Goal: Task Accomplishment & Management: Complete application form

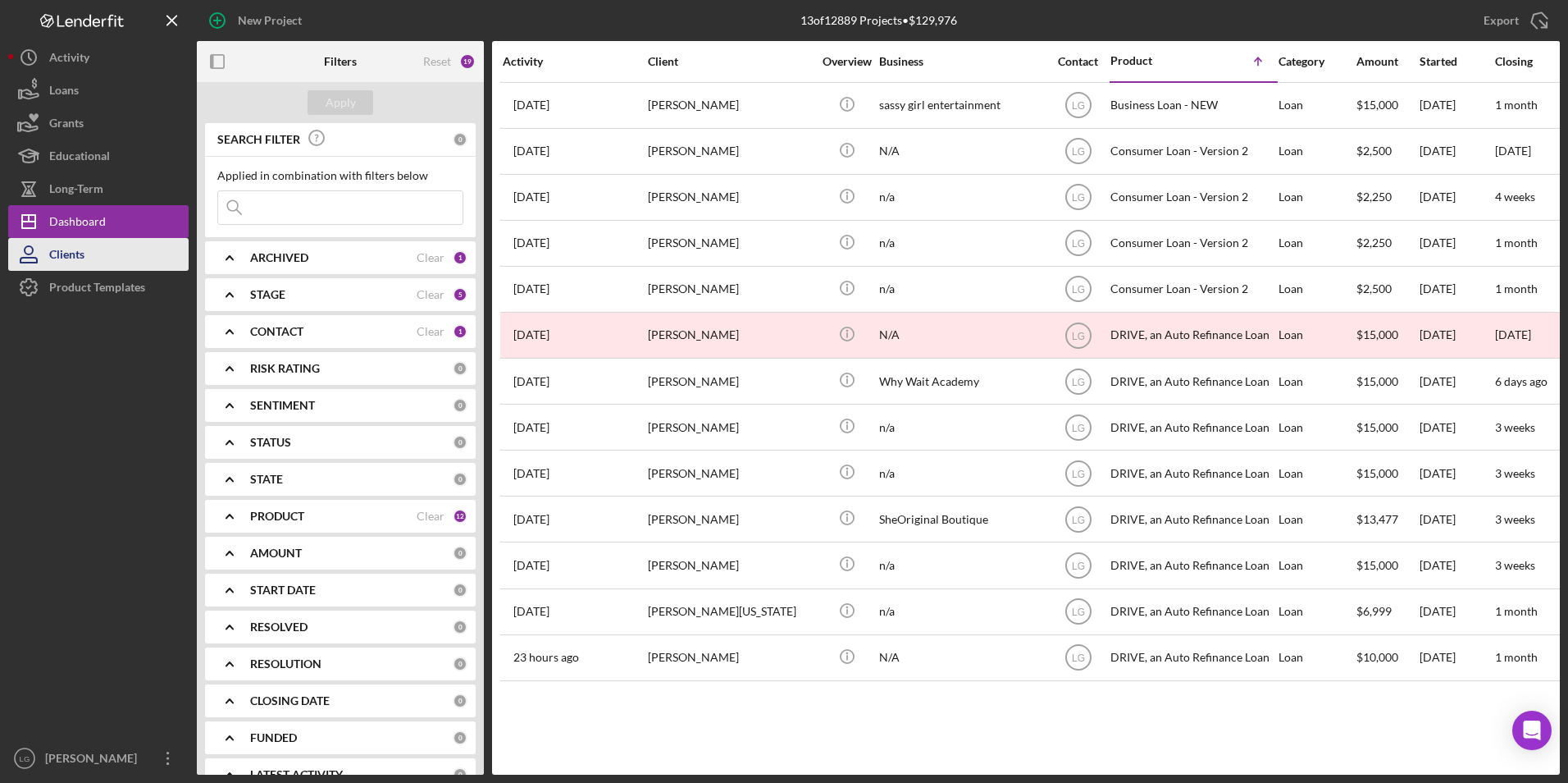
click at [58, 254] on div "Clients" at bounding box center [67, 256] width 36 height 37
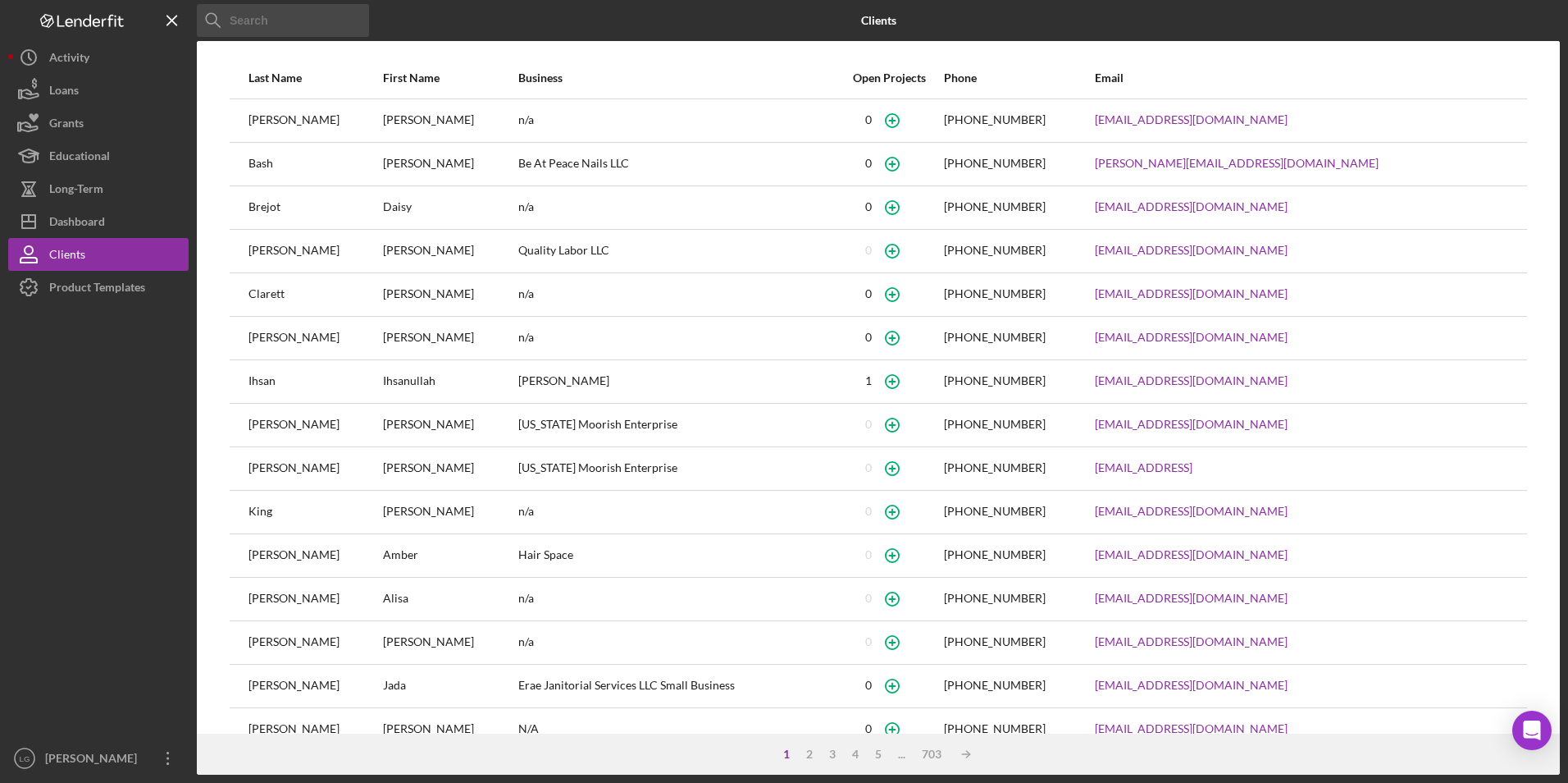
click at [280, 18] on input at bounding box center [283, 20] width 173 height 33
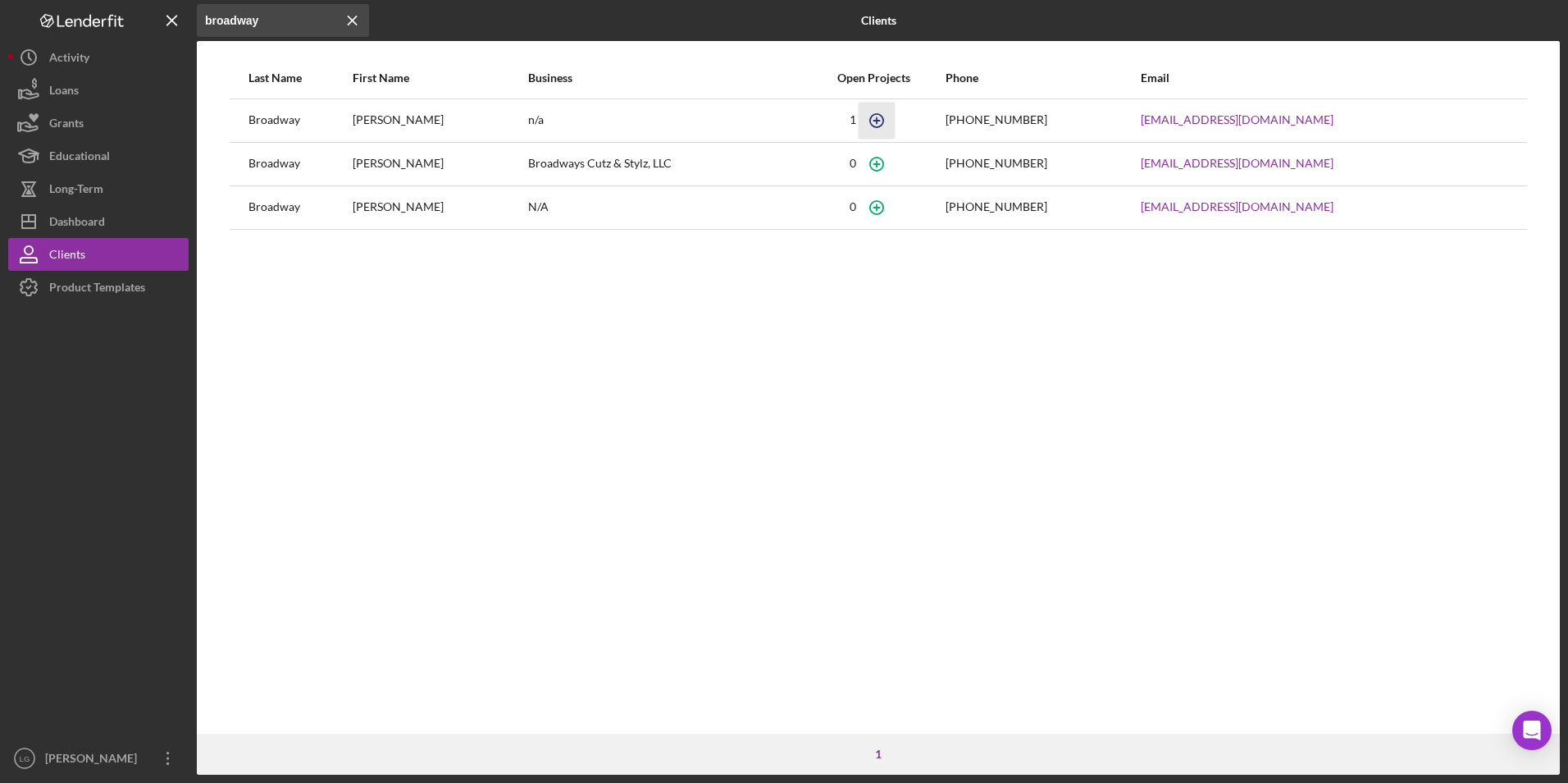
type input "broadway"
click at [896, 119] on icon "button" at bounding box center [877, 120] width 37 height 37
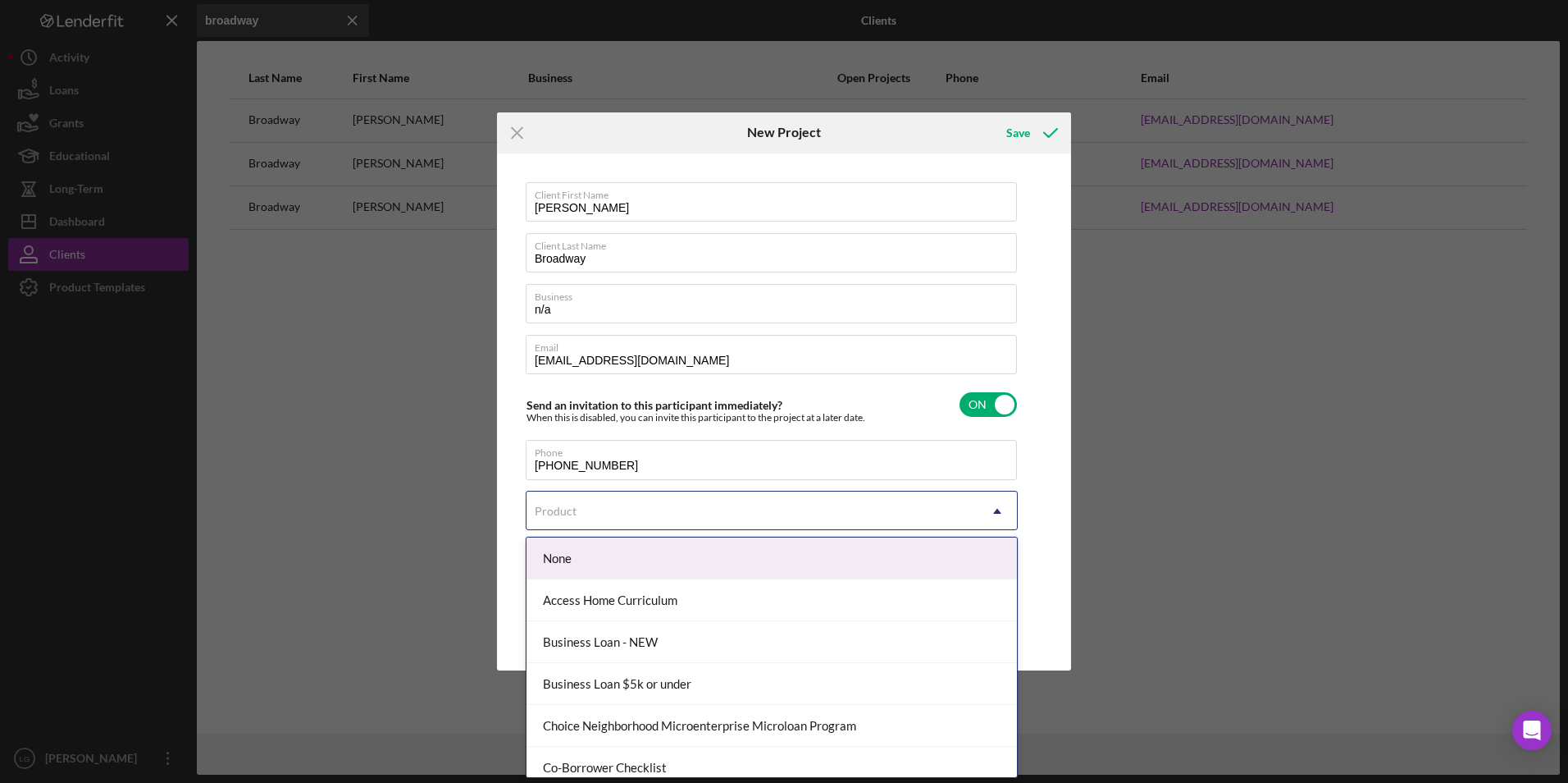
click at [677, 508] on div "Product" at bounding box center [752, 511] width 451 height 37
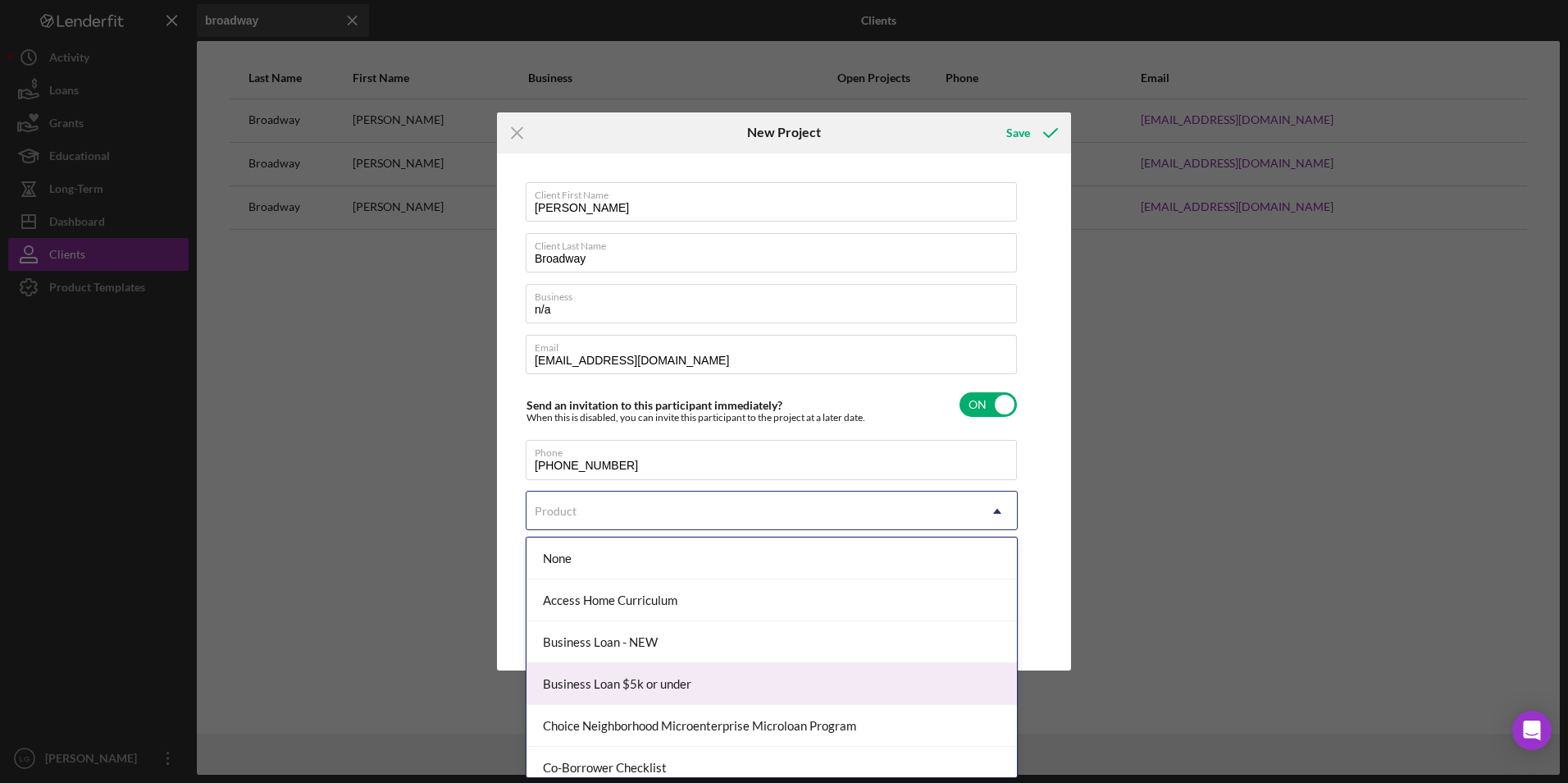
click at [637, 672] on div "Business Loan $5k or under" at bounding box center [772, 684] width 490 height 42
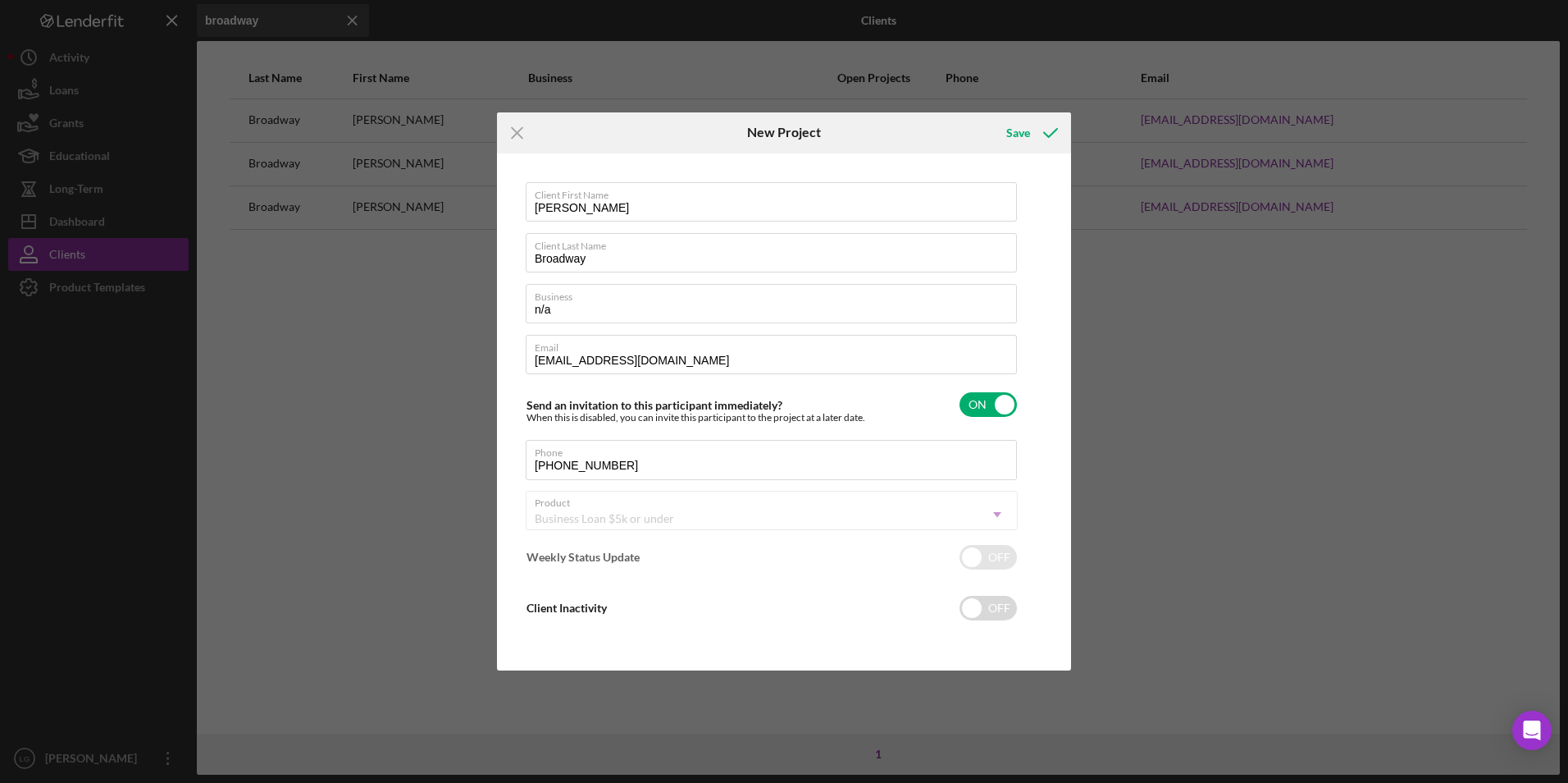
checkbox input "true"
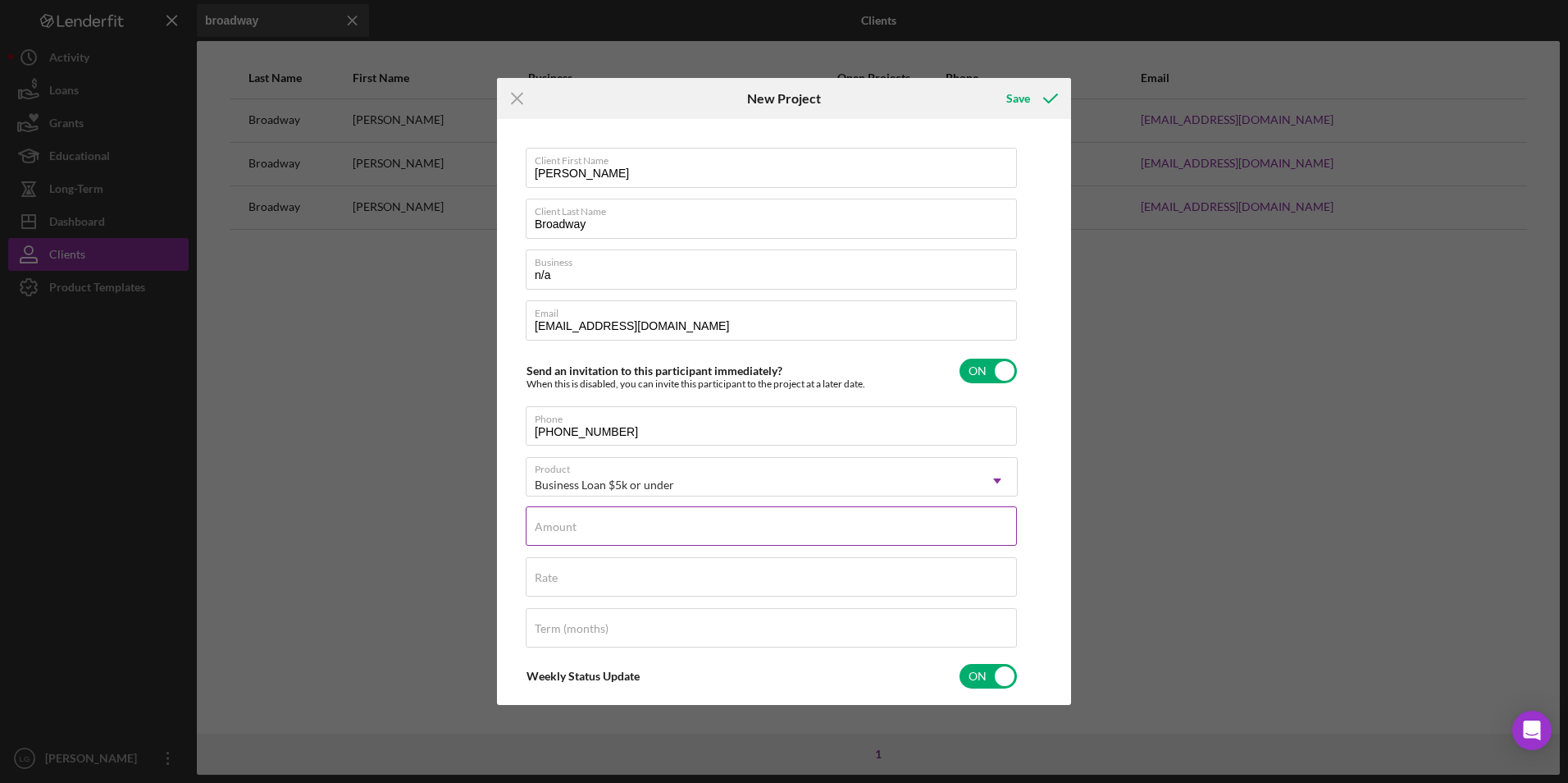
click at [553, 520] on label "Amount" at bounding box center [555, 526] width 42 height 13
click at [553, 520] on input "Amount" at bounding box center [772, 526] width 491 height 39
type input "$5,000"
click at [542, 587] on input "Rate" at bounding box center [772, 576] width 491 height 39
type input "8.500%"
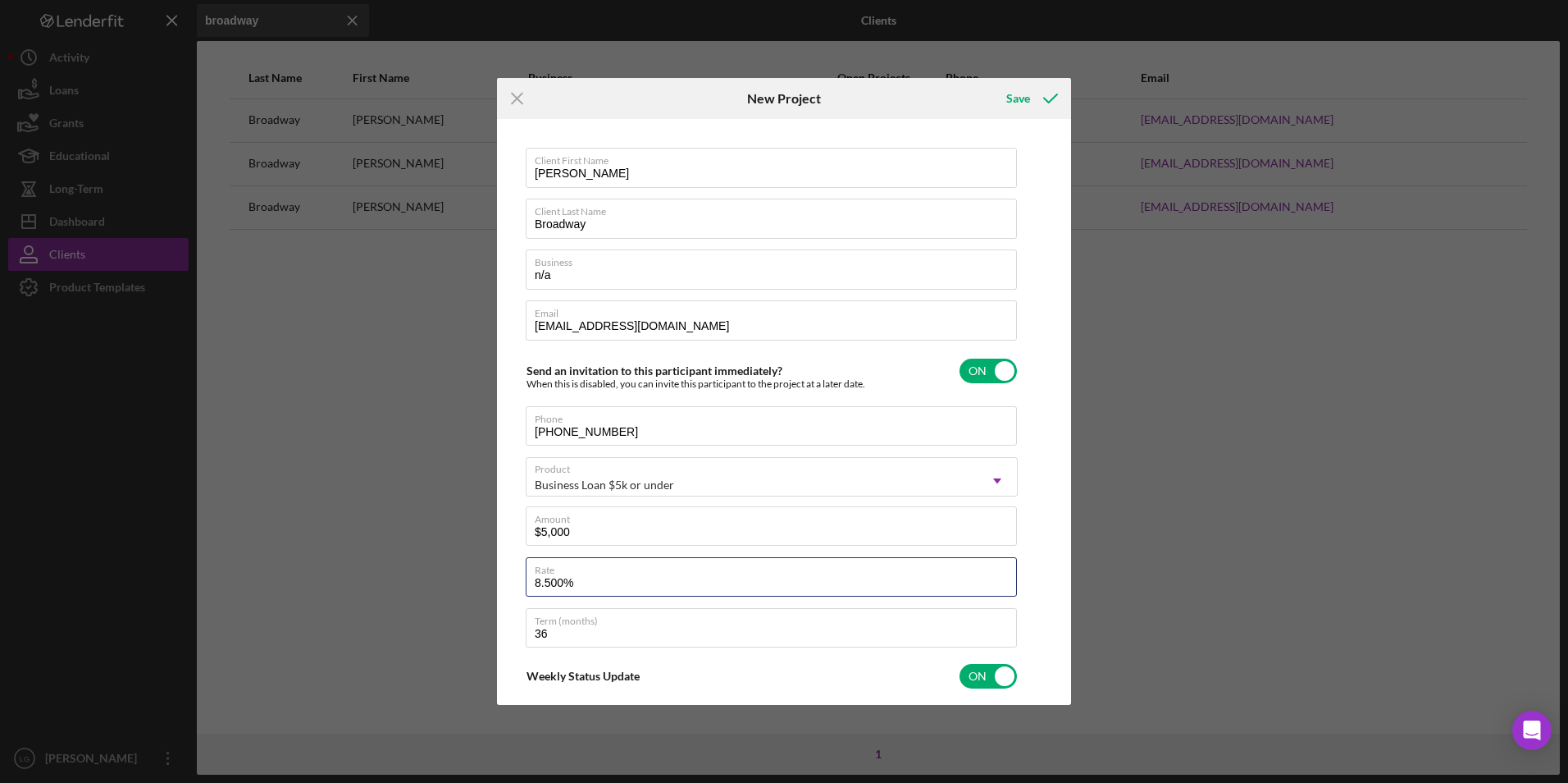
scroll to position [82, 0]
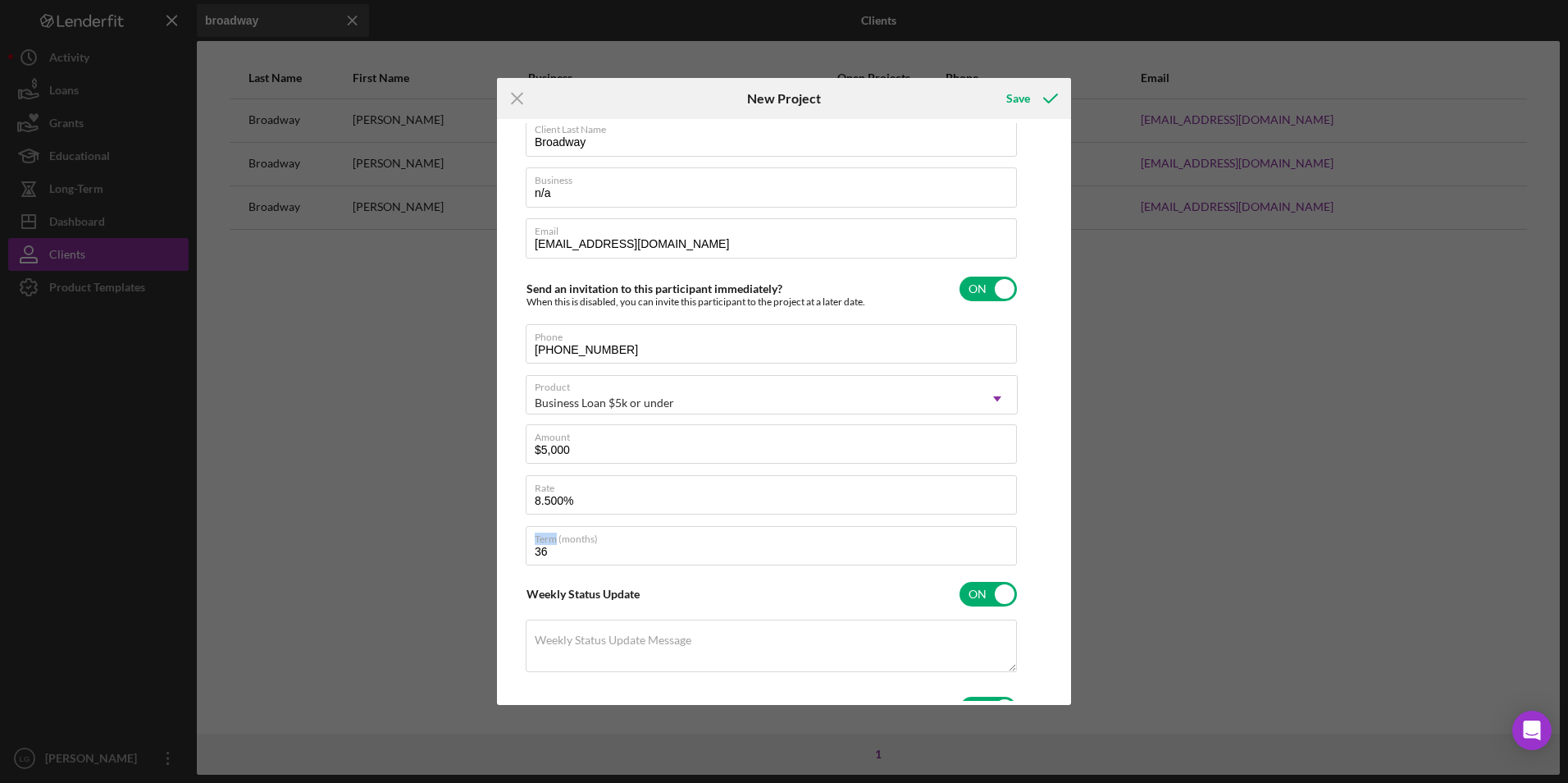
drag, startPoint x: 557, startPoint y: 542, endPoint x: 494, endPoint y: 559, distance: 65.3
click at [494, 559] on div "Icon/Menu Close New Project Save Client First Name Cynthia Client Last Name Bro…" at bounding box center [784, 391] width 1568 height 783
drag, startPoint x: 494, startPoint y: 559, endPoint x: 563, endPoint y: 547, distance: 70.0
click at [563, 547] on input "36" at bounding box center [772, 546] width 491 height 39
drag, startPoint x: 562, startPoint y: 552, endPoint x: 499, endPoint y: 559, distance: 63.4
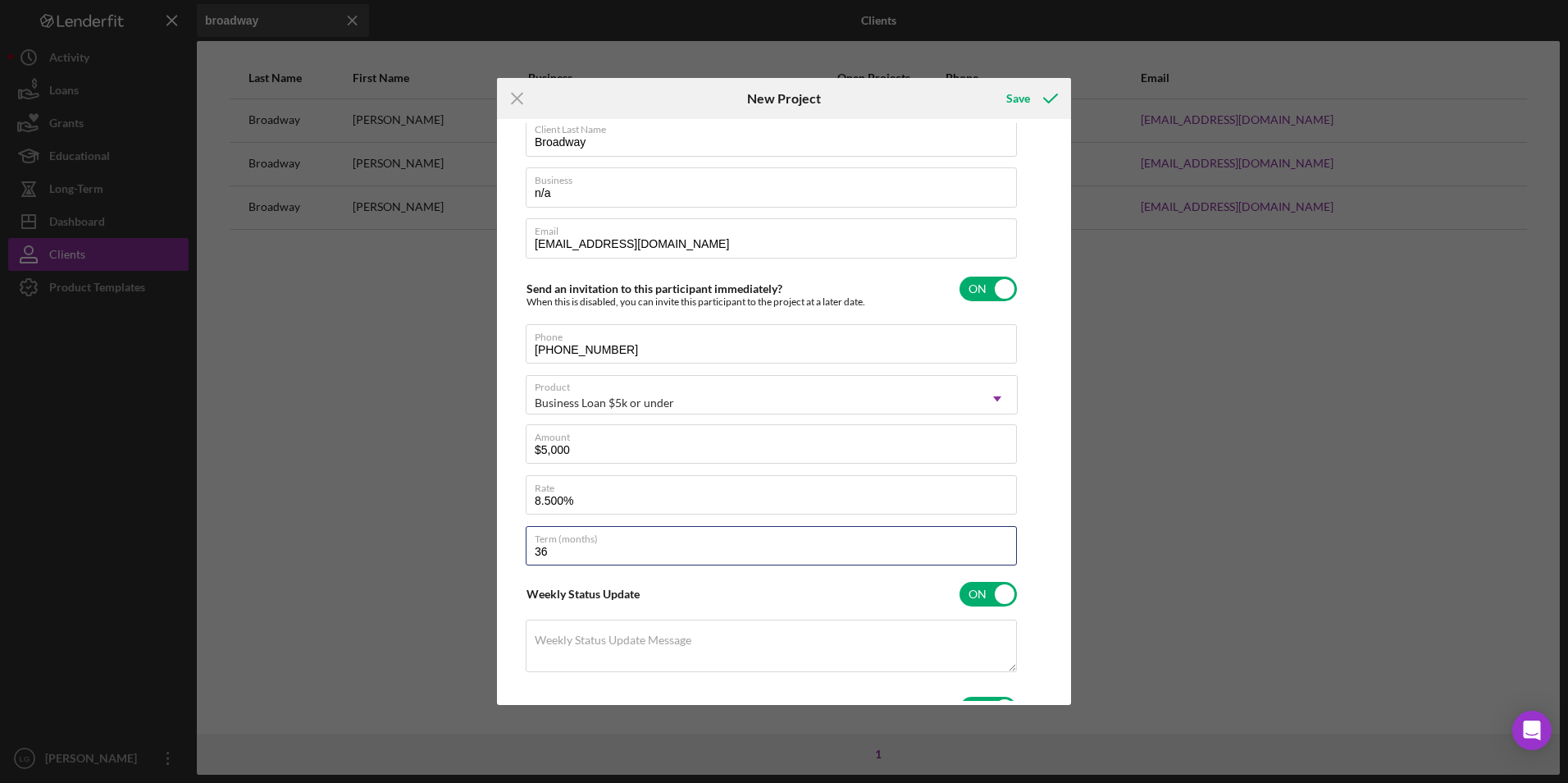
click at [499, 559] on div "Client First Name Cynthia Client Last Name Broadway Business n/a Email excellcb…" at bounding box center [784, 411] width 575 height 585
type input "60"
click at [633, 609] on div "Weekly Status Update ON" at bounding box center [772, 594] width 492 height 35
checkbox input "false"
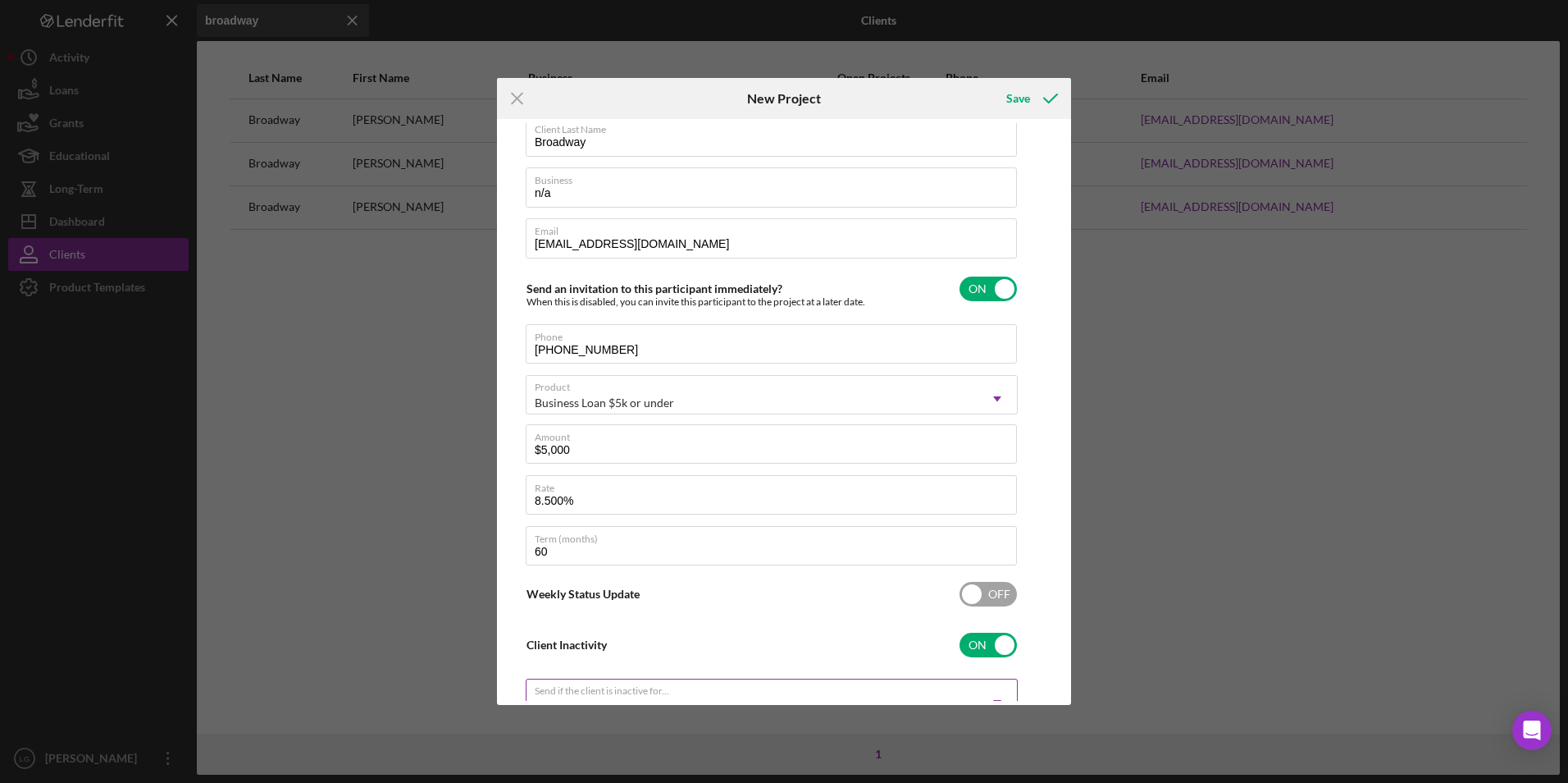
scroll to position [206, 0]
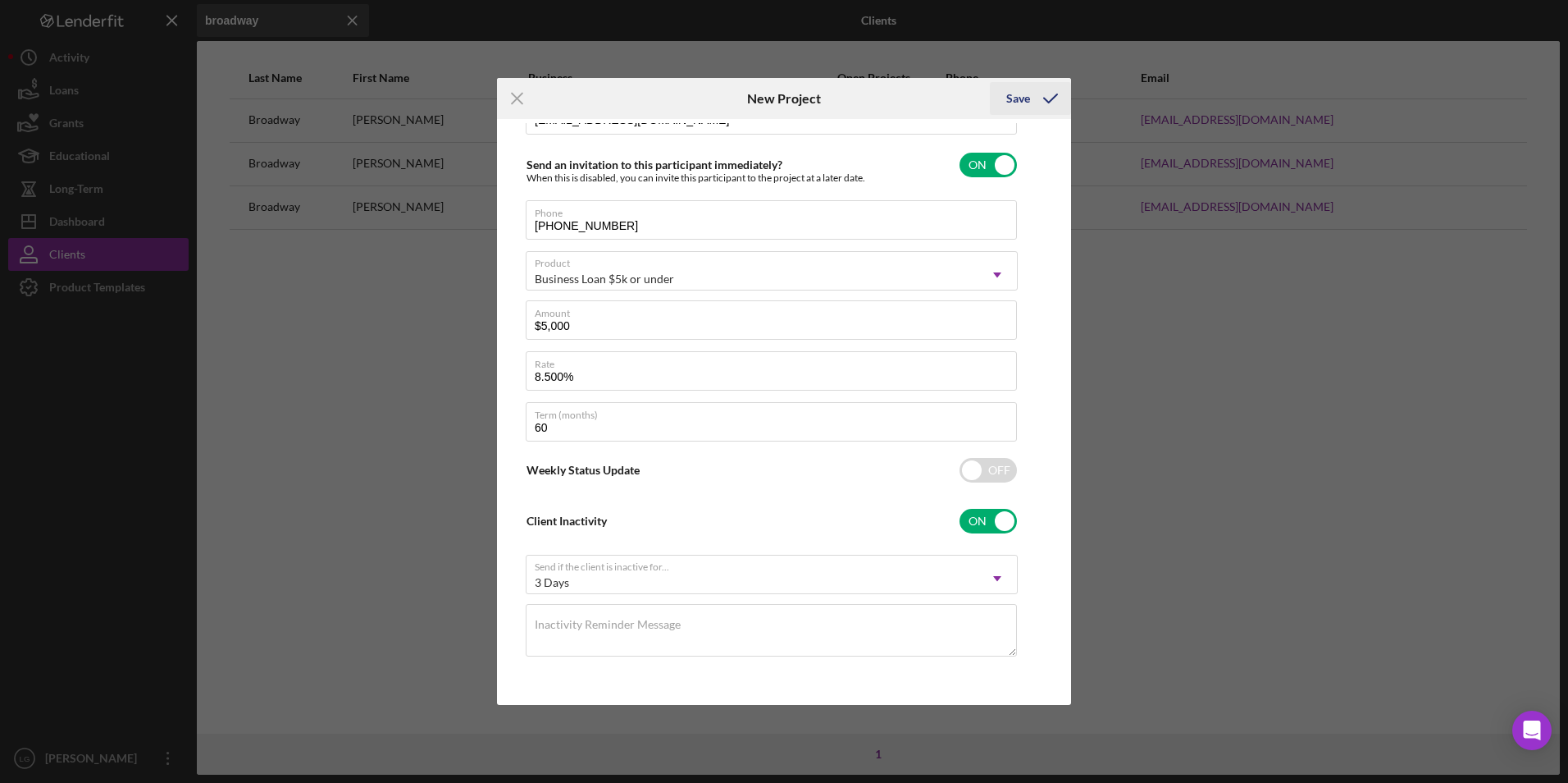
click at [1016, 103] on div "Save" at bounding box center [1018, 99] width 24 height 33
checkbox input "false"
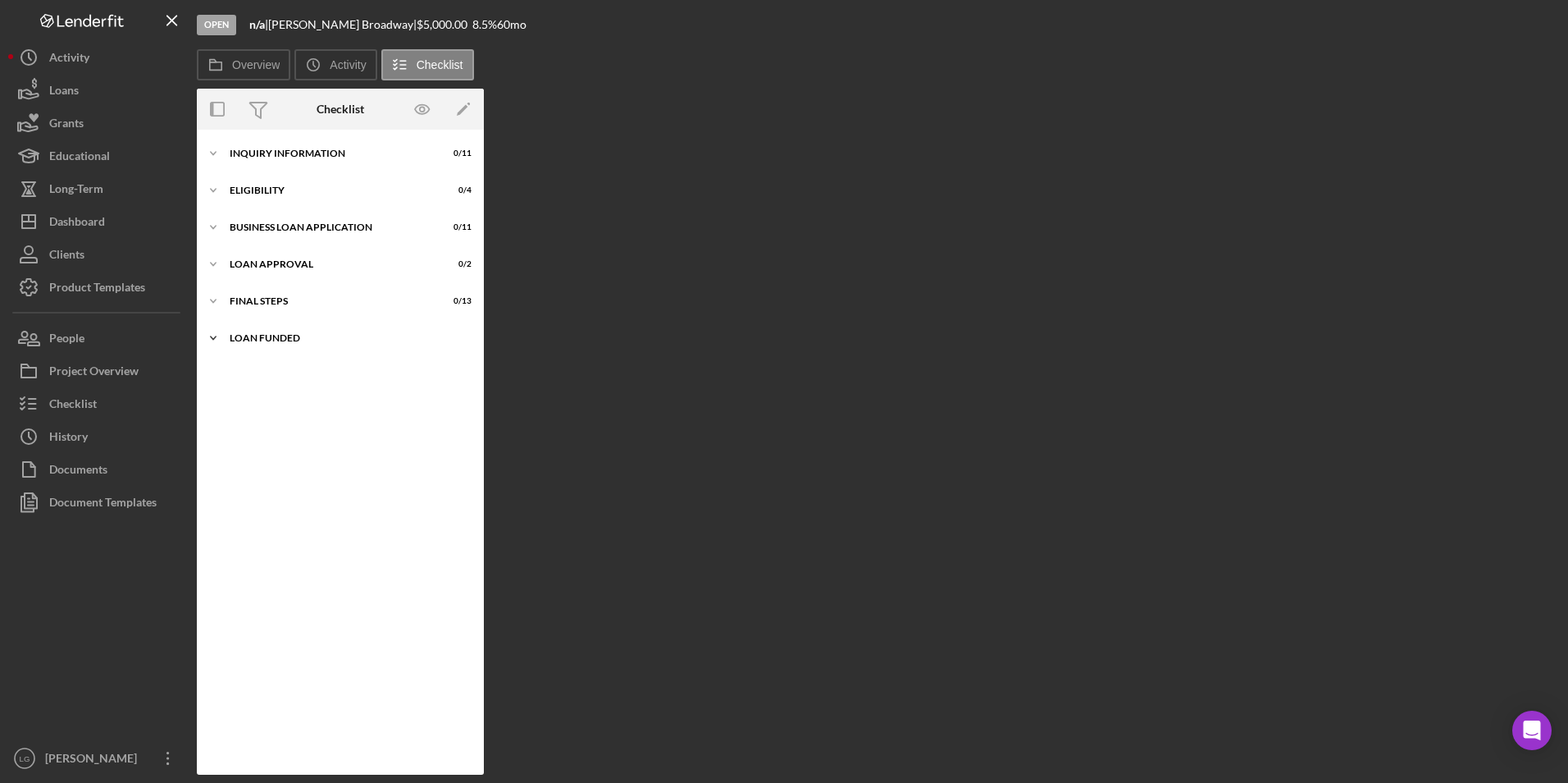
click at [291, 341] on div "LOAN FUNDED" at bounding box center [346, 338] width 234 height 10
click at [273, 299] on div "Final Steps" at bounding box center [346, 301] width 234 height 10
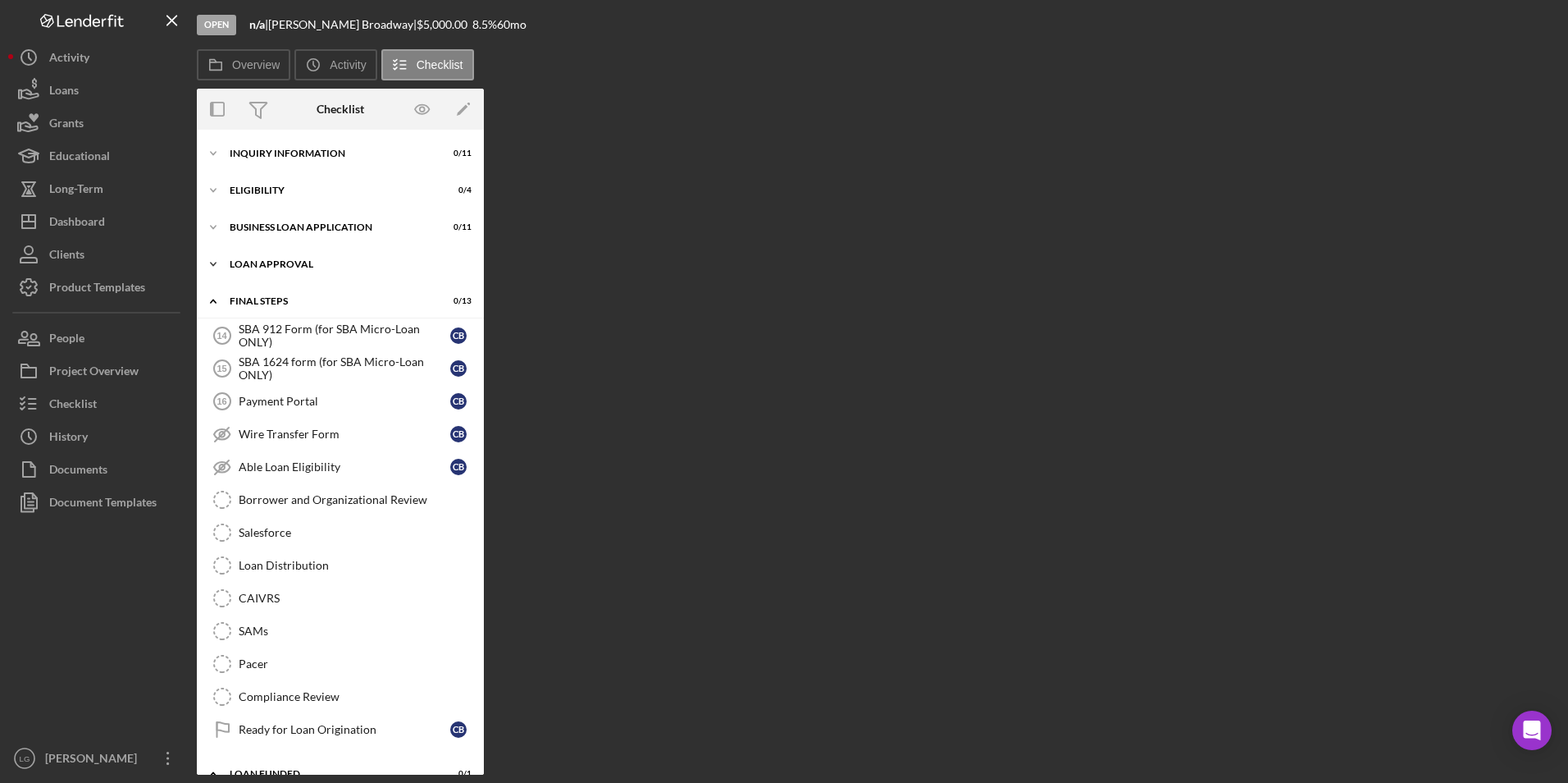
click at [271, 264] on div "Loan Approval" at bounding box center [346, 264] width 234 height 10
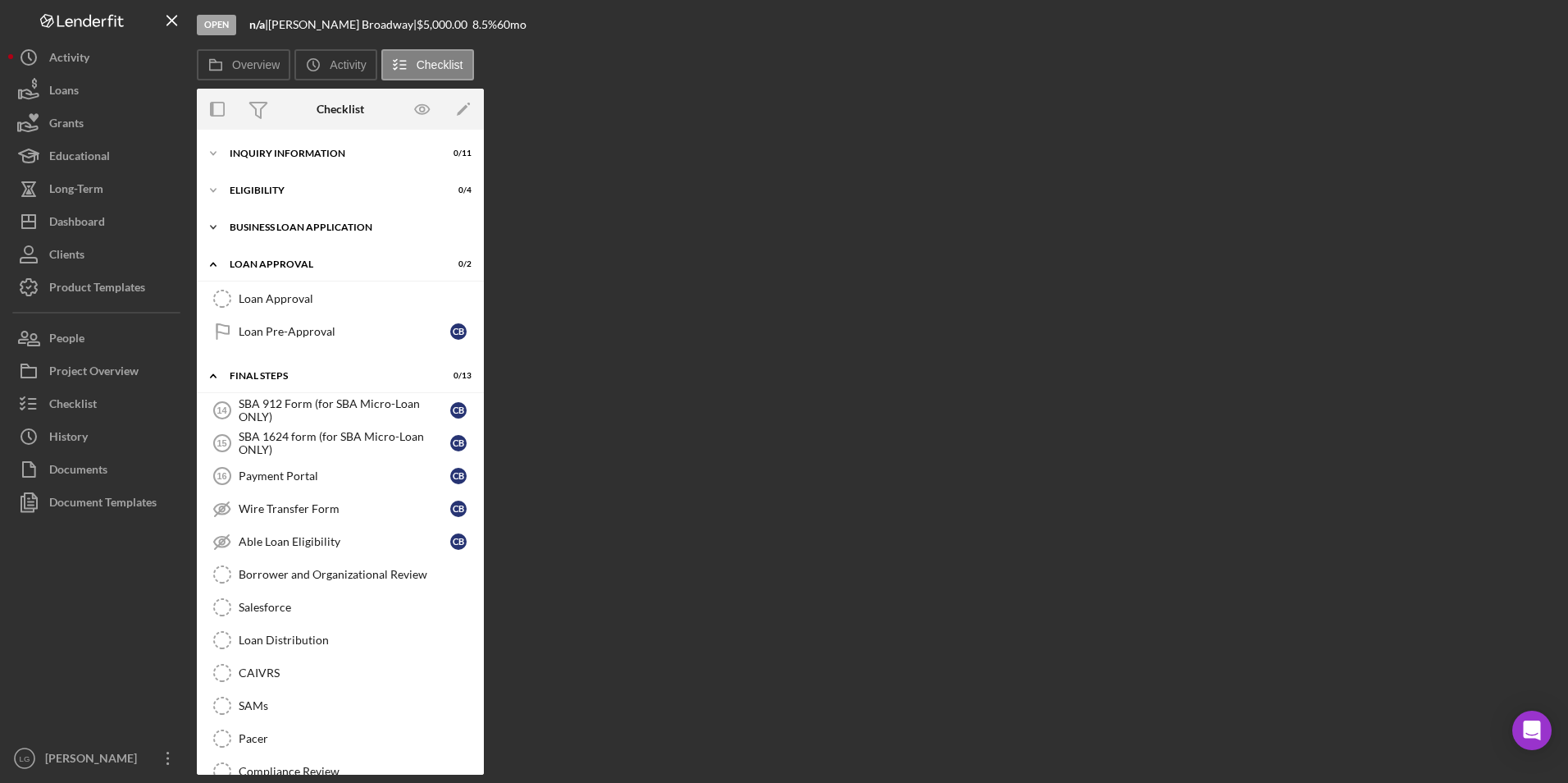
click at [265, 229] on div "BUSINESS LOAN APPLICATION" at bounding box center [346, 228] width 234 height 10
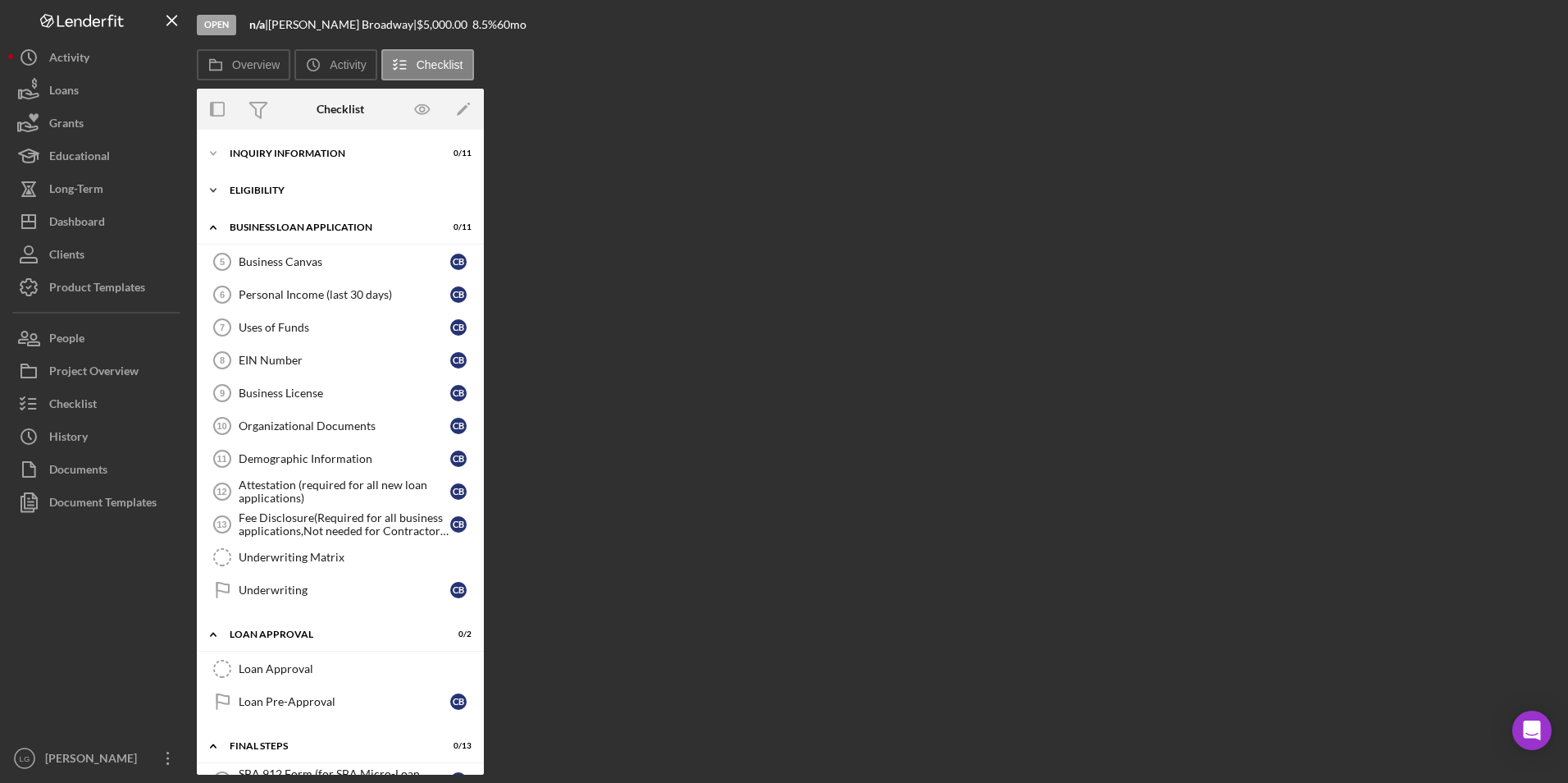
click at [252, 189] on div "Eligibility" at bounding box center [346, 190] width 234 height 10
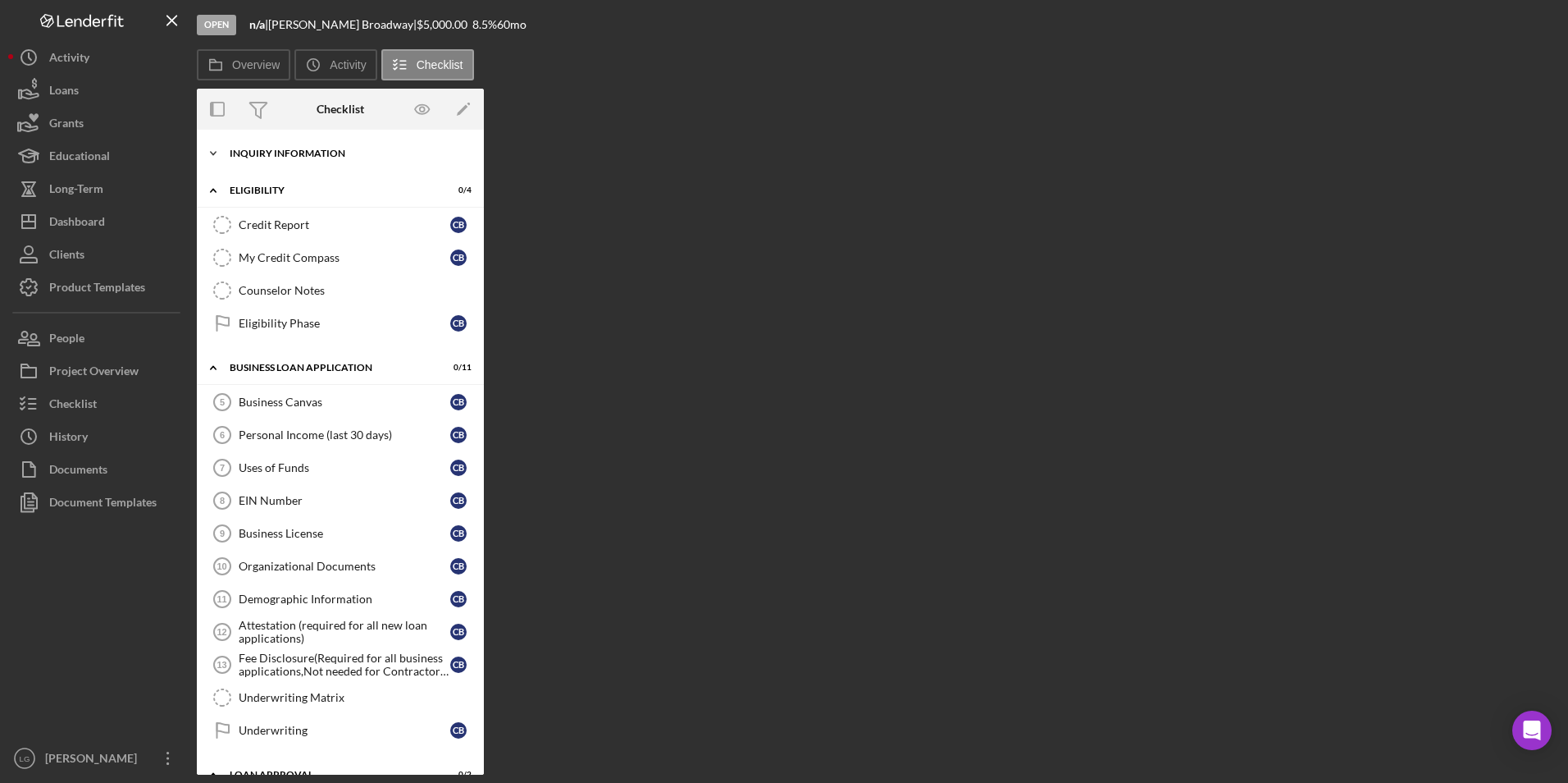
click at [250, 153] on div "INQUIRY INFORMATION" at bounding box center [346, 154] width 234 height 10
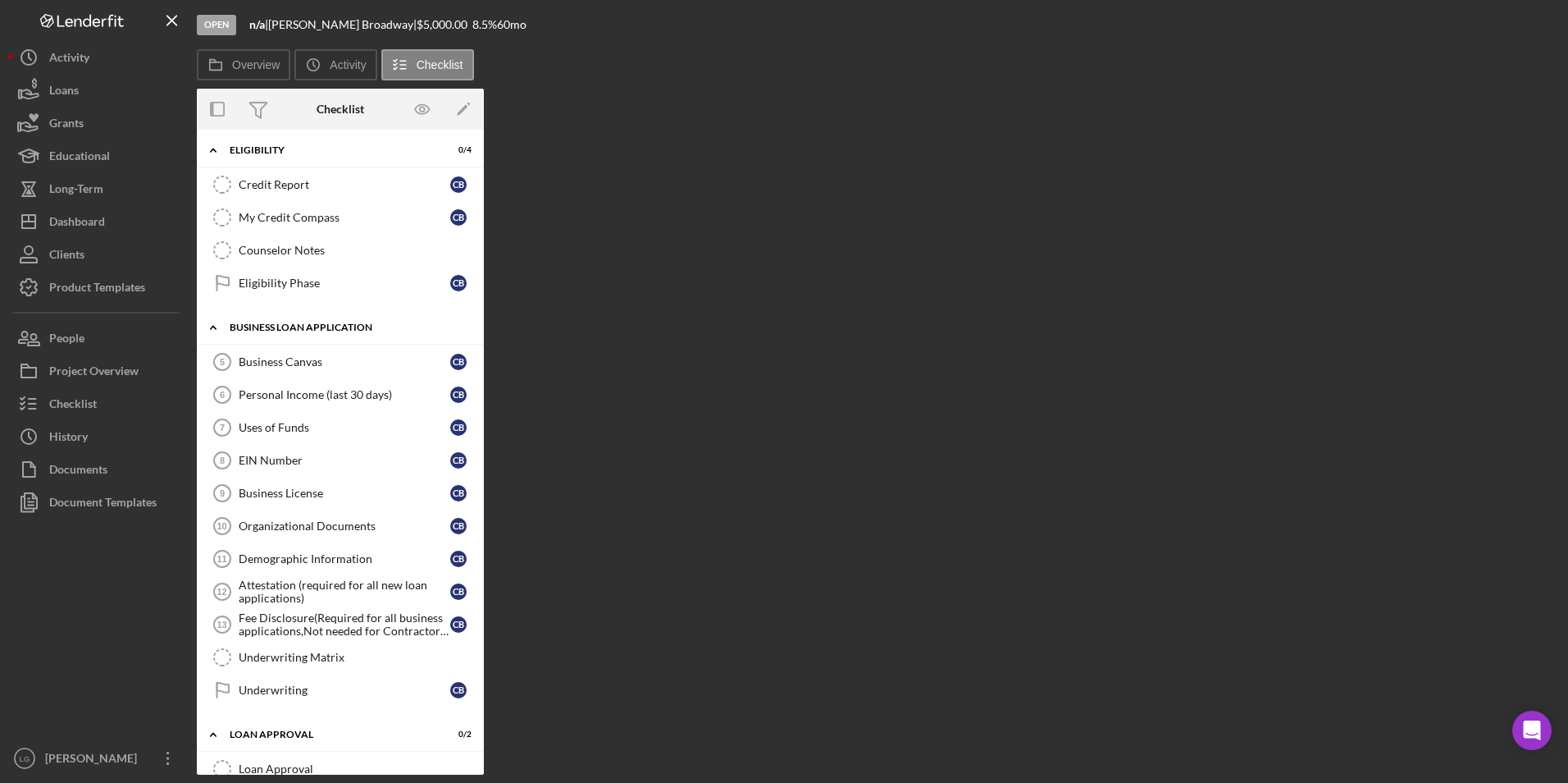
scroll to position [575, 0]
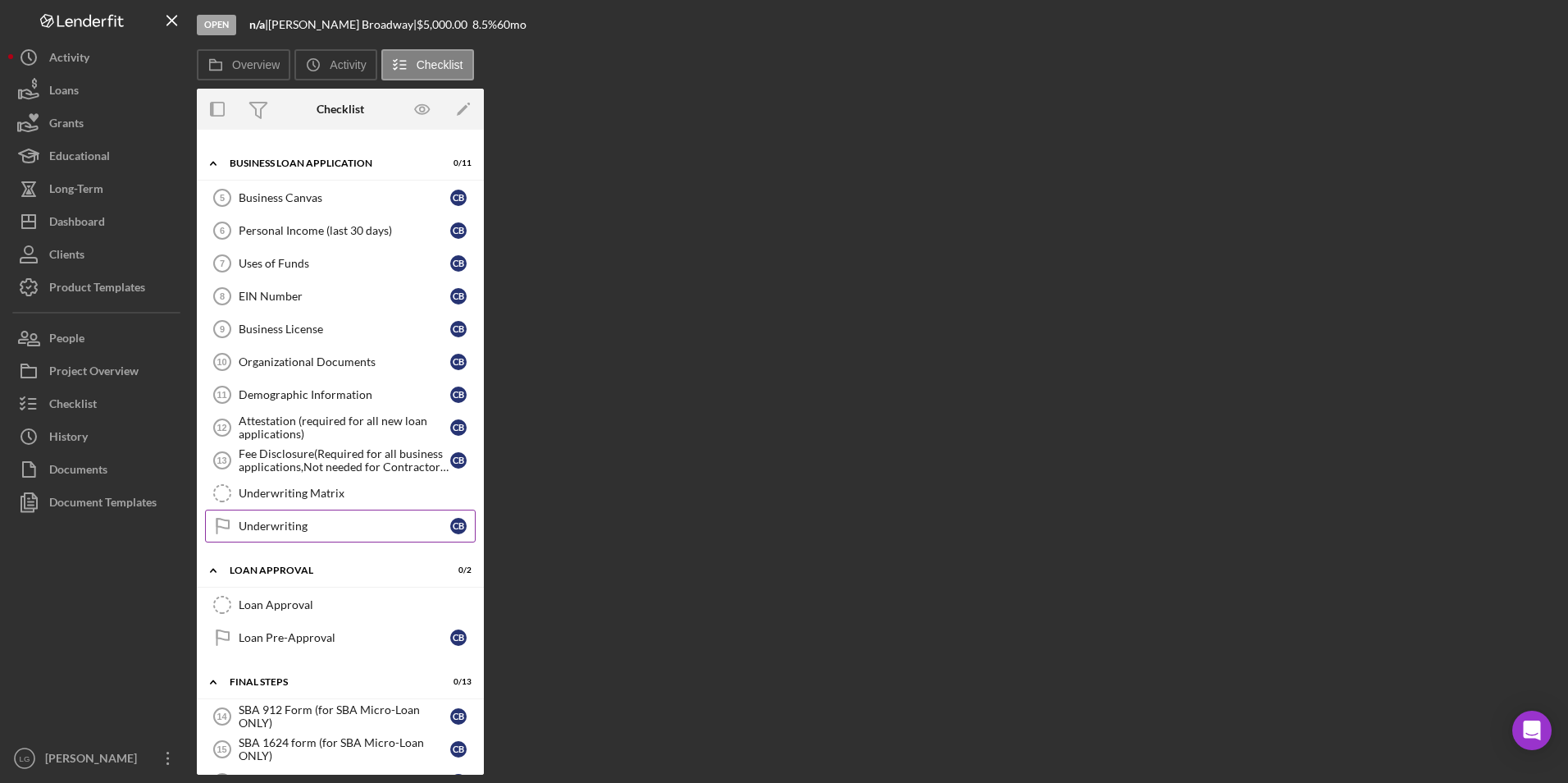
click at [277, 516] on link "Underwriting Underwriting C B" at bounding box center [340, 525] width 271 height 33
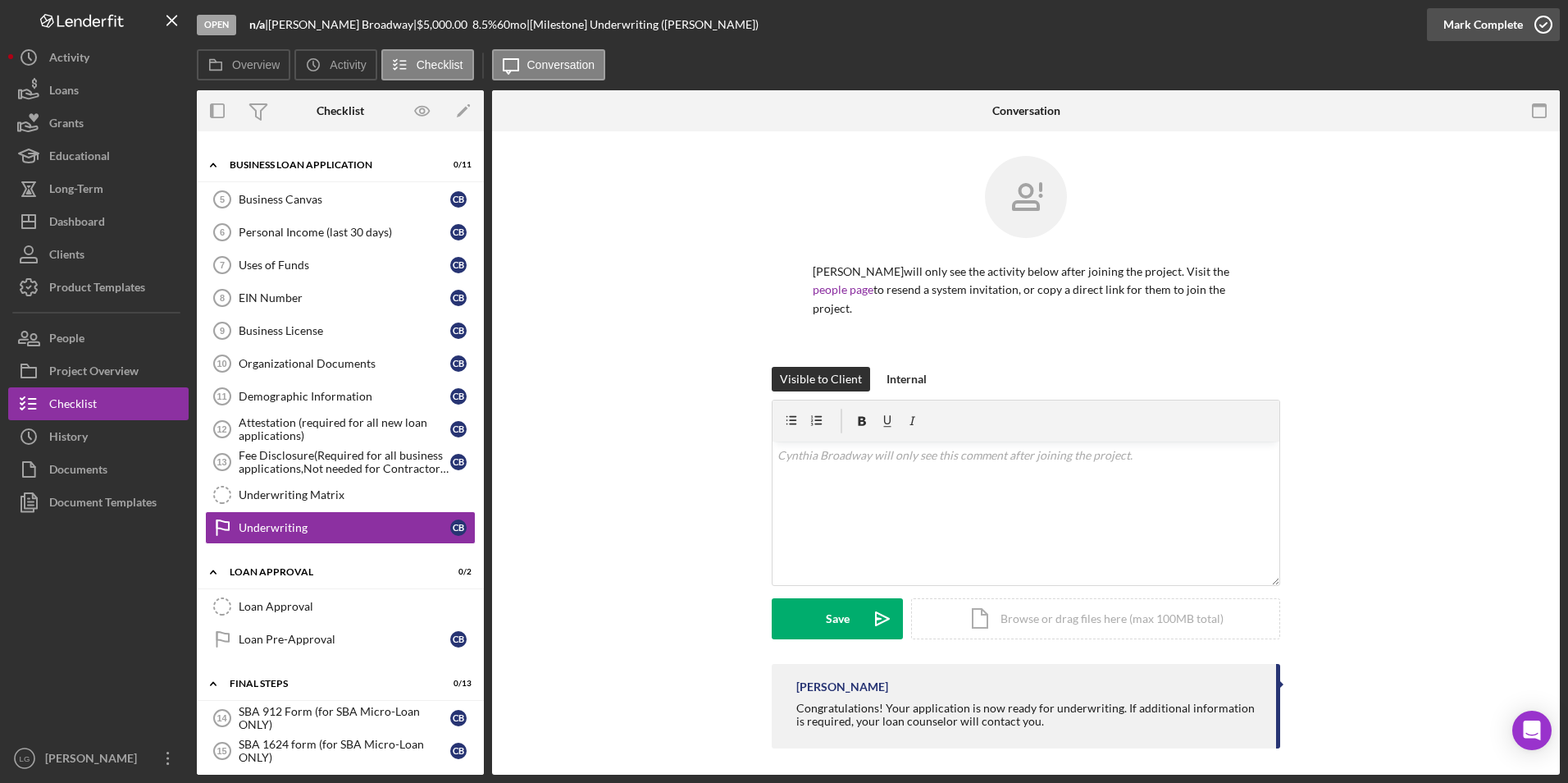
click at [1487, 32] on div "Mark Complete" at bounding box center [1484, 25] width 80 height 33
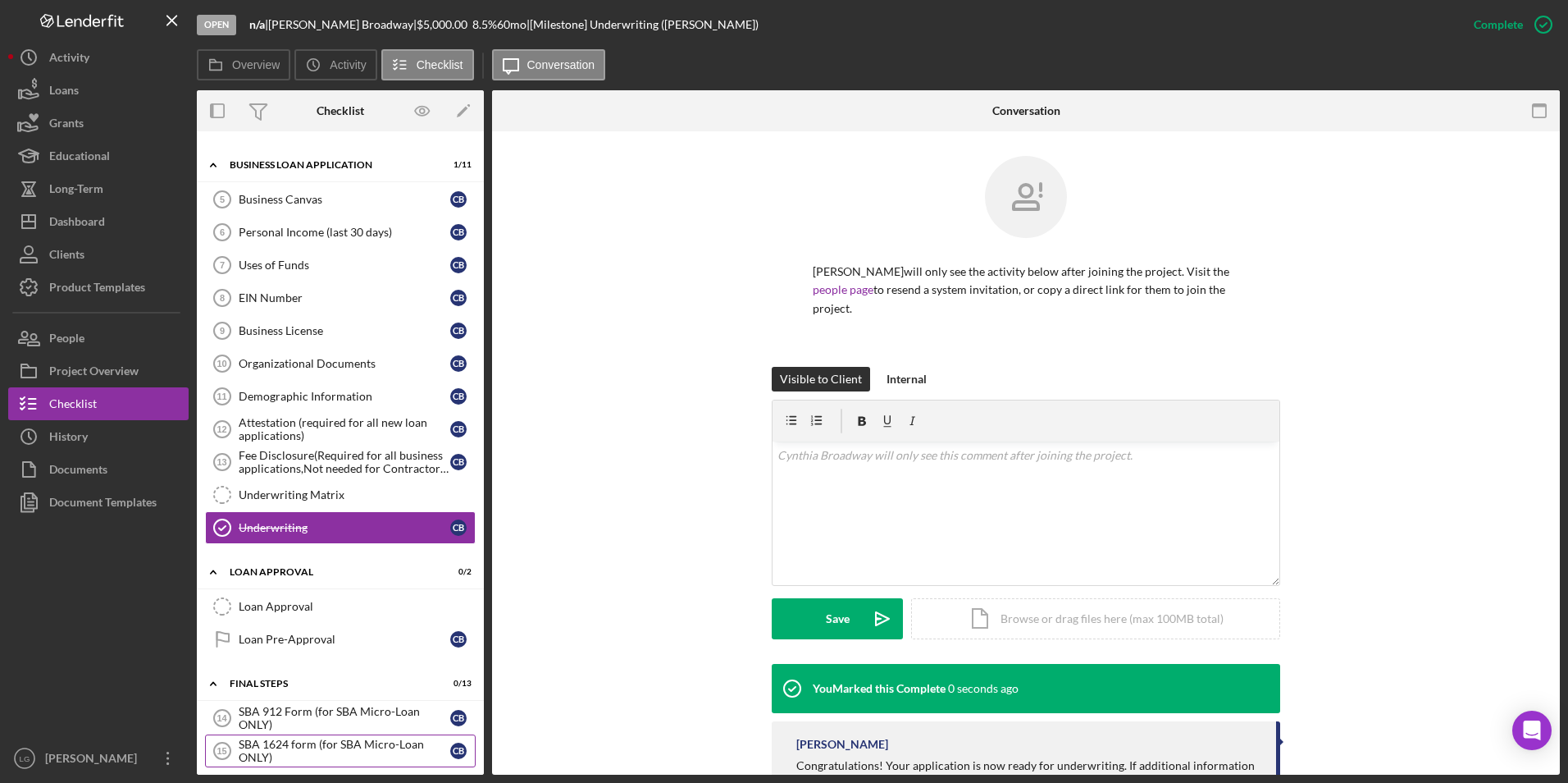
scroll to position [903, 0]
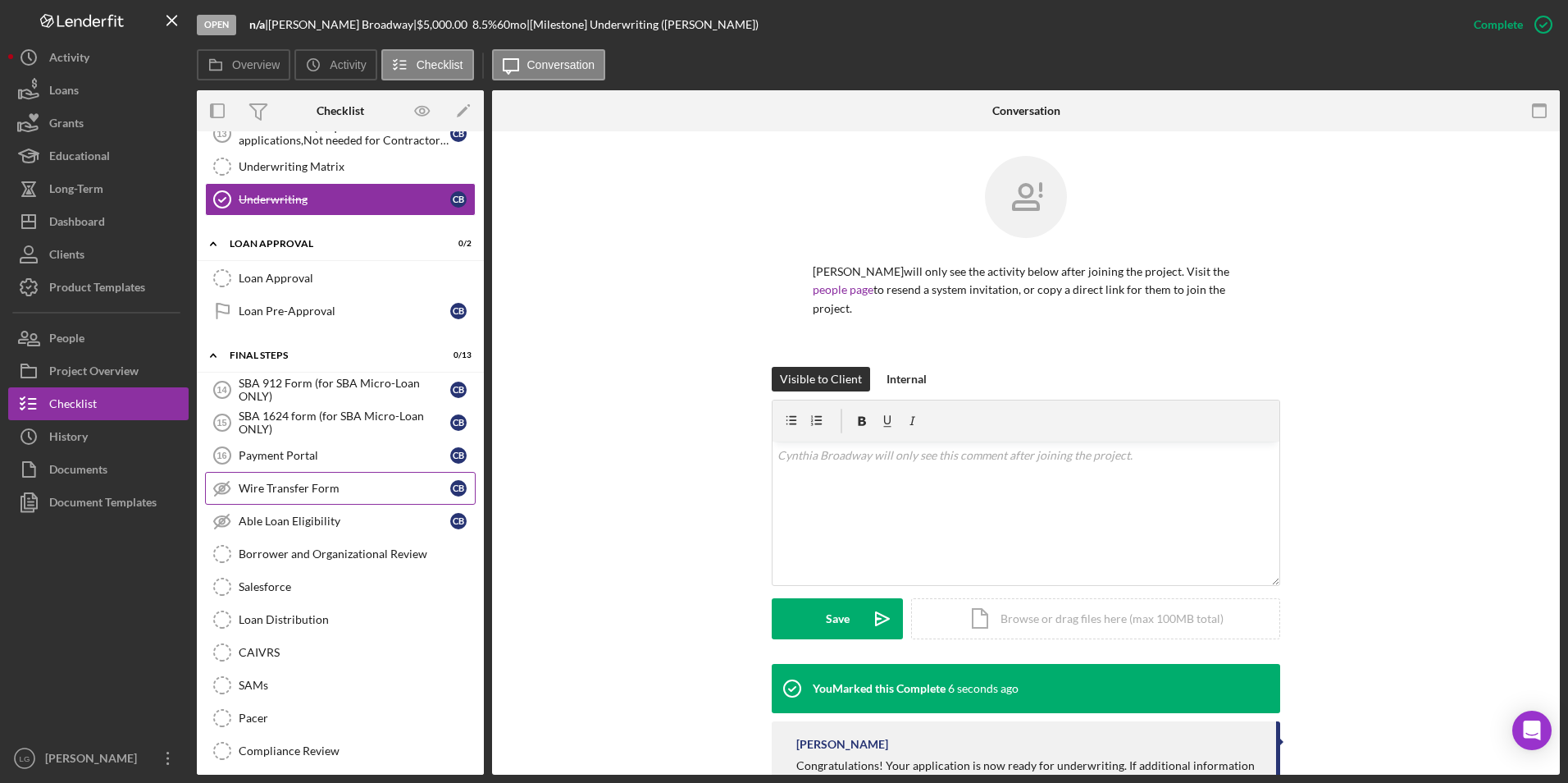
drag, startPoint x: 314, startPoint y: 481, endPoint x: 320, endPoint y: 477, distance: 7.2
click at [314, 480] on link "Wire Transfer Form Wire Transfer Form C B" at bounding box center [340, 488] width 271 height 33
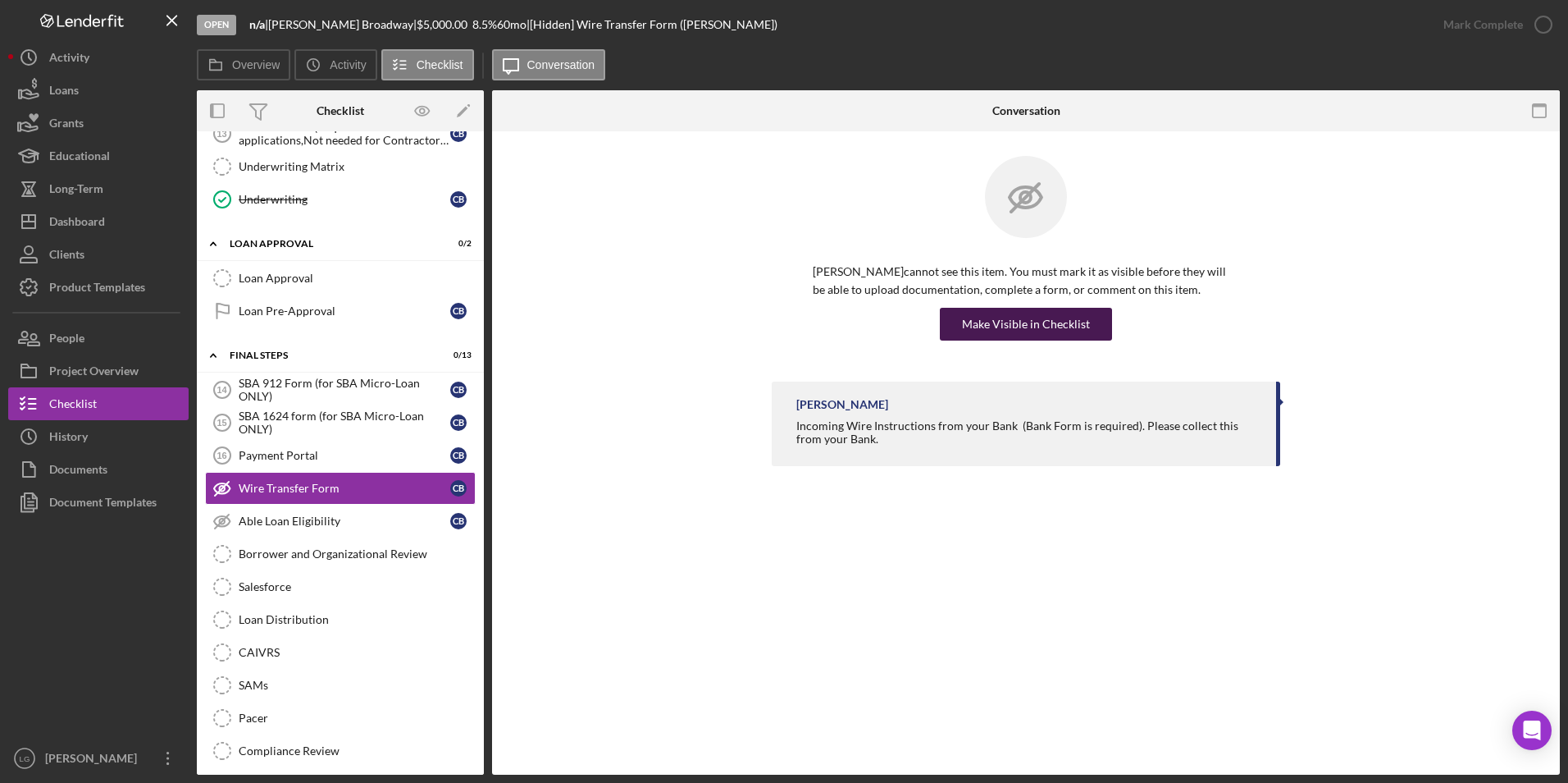
click at [1048, 317] on div "Make Visible in Checklist" at bounding box center [1026, 324] width 128 height 33
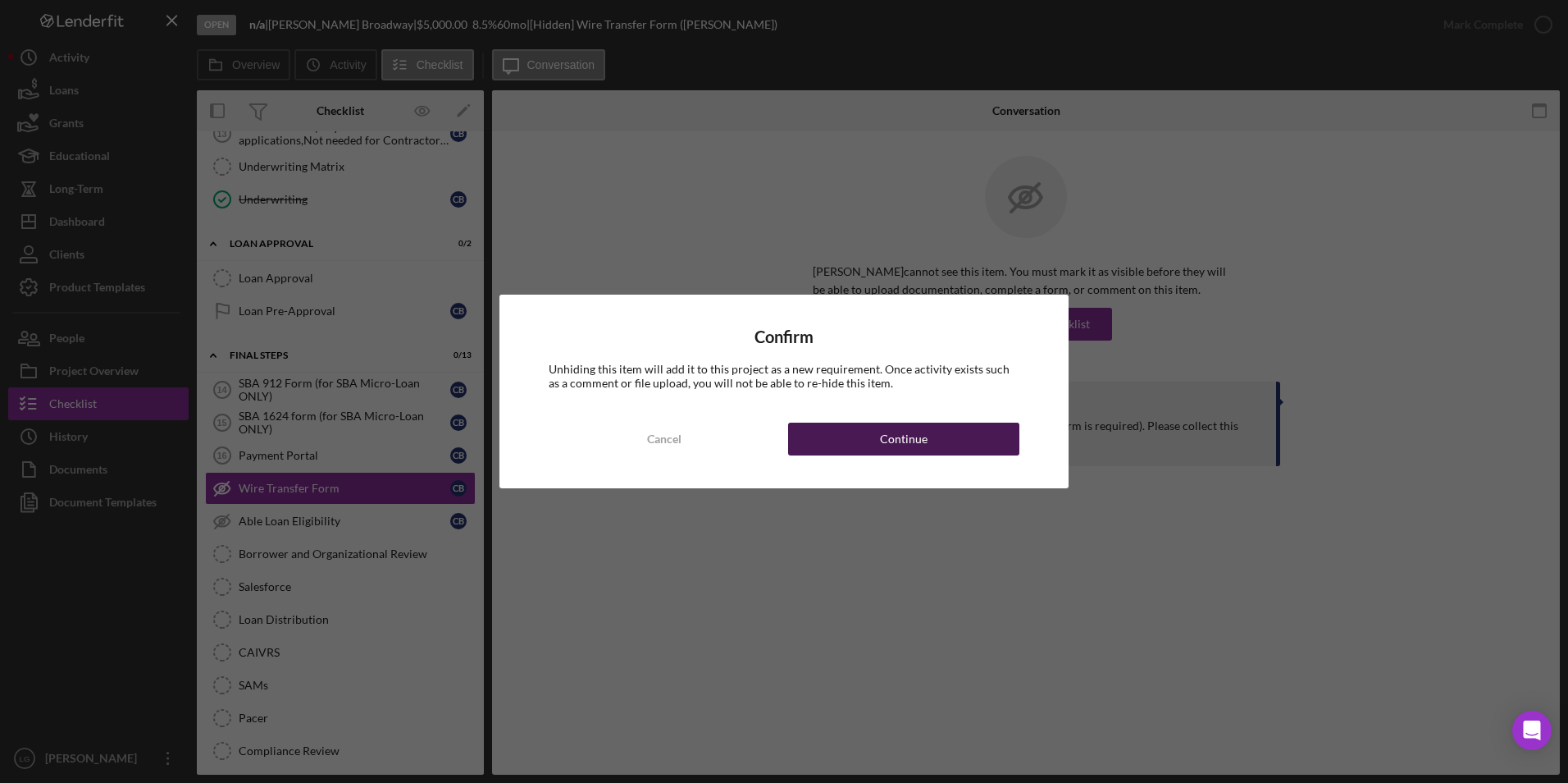
click at [892, 433] on div "Continue" at bounding box center [904, 439] width 48 height 33
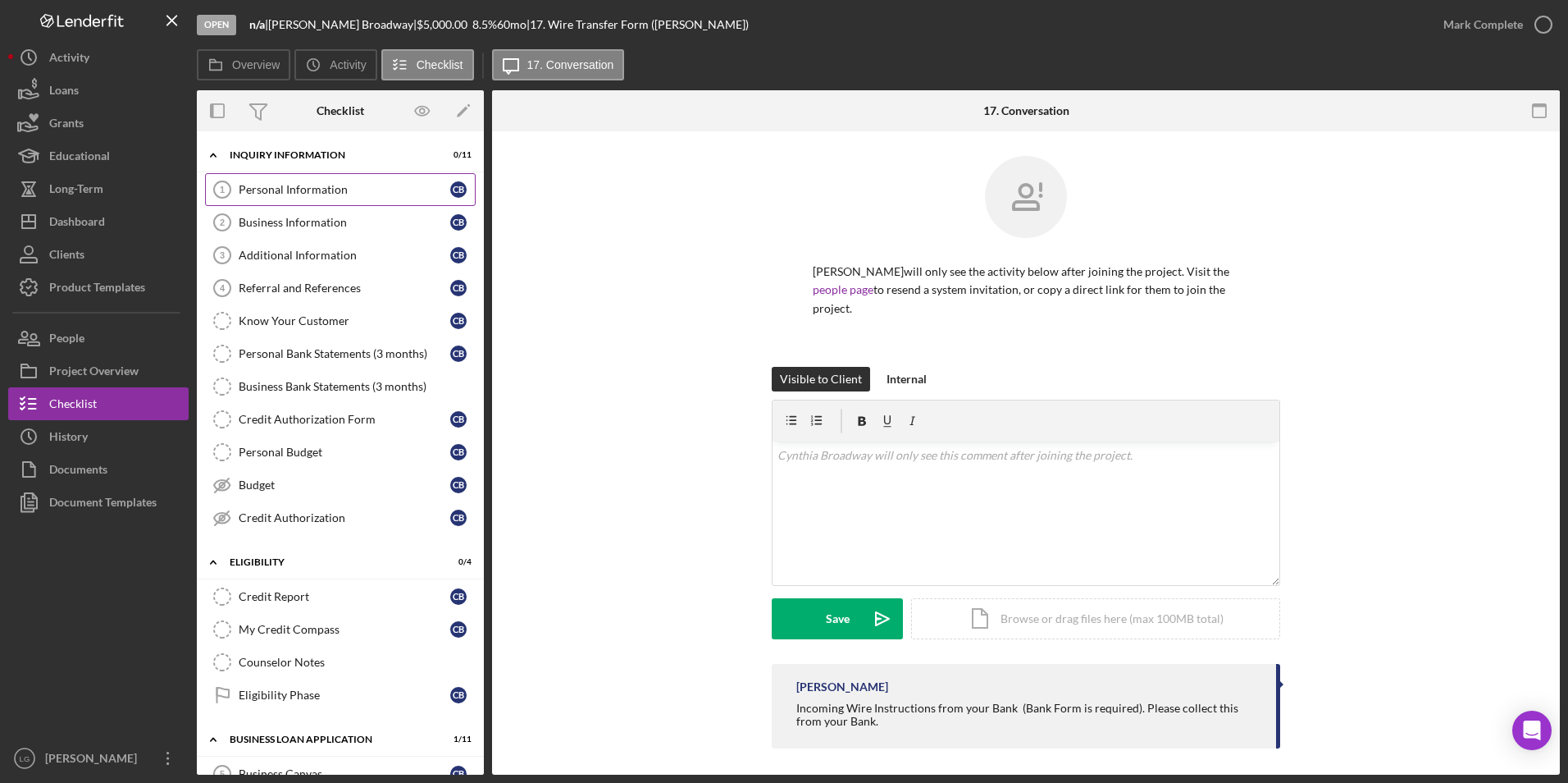
click at [342, 185] on div "Personal Information" at bounding box center [344, 189] width 212 height 13
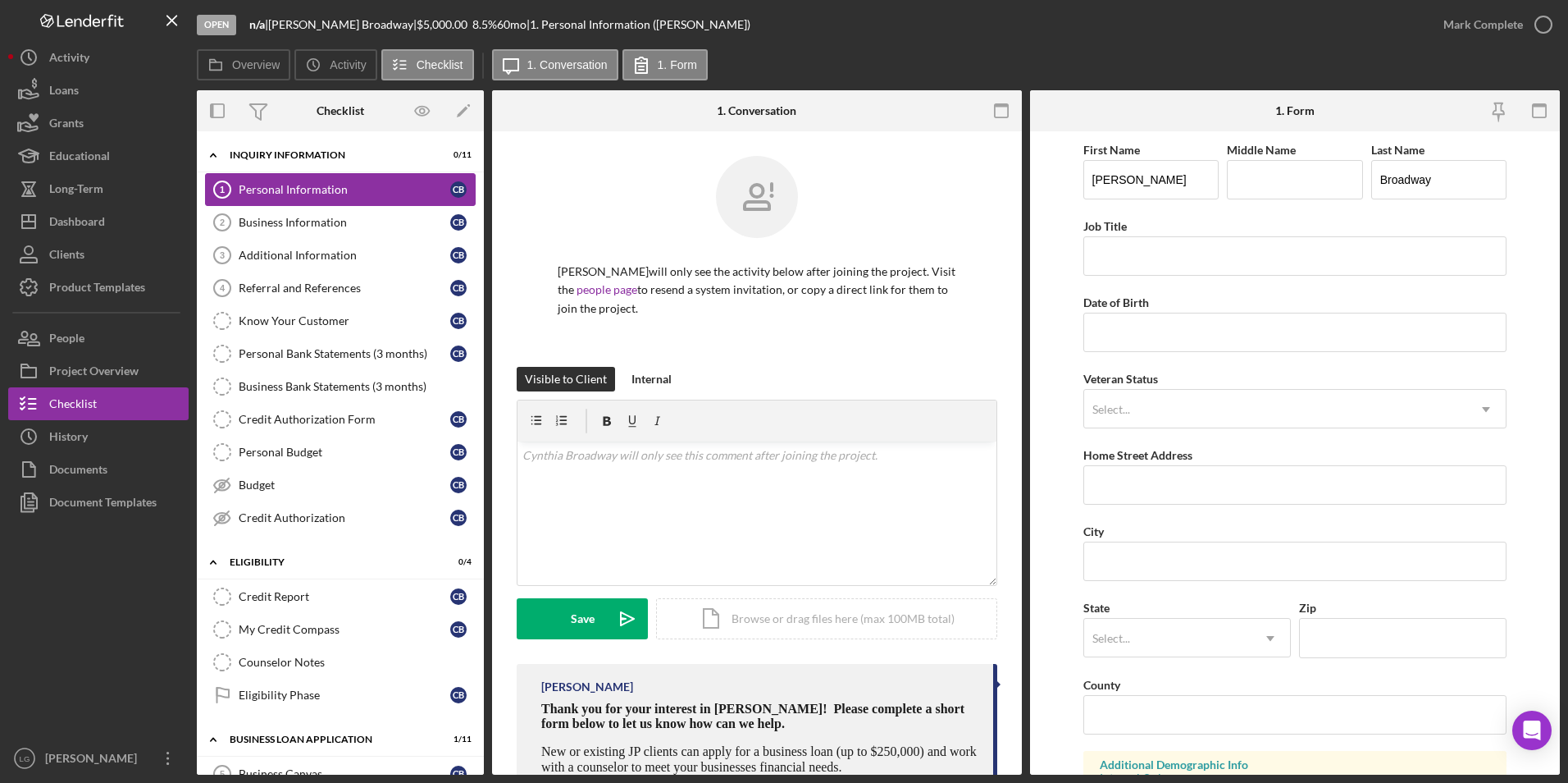
click at [318, 181] on link "Personal Information 1 Personal Information C B" at bounding box center [340, 190] width 271 height 33
click at [1210, 326] on input "Date of Birth" at bounding box center [1295, 332] width 424 height 39
click at [1134, 335] on input "Date of Birth" at bounding box center [1295, 332] width 424 height 39
paste input "09/11/59yy"
click at [1124, 329] on input "09/11/59yy" at bounding box center [1295, 332] width 424 height 39
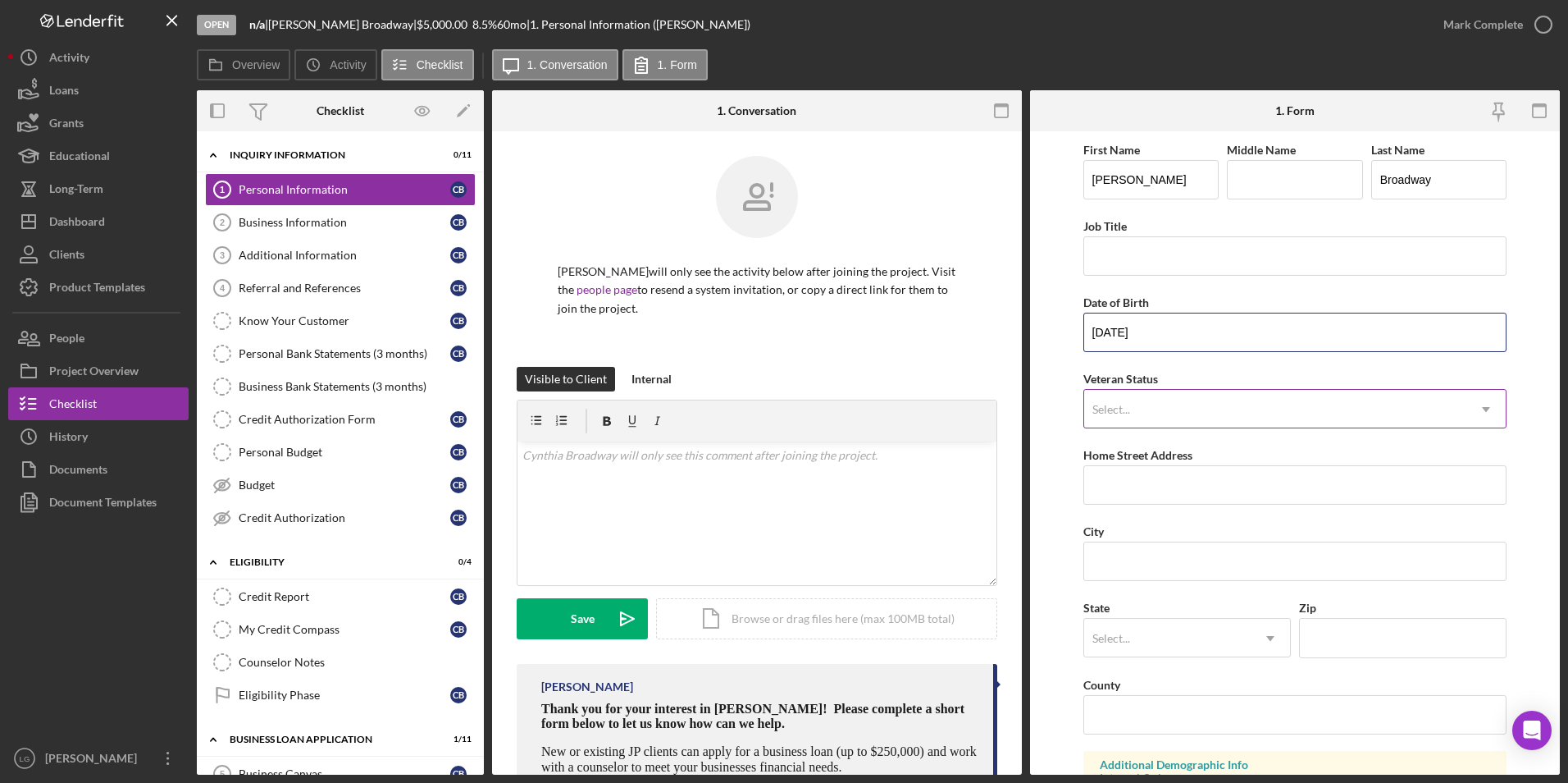
type input "09/11/1959"
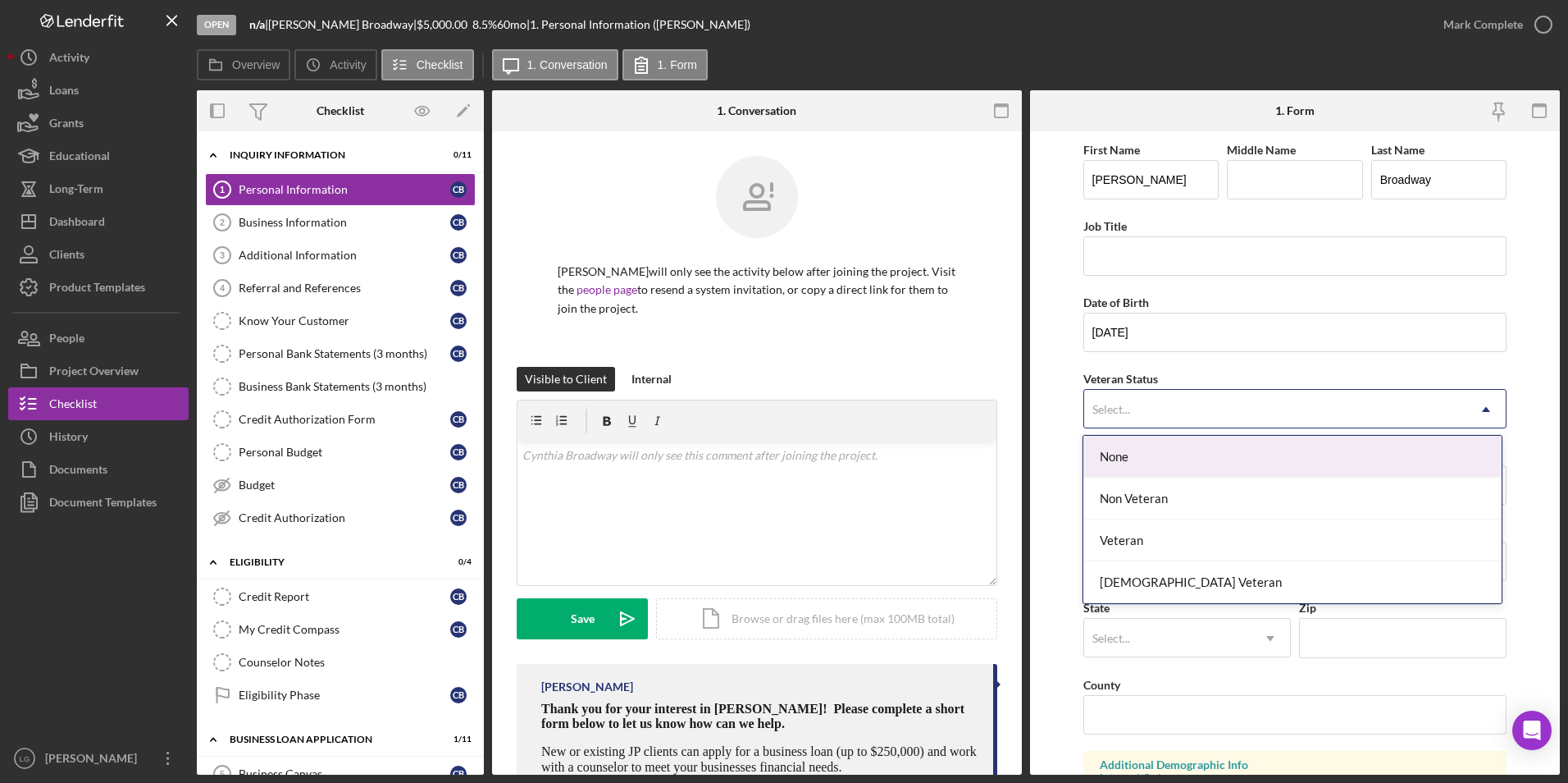
click at [1146, 408] on div "Select..." at bounding box center [1276, 409] width 383 height 37
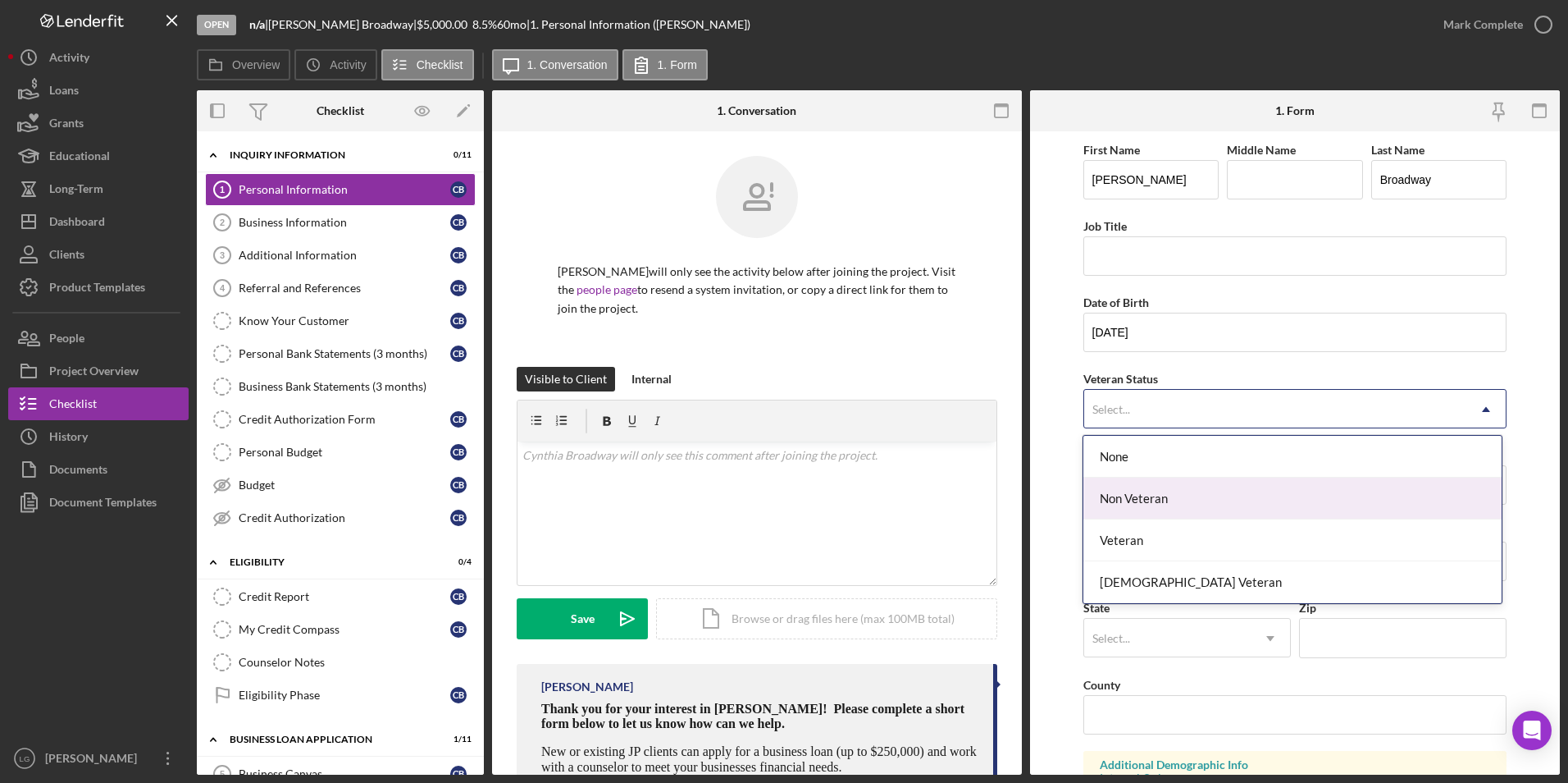
click at [1204, 504] on div "Non Veteran" at bounding box center [1293, 498] width 418 height 42
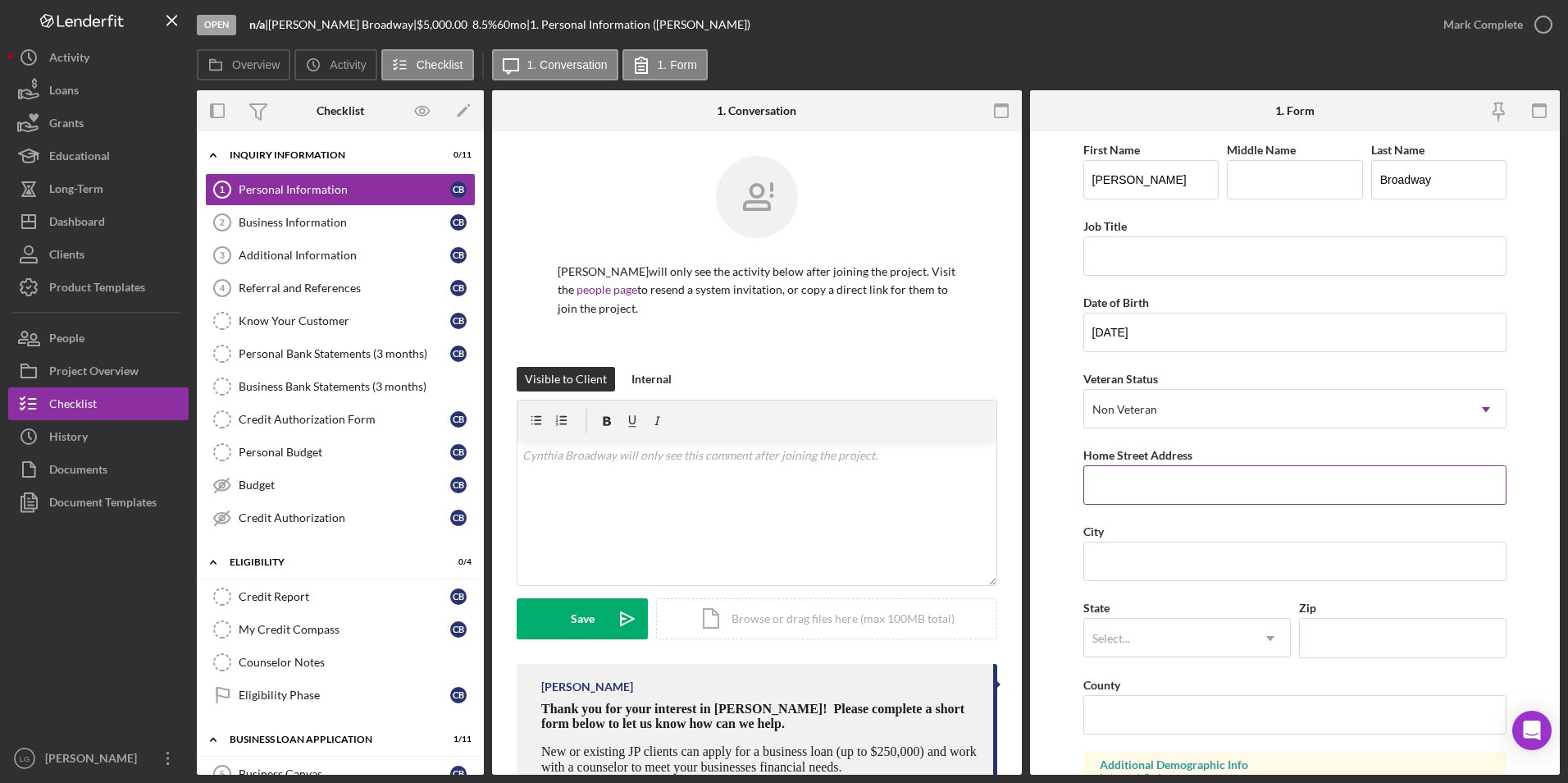
click at [1215, 476] on input "Home Street Address" at bounding box center [1295, 485] width 424 height 39
click at [1119, 488] on input "Home Street Address" at bounding box center [1295, 485] width 424 height 39
paste input "2322 McLaren, [GEOGRAPHIC_DATA] [GEOGRAPHIC_DATA]"
type input "2322 McLaren, [GEOGRAPHIC_DATA] [GEOGRAPHIC_DATA]"
drag, startPoint x: 1132, startPoint y: 548, endPoint x: 1160, endPoint y: 563, distance: 31.8
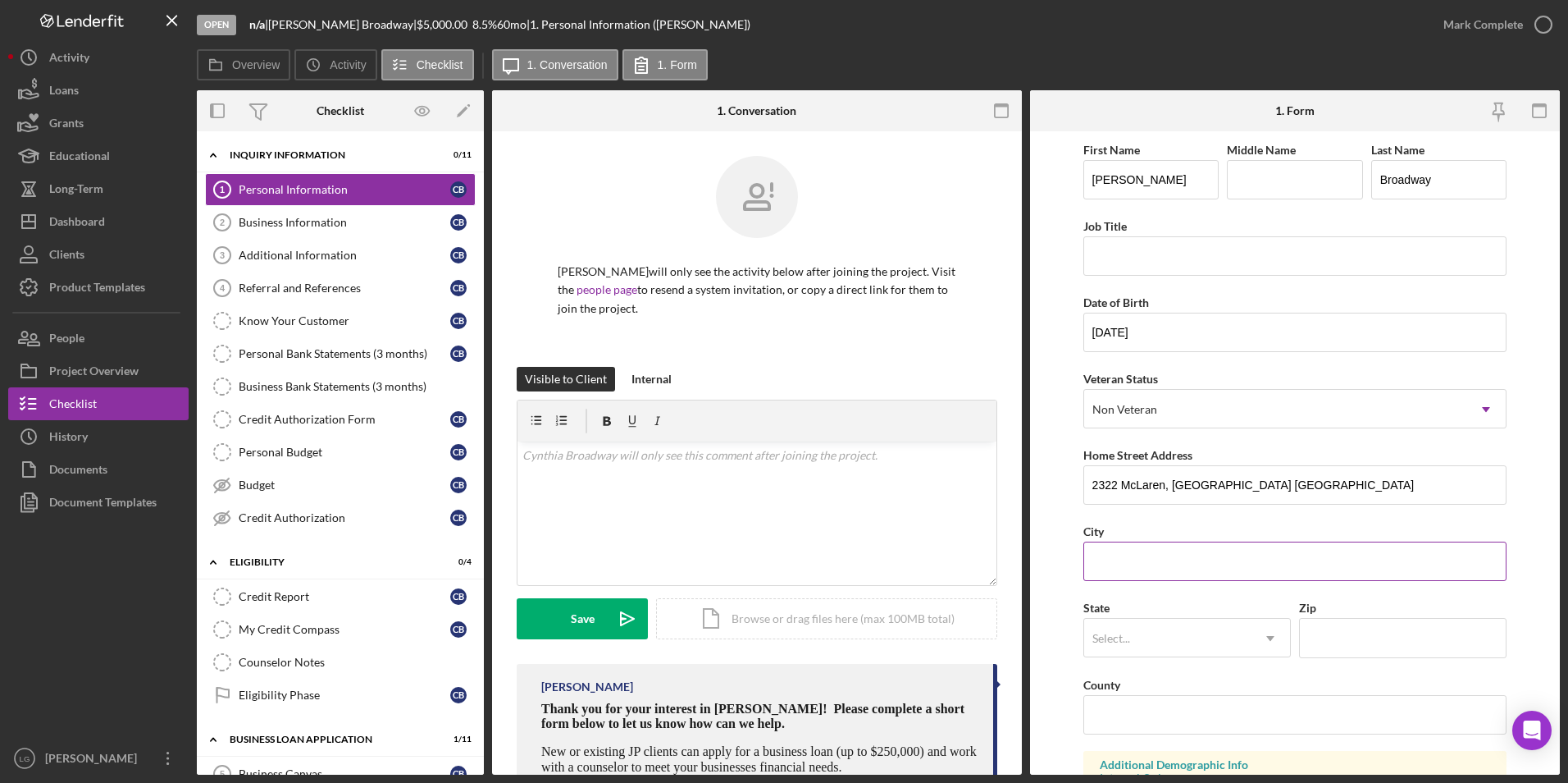
click at [1132, 548] on input "City" at bounding box center [1295, 561] width 424 height 39
type input "[GEOGRAPHIC_DATA][PERSON_NAME]"
type input "63136"
type input "MO"
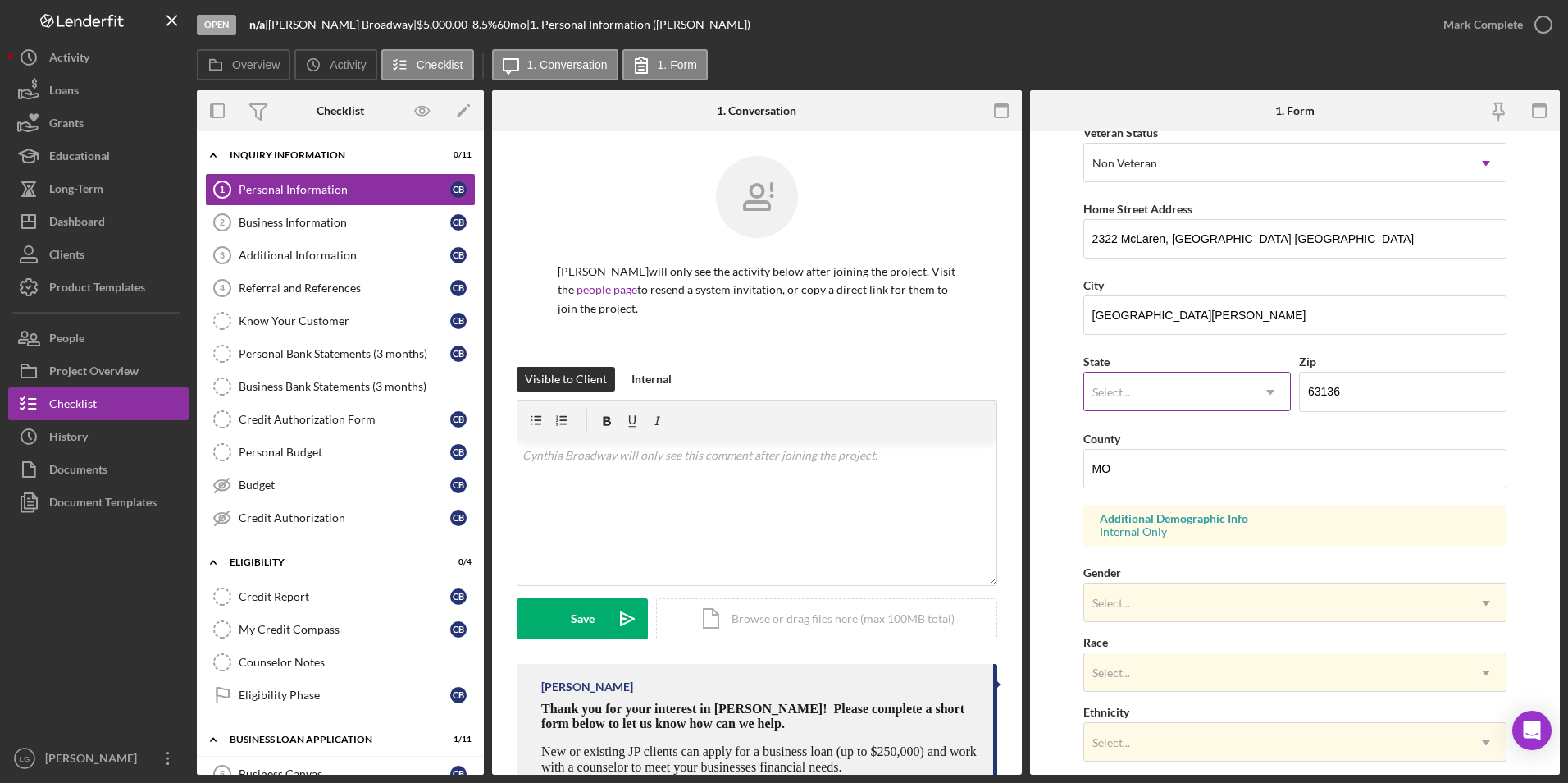
click at [1166, 389] on div "Select..." at bounding box center [1168, 392] width 167 height 37
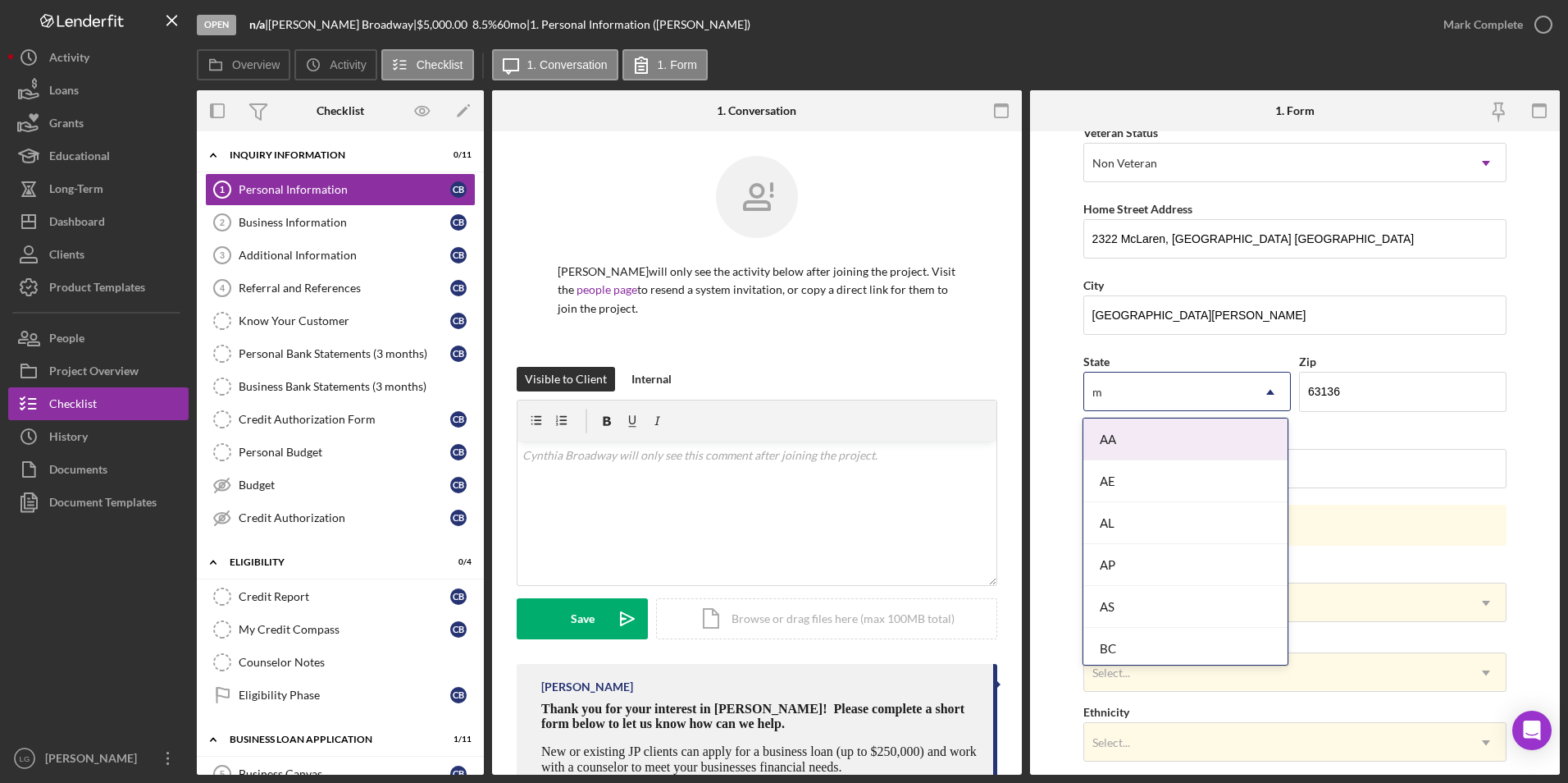
type input "mo"
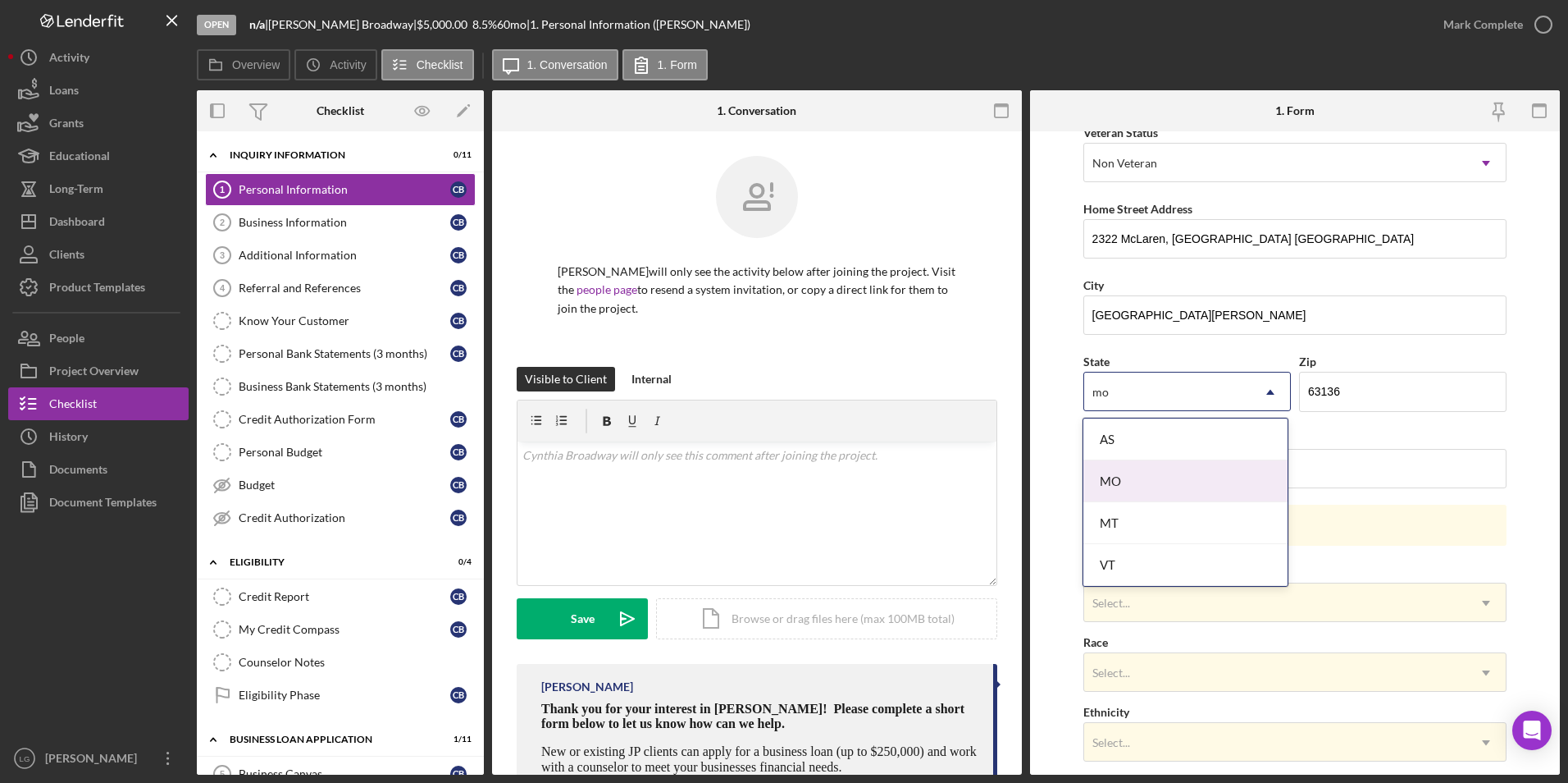
drag, startPoint x: 1124, startPoint y: 480, endPoint x: 1265, endPoint y: 488, distance: 141.2
click at [1124, 480] on div "MO" at bounding box center [1186, 480] width 204 height 42
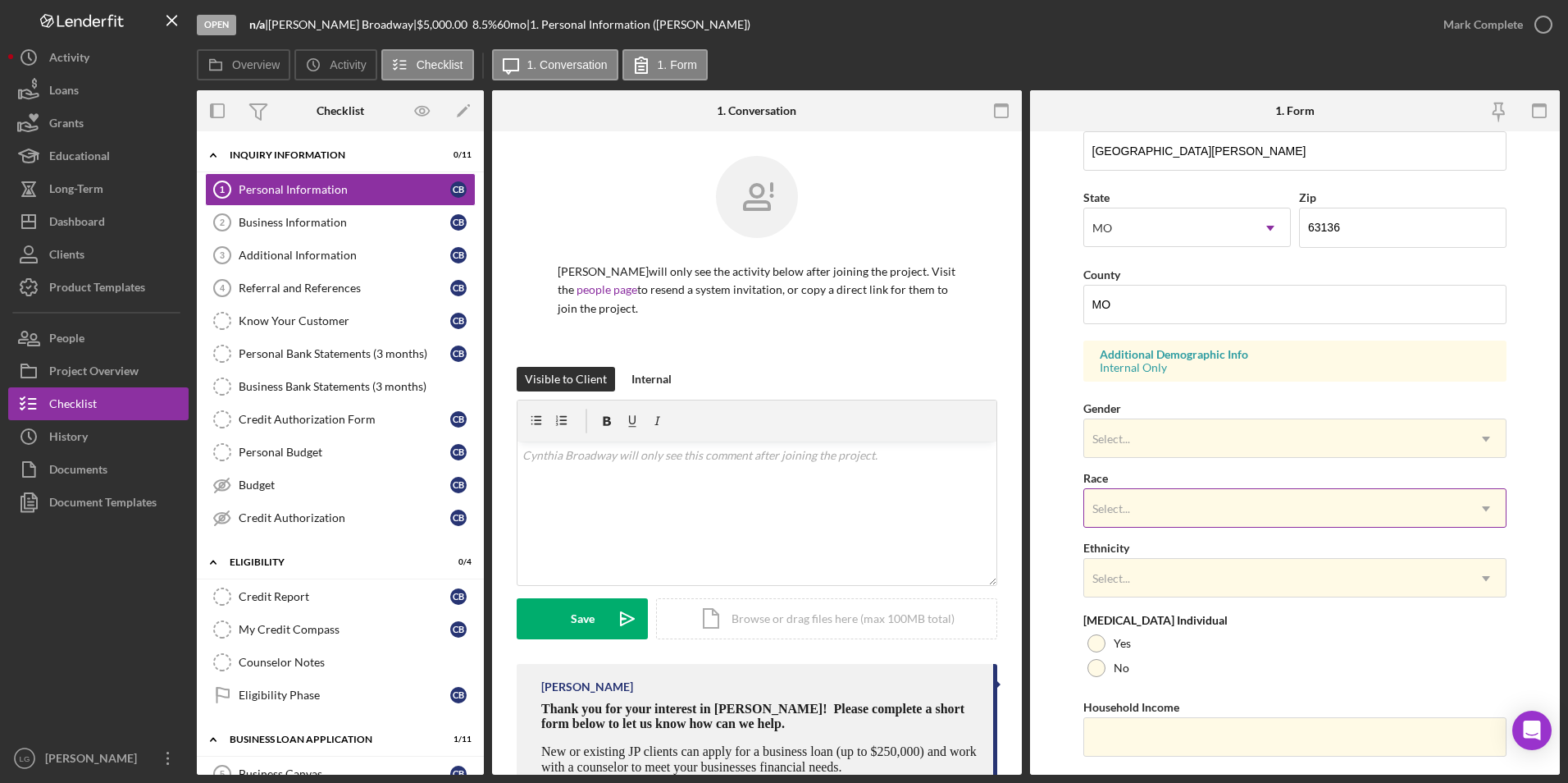
scroll to position [452, 0]
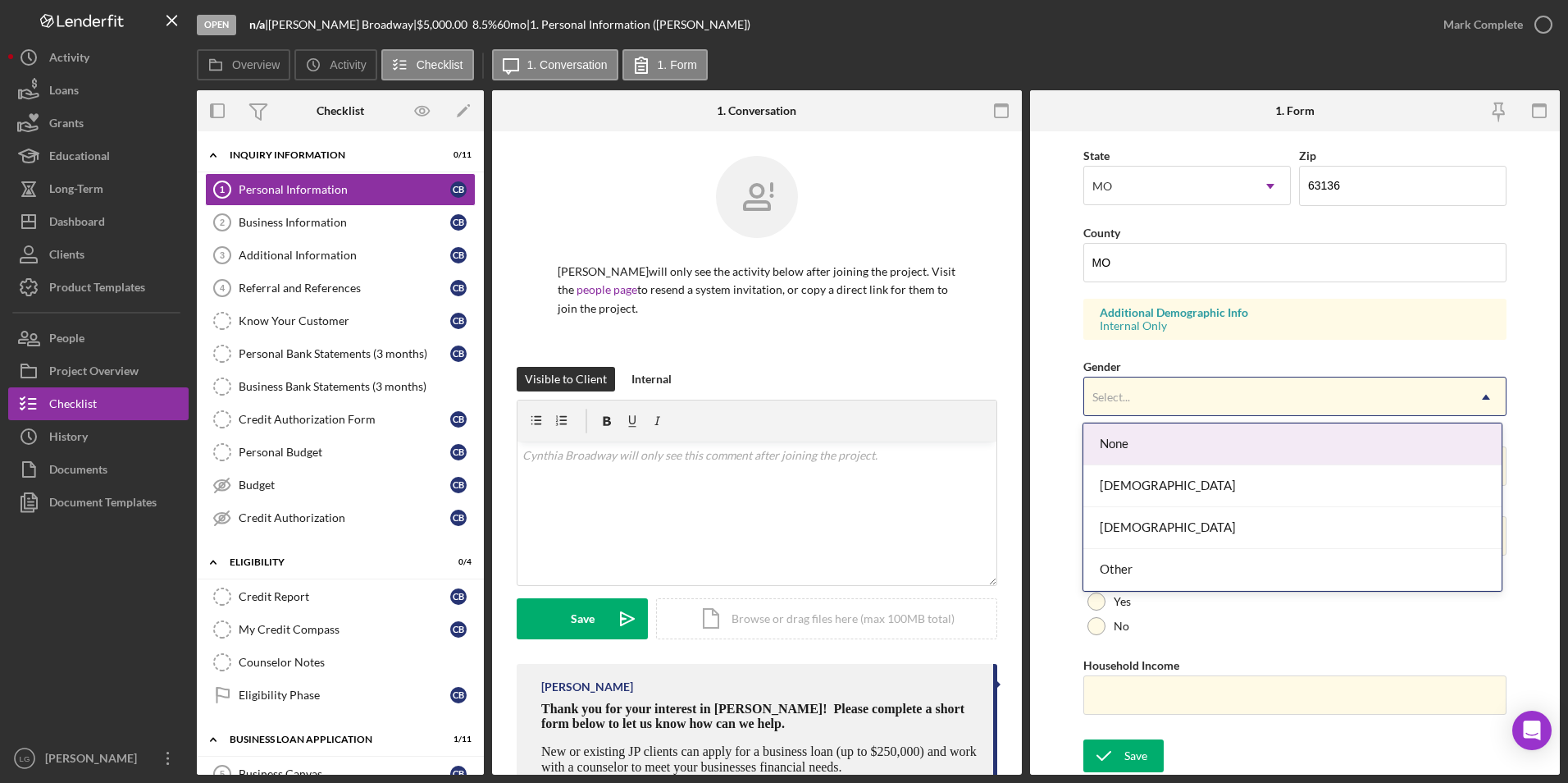
click at [1189, 378] on div "Select..." at bounding box center [1276, 397] width 383 height 37
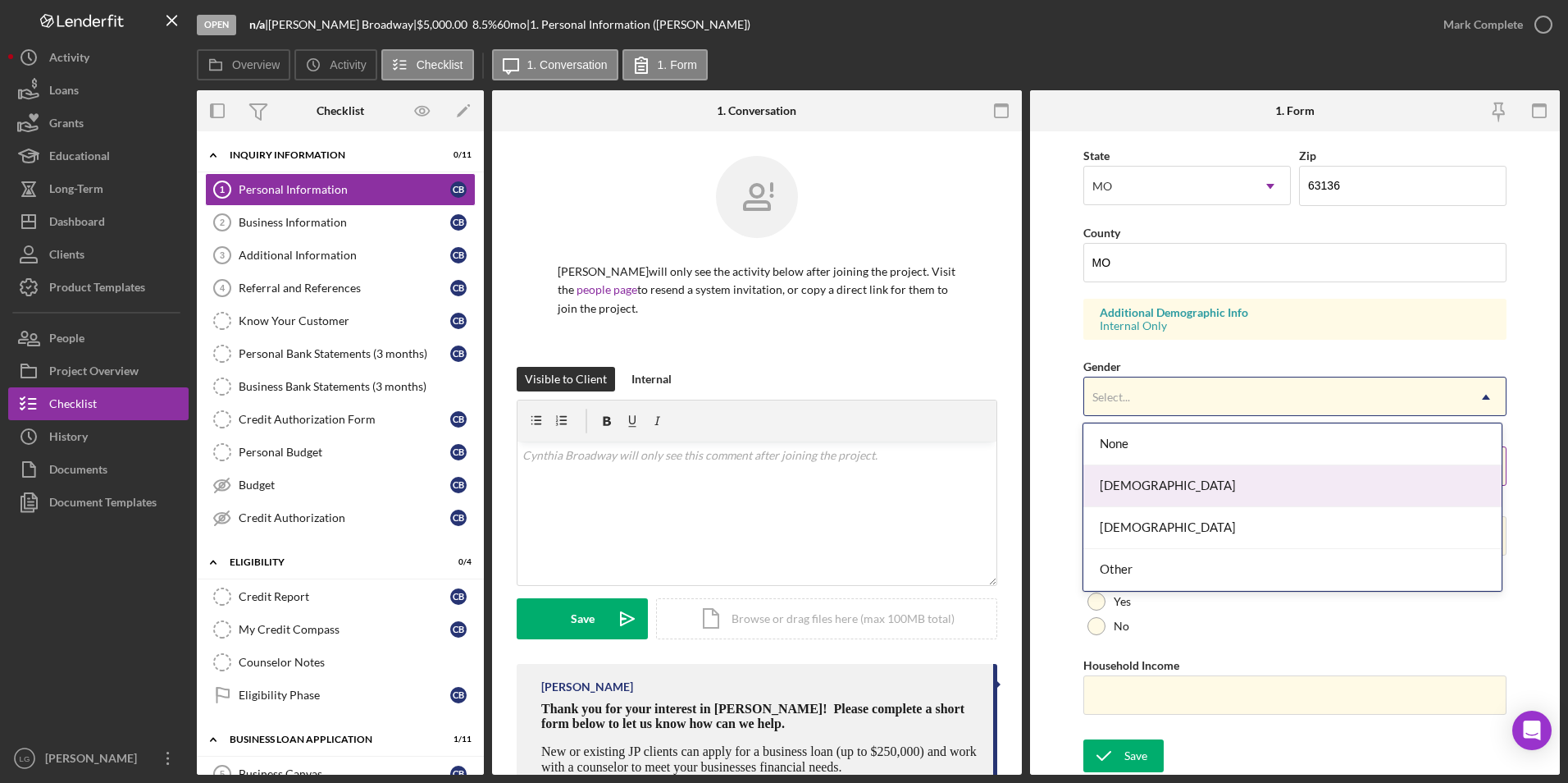
click at [1135, 484] on div "Female" at bounding box center [1293, 485] width 418 height 42
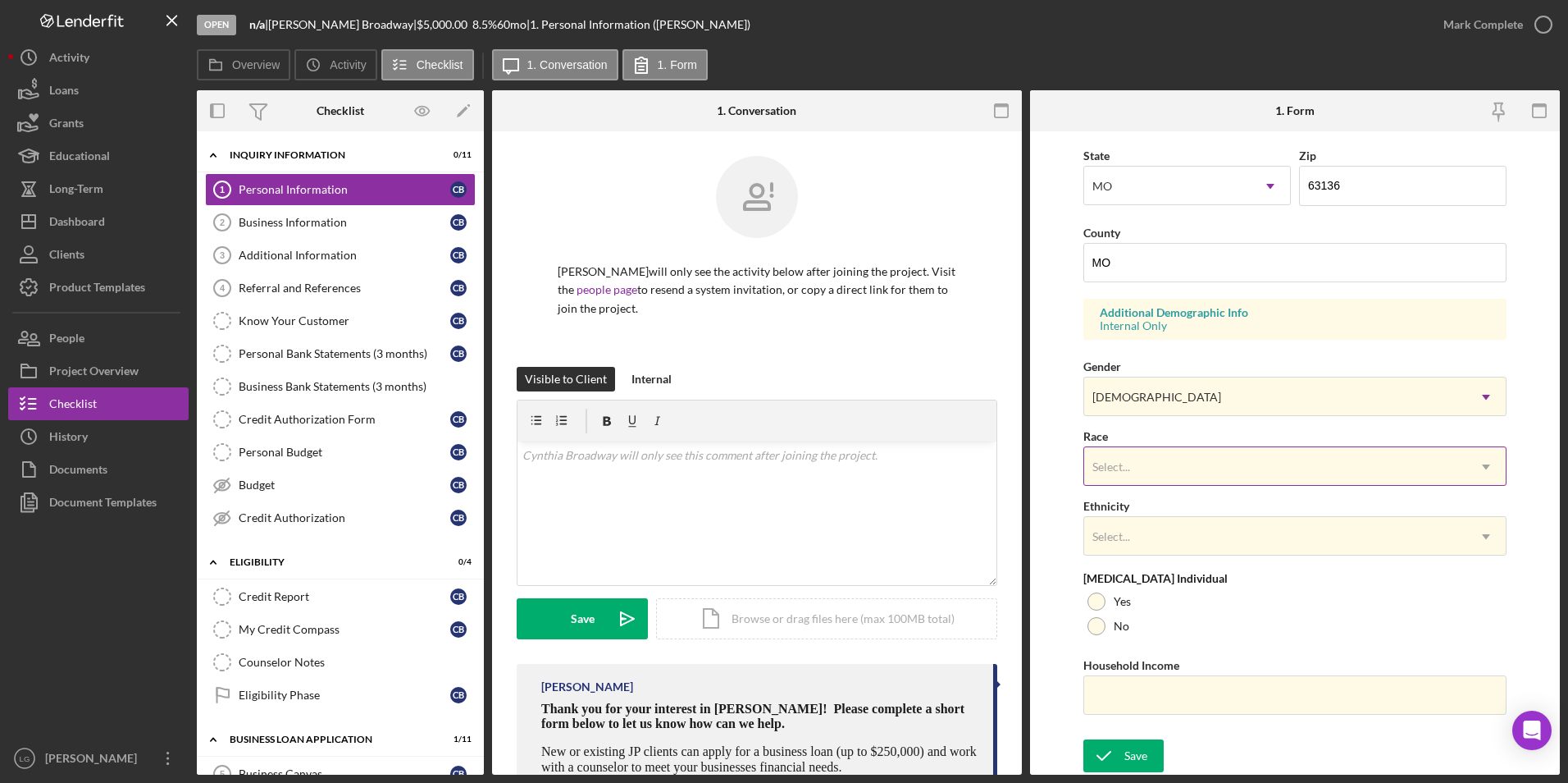
click at [1158, 483] on div "Select..." at bounding box center [1276, 467] width 383 height 37
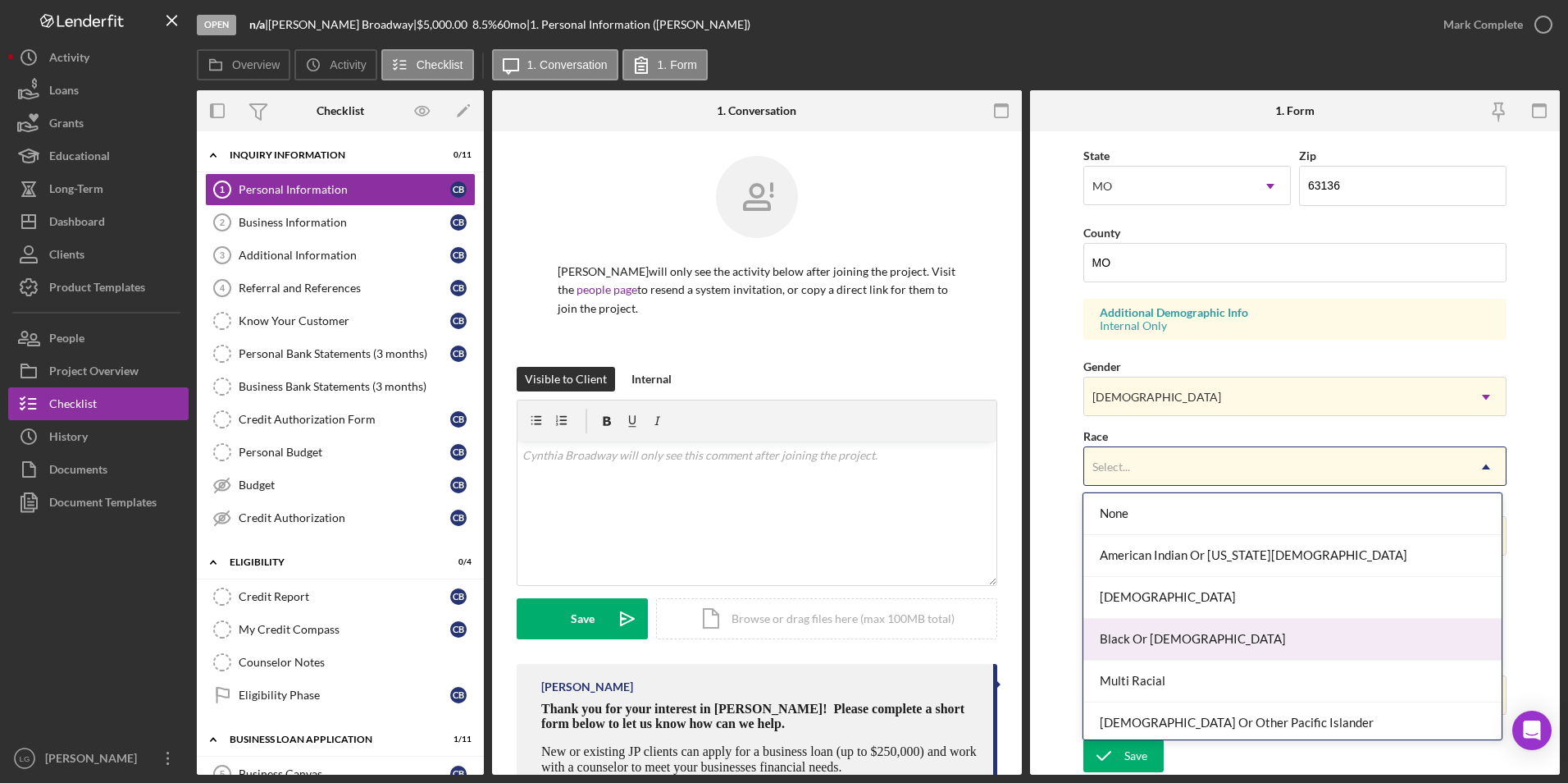
click at [1129, 656] on div "Black Or African American" at bounding box center [1293, 639] width 418 height 42
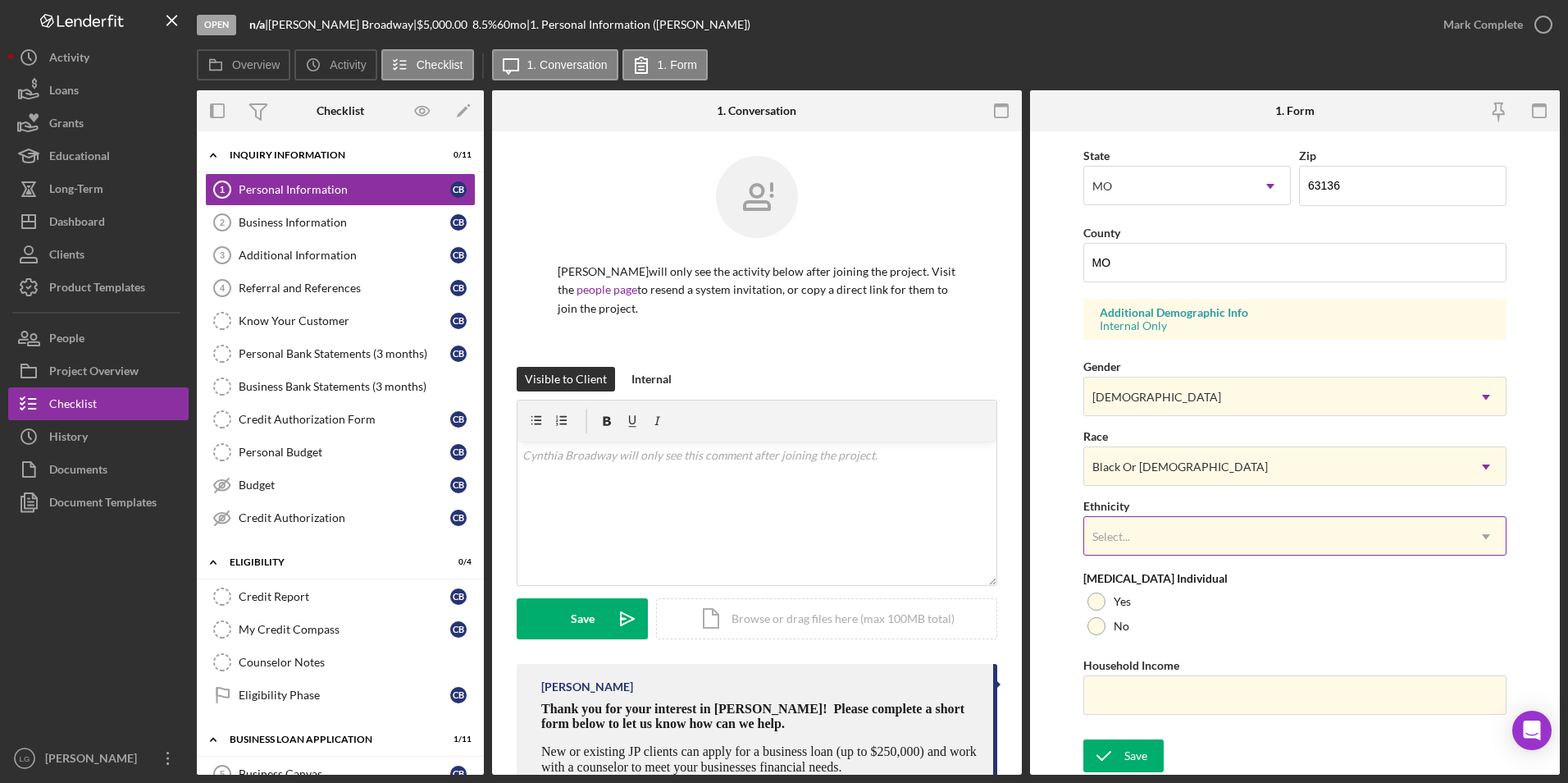
click at [1235, 543] on div "Select..." at bounding box center [1276, 536] width 383 height 37
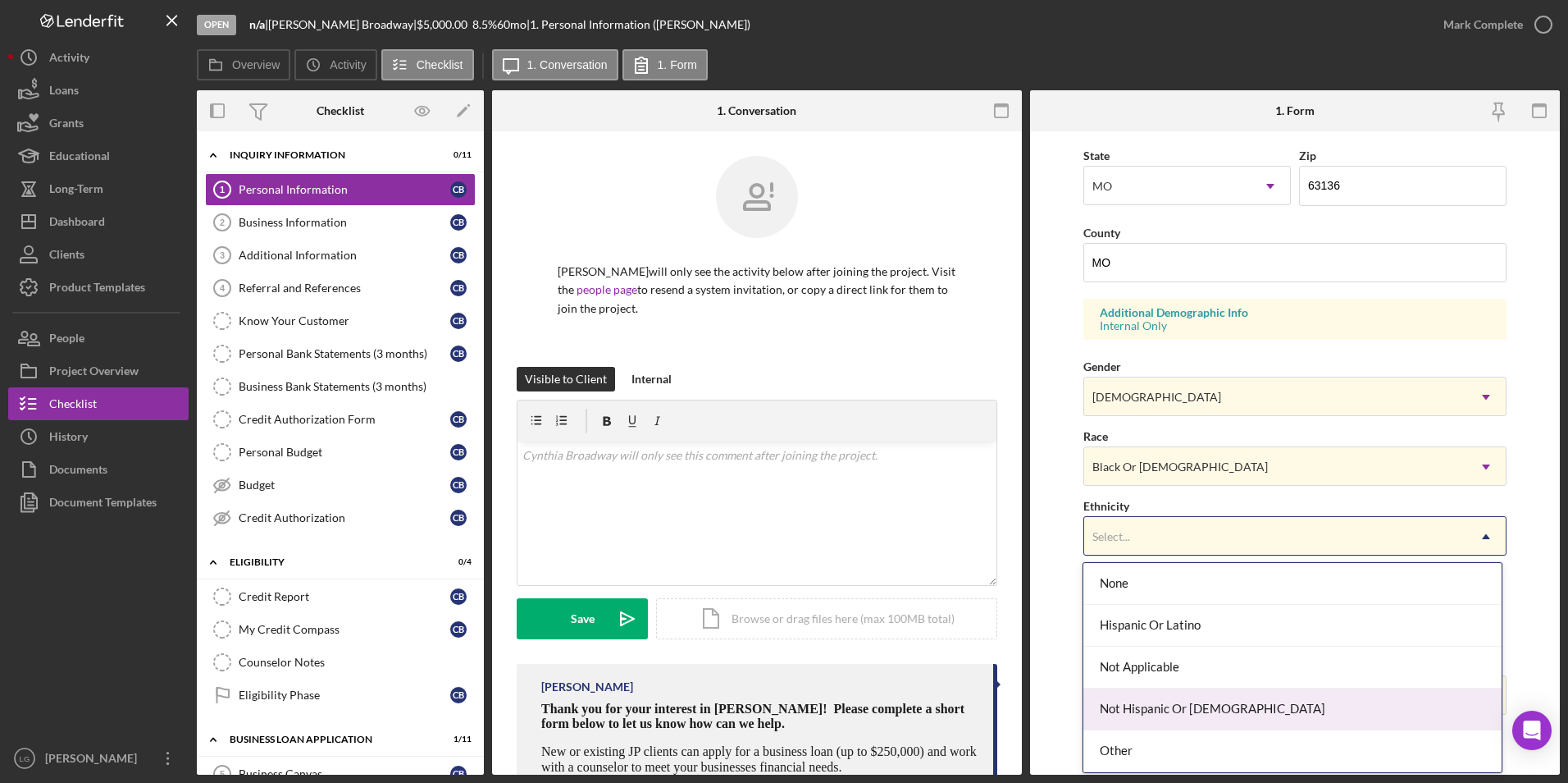
click at [1132, 706] on div "Not Hispanic Or Latino" at bounding box center [1293, 709] width 418 height 42
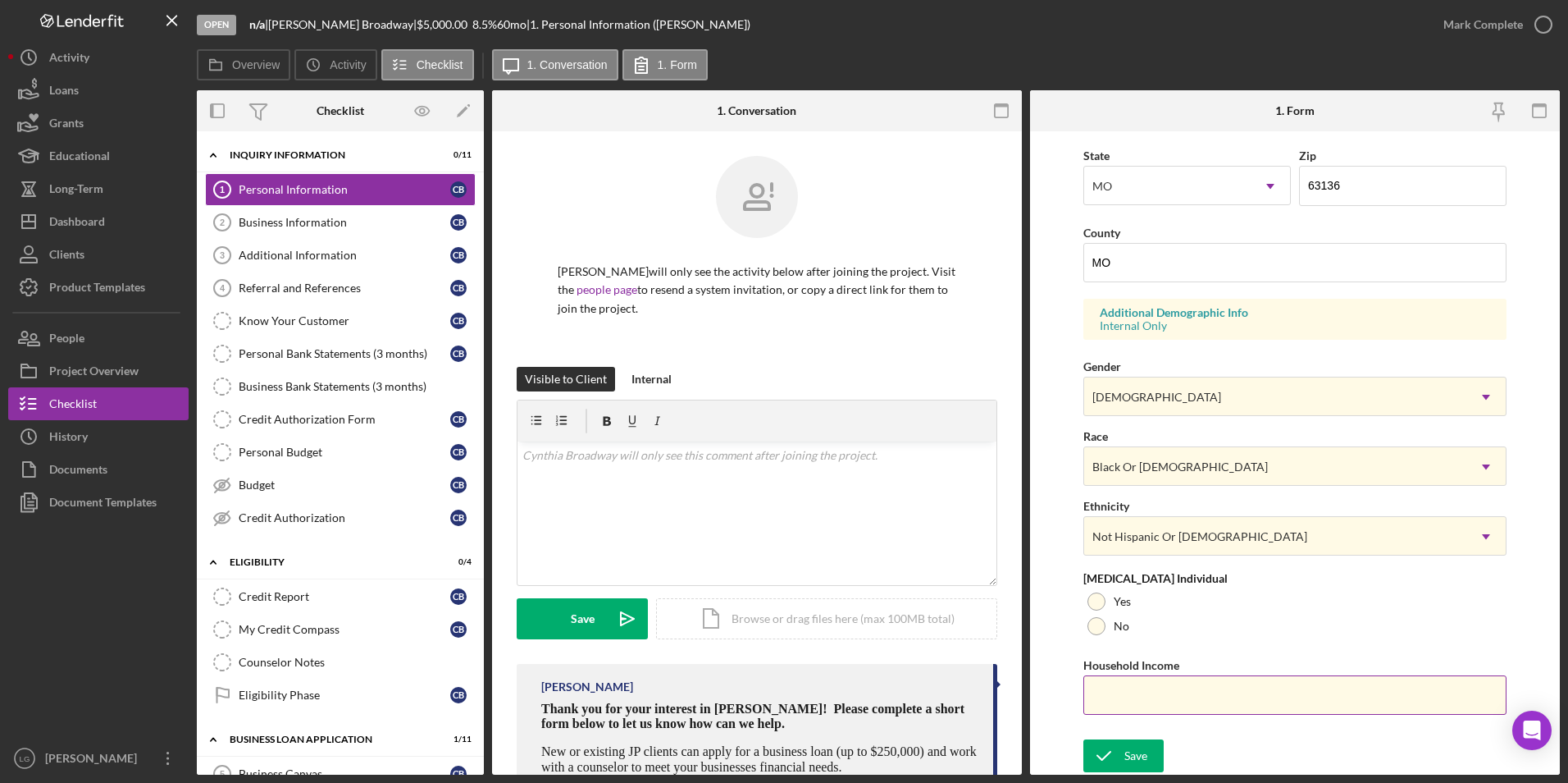
click at [1152, 695] on input "Household Income" at bounding box center [1295, 695] width 424 height 39
paste input "$1,826"
type input "$1,826"
click at [1111, 746] on icon "submit" at bounding box center [1104, 756] width 41 height 41
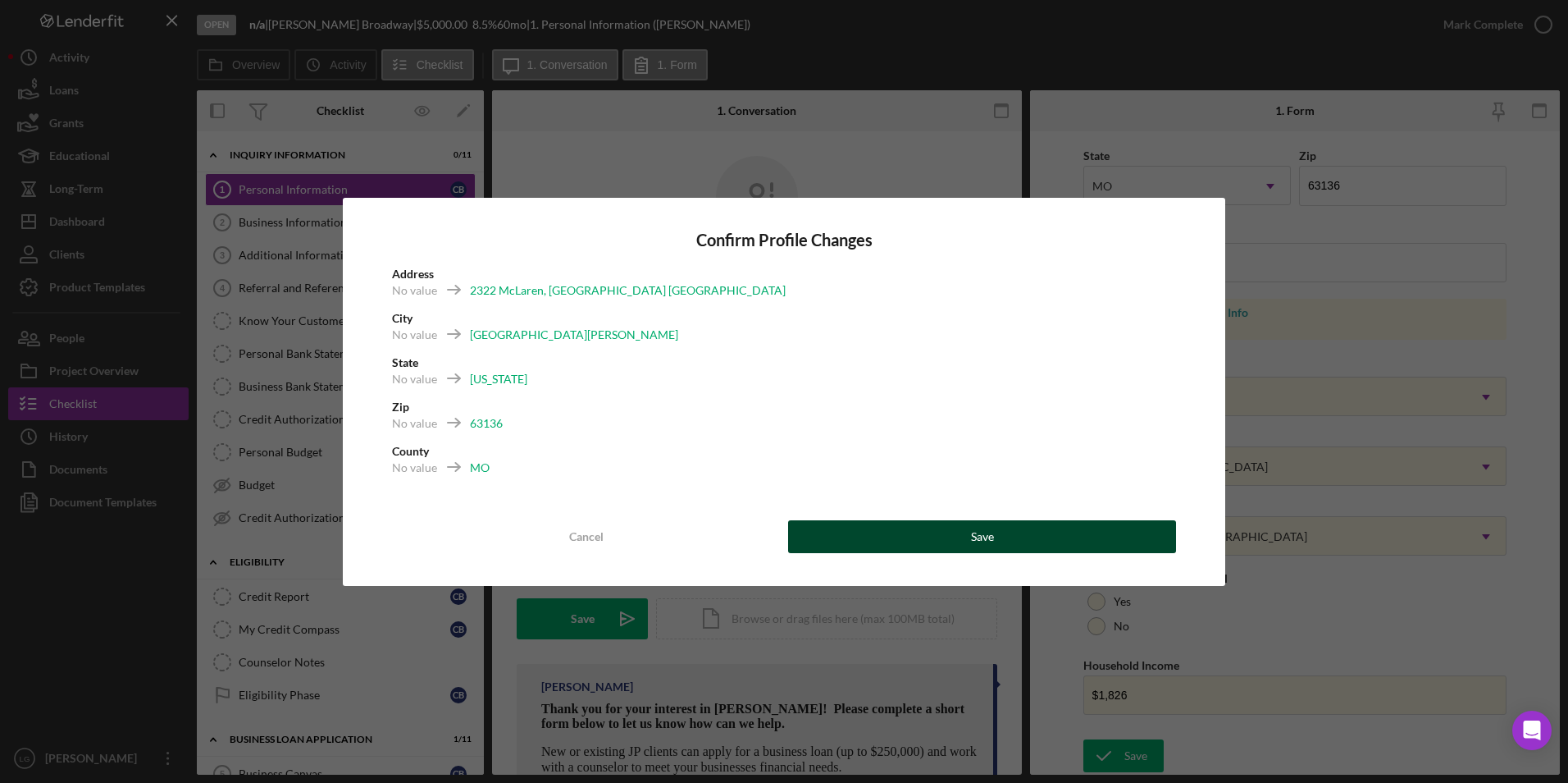
click at [993, 535] on div "Save" at bounding box center [982, 536] width 23 height 33
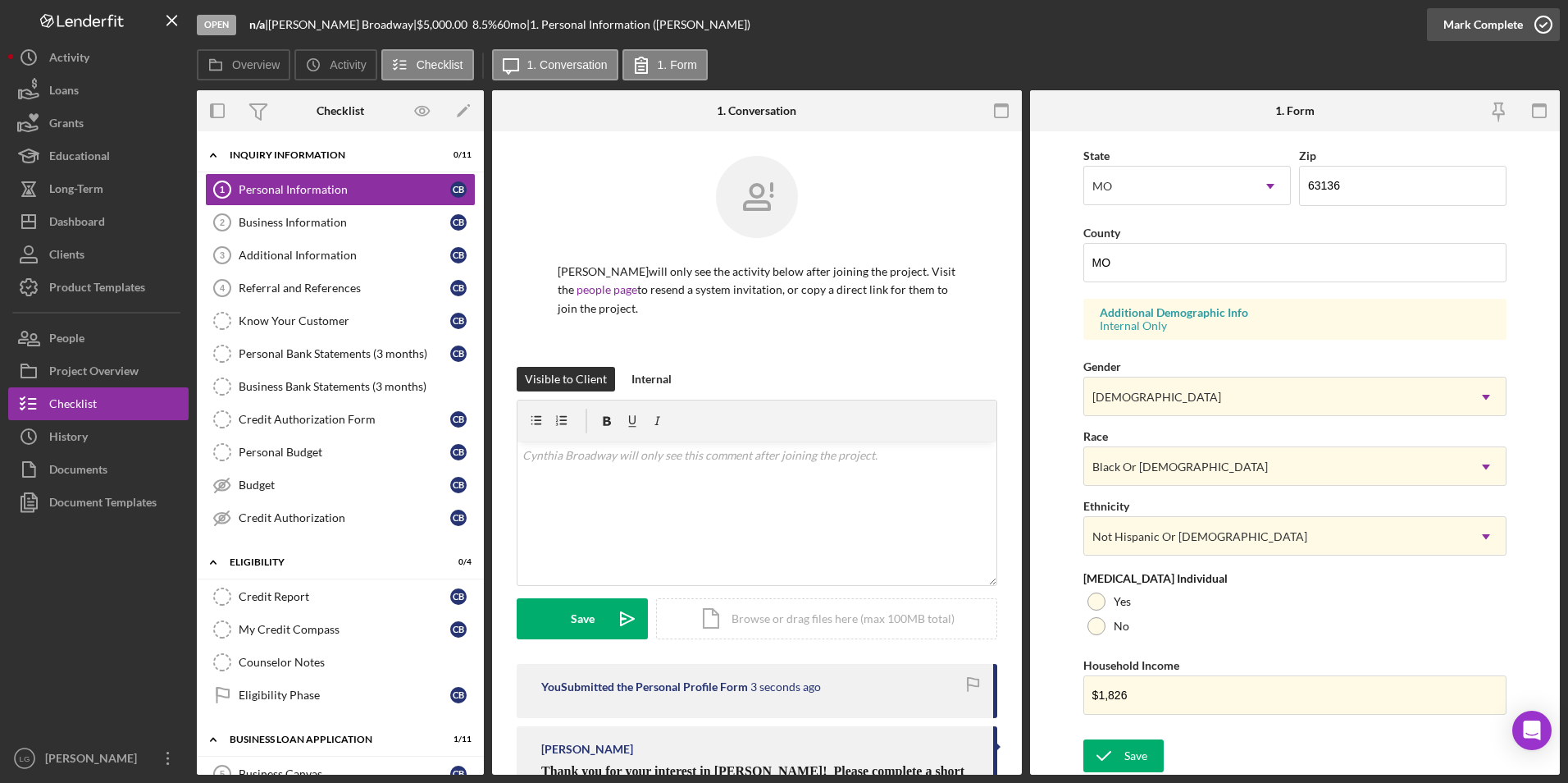
click at [1486, 28] on div "Mark Complete" at bounding box center [1484, 25] width 80 height 33
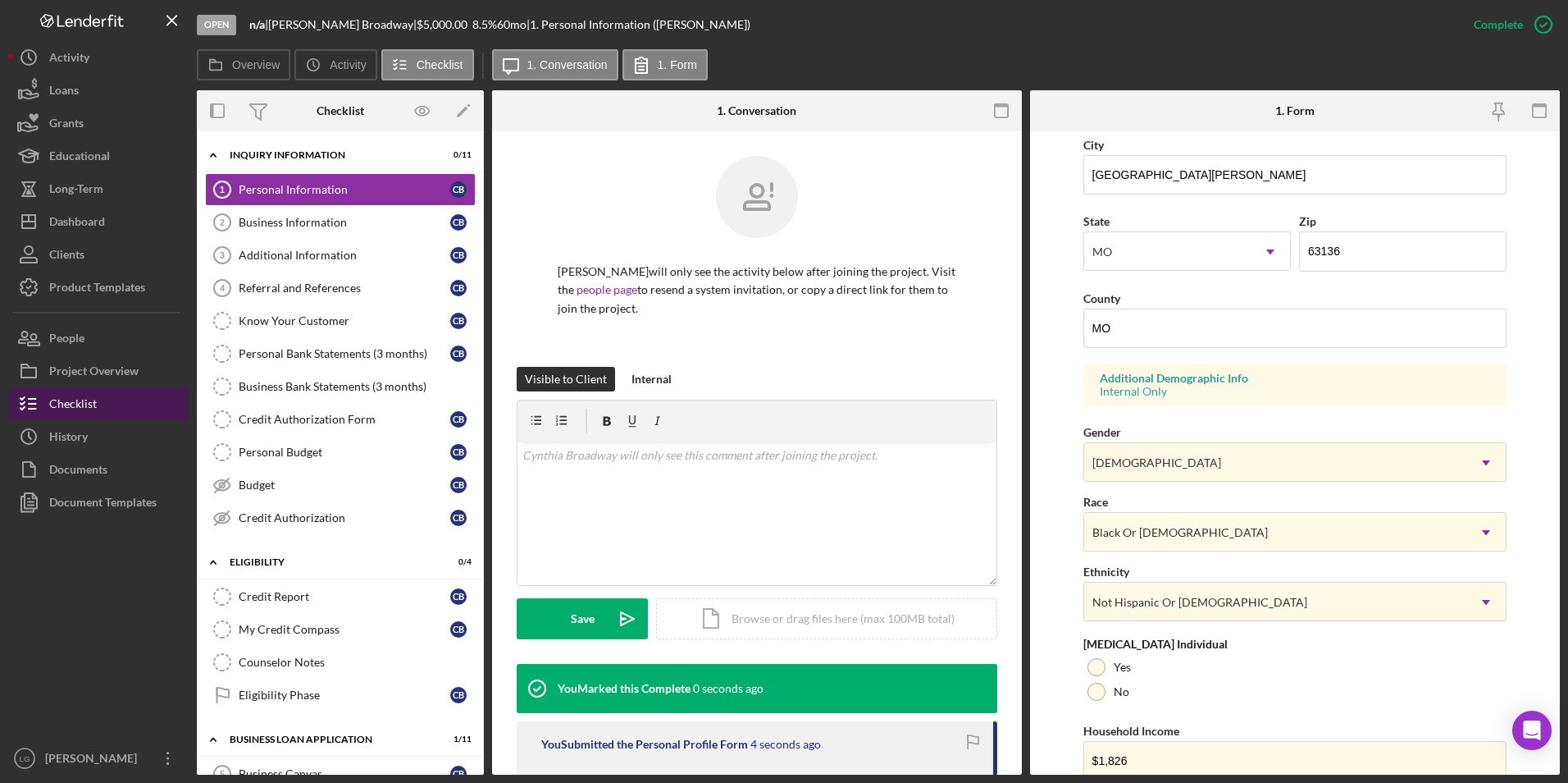
scroll to position [122, 0]
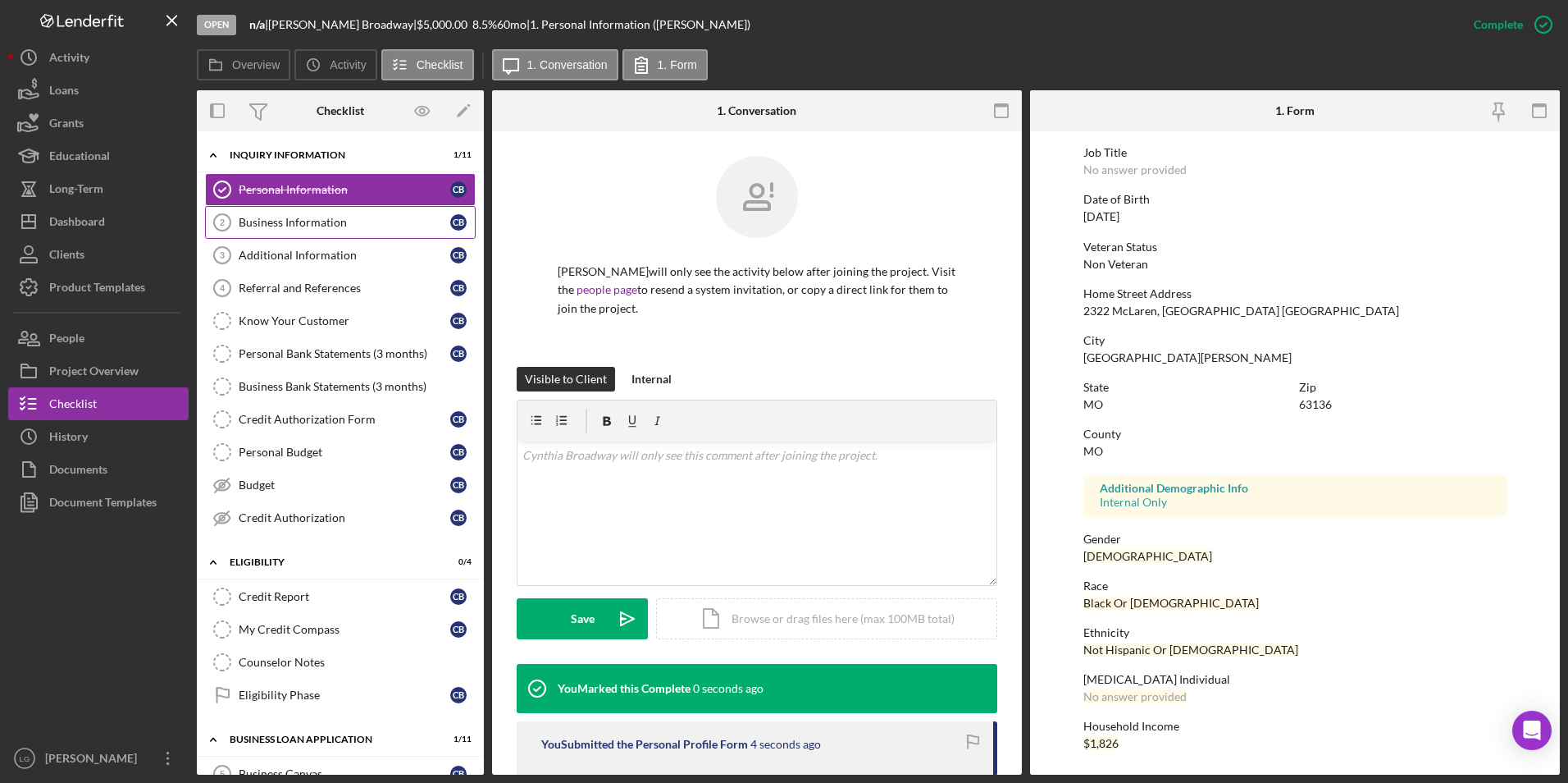
click at [298, 228] on div "Business Information" at bounding box center [344, 222] width 212 height 13
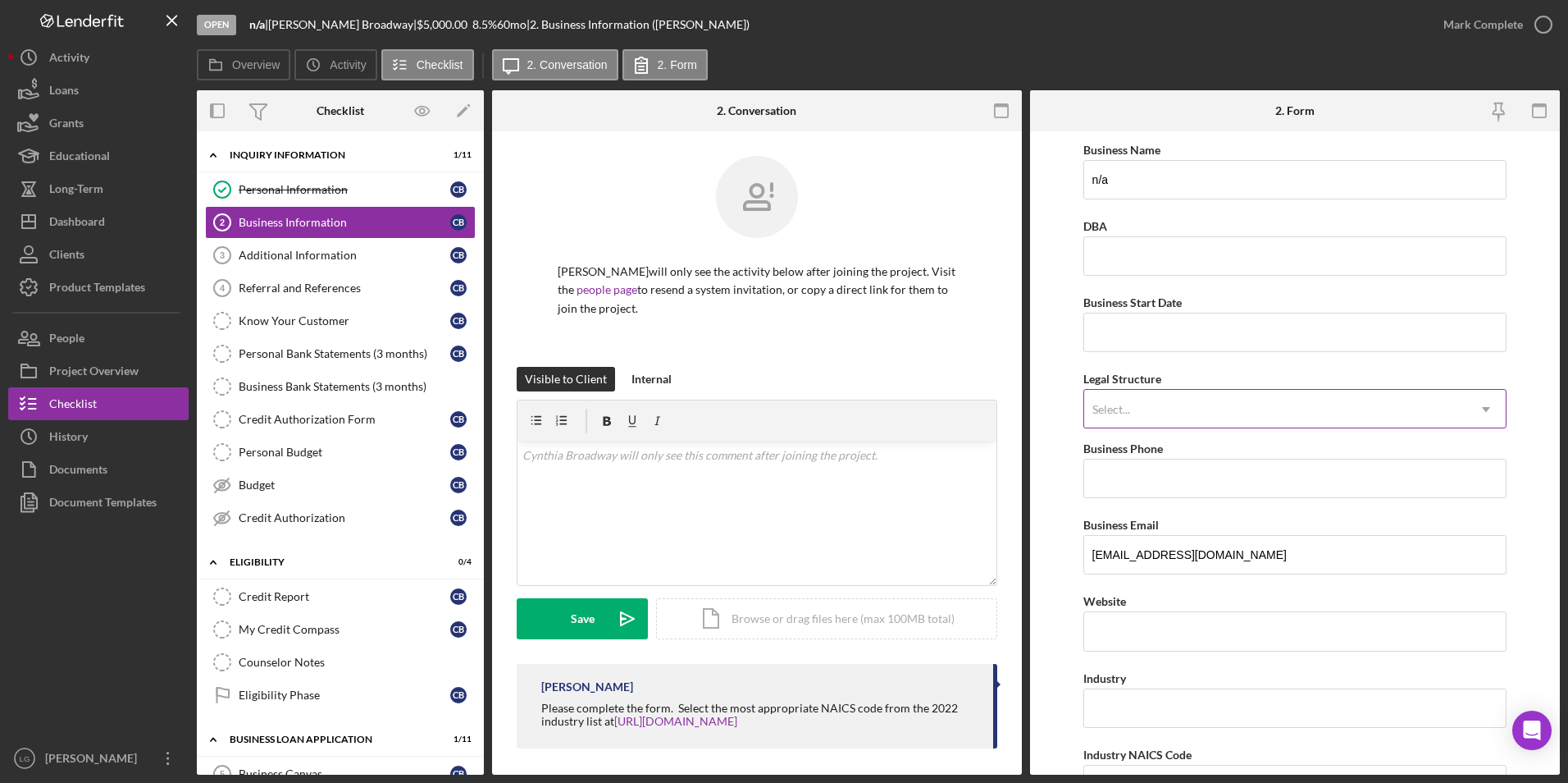
click at [1165, 423] on div "Select..." at bounding box center [1276, 409] width 383 height 37
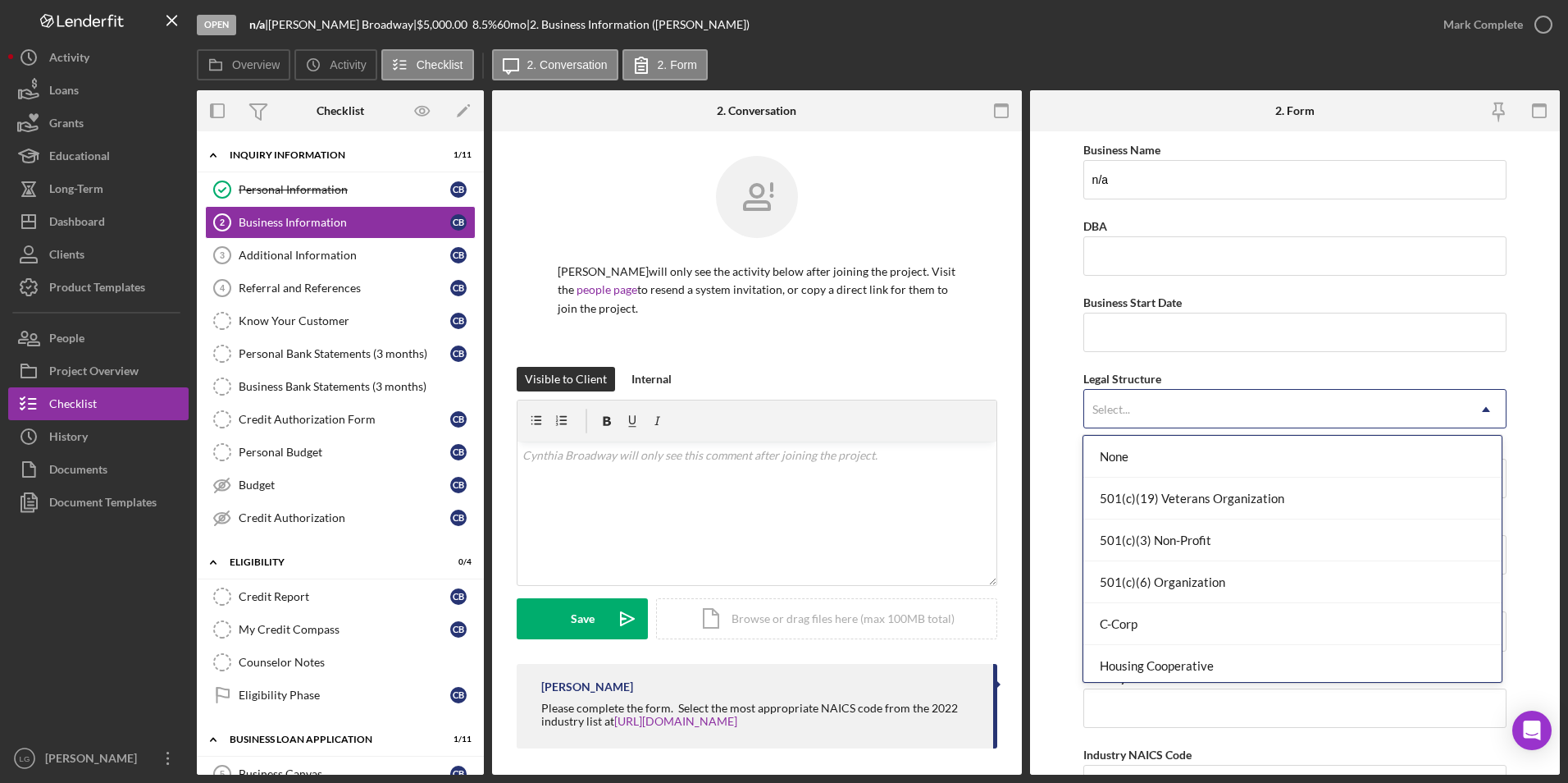
scroll to position [247, 0]
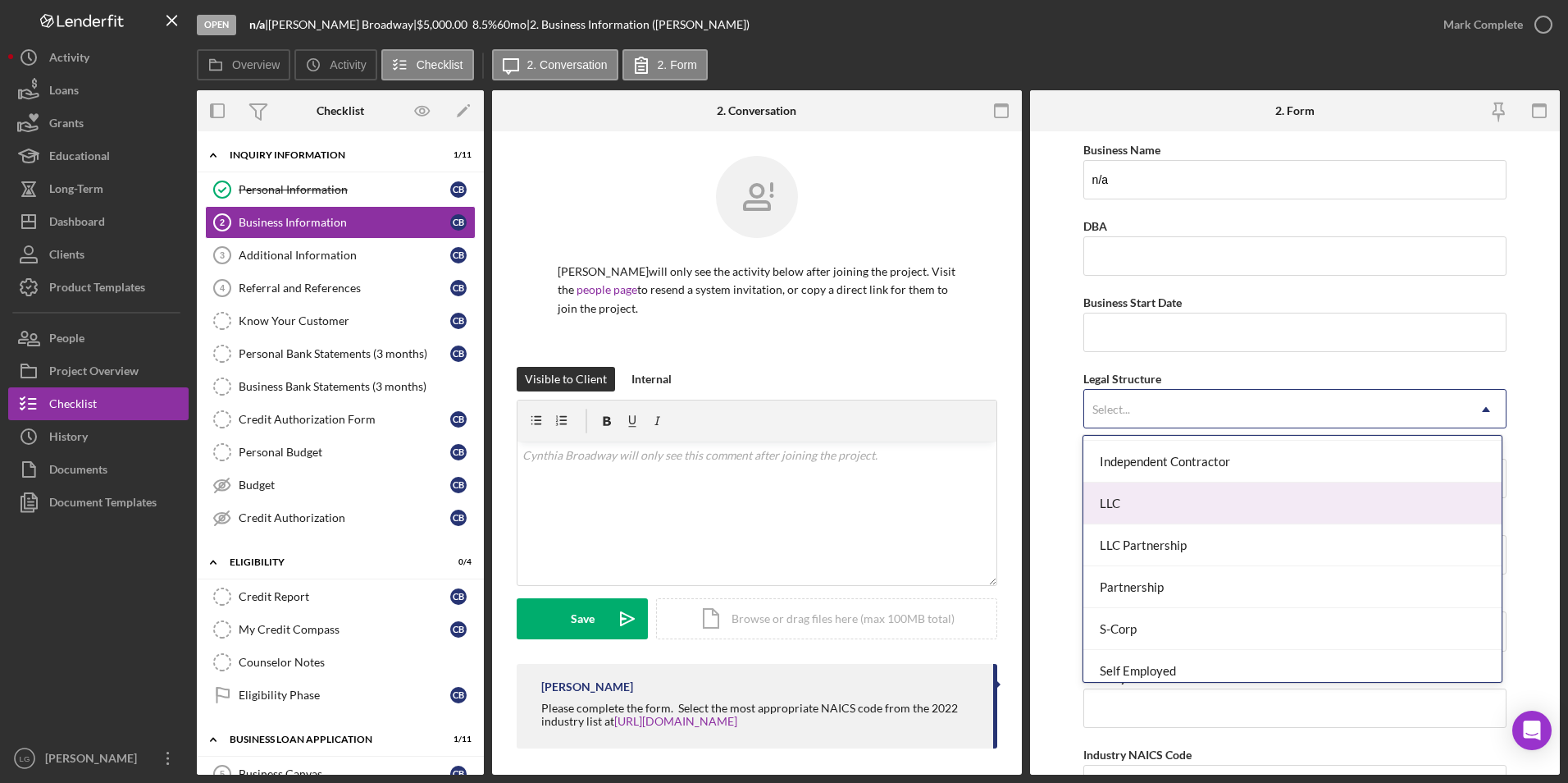
click at [1144, 500] on div "LLC" at bounding box center [1293, 503] width 418 height 42
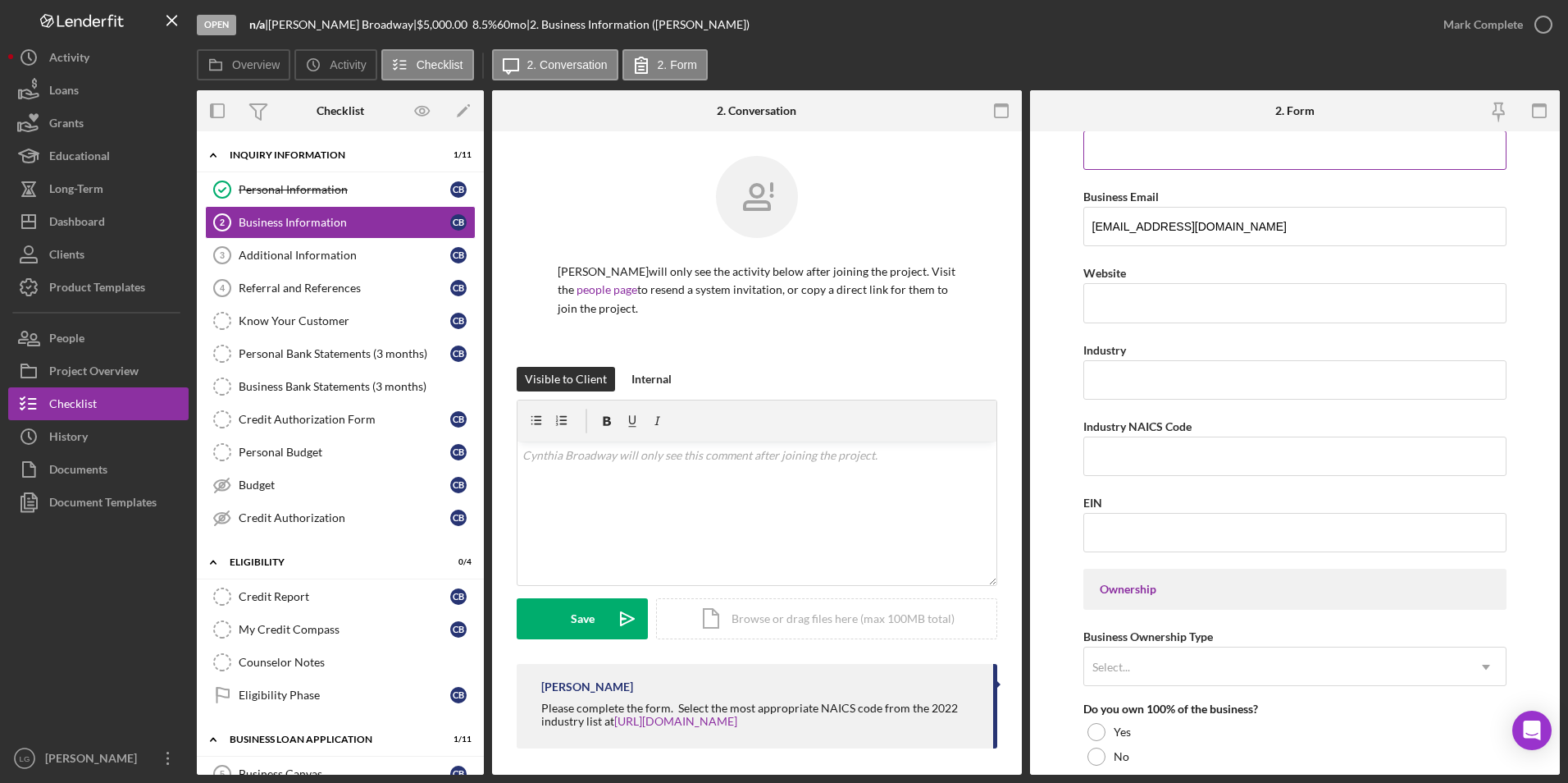
scroll to position [492, 0]
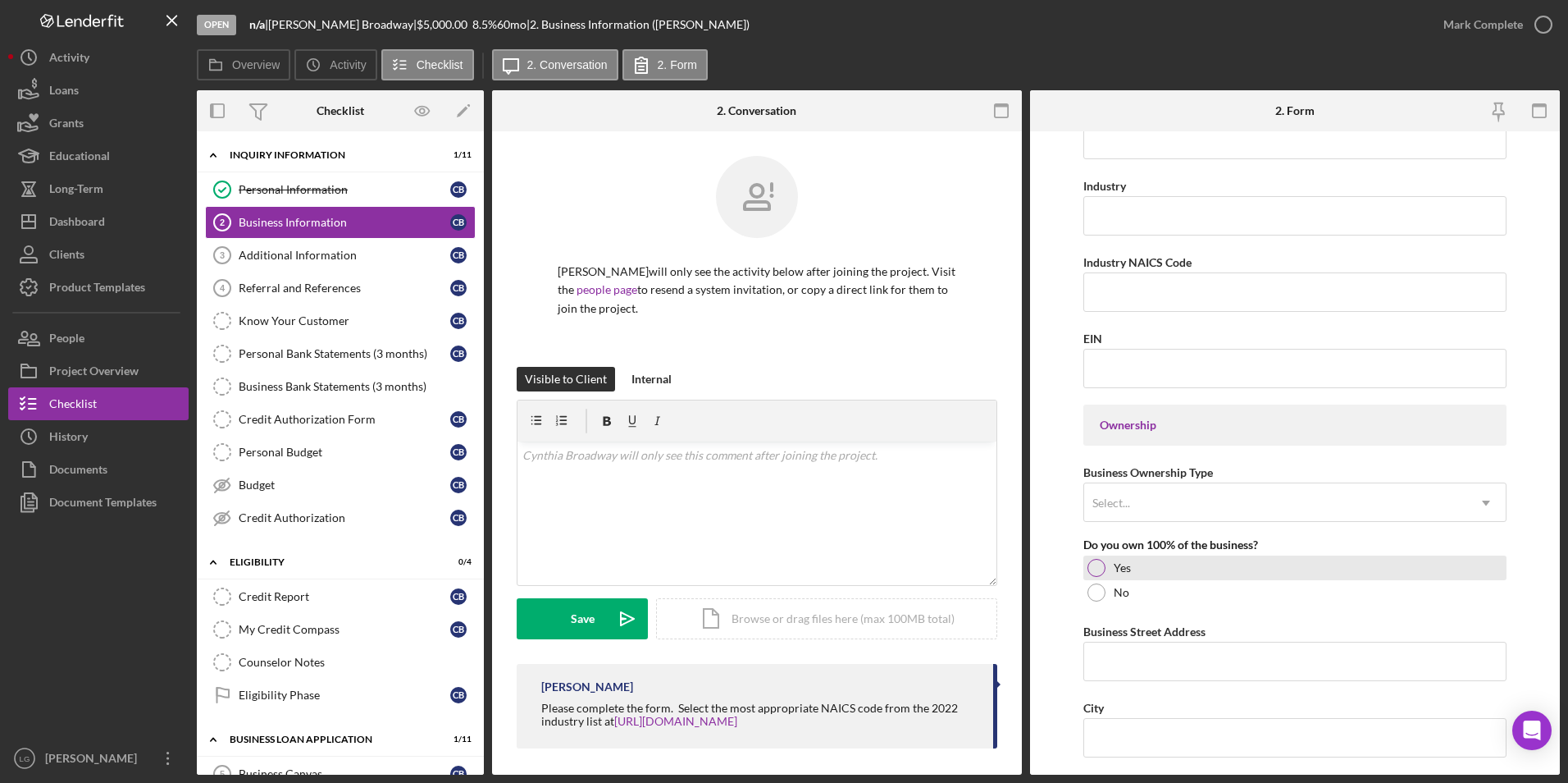
click at [1096, 569] on div at bounding box center [1096, 567] width 18 height 18
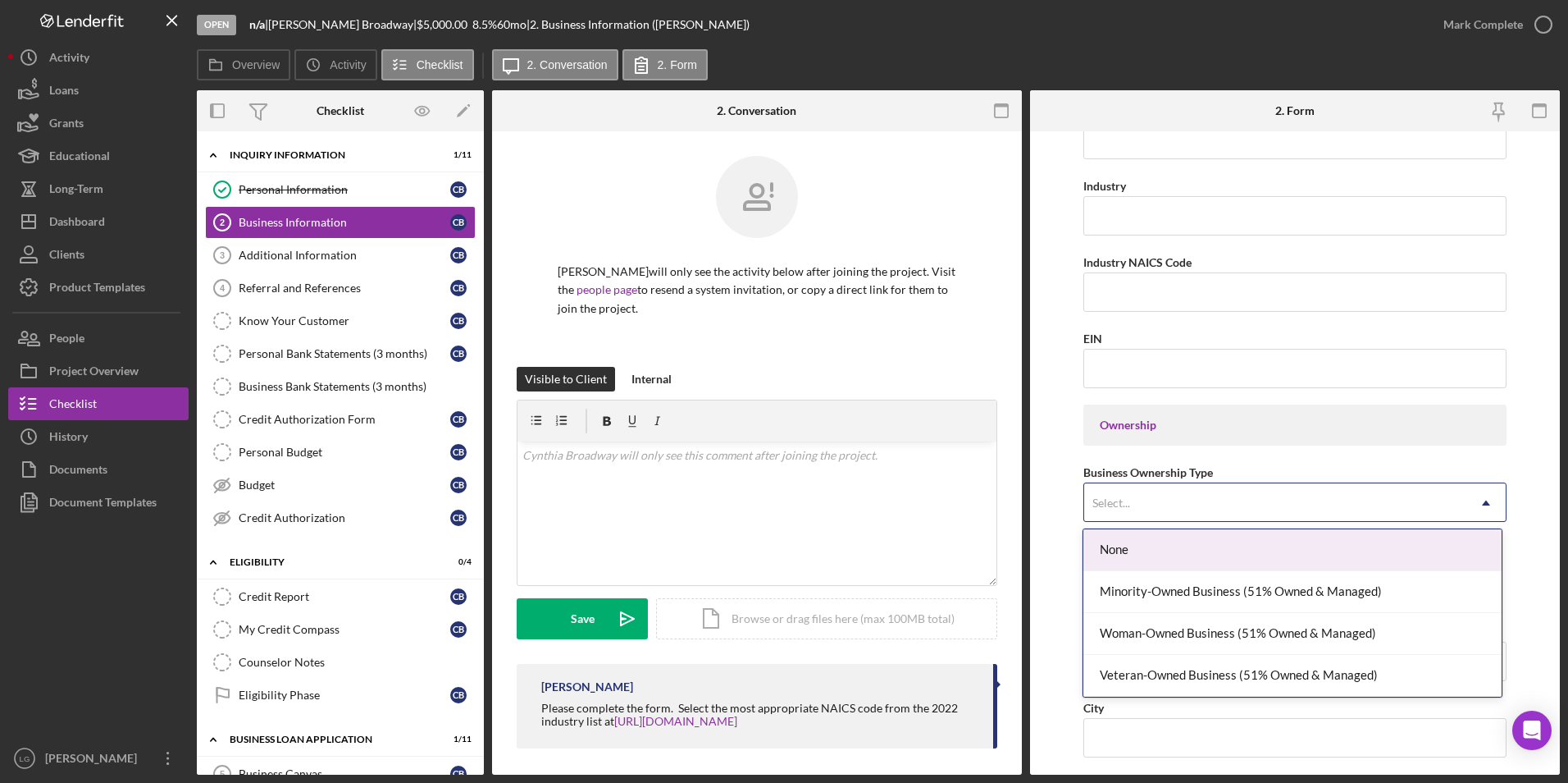
click at [1148, 512] on div "Select..." at bounding box center [1276, 502] width 383 height 37
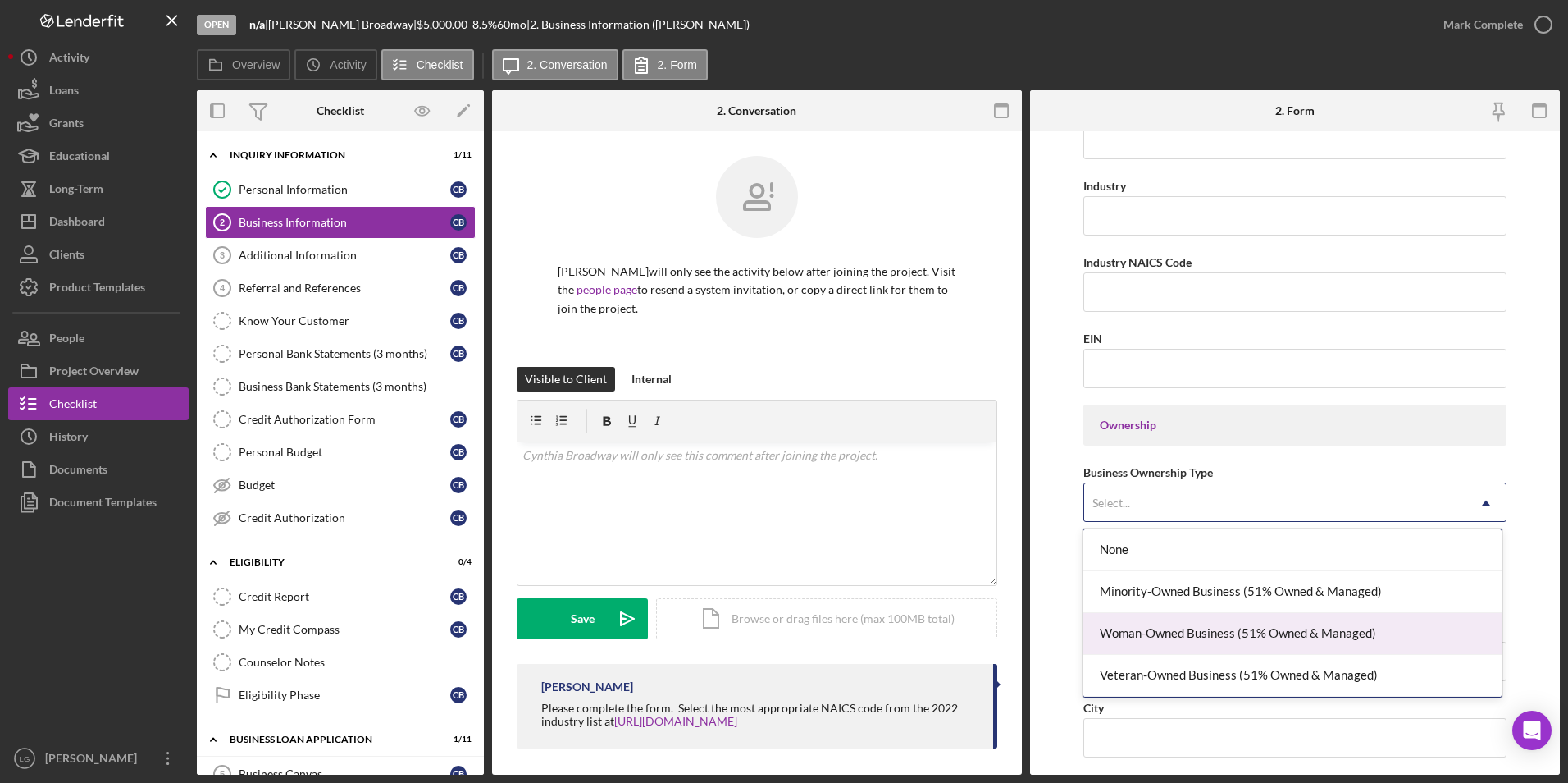
click at [1144, 637] on div "Woman-Owned Business (51% Owned & Managed)" at bounding box center [1293, 633] width 418 height 42
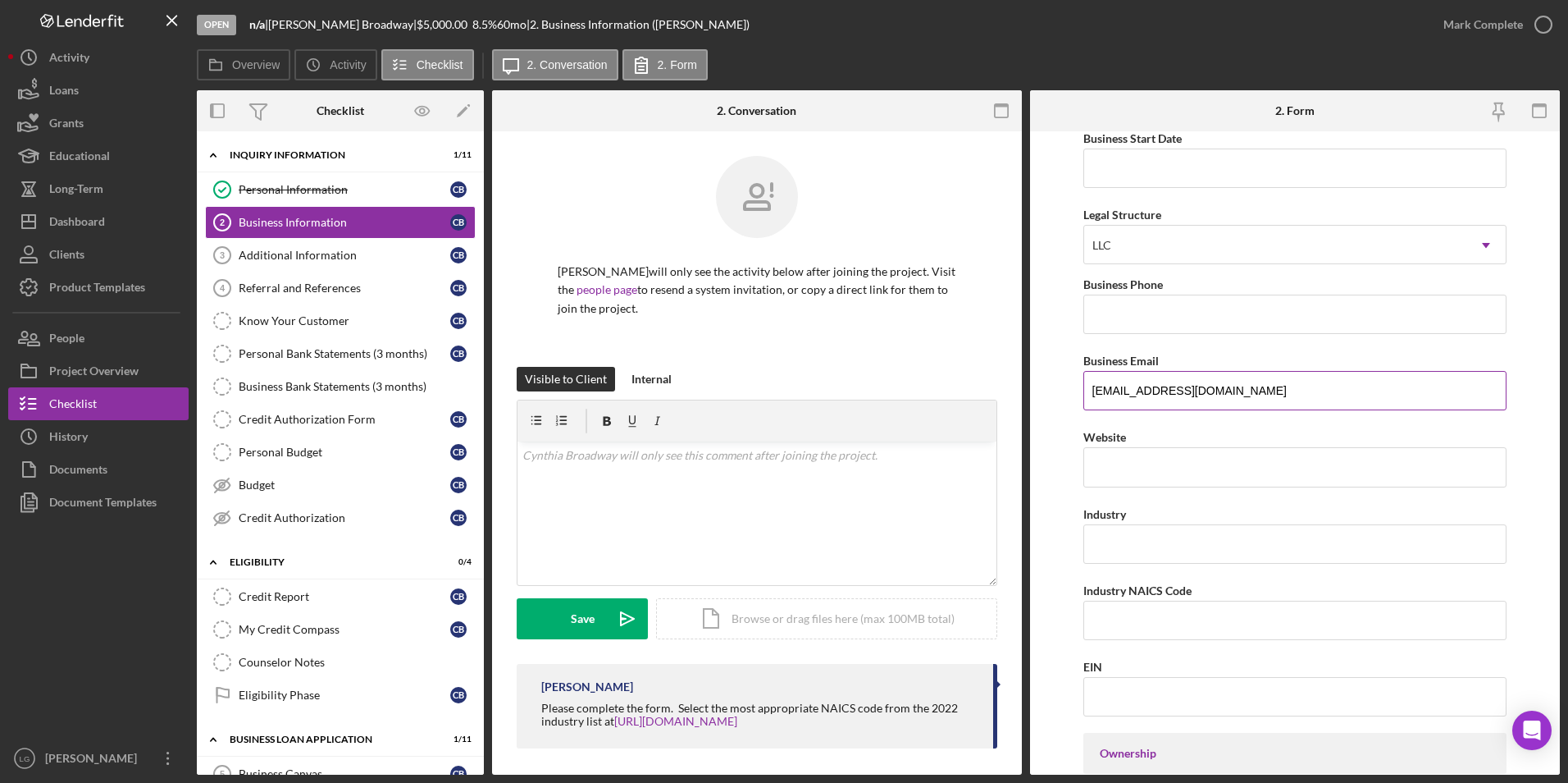
scroll to position [0, 0]
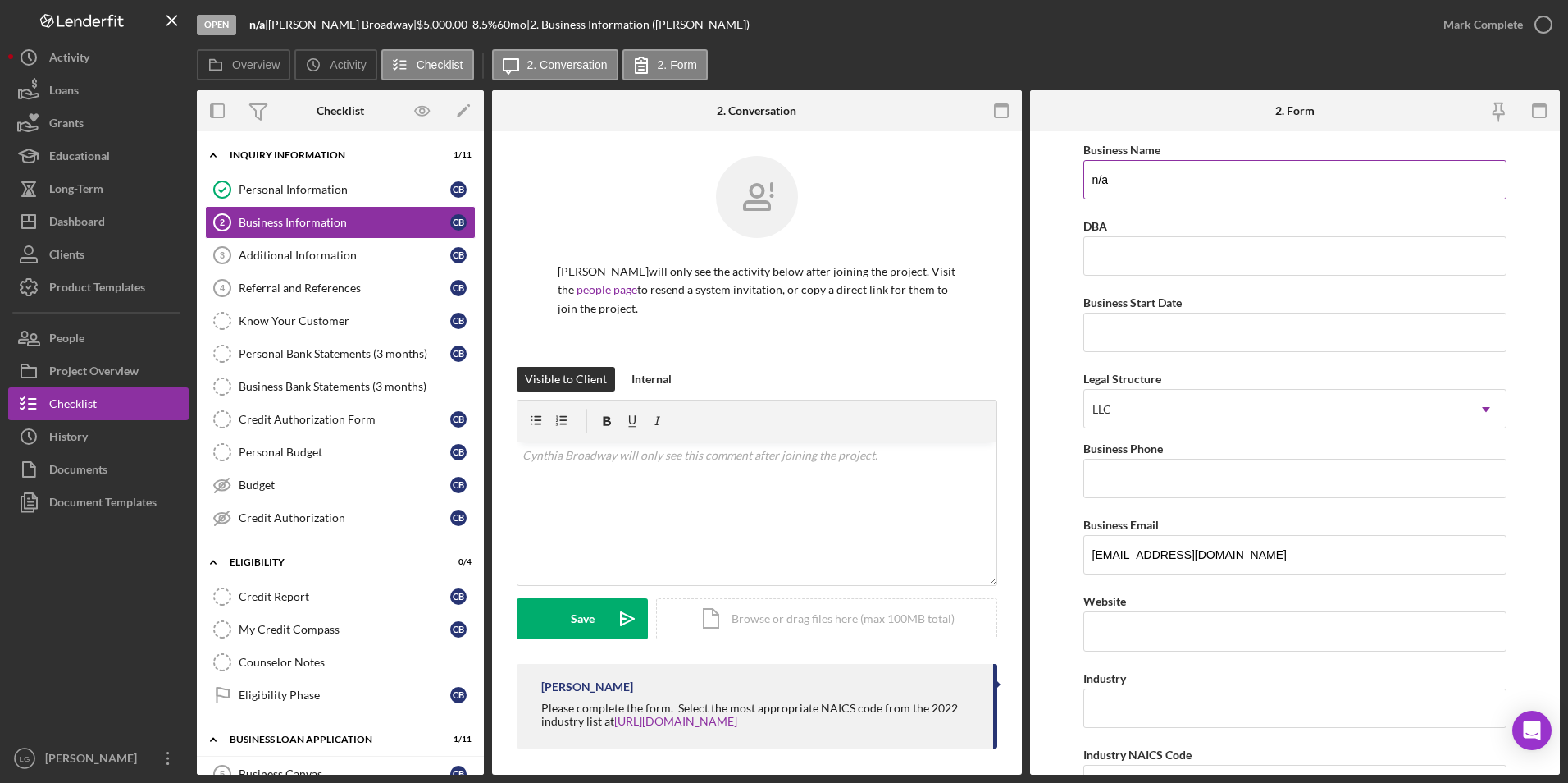
click at [1124, 180] on input "n/a" at bounding box center [1295, 179] width 424 height 39
type input "n"
paste input "Excellence Childcare and Learning Center"
type input "Excellence Childcare and Learning Center"
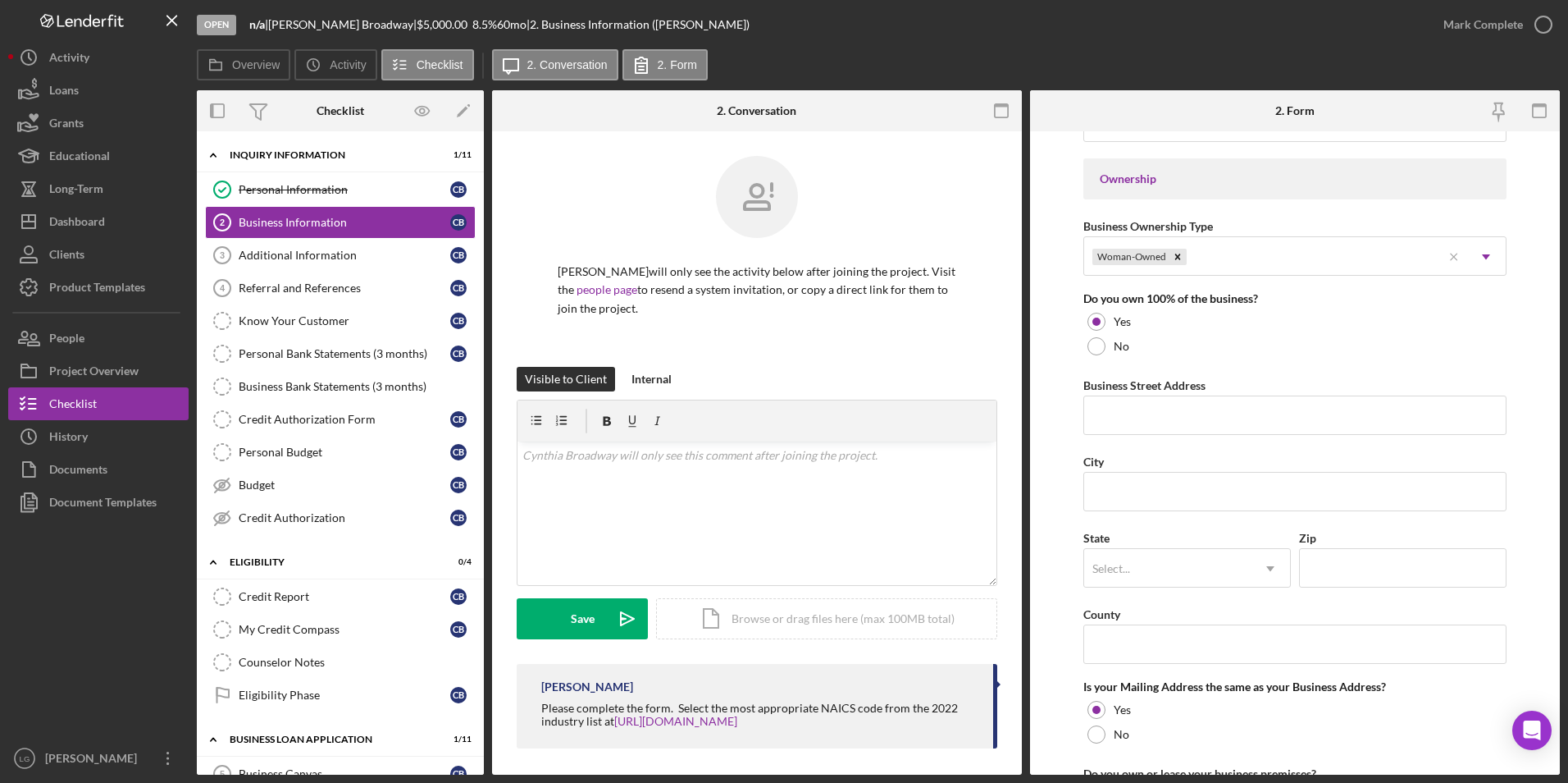
scroll to position [492, 0]
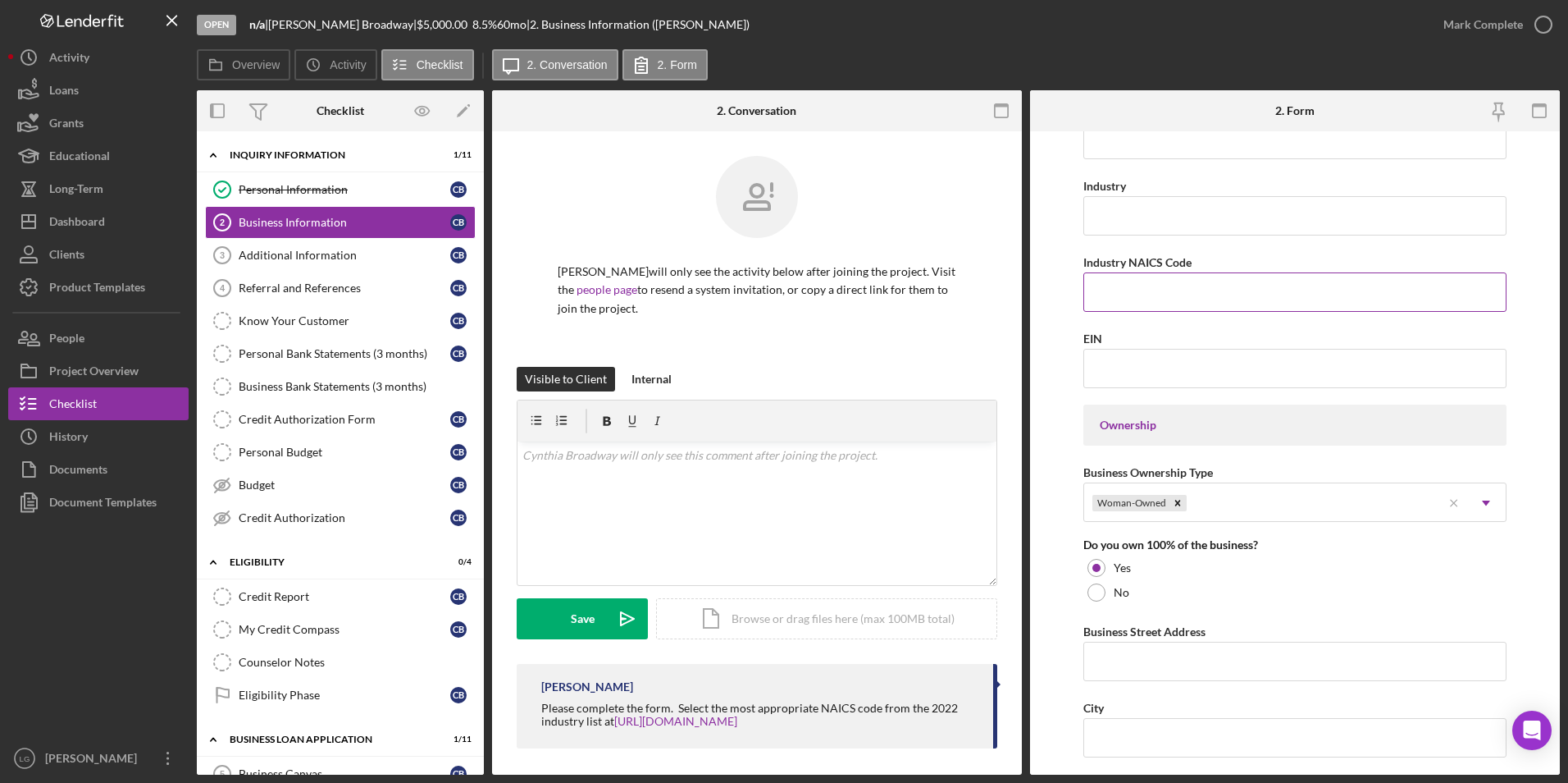
paste input "624410"
type input "624410"
click at [1163, 228] on input "Industry" at bounding box center [1295, 216] width 424 height 39
click at [1114, 201] on input "Industry" at bounding box center [1295, 216] width 424 height 39
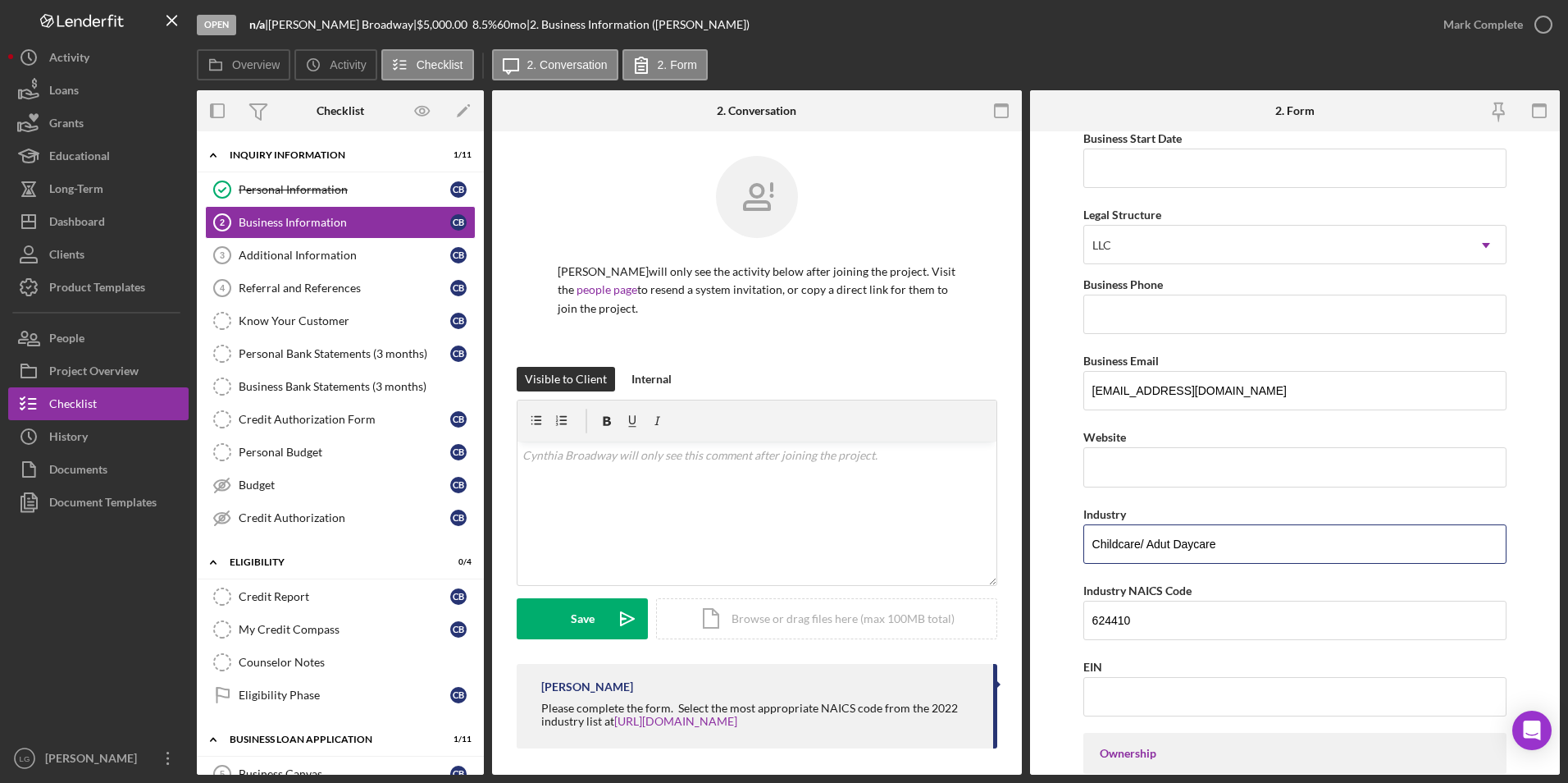
scroll to position [0, 0]
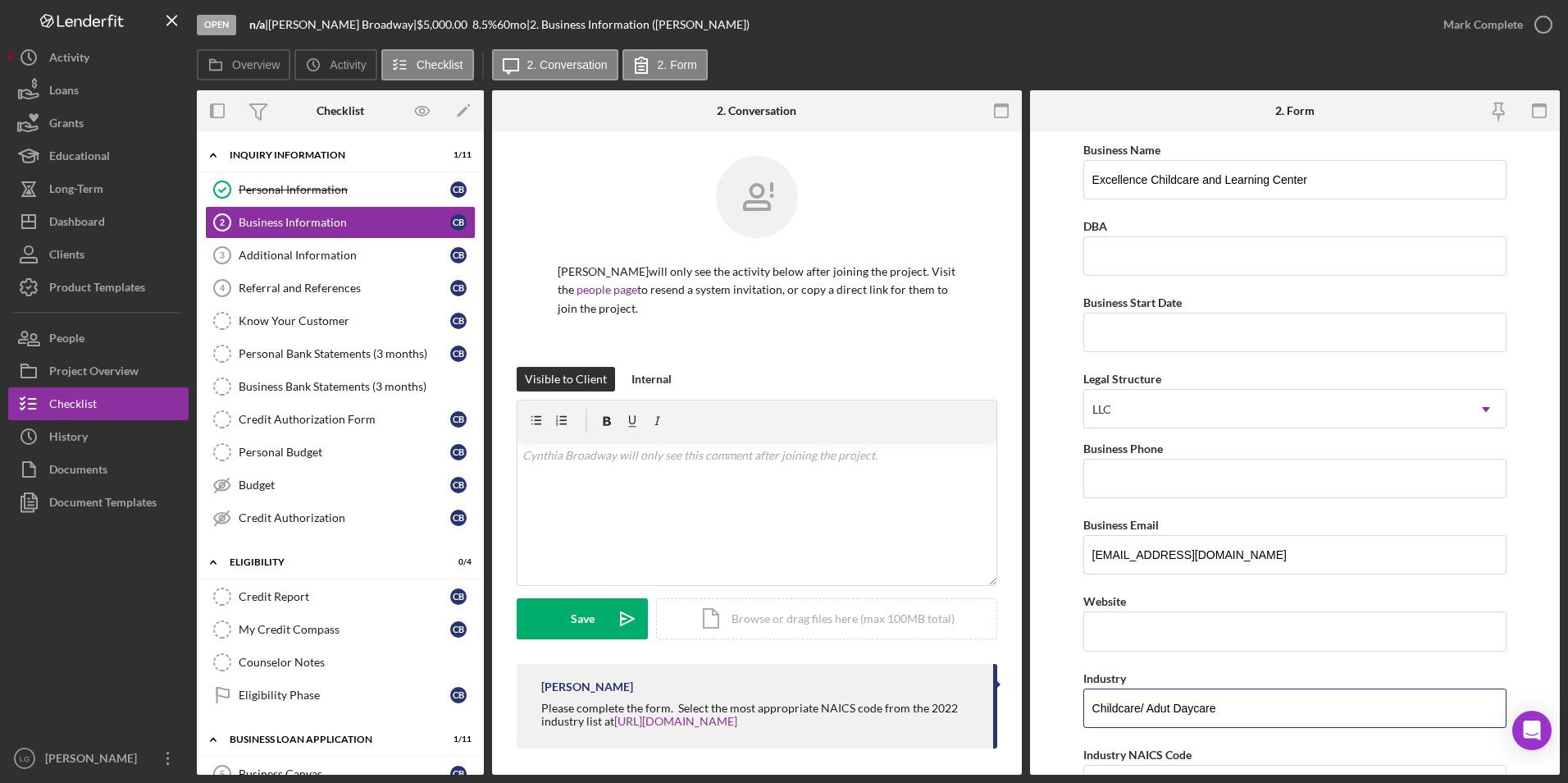
type input "Childcare/ Adut Daycare"
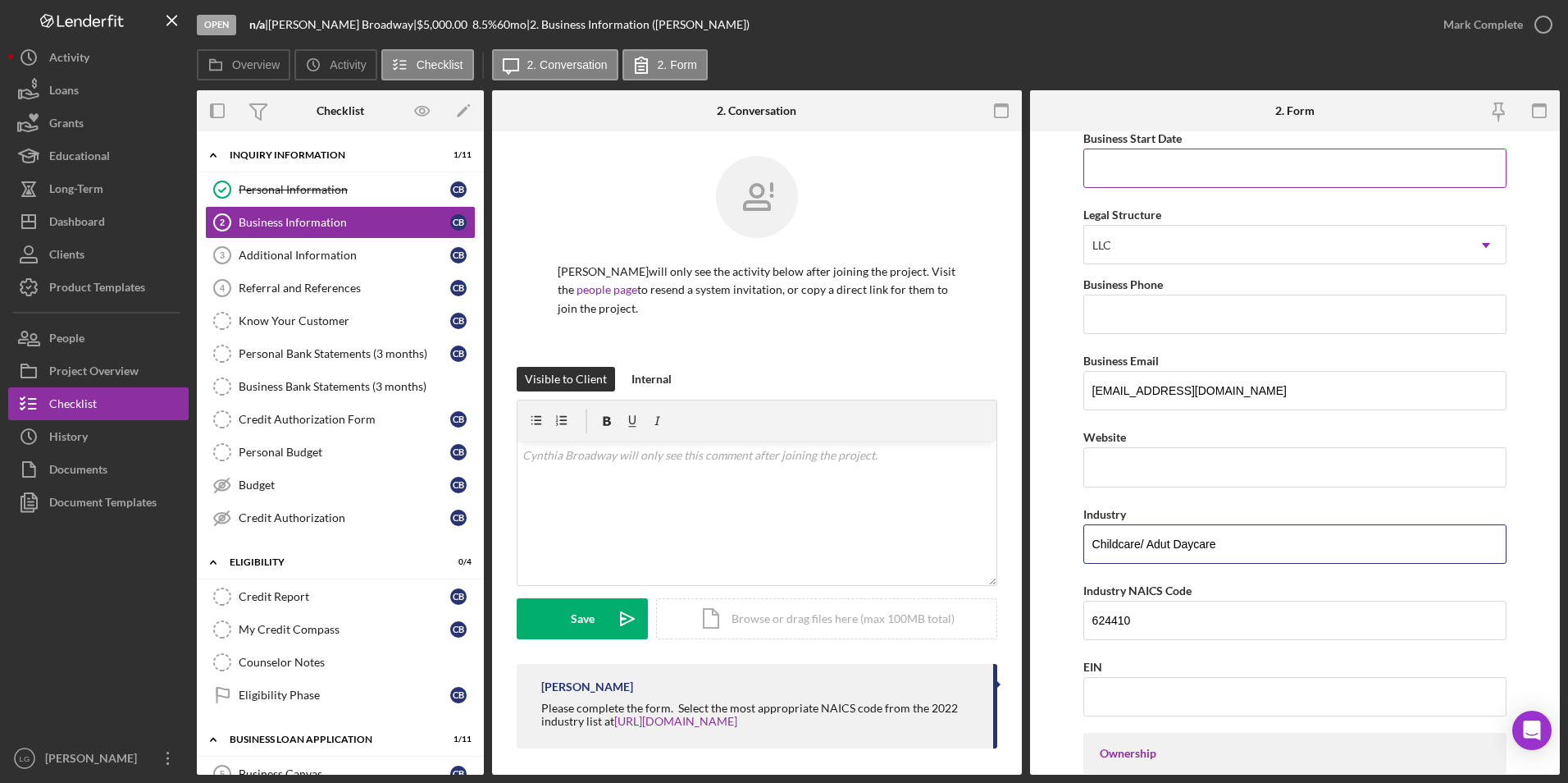
scroll to position [328, 0]
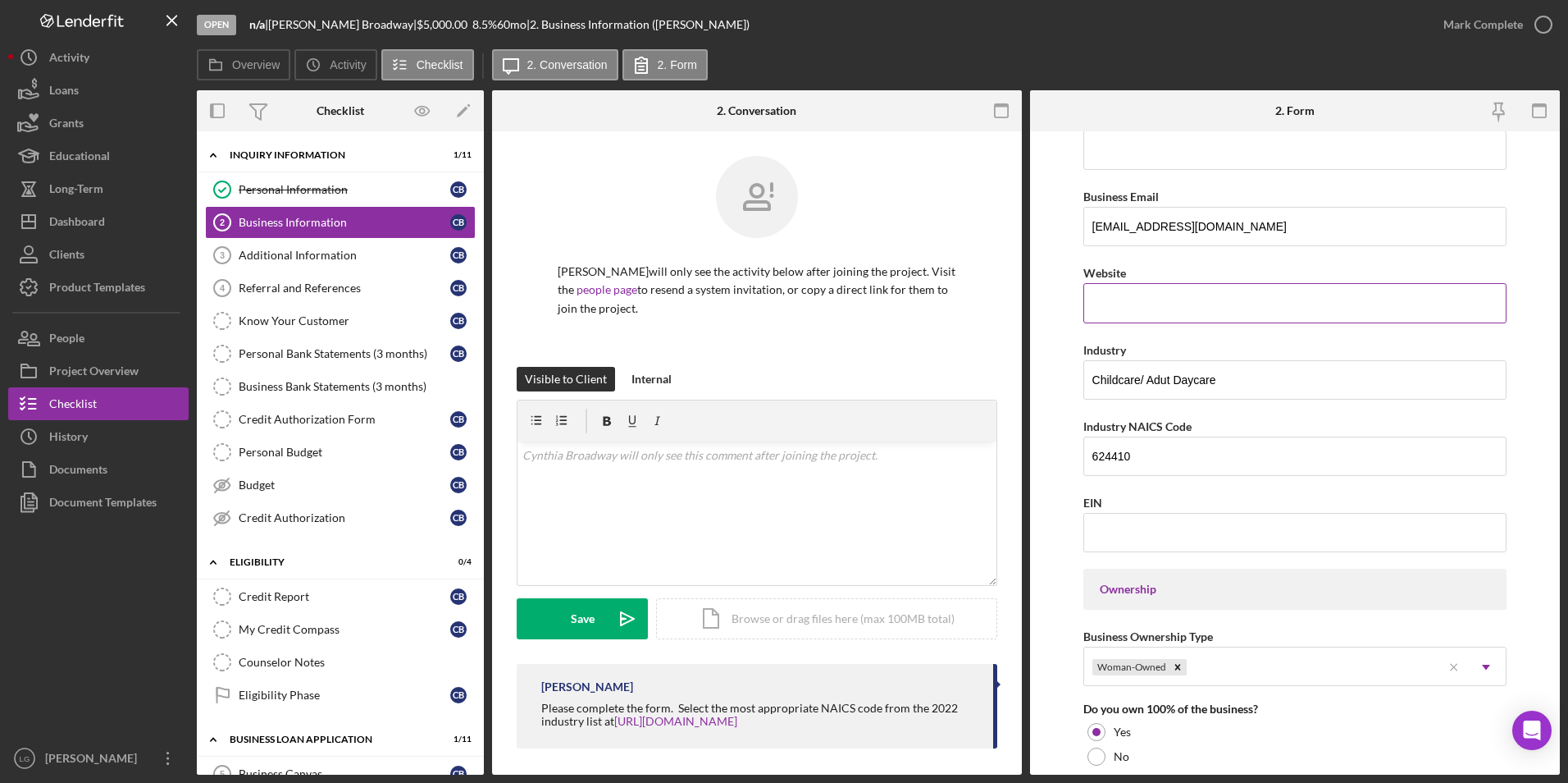
click at [1191, 314] on input "Website" at bounding box center [1295, 303] width 424 height 39
click at [1138, 296] on input "Website" at bounding box center [1295, 303] width 424 height 39
paste input "www.ExcellenceChildcare.com"
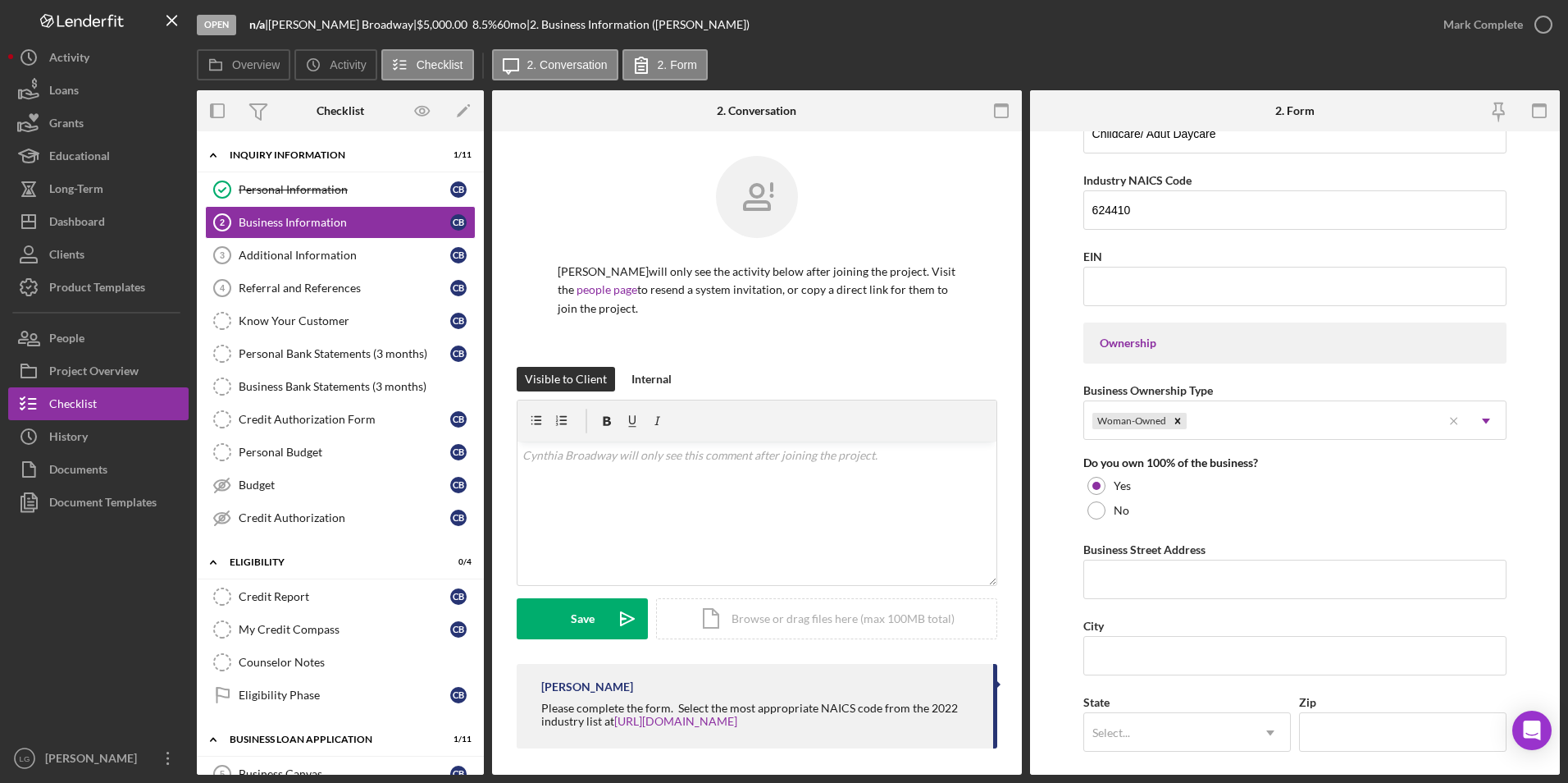
scroll to position [820, 0]
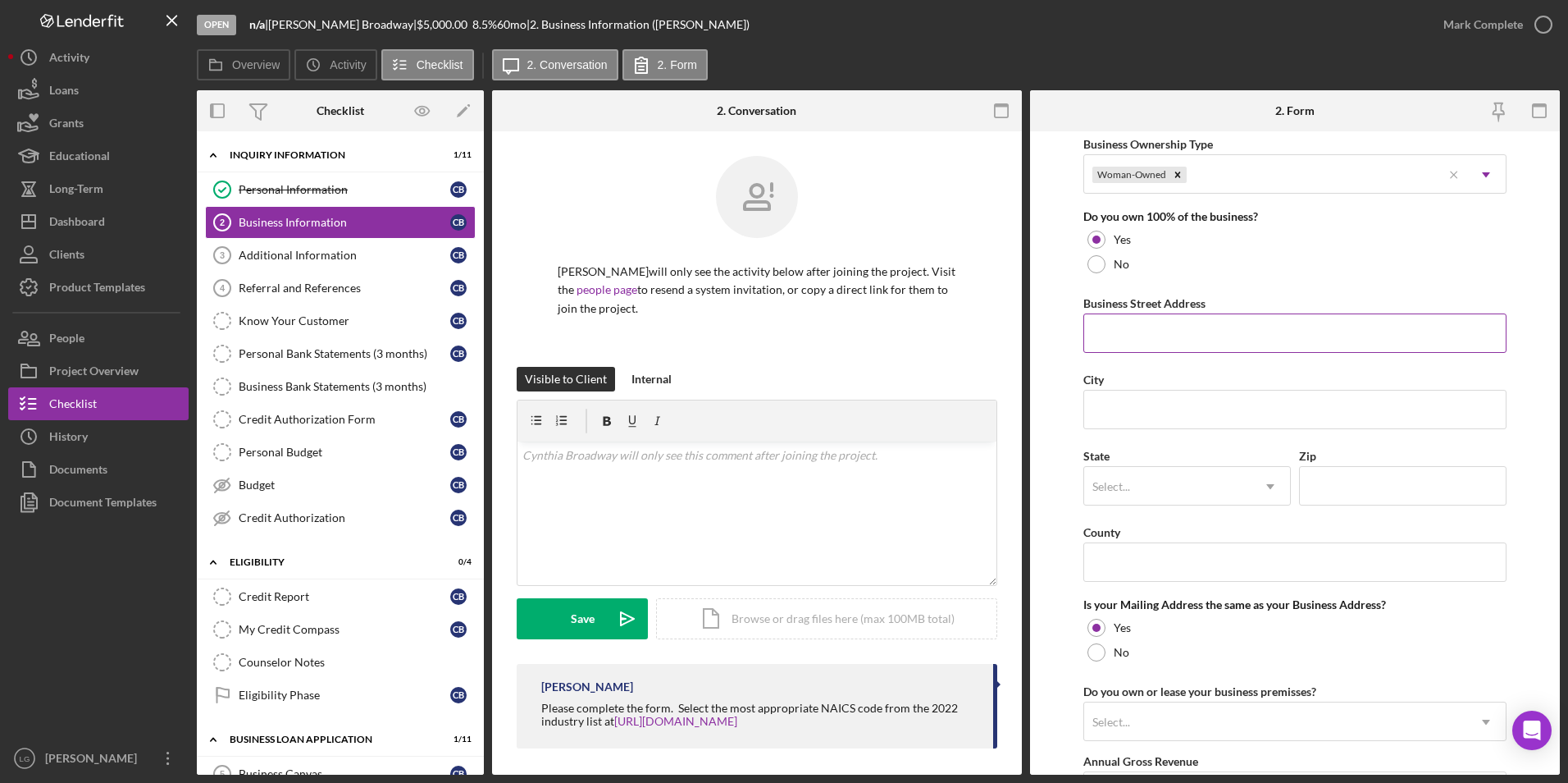
type input "www.ExcellenceChildcare.com"
click at [1174, 343] on input "Business Street Address" at bounding box center [1295, 333] width 424 height 39
click at [1126, 312] on div "Business Street Address" at bounding box center [1295, 304] width 424 height 20
click at [1129, 323] on input "Business Street Address" at bounding box center [1295, 333] width 424 height 39
paste input "10011 Neville Walk Apt.F"
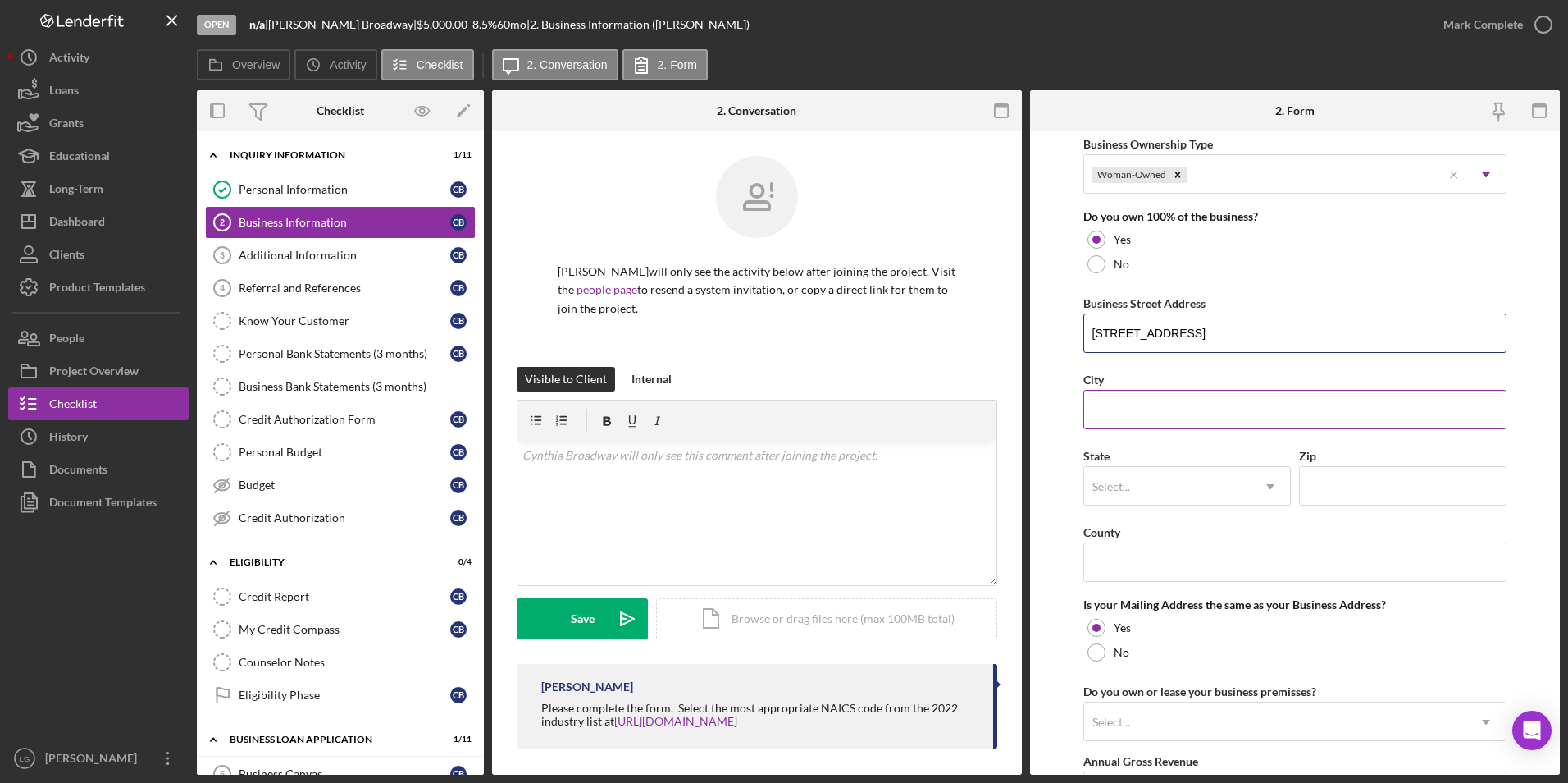
type input "10011 Neville Walk Apt.F"
drag, startPoint x: 1141, startPoint y: 416, endPoint x: 1149, endPoint y: 421, distance: 9.4
click at [1141, 416] on input "City" at bounding box center [1295, 409] width 424 height 39
type input "[GEOGRAPHIC_DATA][PERSON_NAME]"
type input "63136"
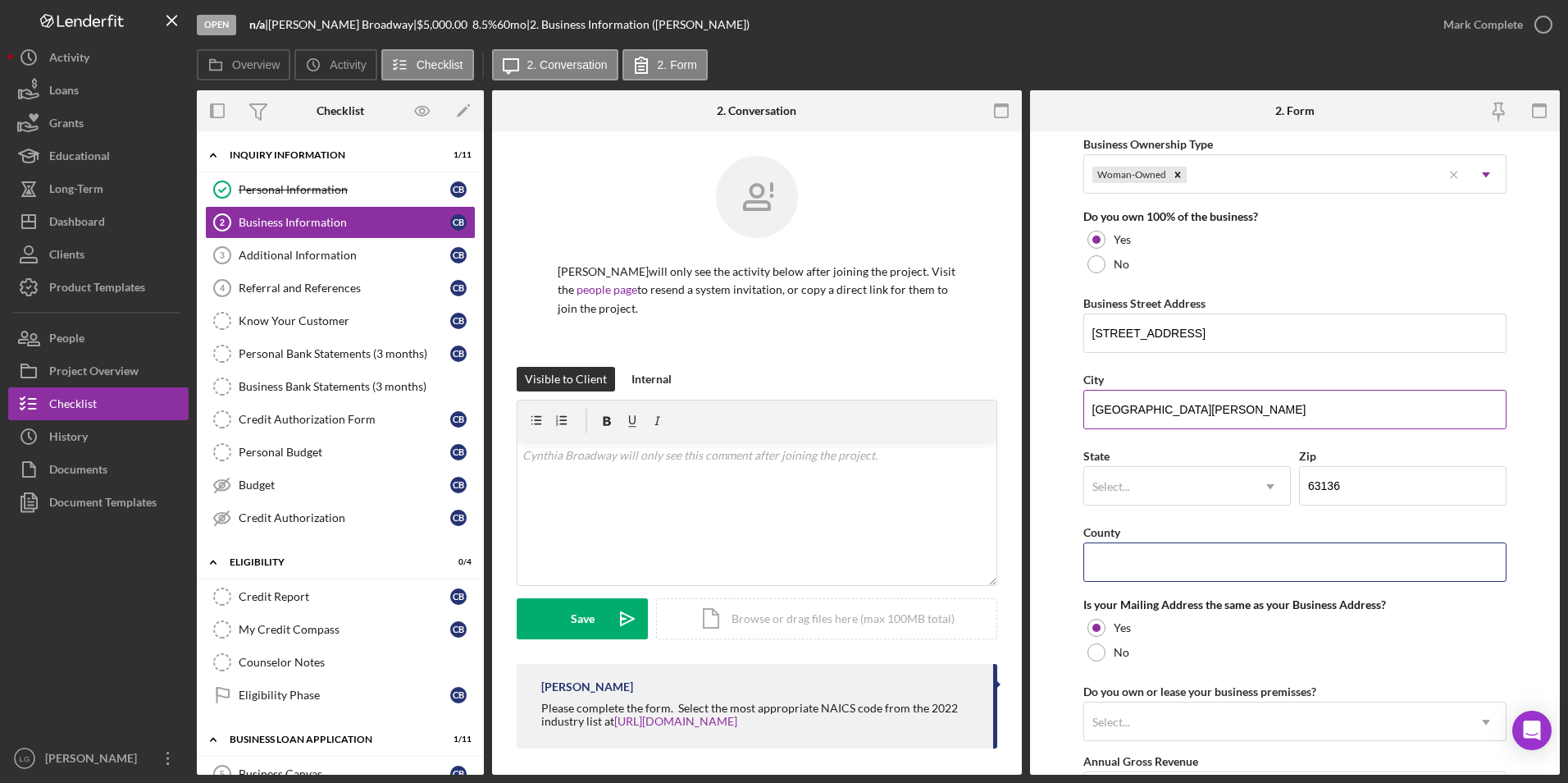
type input "MO"
click at [1235, 504] on div "Select..." at bounding box center [1168, 486] width 167 height 37
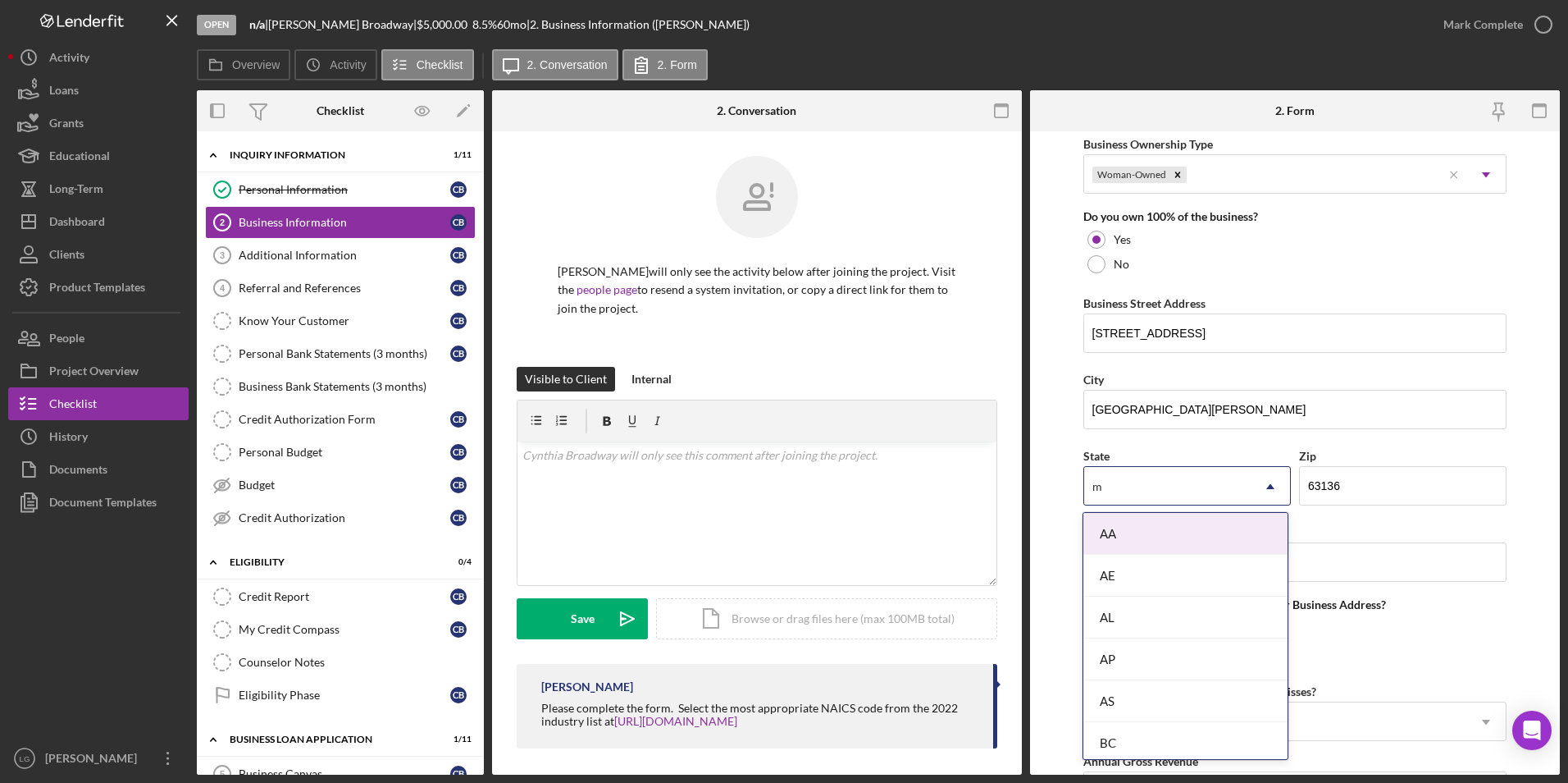
type input "mo"
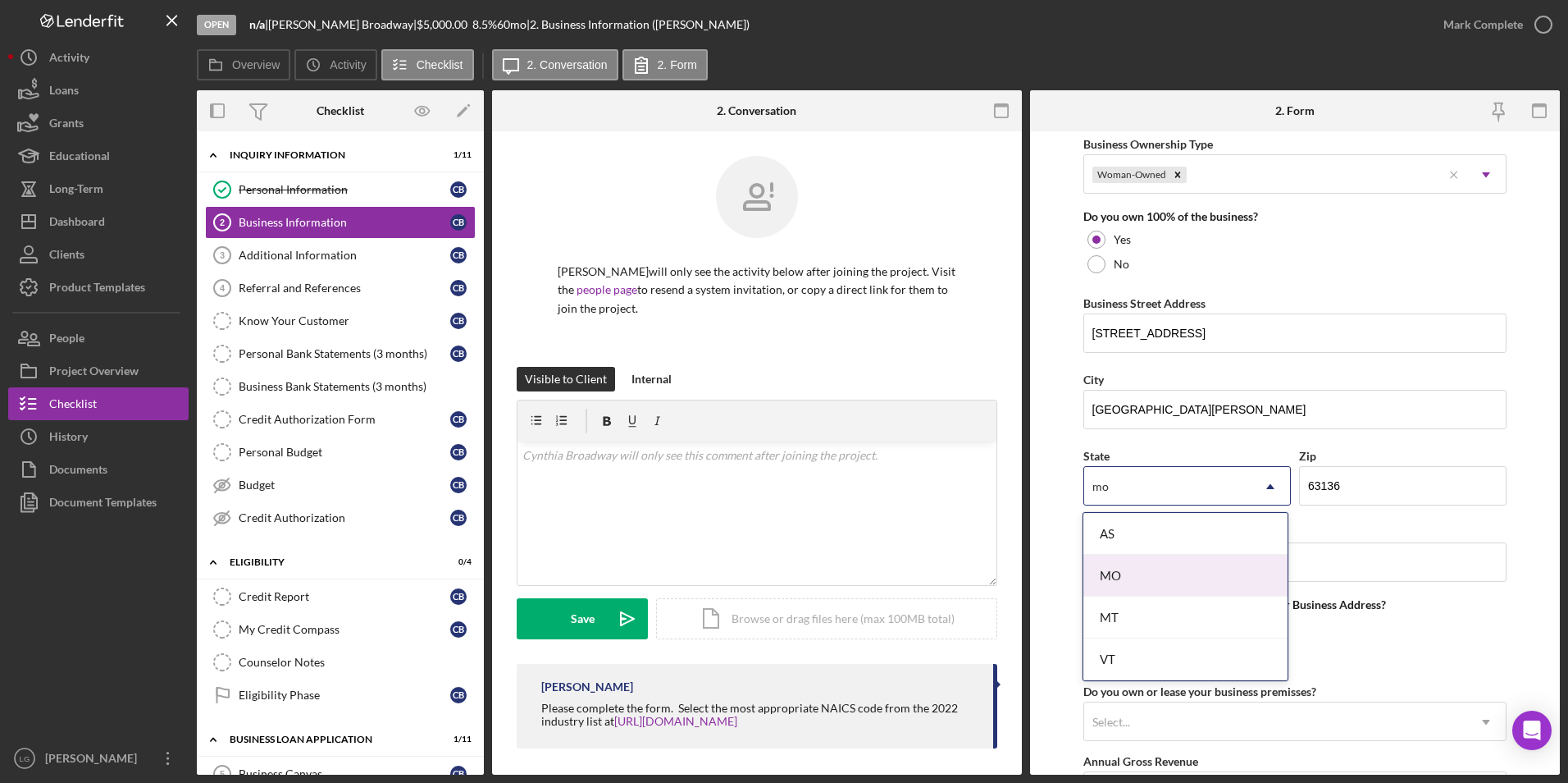
click at [1179, 571] on div "MO" at bounding box center [1186, 575] width 204 height 42
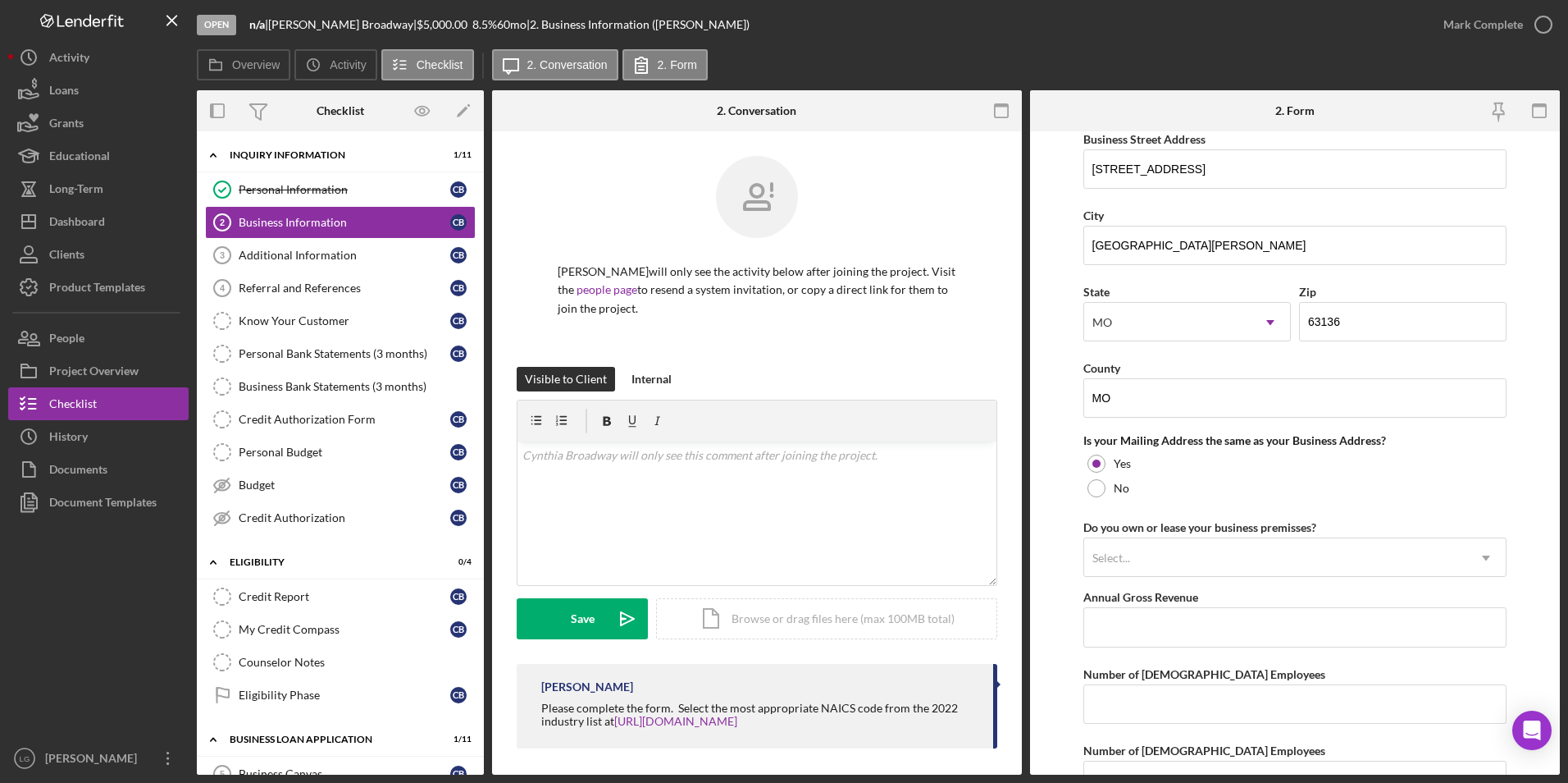
scroll to position [1067, 0]
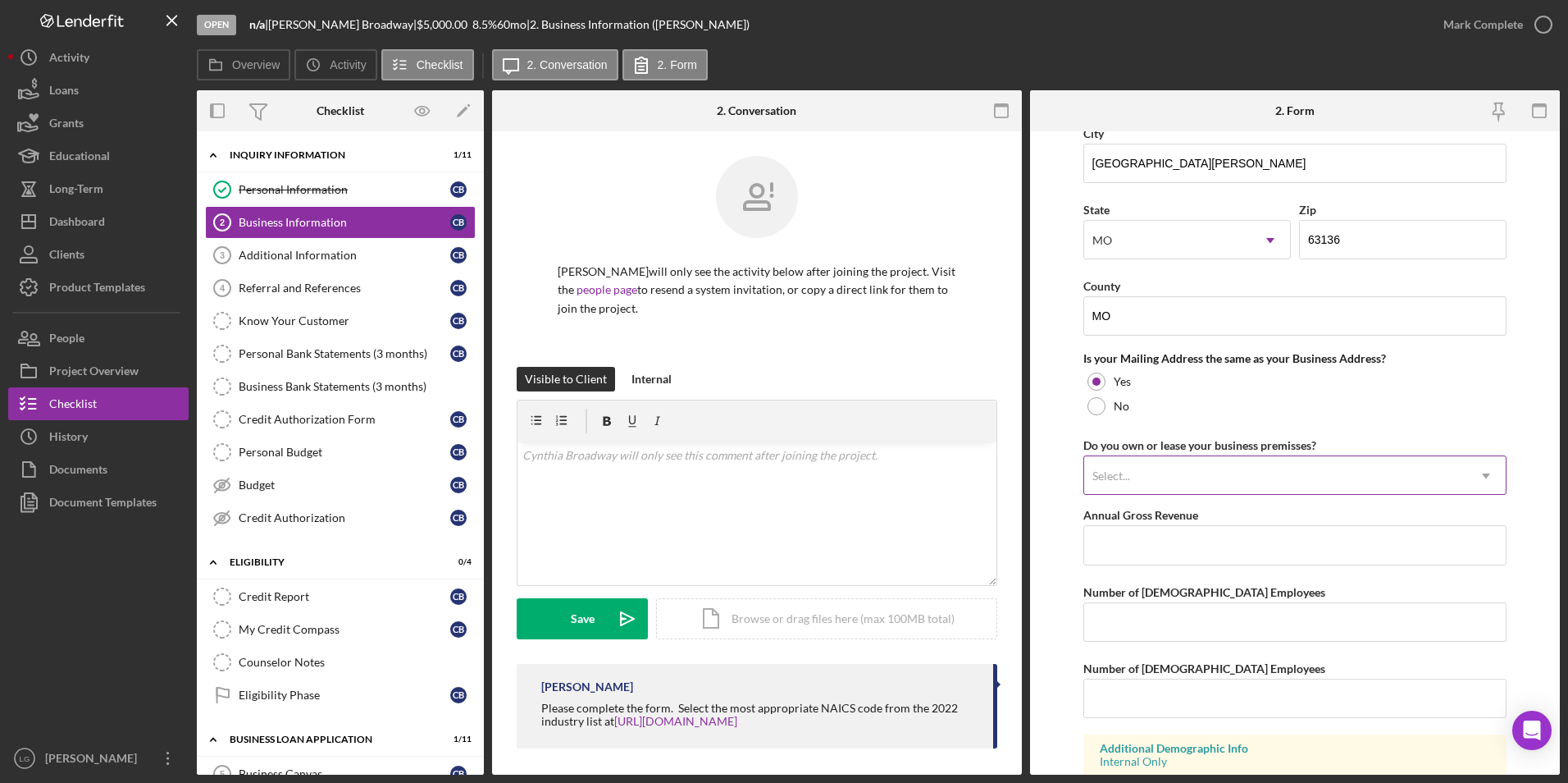
click at [1217, 480] on div "Select..." at bounding box center [1276, 476] width 383 height 37
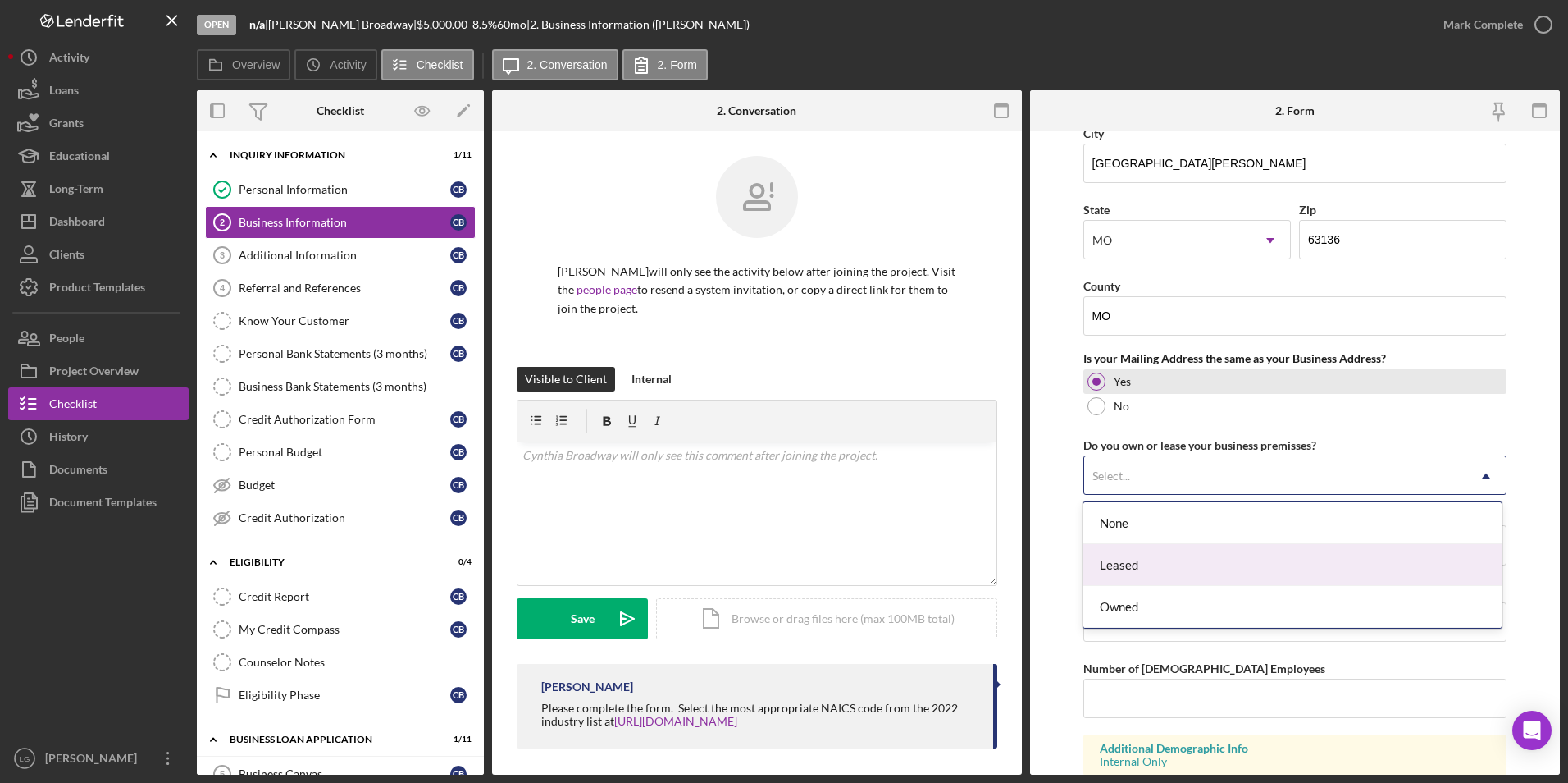
click at [1384, 383] on div "Yes" at bounding box center [1295, 381] width 424 height 25
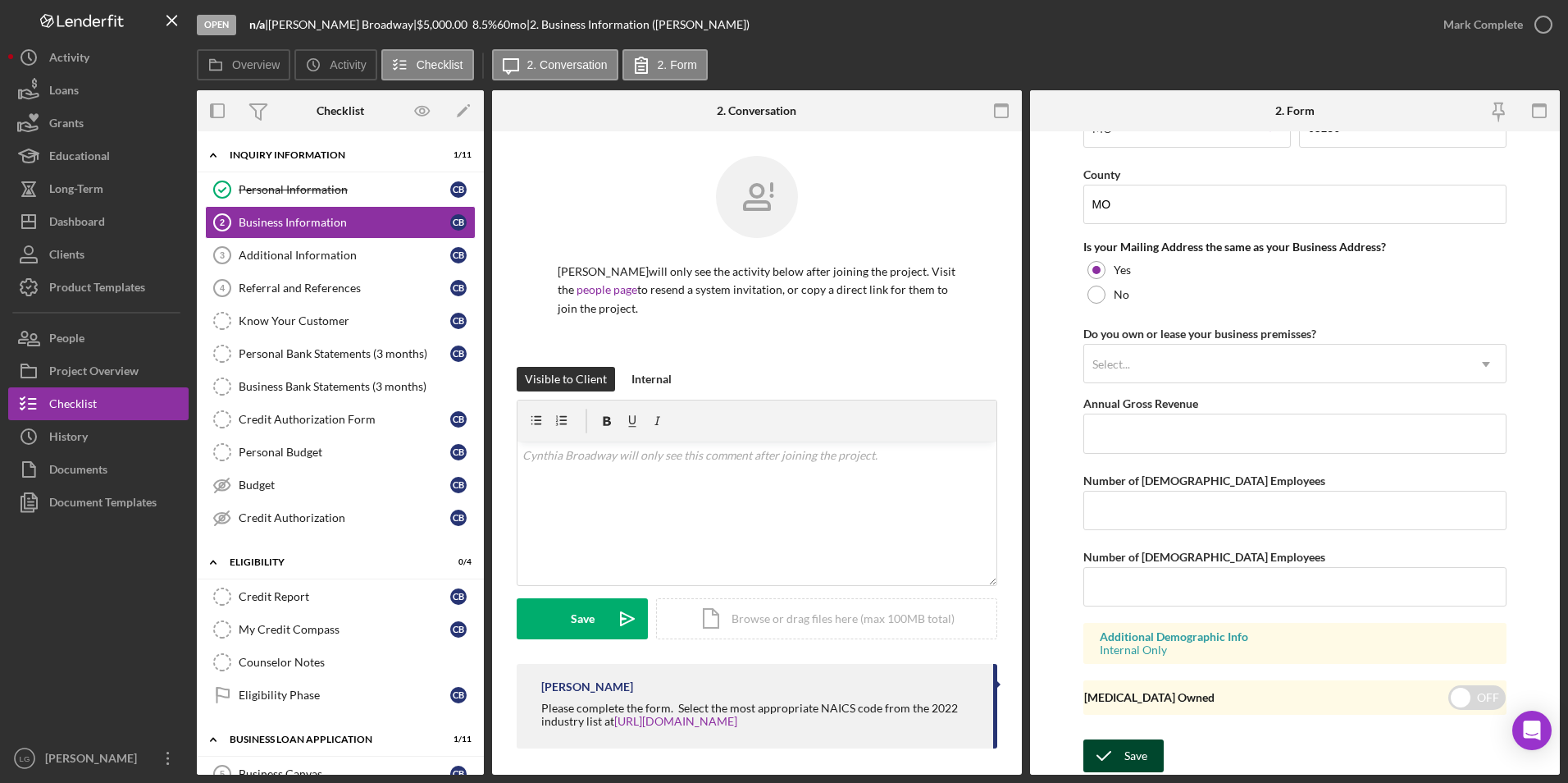
click at [1115, 748] on icon "submit" at bounding box center [1104, 756] width 41 height 41
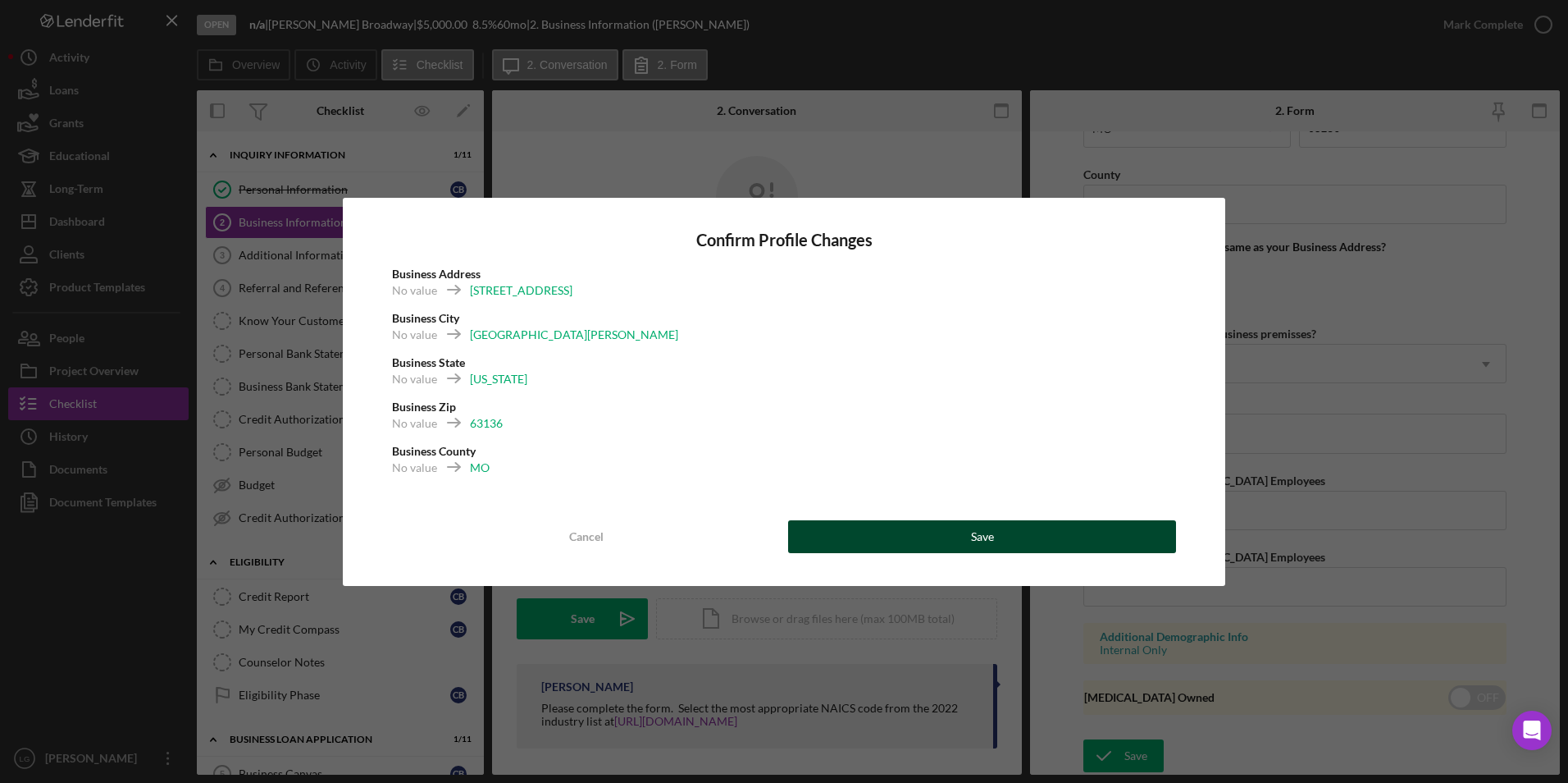
click at [954, 532] on button "Save" at bounding box center [982, 536] width 388 height 33
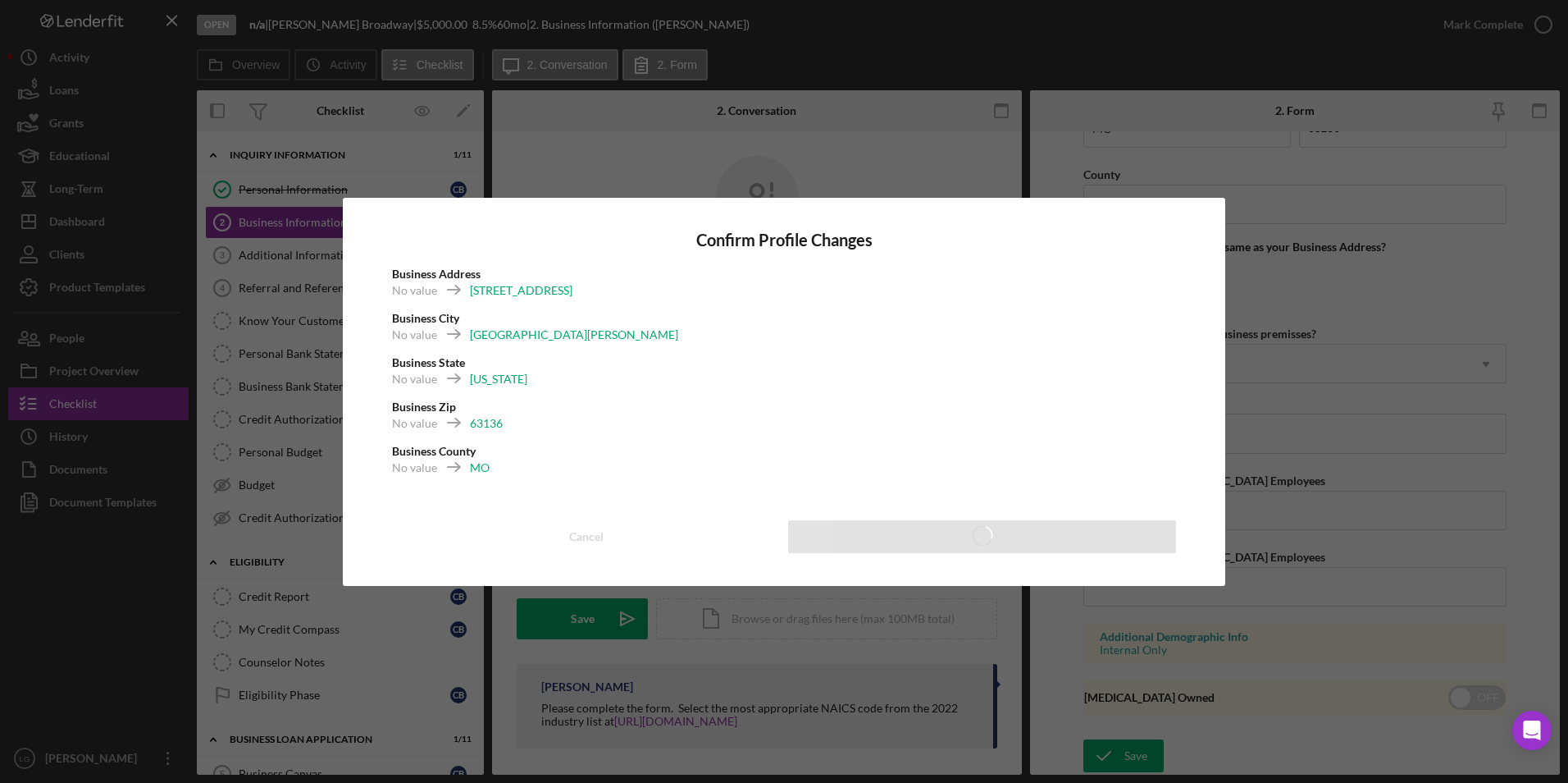
type input "n/a"
type input "Excellence Childcare and Learning Center"
type input "www.ExcellenceChildcare.com"
type input "Childcare/ Adut Daycare"
type input "624410"
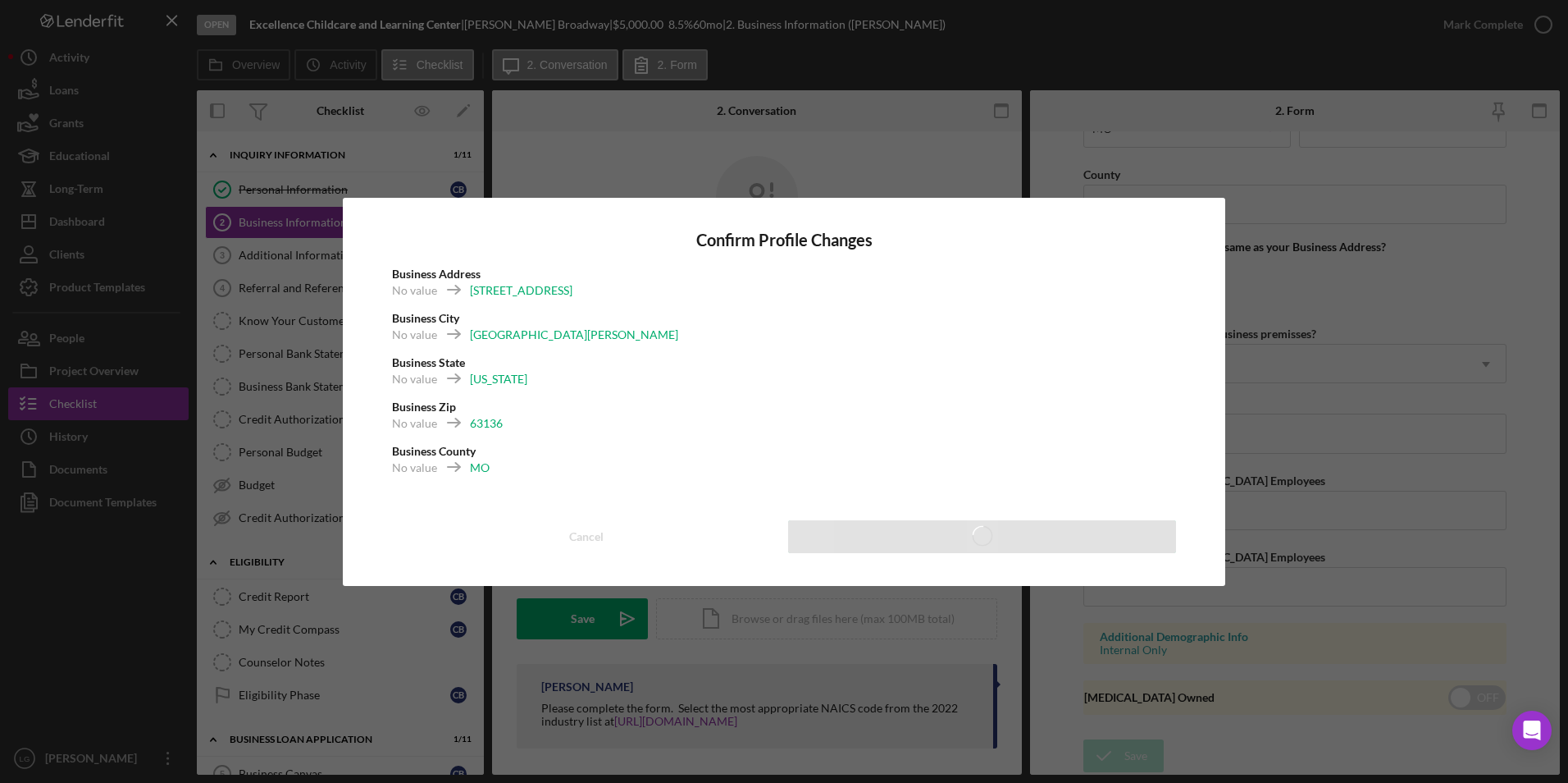
type input "10011 Neville Walk Apt.F"
type input "[GEOGRAPHIC_DATA][PERSON_NAME]"
type input "63136"
type input "MO"
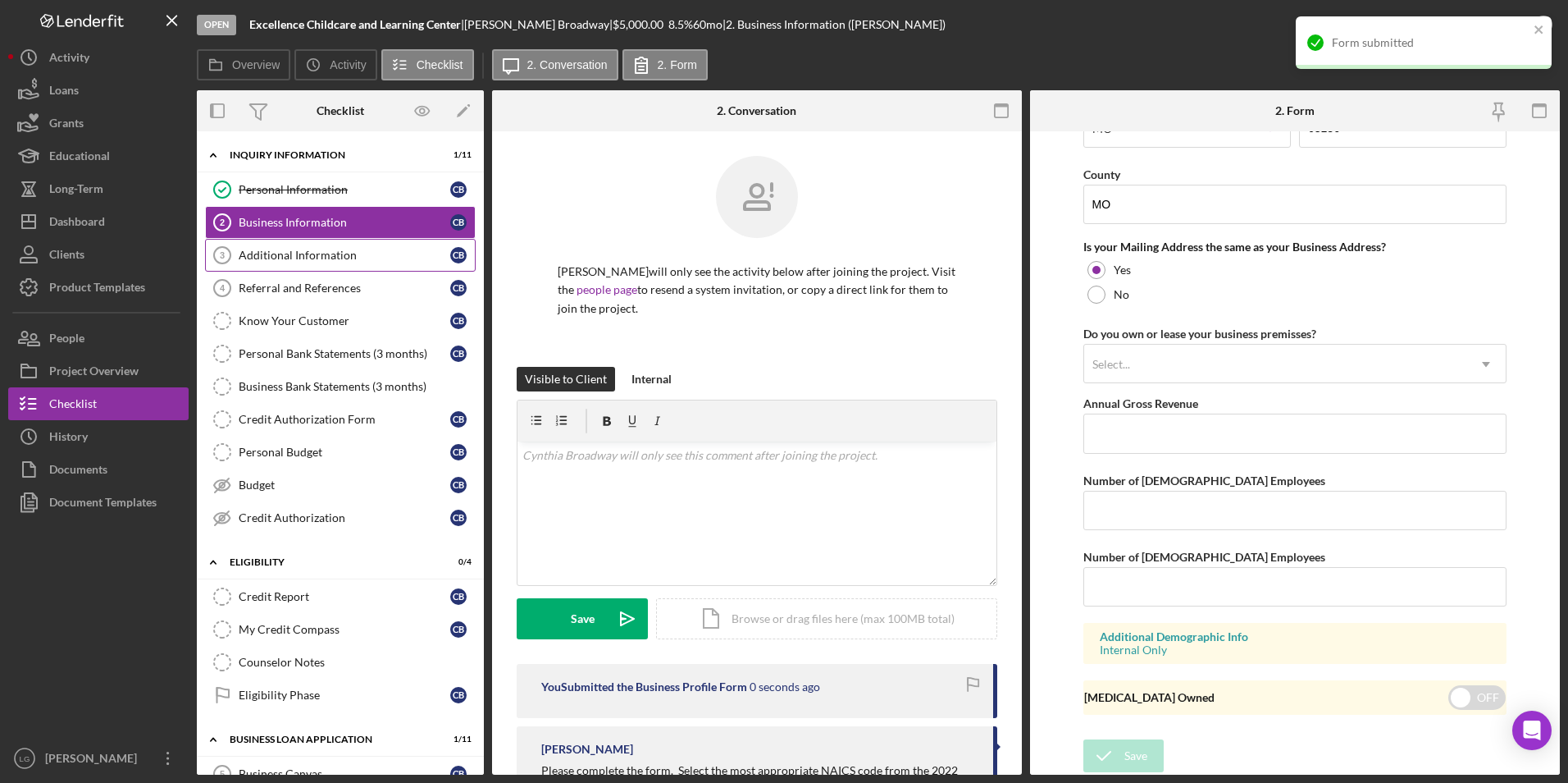
drag, startPoint x: 272, startPoint y: 256, endPoint x: 303, endPoint y: 264, distance: 32.0
click at [272, 256] on div "Additional Information" at bounding box center [344, 254] width 212 height 13
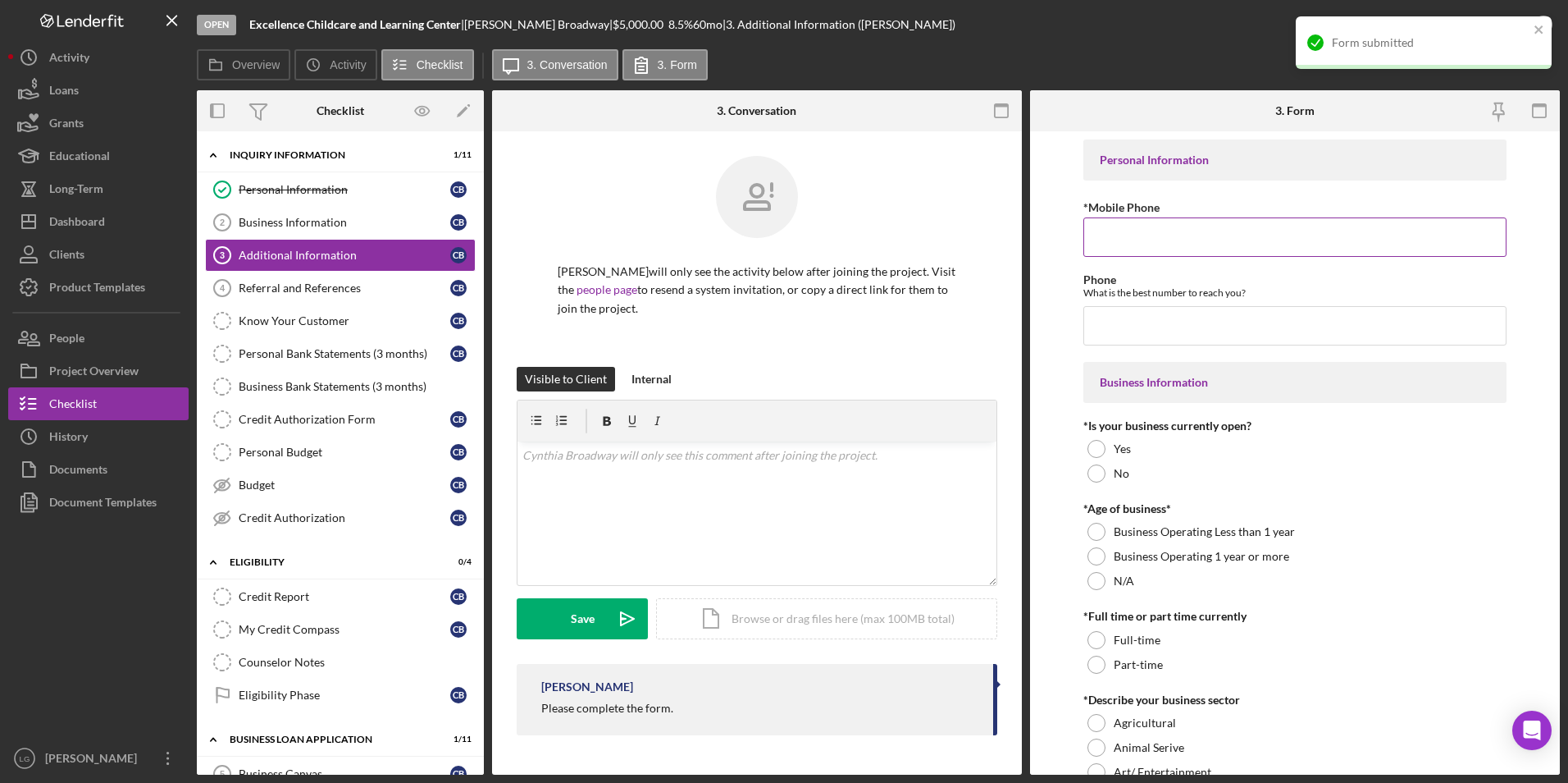
click at [1163, 240] on input "*Mobile Phone" at bounding box center [1295, 237] width 424 height 39
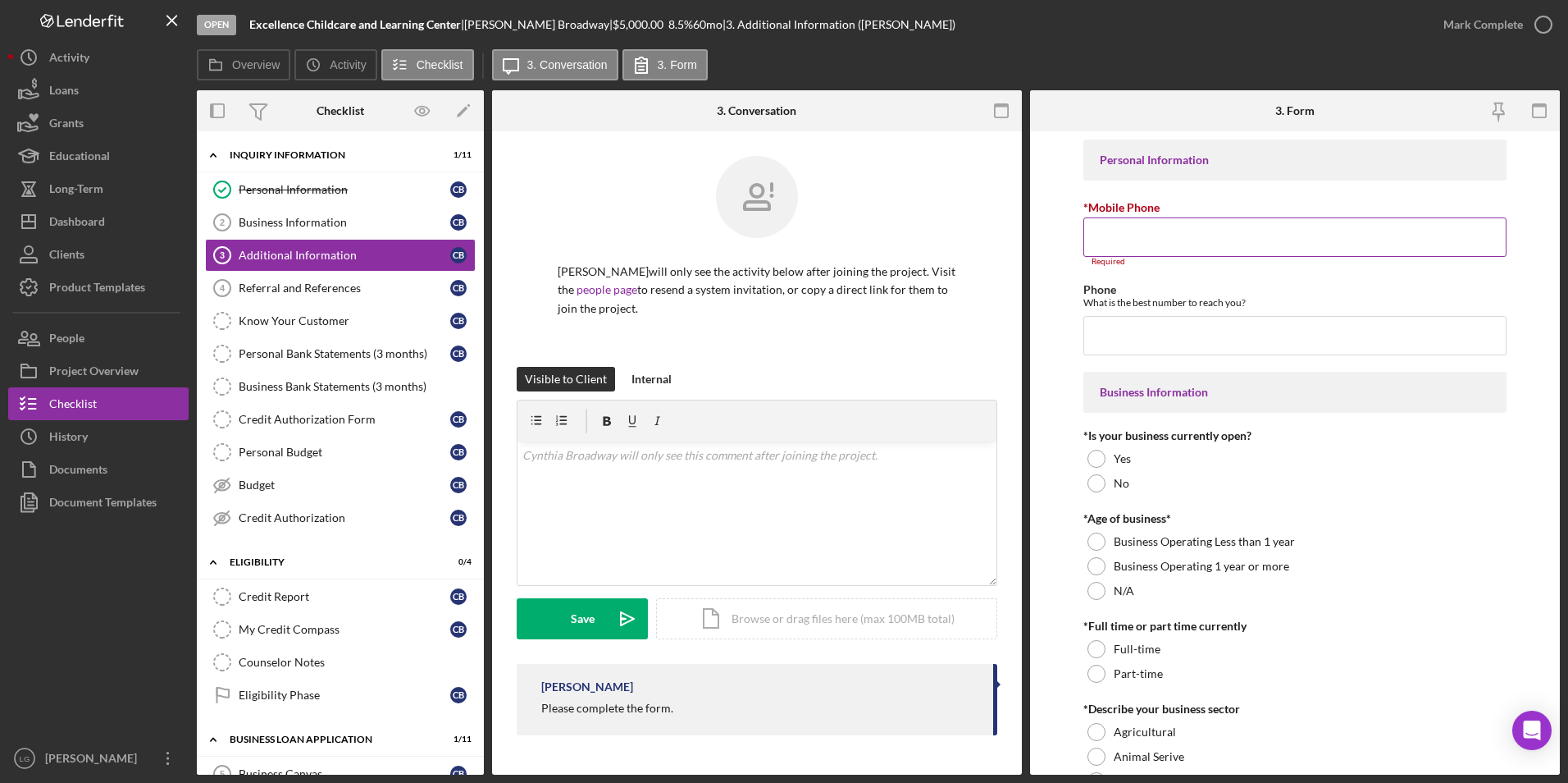
click at [1134, 213] on label "*Mobile Phone" at bounding box center [1122, 207] width 76 height 14
click at [1134, 218] on input "*Mobile Phone" at bounding box center [1295, 237] width 424 height 39
paste input "(314) 737-7394"
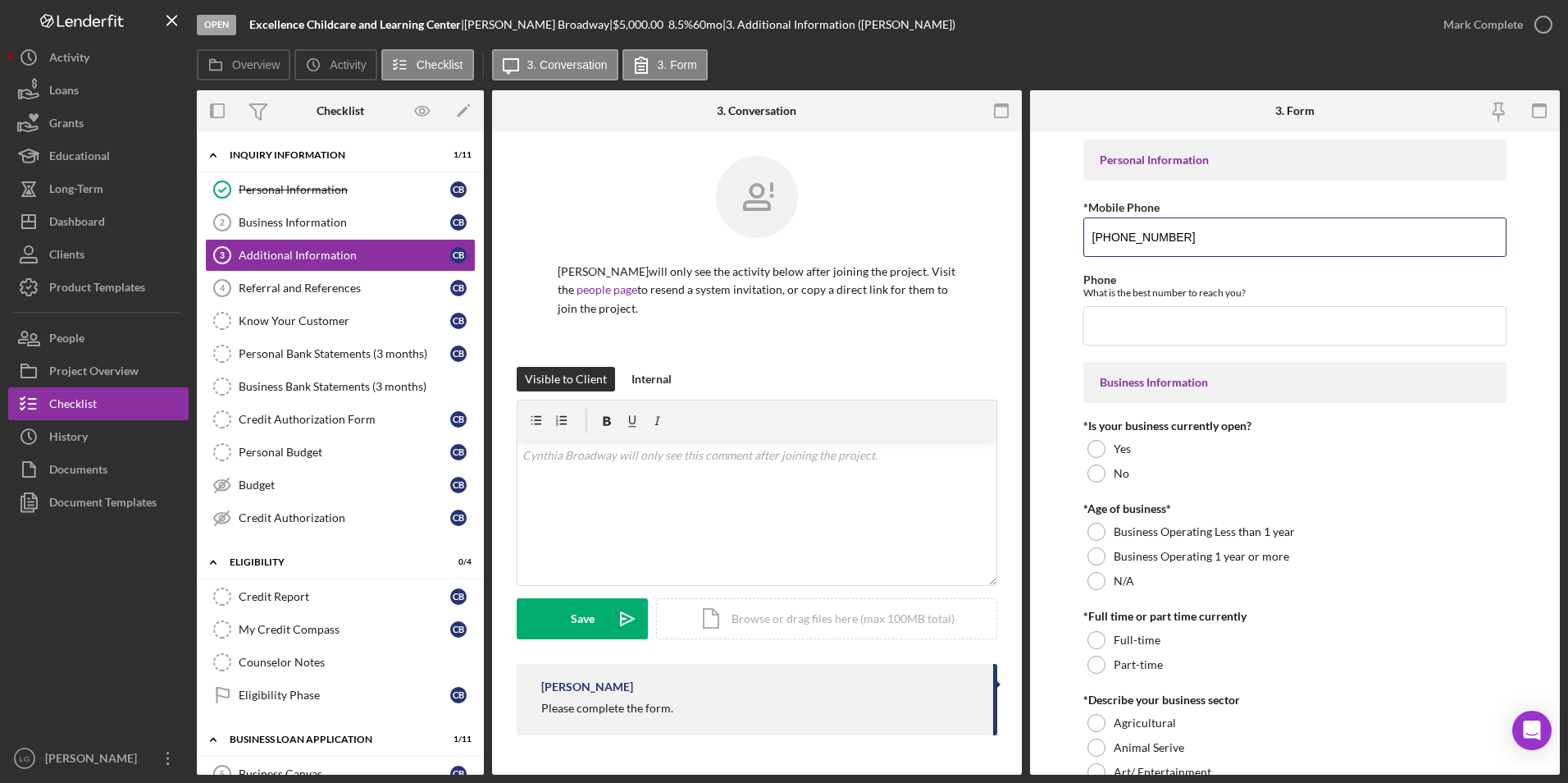
type input "(314) 737-7394"
click at [1118, 317] on input "Phone" at bounding box center [1295, 326] width 424 height 39
drag, startPoint x: 1118, startPoint y: 317, endPoint x: 1148, endPoint y: 235, distance: 87.3
click at [1148, 235] on input "(314) 737-7394" at bounding box center [1295, 237] width 424 height 39
click at [1194, 245] on input "(314) 737-7394" at bounding box center [1295, 237] width 424 height 39
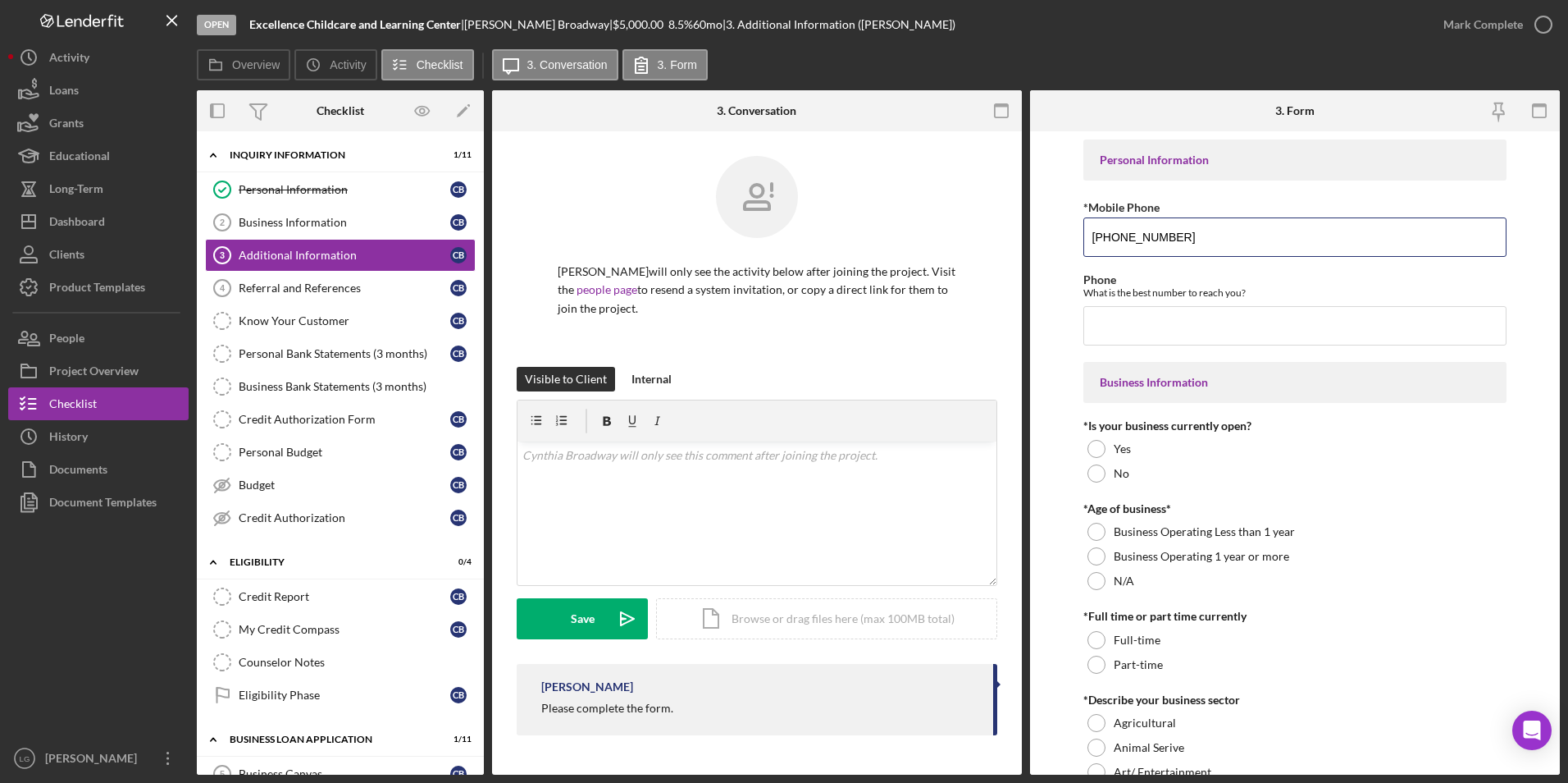
drag, startPoint x: 1185, startPoint y: 243, endPoint x: 1017, endPoint y: 235, distance: 168.2
click at [1002, 240] on div "Overview Internal Workflow Stage Open Icon/Dropdown Arrow Archive (can unarchiv…" at bounding box center [879, 432] width 1363 height 684
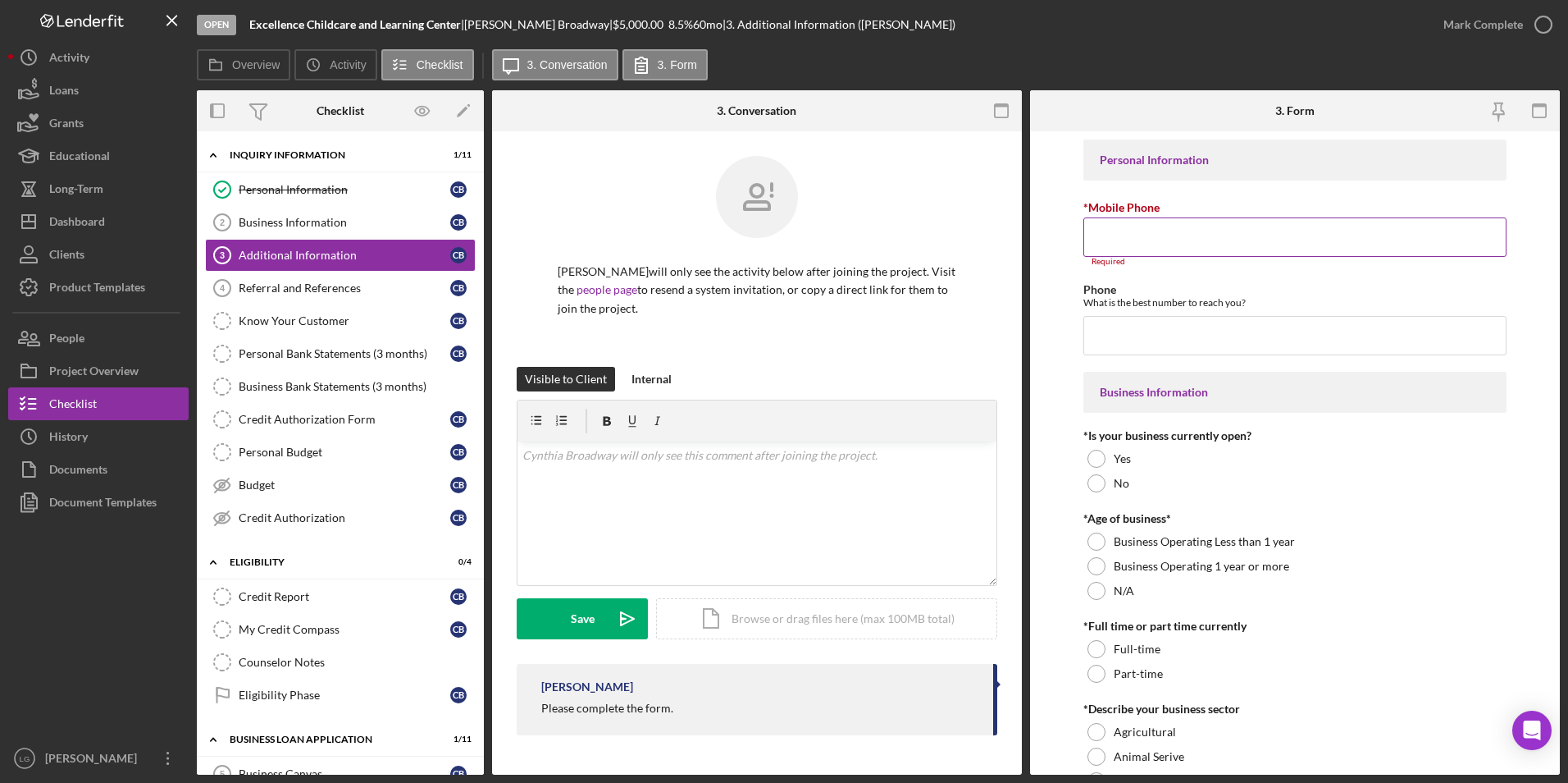
paste input "(314) 326-7584"
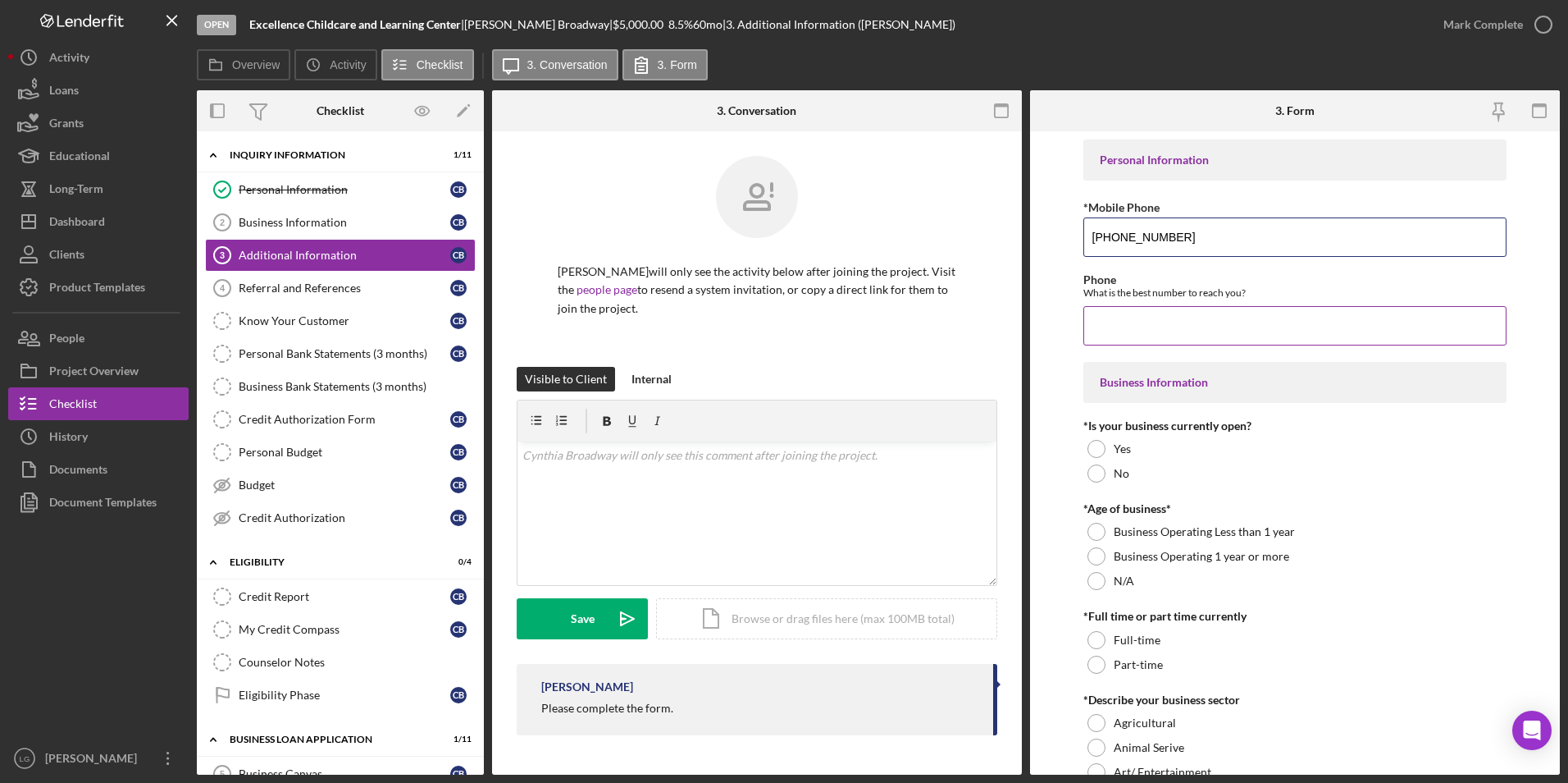
type input "(314) 326-7584"
click at [1148, 327] on input "Phone" at bounding box center [1295, 326] width 424 height 39
paste input "(314) 326-7584"
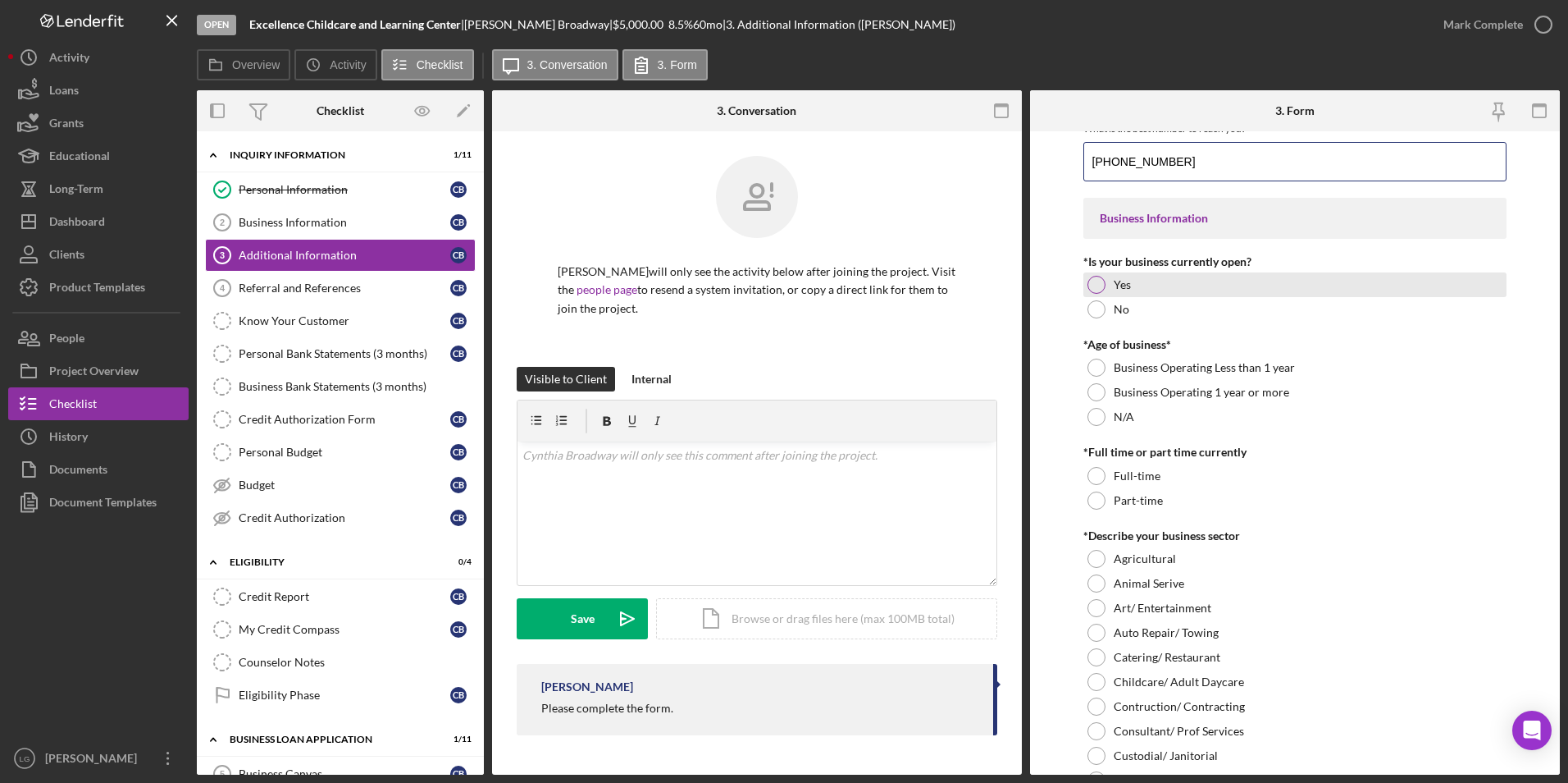
type input "(314) 326-7584"
click at [1093, 275] on div "Yes" at bounding box center [1295, 284] width 424 height 25
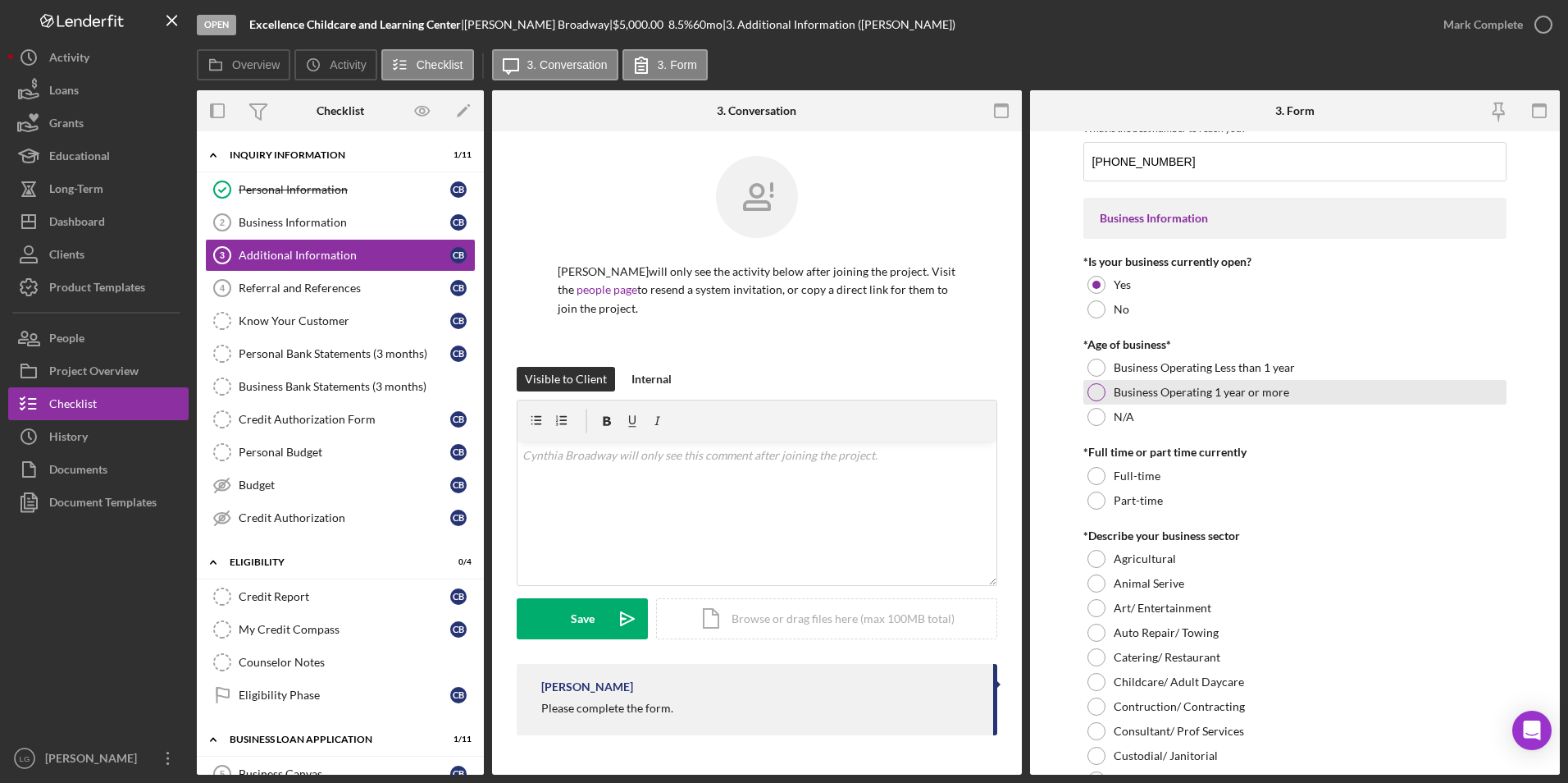
click at [1096, 389] on div at bounding box center [1096, 392] width 18 height 18
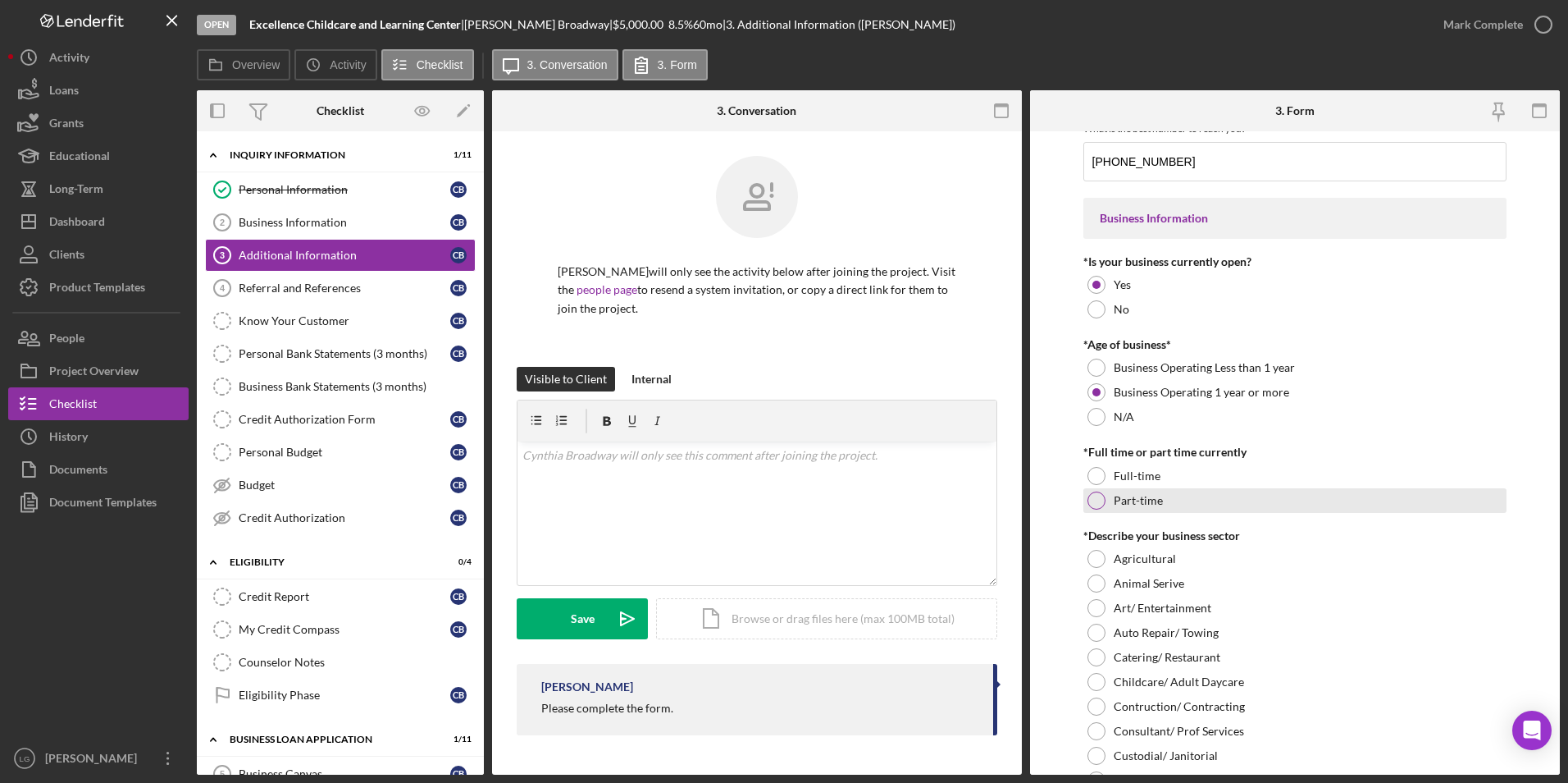
click at [1088, 506] on div at bounding box center [1096, 500] width 18 height 18
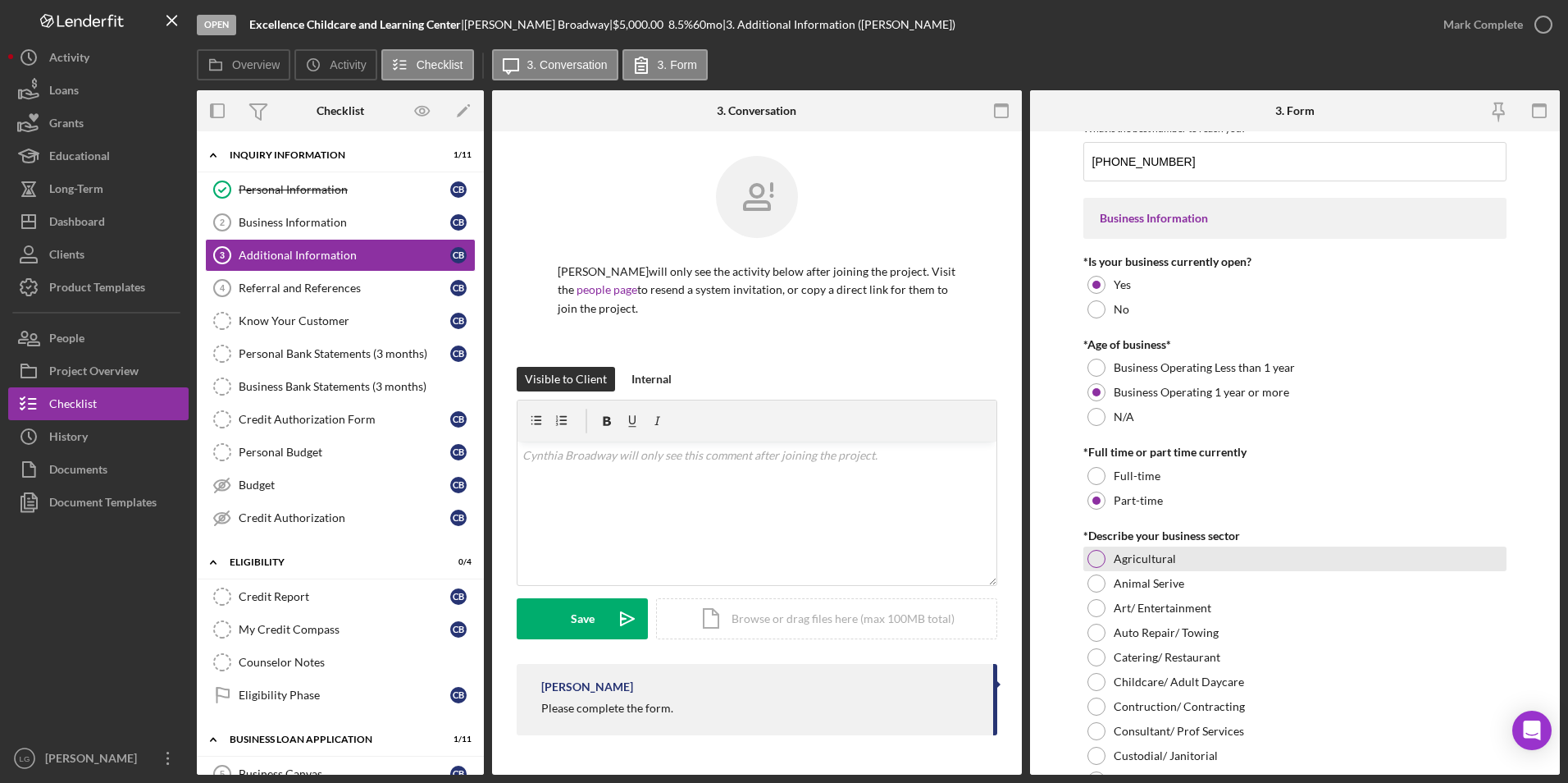
scroll to position [411, 0]
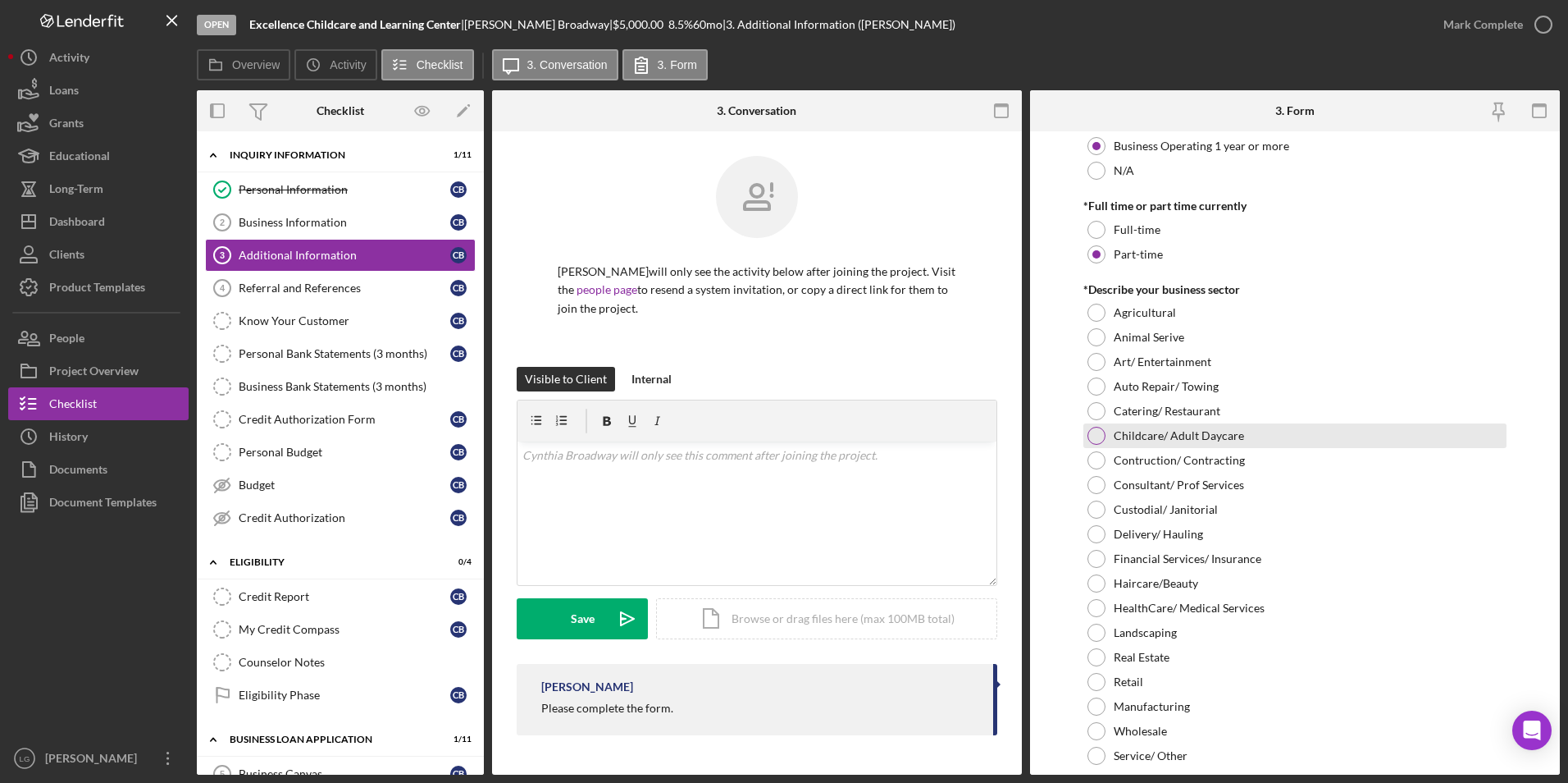
click at [1090, 440] on div at bounding box center [1096, 435] width 18 height 18
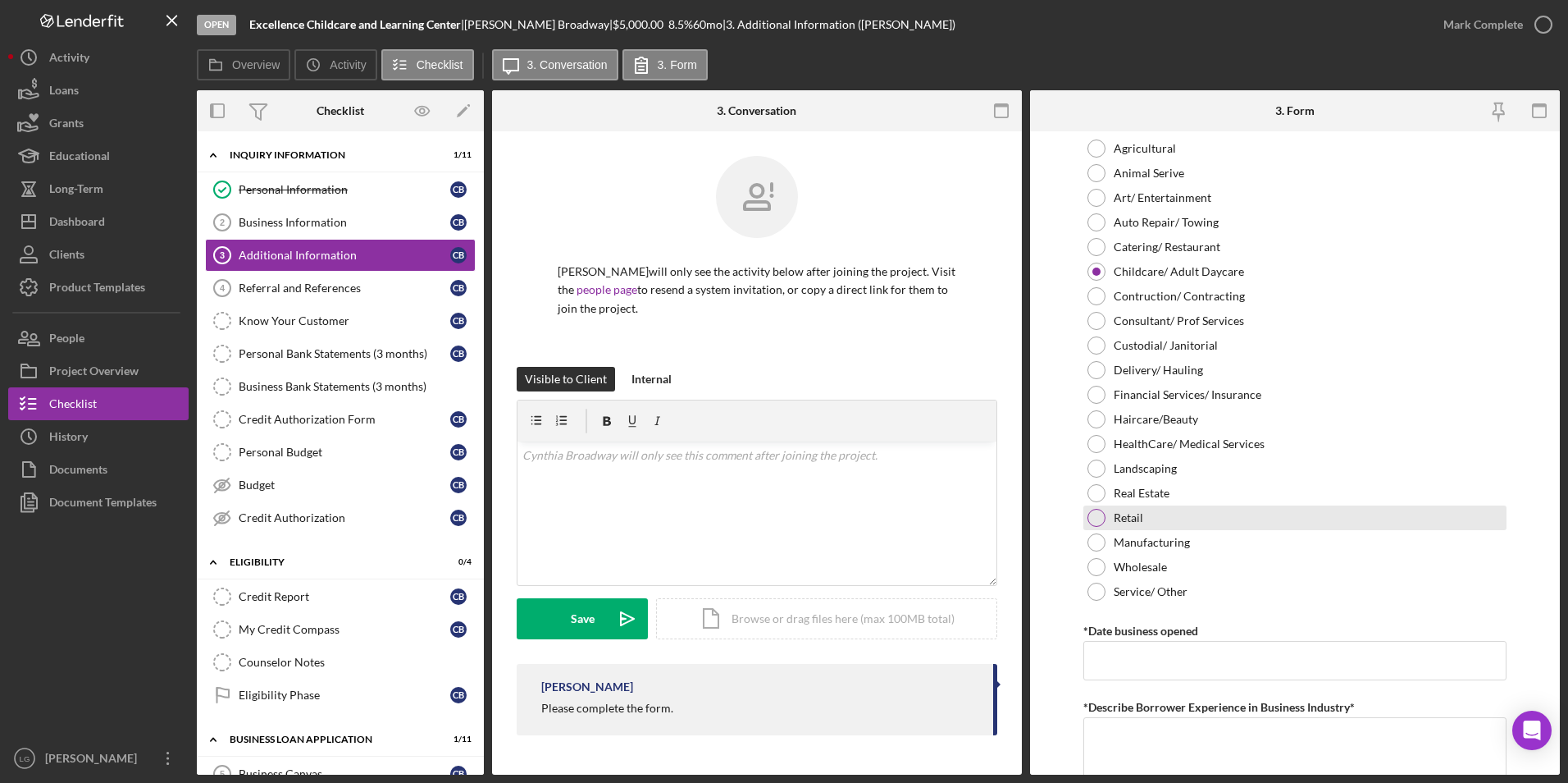
scroll to position [820, 0]
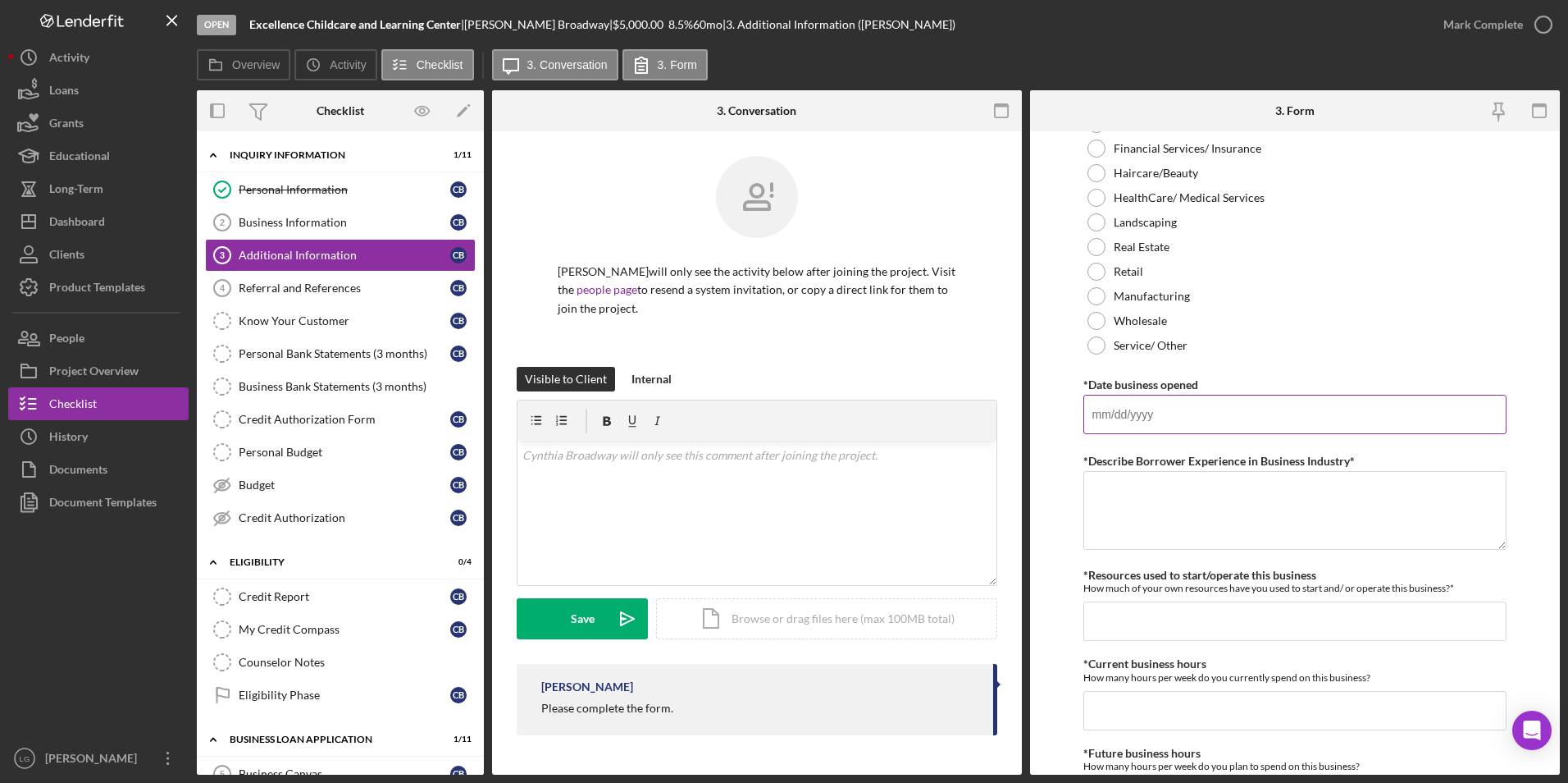
click at [1124, 430] on input "*Date business opened" at bounding box center [1295, 414] width 424 height 39
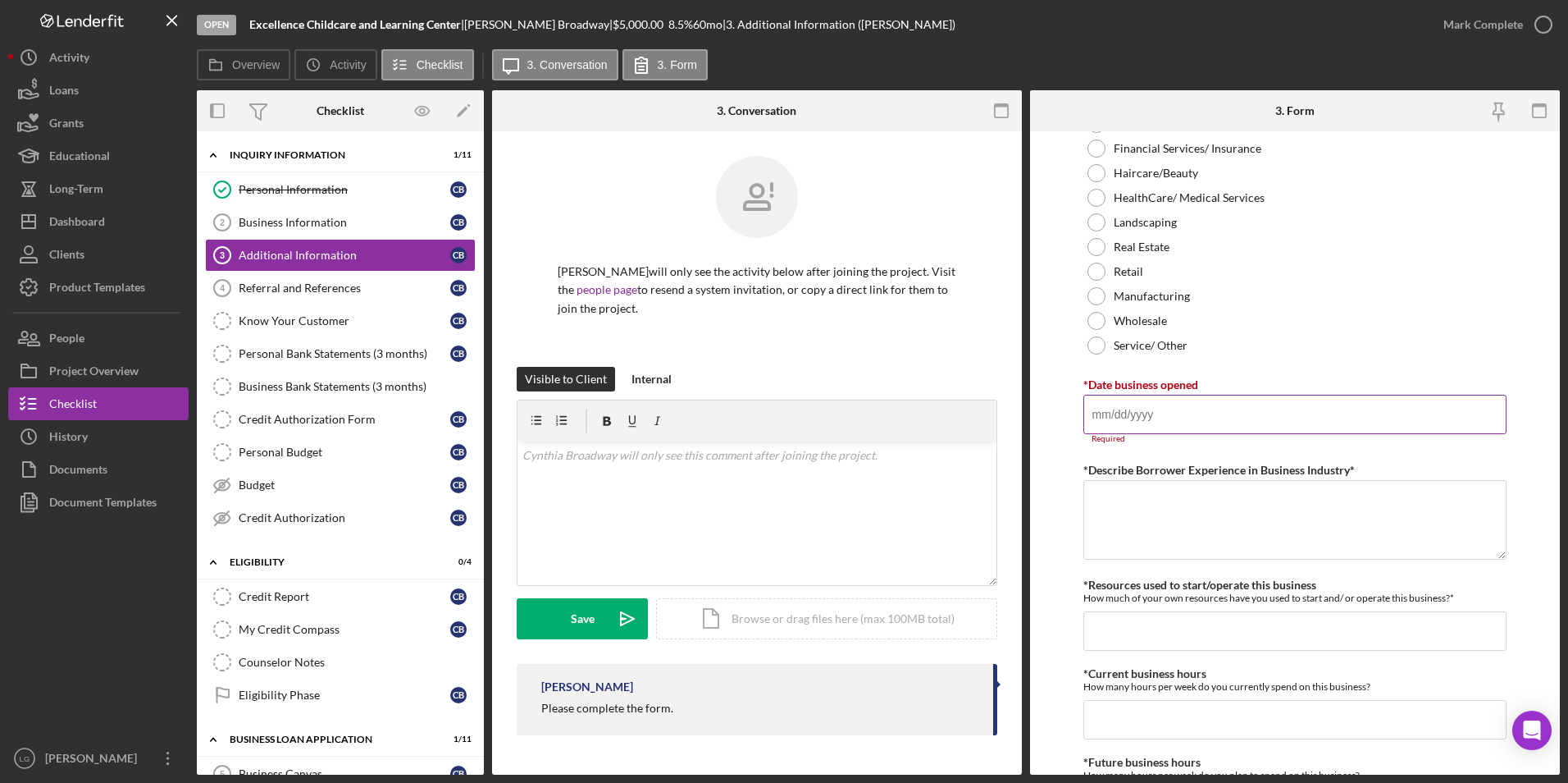
click at [1198, 423] on input "*Date business opened" at bounding box center [1295, 414] width 424 height 39
click at [1225, 420] on input "*Date business opened" at bounding box center [1295, 414] width 424 height 39
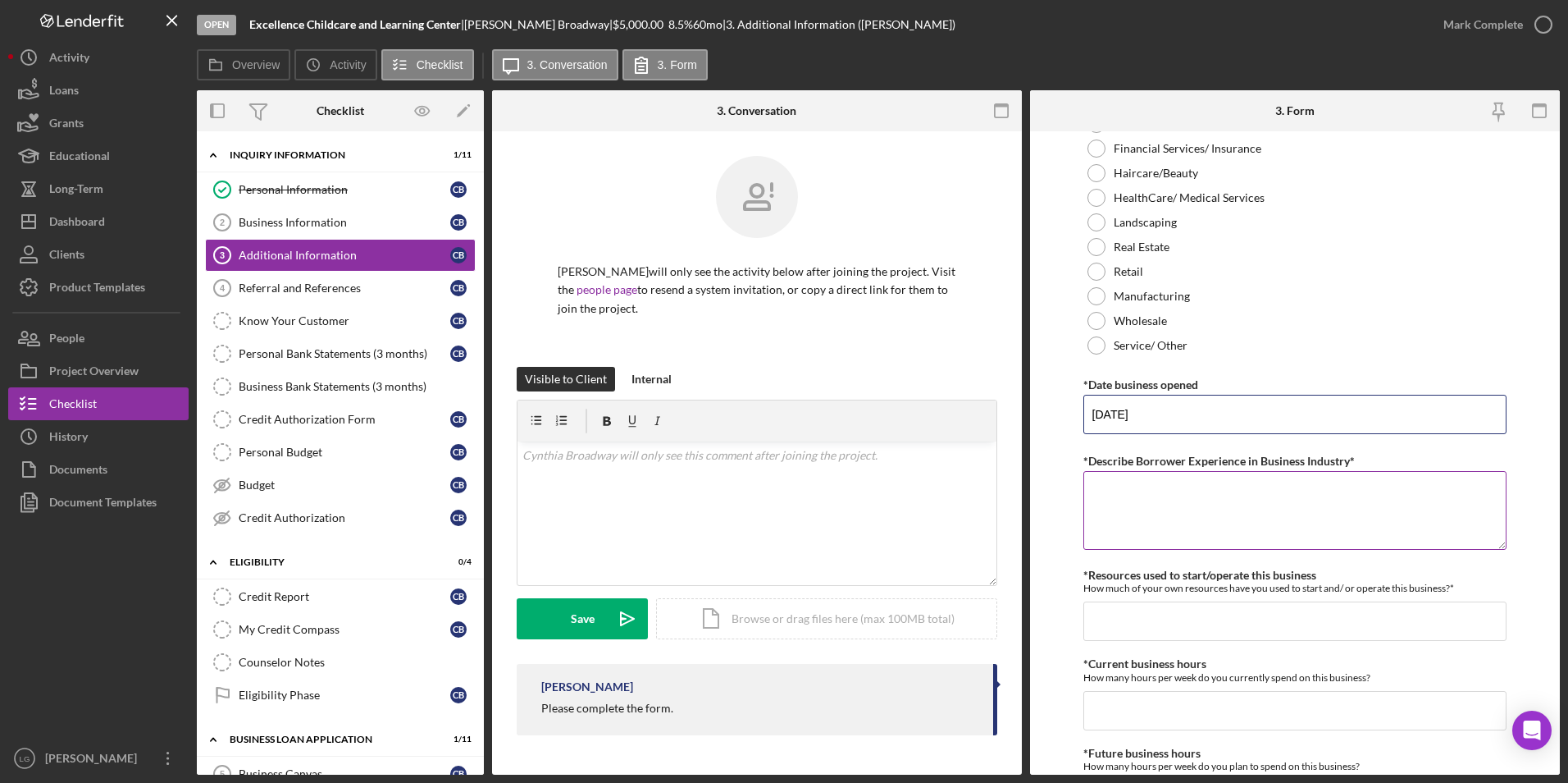
type input "06/09/2009"
click at [1169, 525] on textarea "*Describe Borrower Experience in Business Industry*" at bounding box center [1295, 510] width 424 height 79
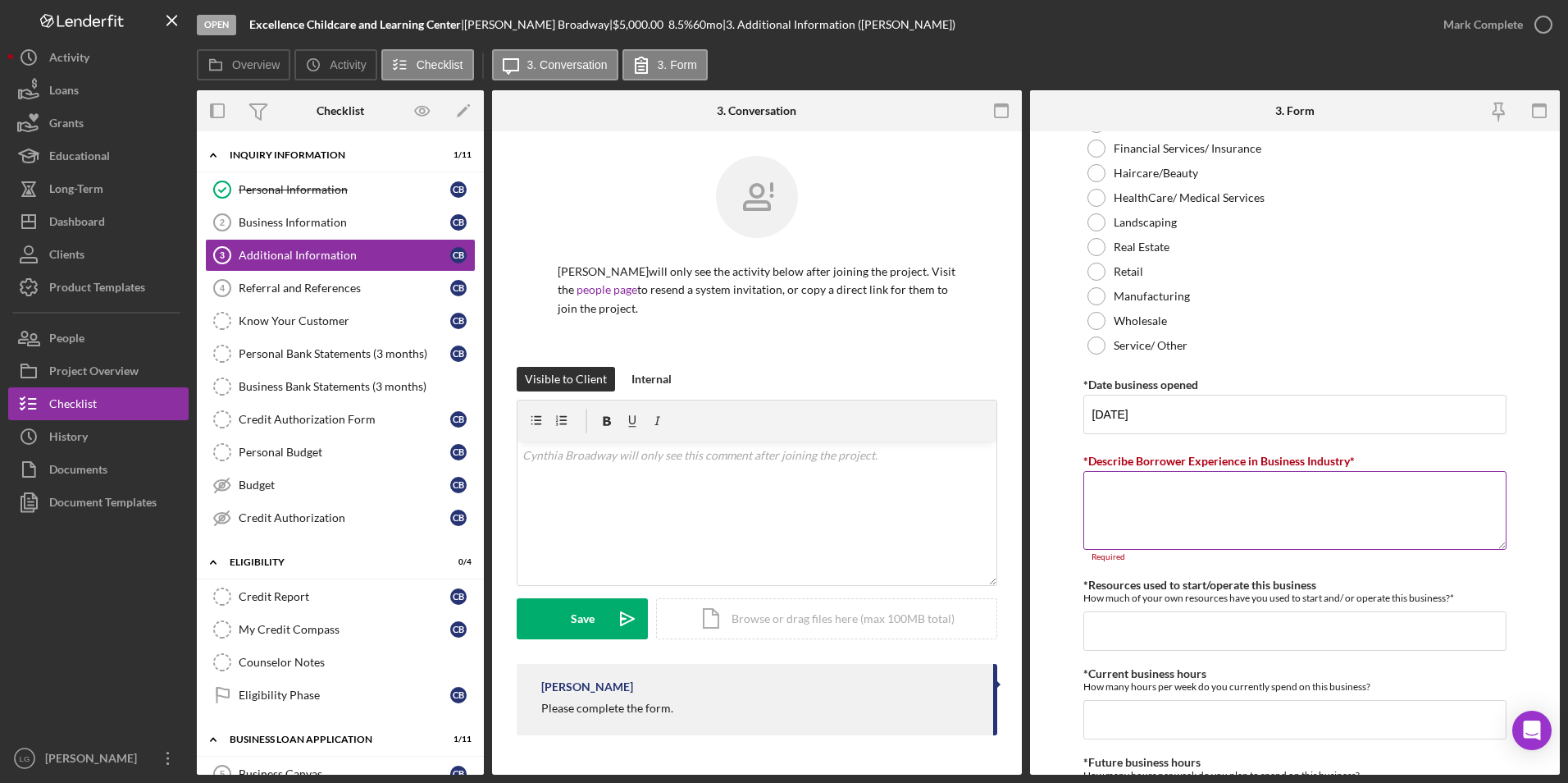
click at [1120, 519] on textarea "*Describe Borrower Experience in Business Industry*" at bounding box center [1295, 510] width 424 height 79
paste textarea "Organization Description: Educate toddlers 2-5 years of age; ; ;"
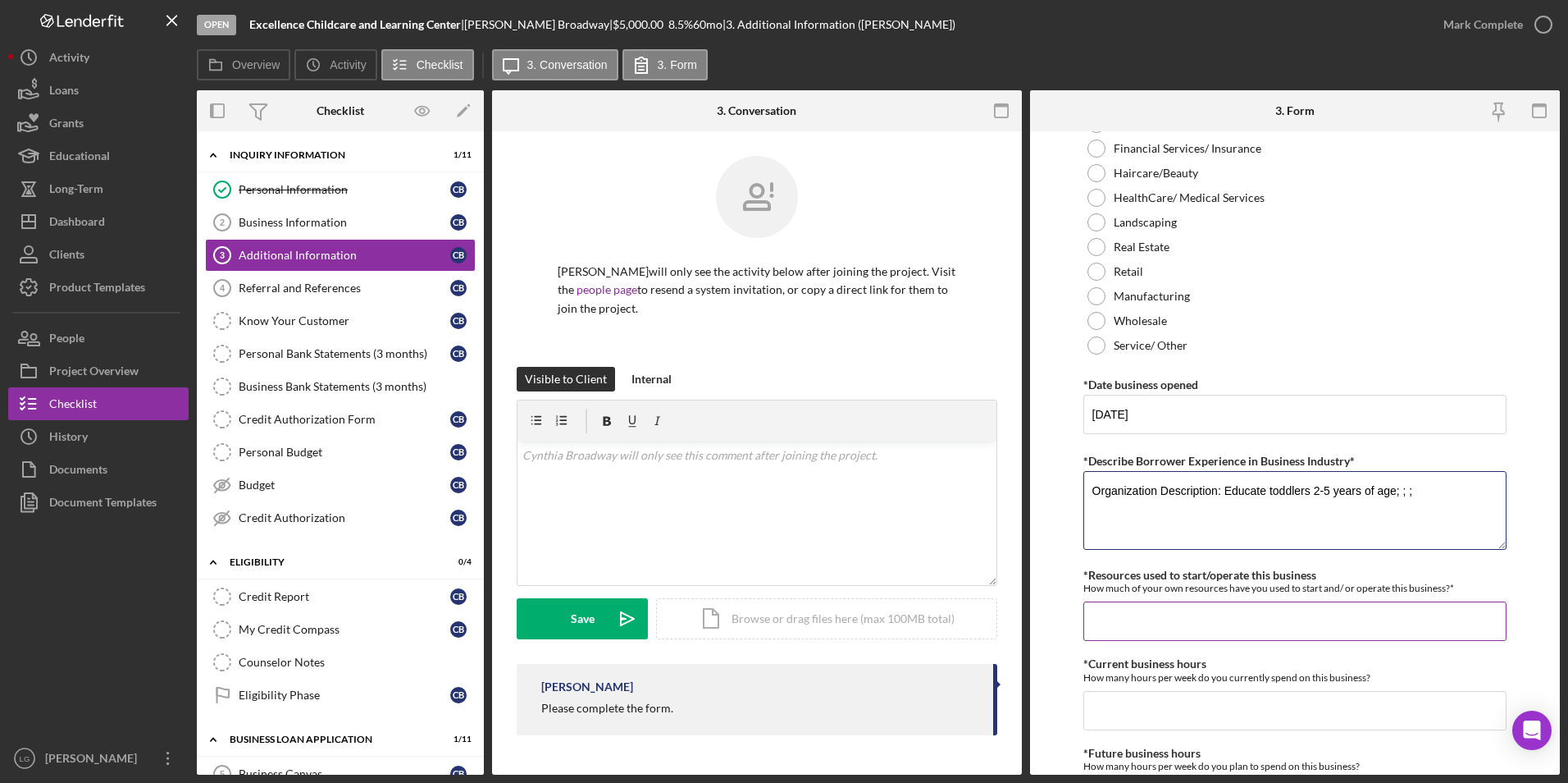
type textarea "Organization Description: Educate toddlers 2-5 years of age; ; ;"
click at [1197, 624] on input "*Resources used to start/operate this business" at bounding box center [1295, 621] width 424 height 39
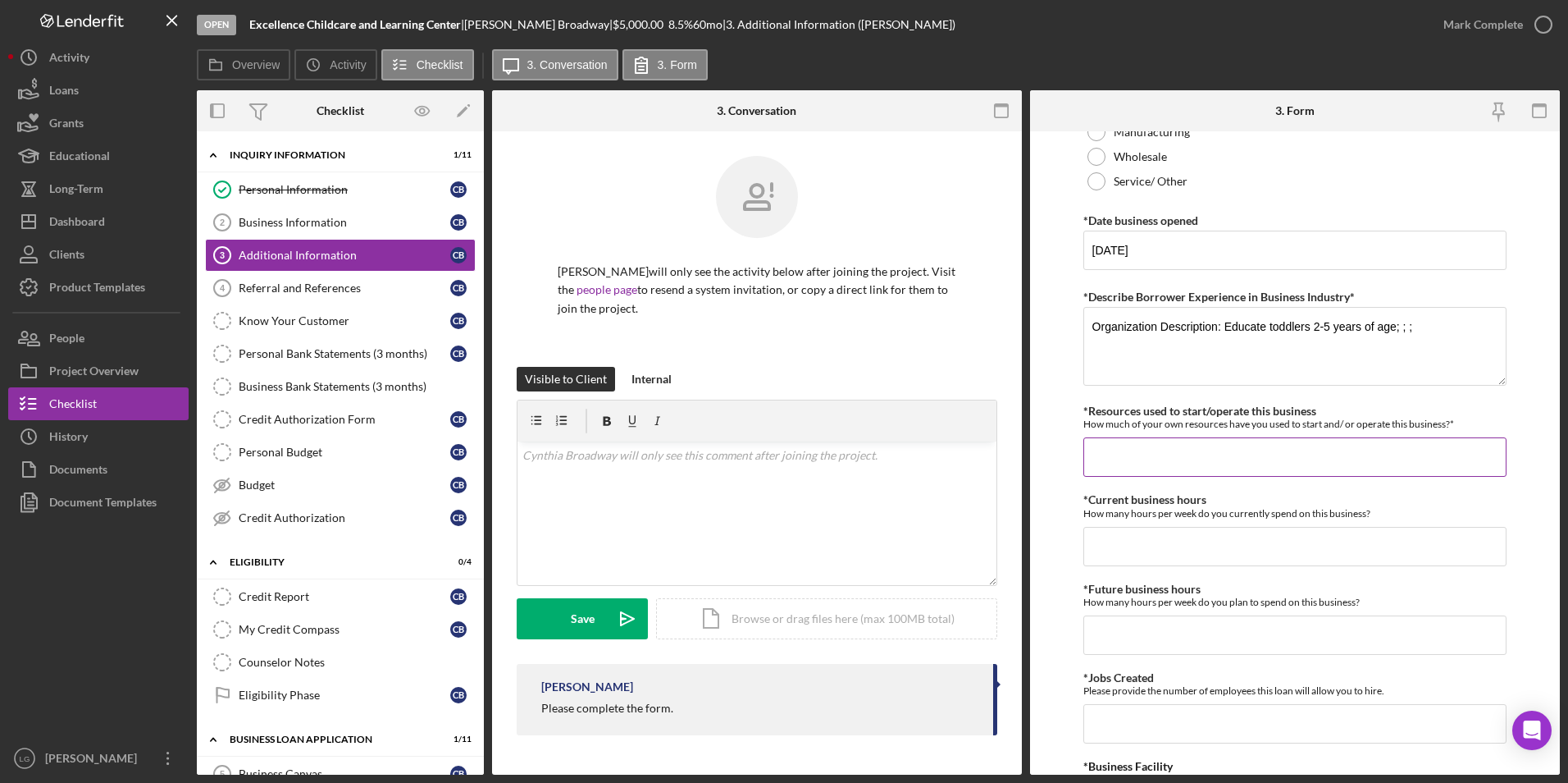
click at [1117, 452] on input "*Resources used to start/operate this business" at bounding box center [1295, 457] width 424 height 39
click at [1104, 463] on input "*Resources used to start/operate this business" at bounding box center [1295, 457] width 424 height 39
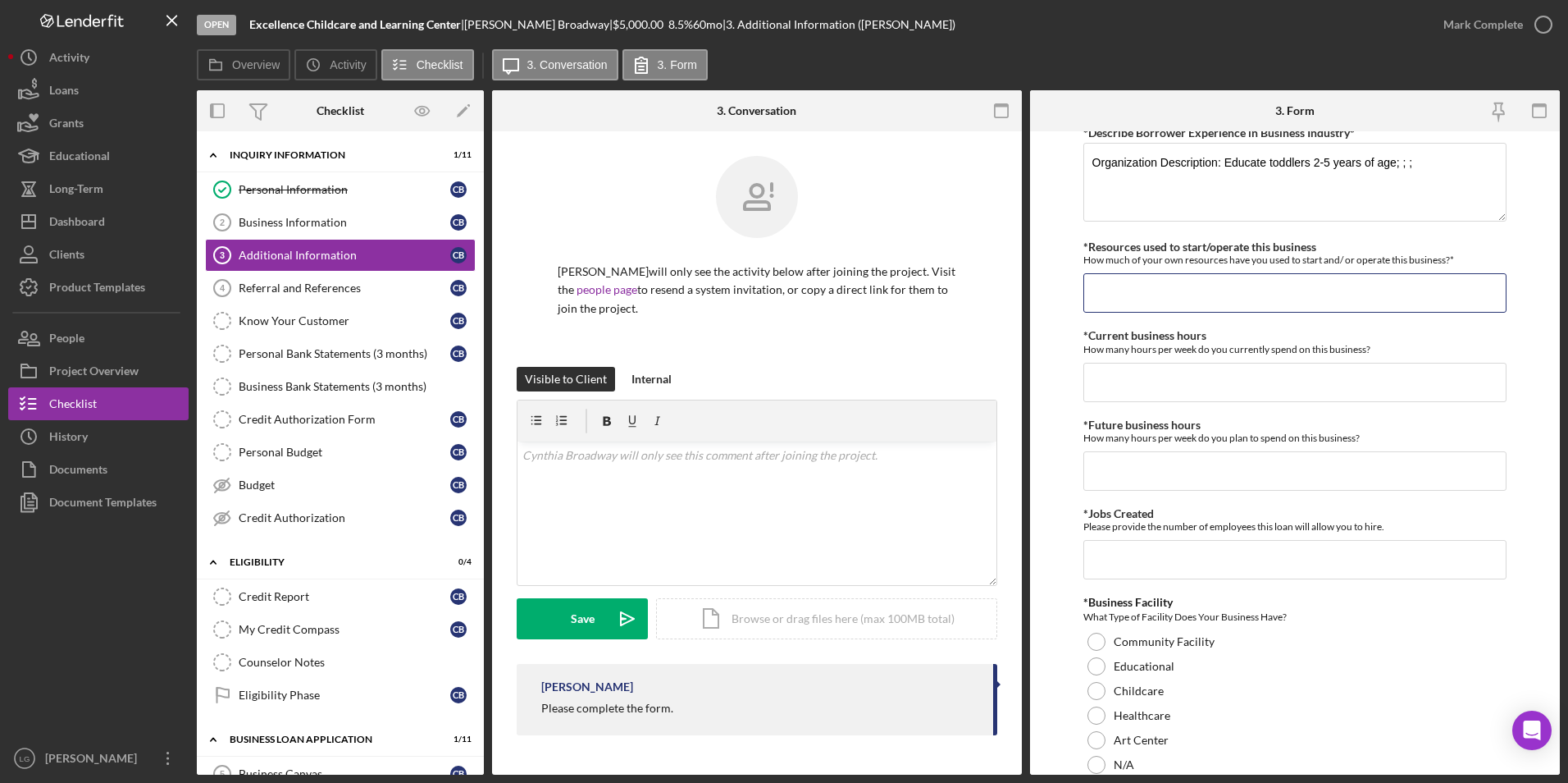
scroll to position [1313, 0]
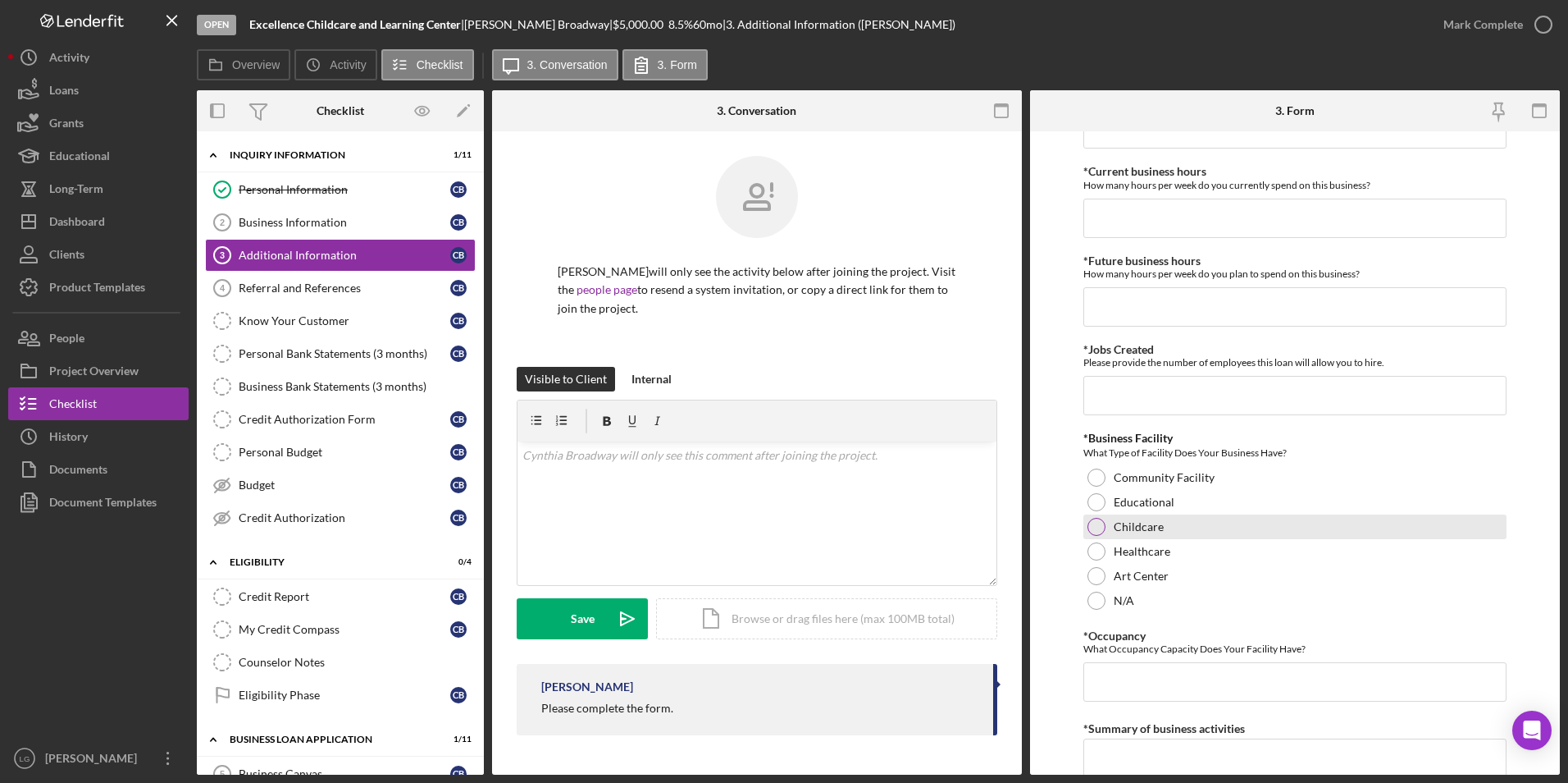
click at [1102, 524] on div "Childcare" at bounding box center [1295, 526] width 424 height 25
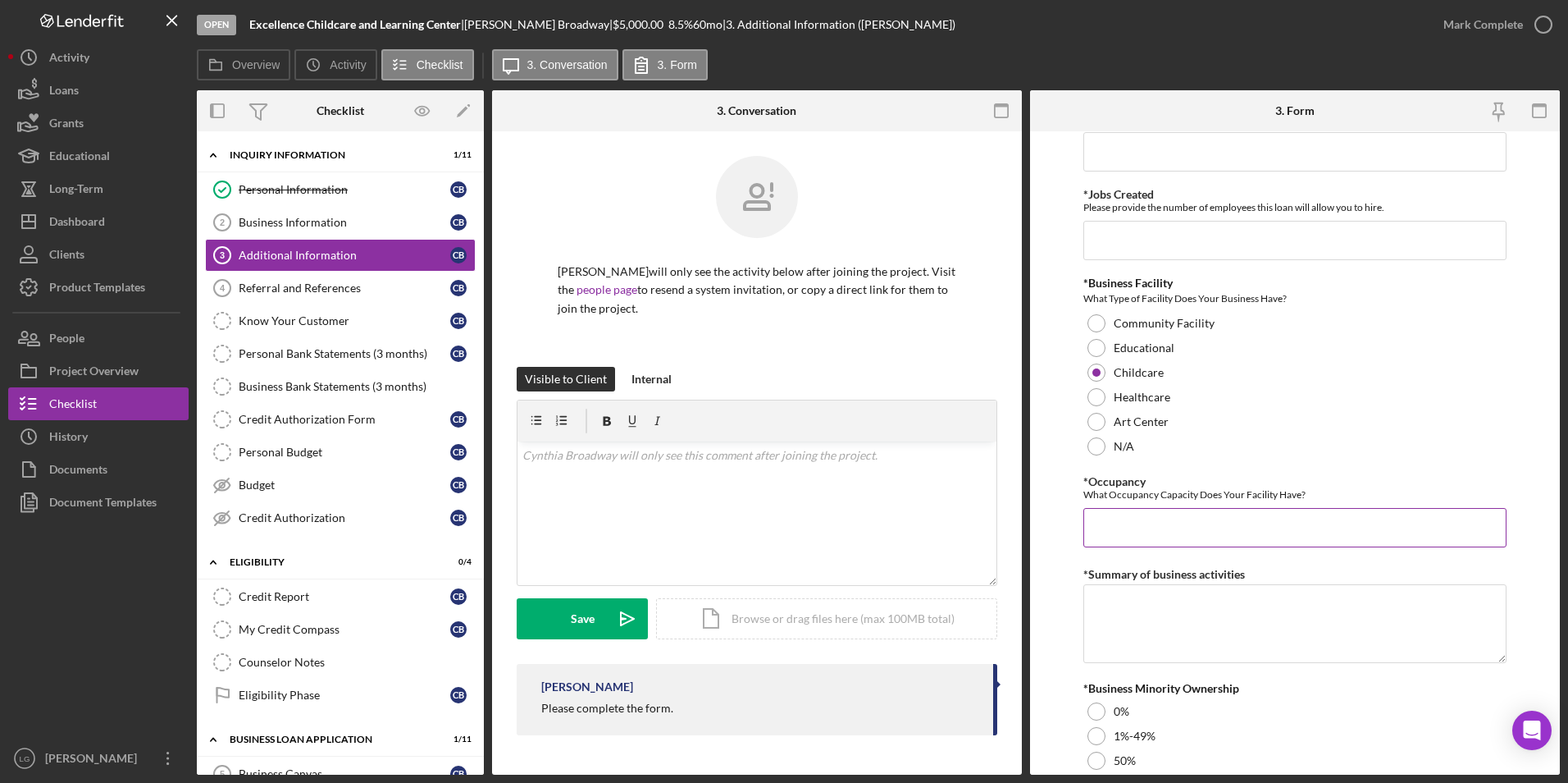
scroll to position [1641, 0]
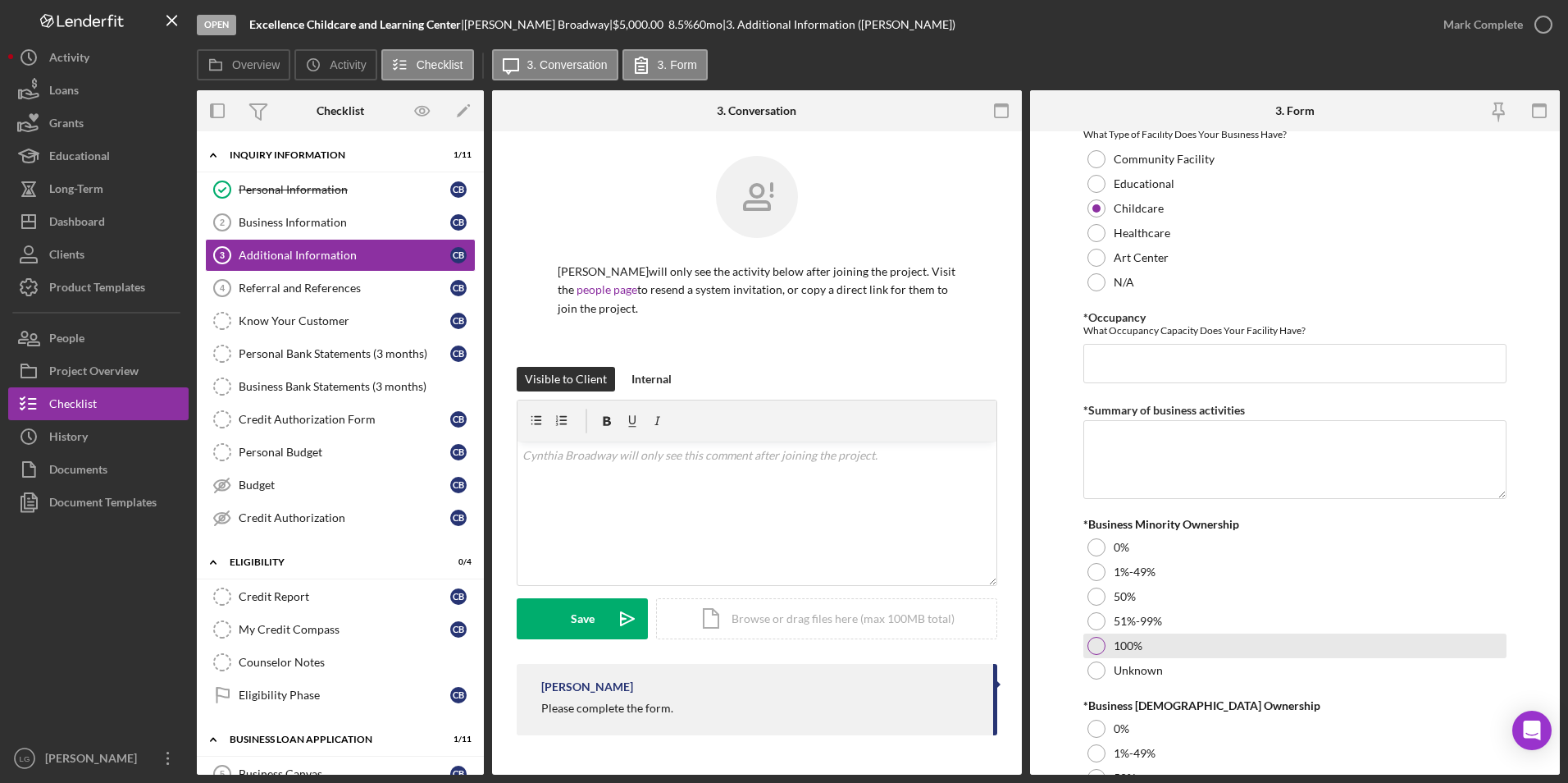
click at [1094, 642] on div at bounding box center [1096, 645] width 18 height 18
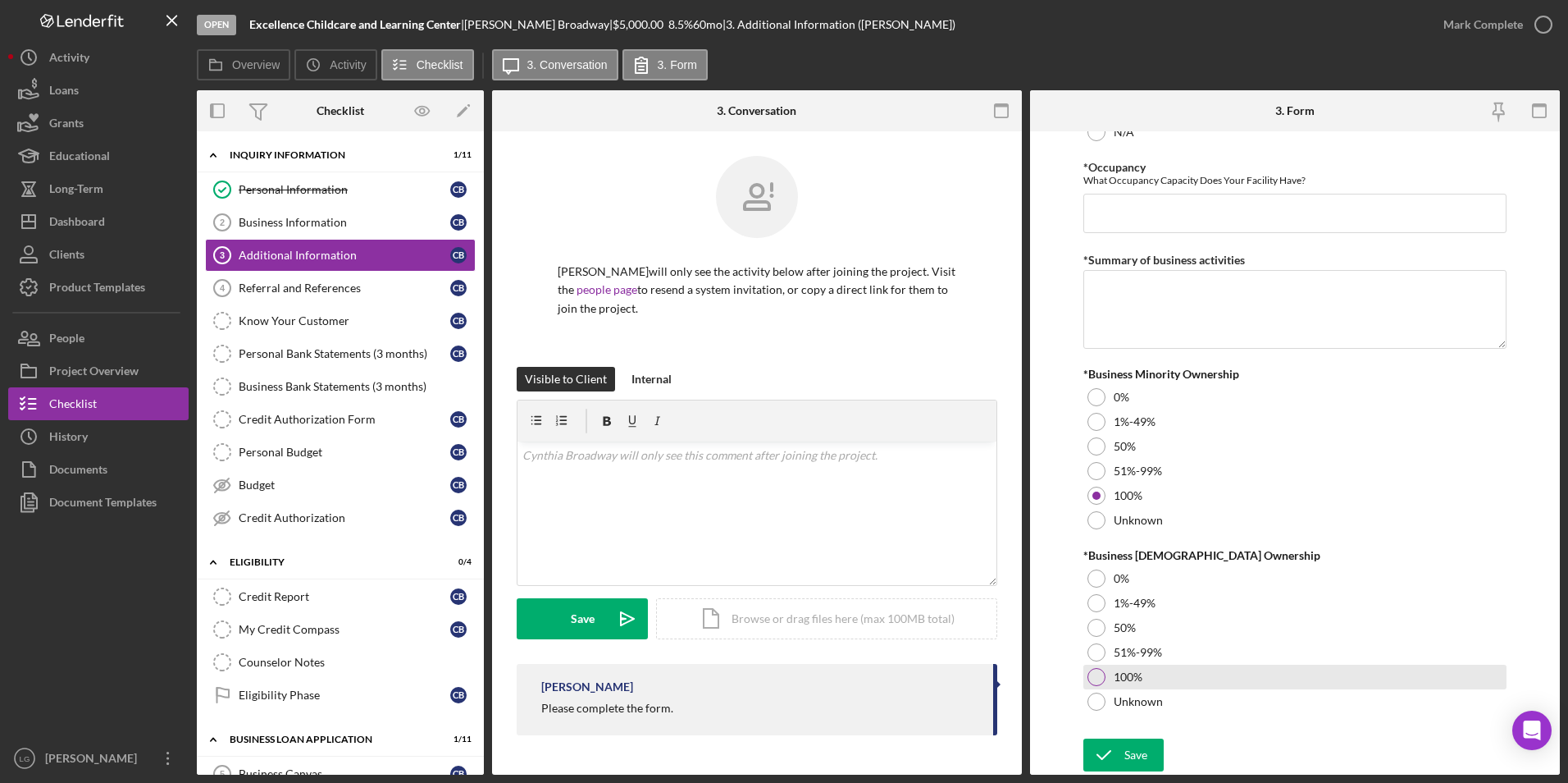
click at [1095, 673] on div at bounding box center [1096, 677] width 18 height 18
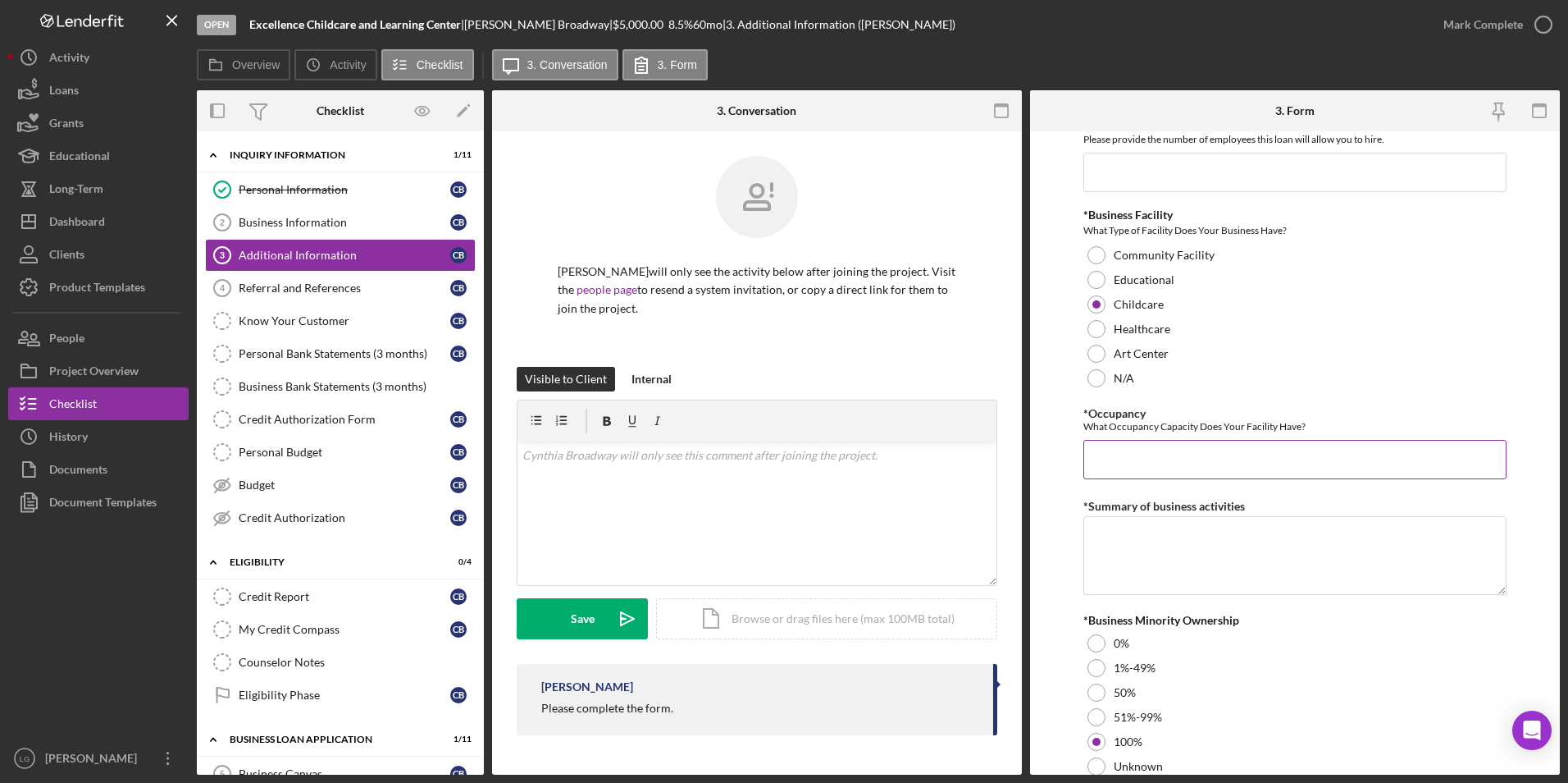
click at [1128, 458] on input "*Occupancy" at bounding box center [1295, 459] width 424 height 39
type input "0"
click at [1153, 542] on textarea "*Summary of business activities" at bounding box center [1295, 555] width 424 height 79
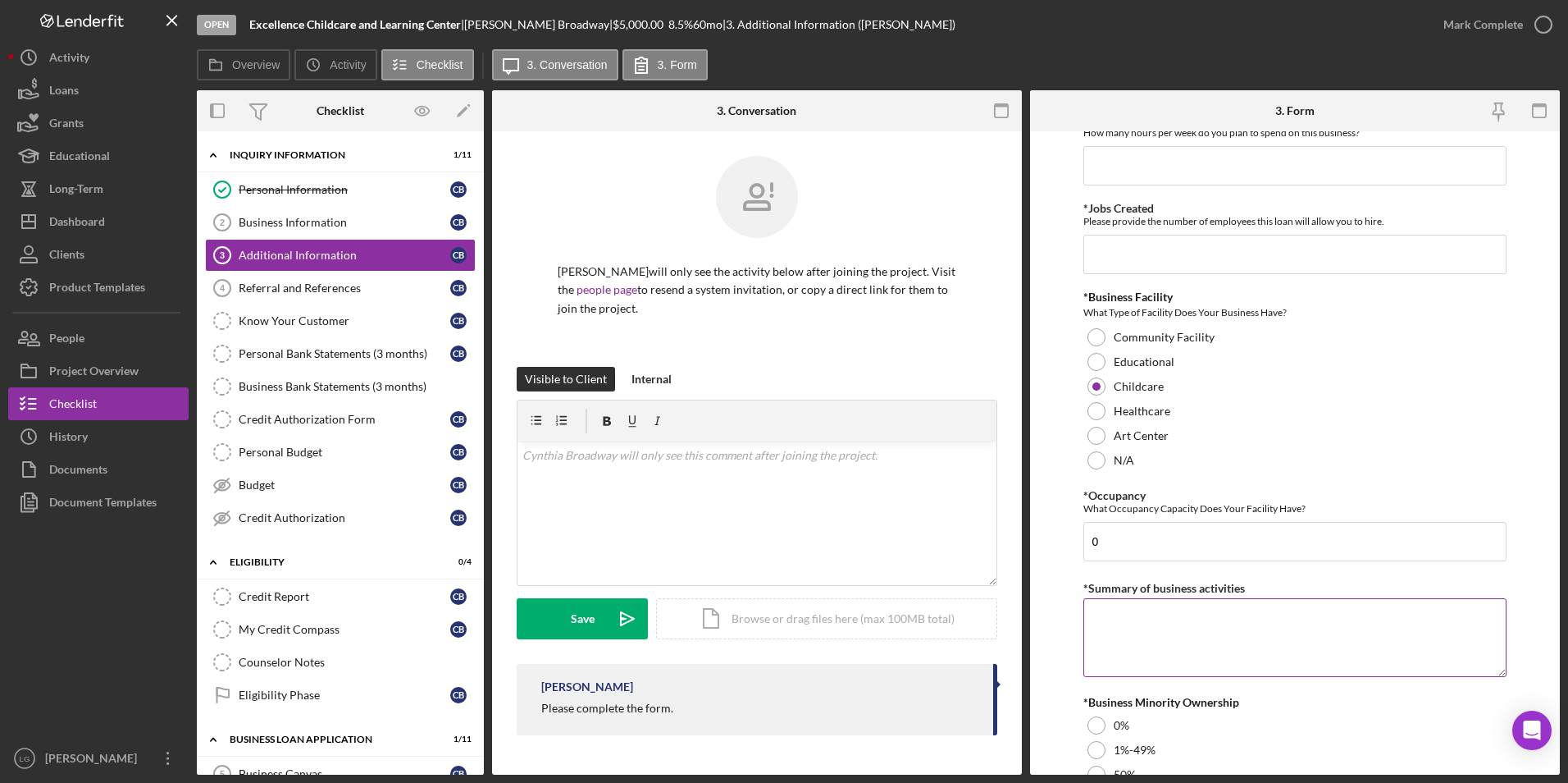
click at [1176, 613] on textarea "*Summary of business activities" at bounding box center [1295, 638] width 424 height 79
click at [1134, 627] on textarea "*Summary of business activities" at bounding box center [1295, 638] width 424 height 79
paste textarea "Educate toddlers 2-5 years of age; ; ;"
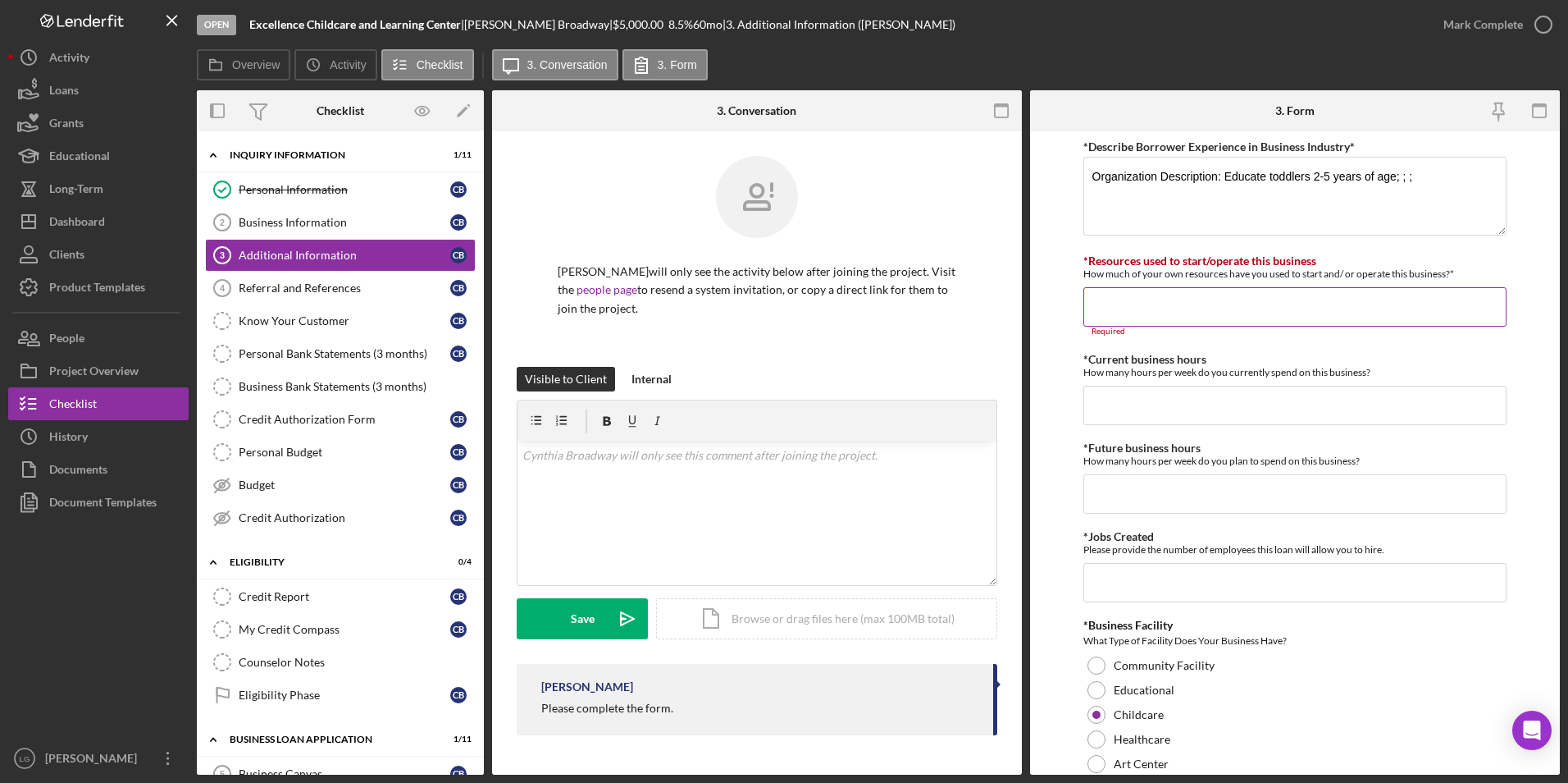
type textarea "Educate toddlers 2-5 years of age; ; ;"
click at [1107, 311] on input "*Resources used to start/operate this business" at bounding box center [1295, 307] width 424 height 39
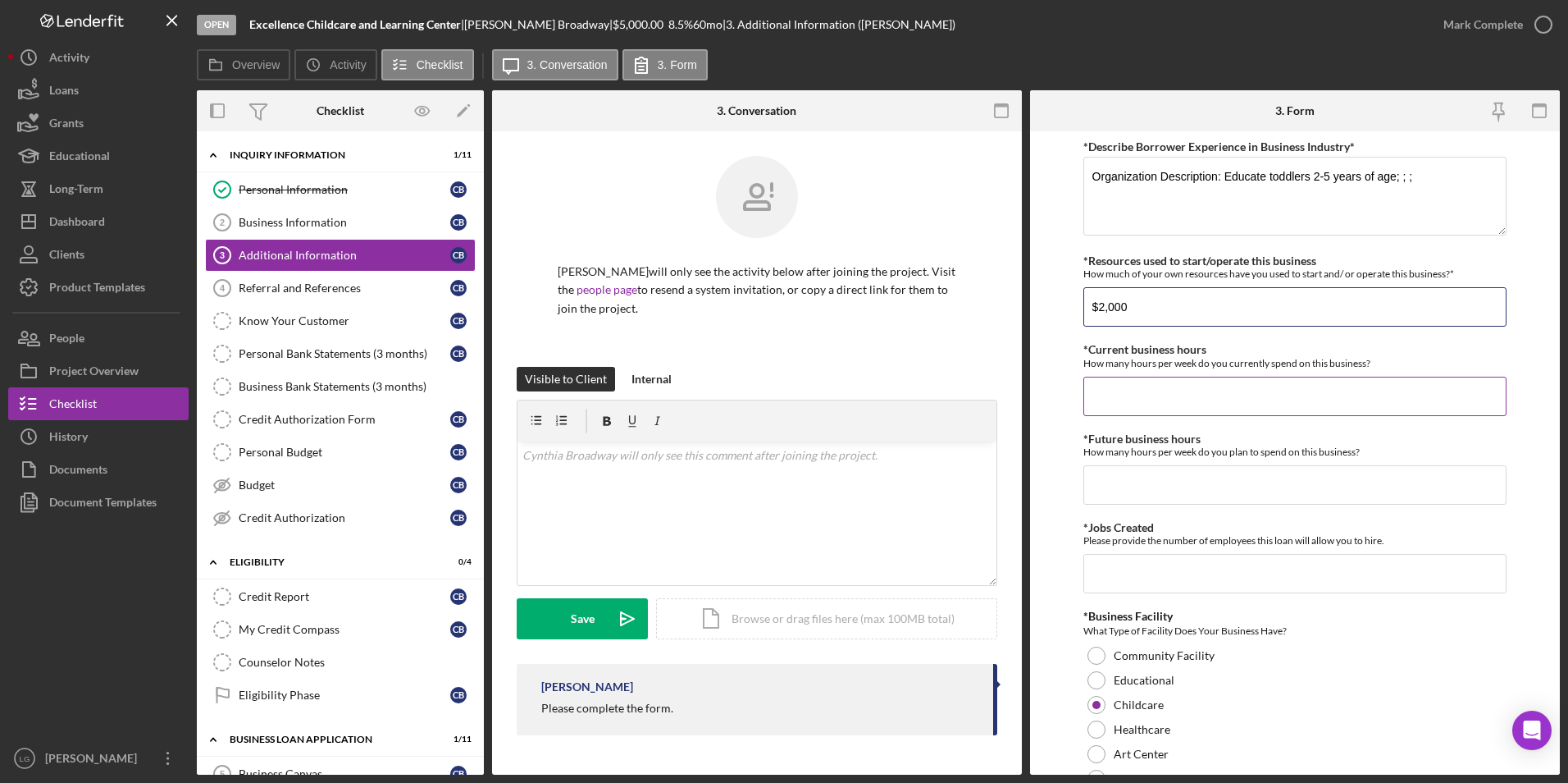
type input "$2,000"
click at [1199, 390] on input "*Current business hours" at bounding box center [1295, 396] width 424 height 39
type input "20"
click at [1203, 495] on input "*Future business hours" at bounding box center [1295, 485] width 424 height 39
type input "20"
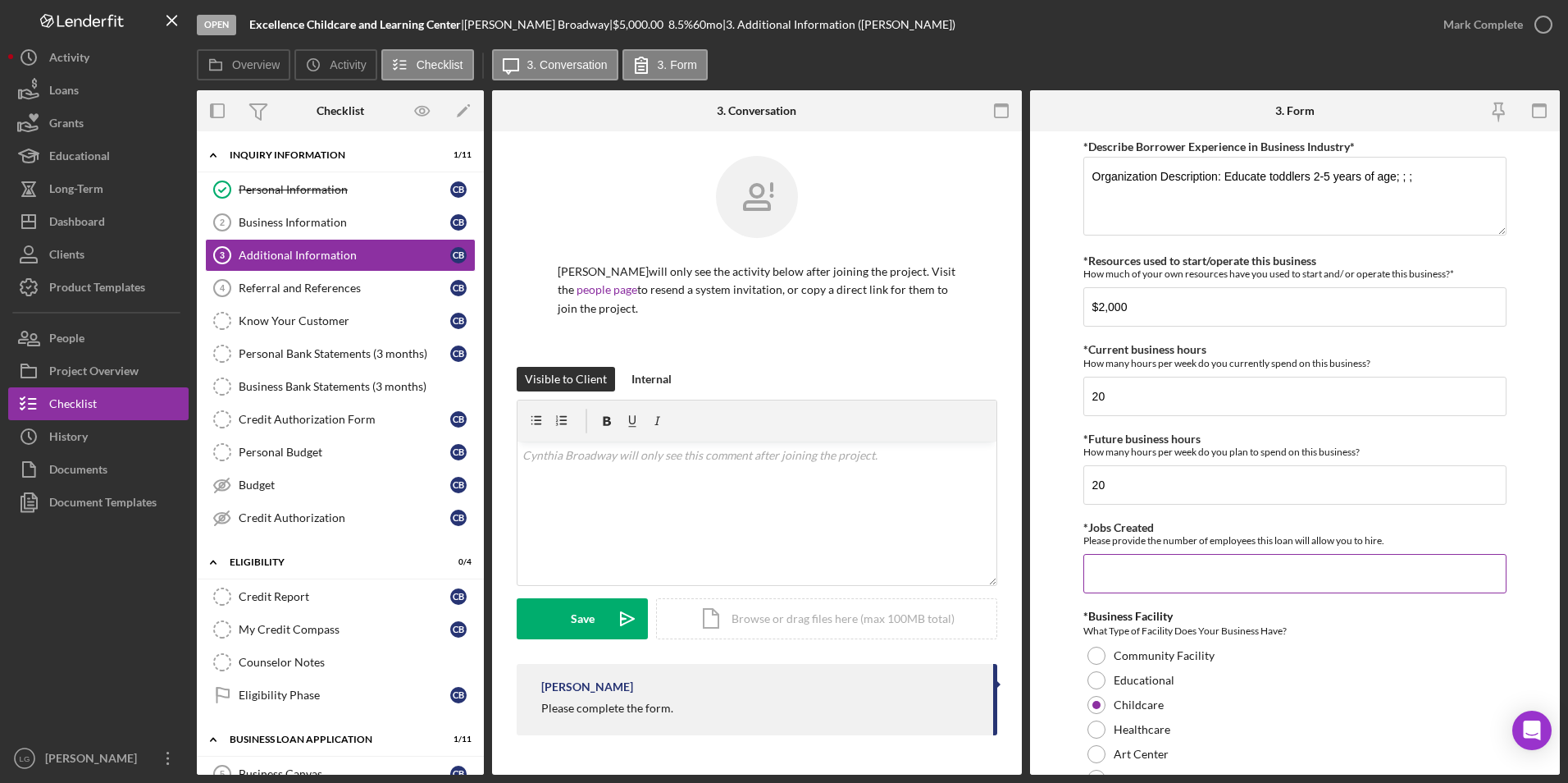
click at [1162, 571] on input "*Jobs Created" at bounding box center [1295, 574] width 424 height 39
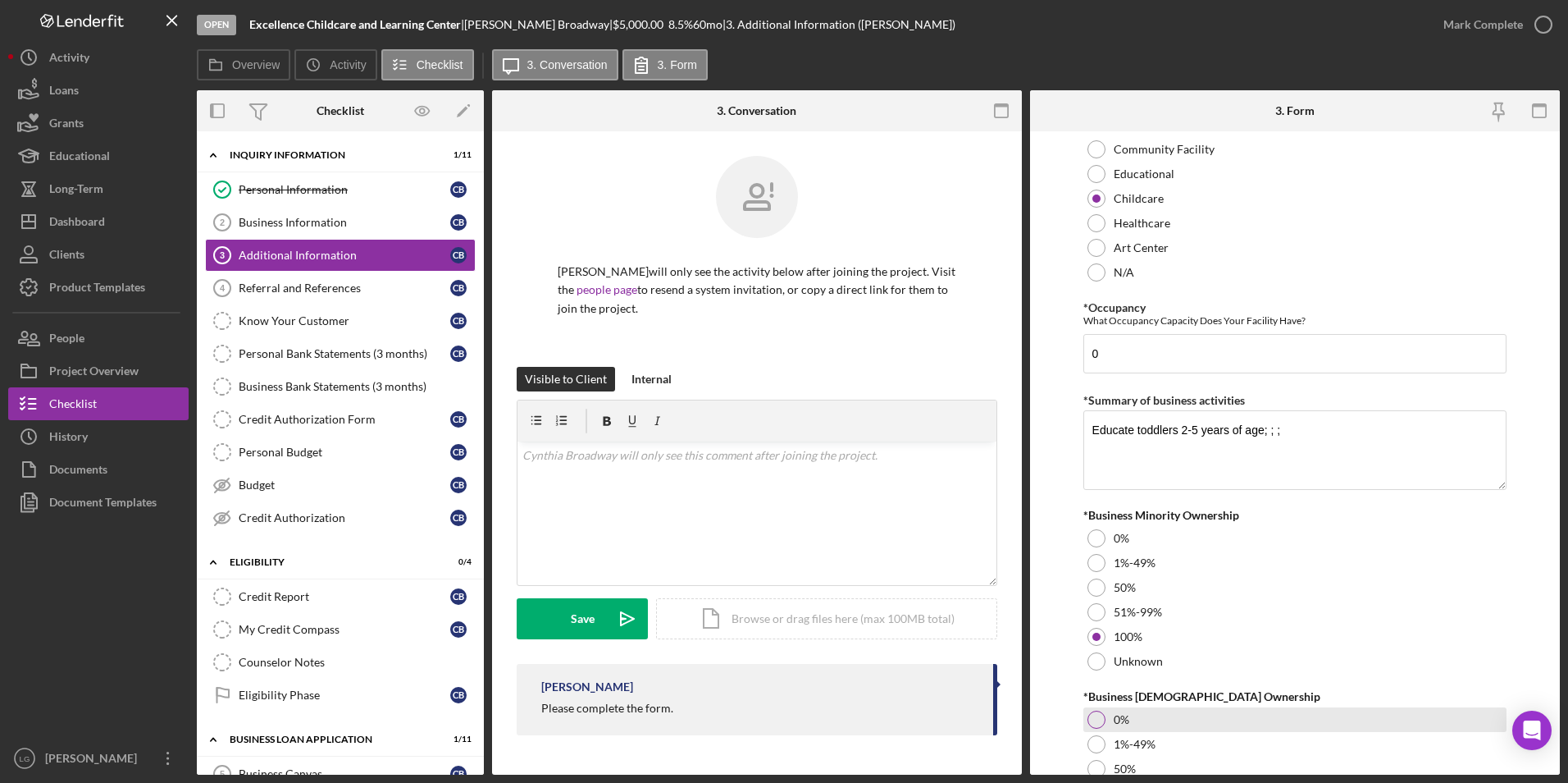
scroll to position [1781, 0]
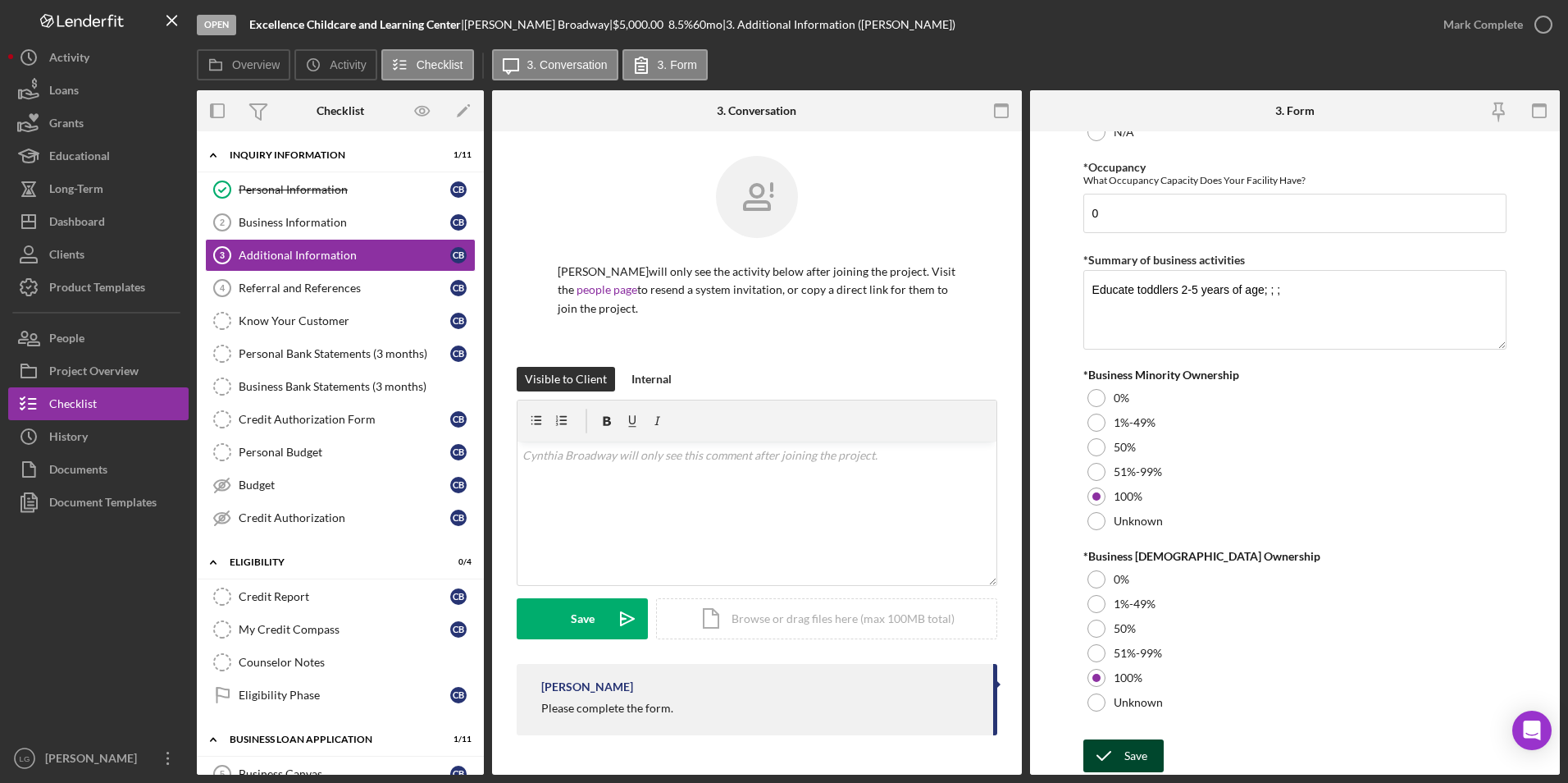
type input "1"
click at [1125, 769] on div "Save" at bounding box center [1135, 756] width 23 height 33
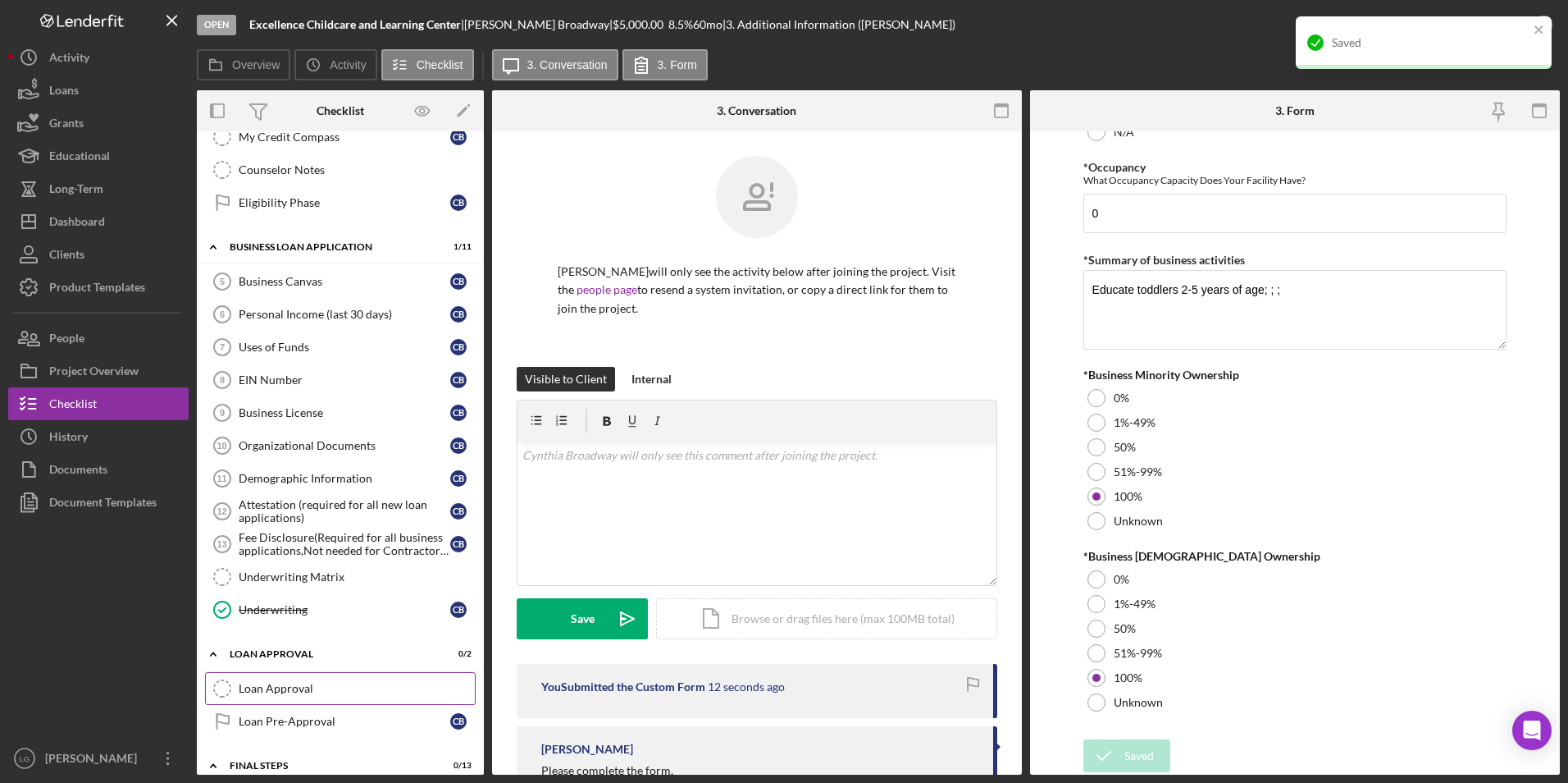
scroll to position [739, 0]
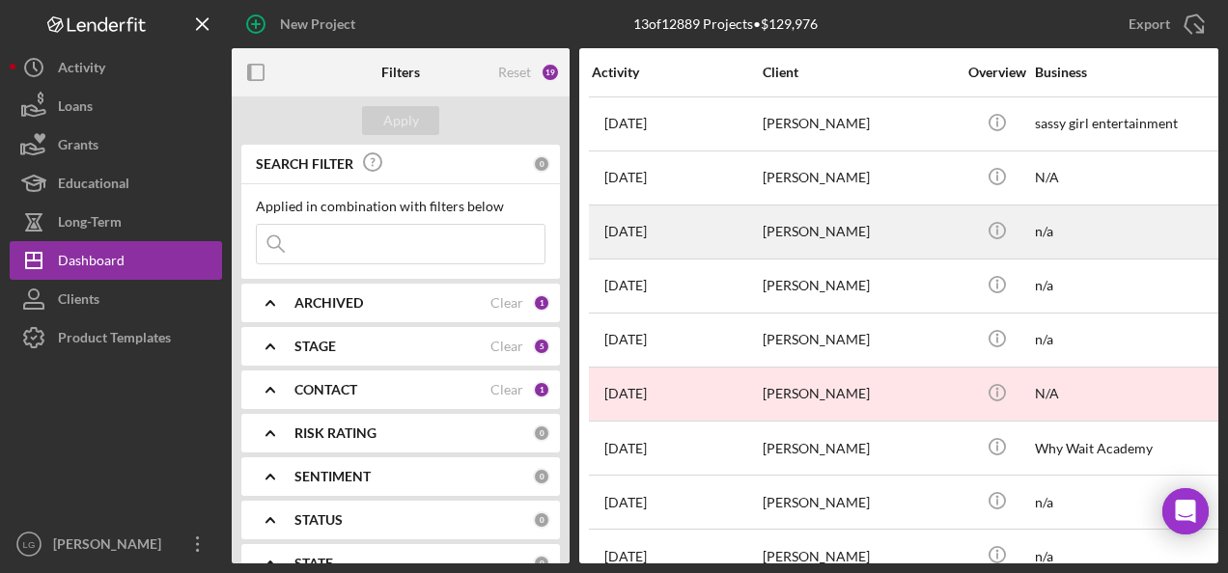
click at [846, 223] on div "[PERSON_NAME]" at bounding box center [859, 232] width 193 height 51
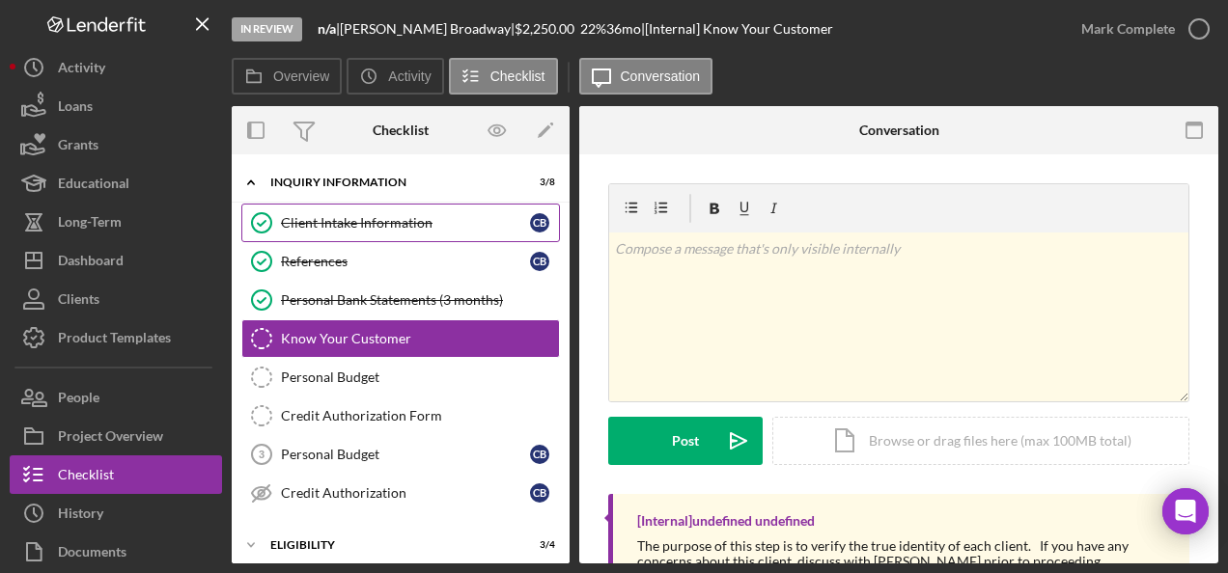
click at [398, 210] on link "Client Intake Information Client Intake Information C B" at bounding box center [400, 223] width 319 height 39
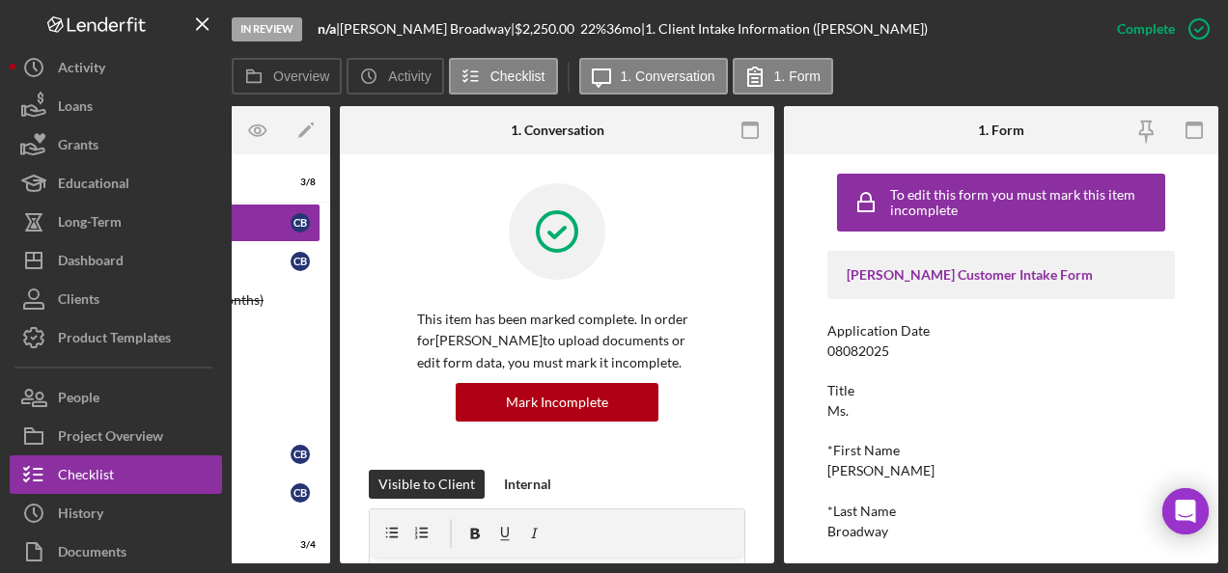
scroll to position [97, 0]
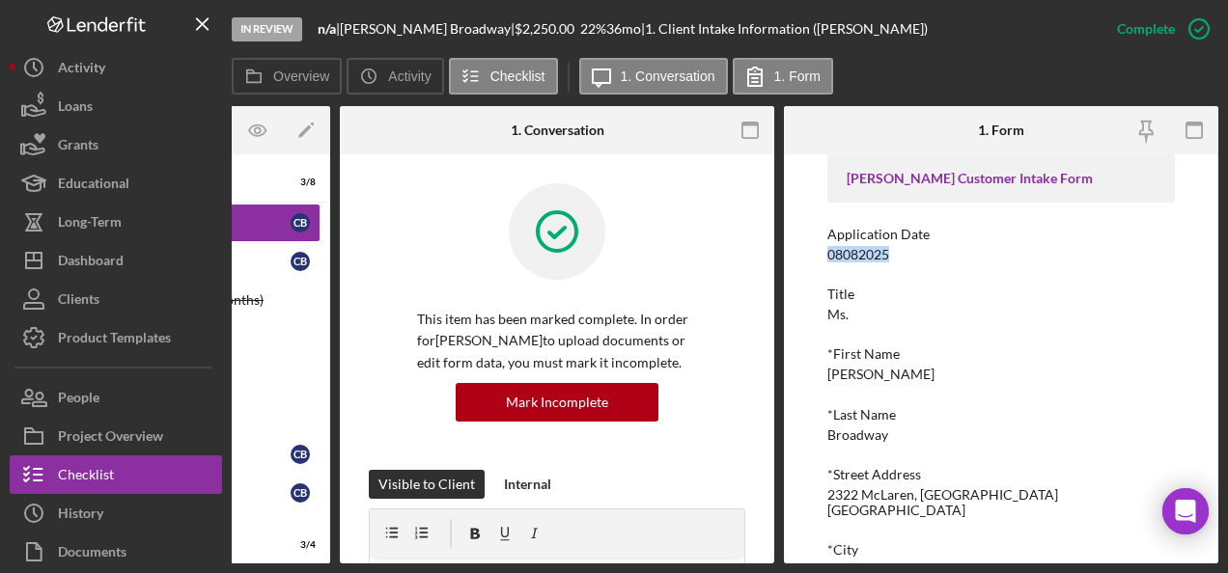
drag, startPoint x: 867, startPoint y: 252, endPoint x: 813, endPoint y: 255, distance: 54.1
click at [813, 255] on div "To edit this form you must mark this item incomplete [PERSON_NAME] Customer Int…" at bounding box center [1001, 358] width 434 height 409
drag, startPoint x: 813, startPoint y: 255, endPoint x: 847, endPoint y: 252, distance: 34.9
copy div "08082025"
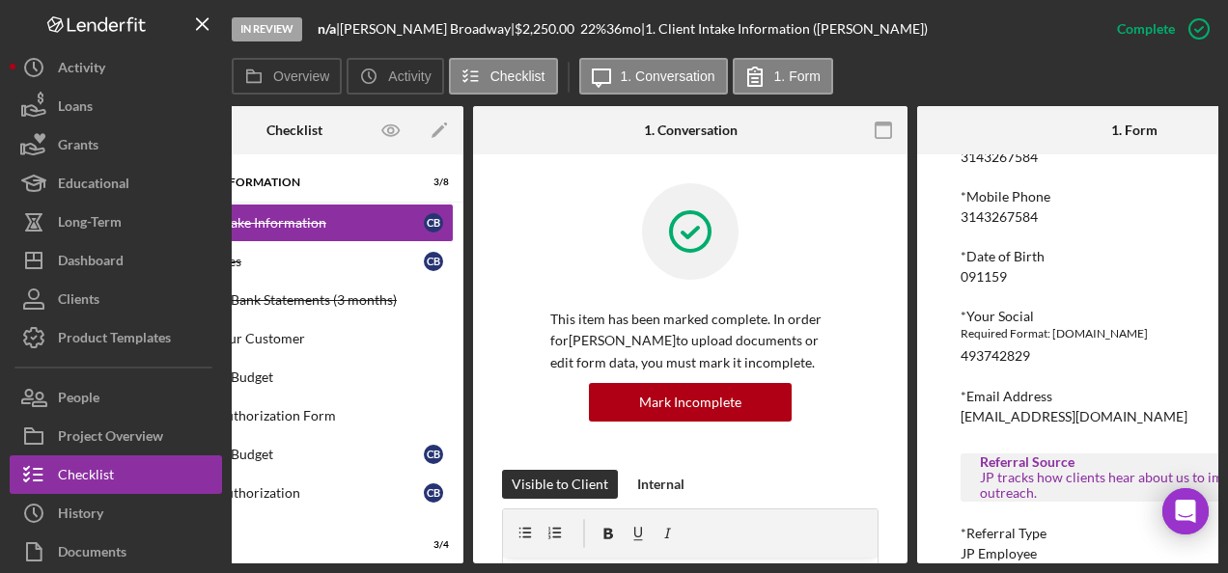
scroll to position [0, 239]
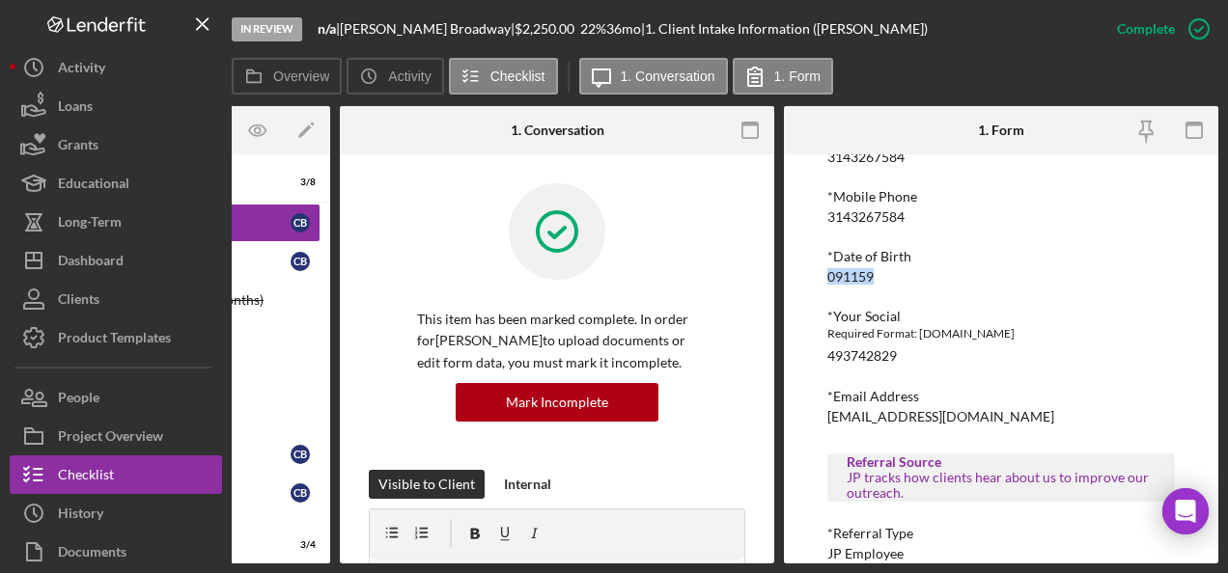
drag, startPoint x: 883, startPoint y: 261, endPoint x: 801, endPoint y: 264, distance: 82.1
click at [801, 264] on div "To edit this form you must mark this item incomplete [PERSON_NAME] Customer Int…" at bounding box center [1001, 358] width 434 height 409
drag, startPoint x: 801, startPoint y: 264, endPoint x: 851, endPoint y: 266, distance: 50.2
copy div "091159"
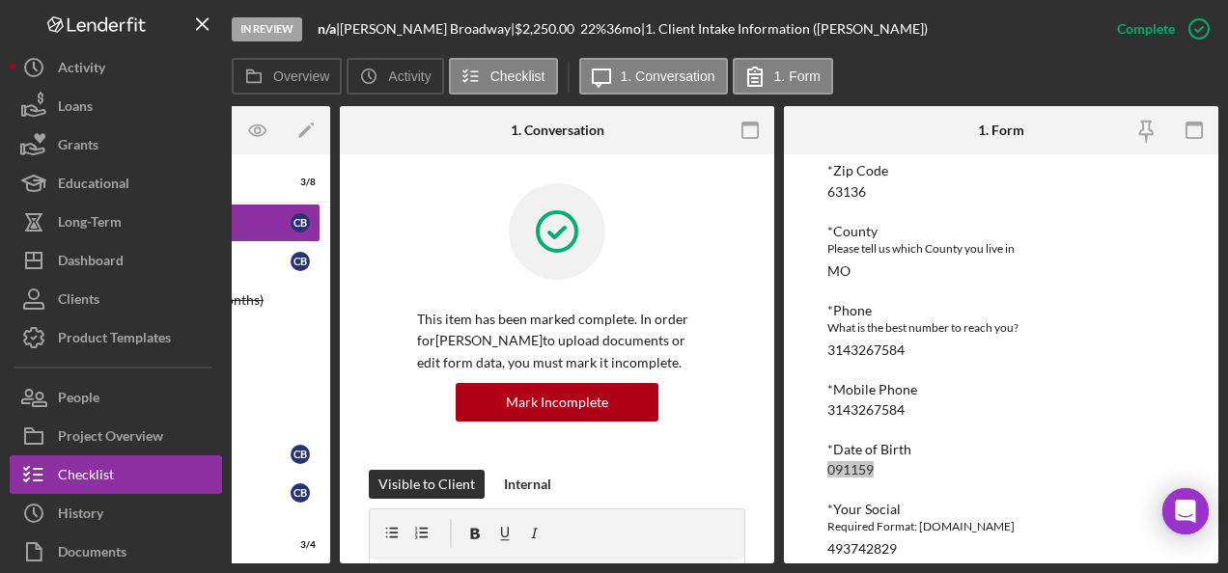
scroll to position [209, 0]
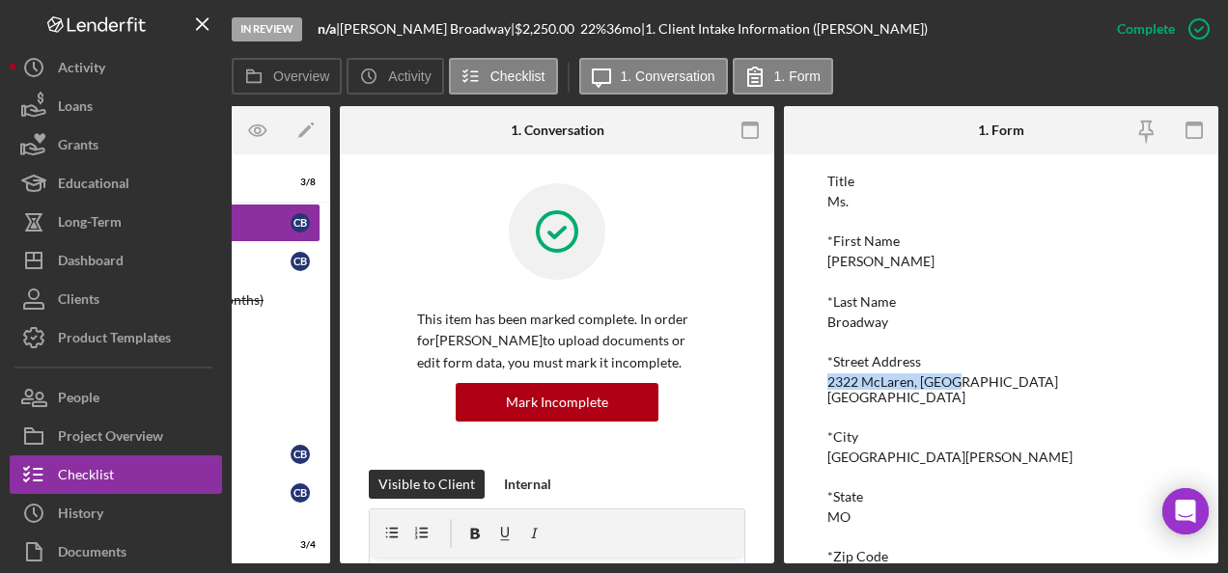
drag, startPoint x: 974, startPoint y: 382, endPoint x: 788, endPoint y: 378, distance: 186.3
click at [788, 378] on div "To edit this form you must mark this item incomplete [PERSON_NAME] Customer Int…" at bounding box center [1001, 358] width 434 height 409
drag, startPoint x: 788, startPoint y: 378, endPoint x: 901, endPoint y: 387, distance: 114.2
copy div "2322 McLaren, [GEOGRAPHIC_DATA] [GEOGRAPHIC_DATA]"
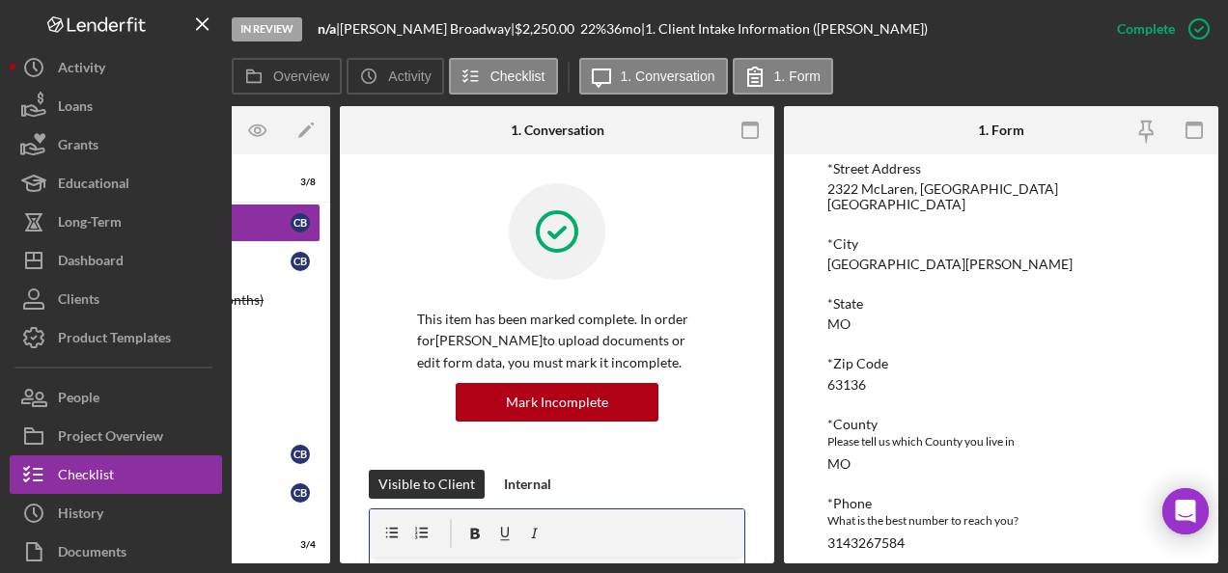
drag, startPoint x: 701, startPoint y: 557, endPoint x: 440, endPoint y: 569, distance: 260.9
click at [442, 569] on div "In Review n/a | [PERSON_NAME] | $2,250.00 22 % 36 mo | 1. Client Intake Informa…" at bounding box center [614, 286] width 1228 height 573
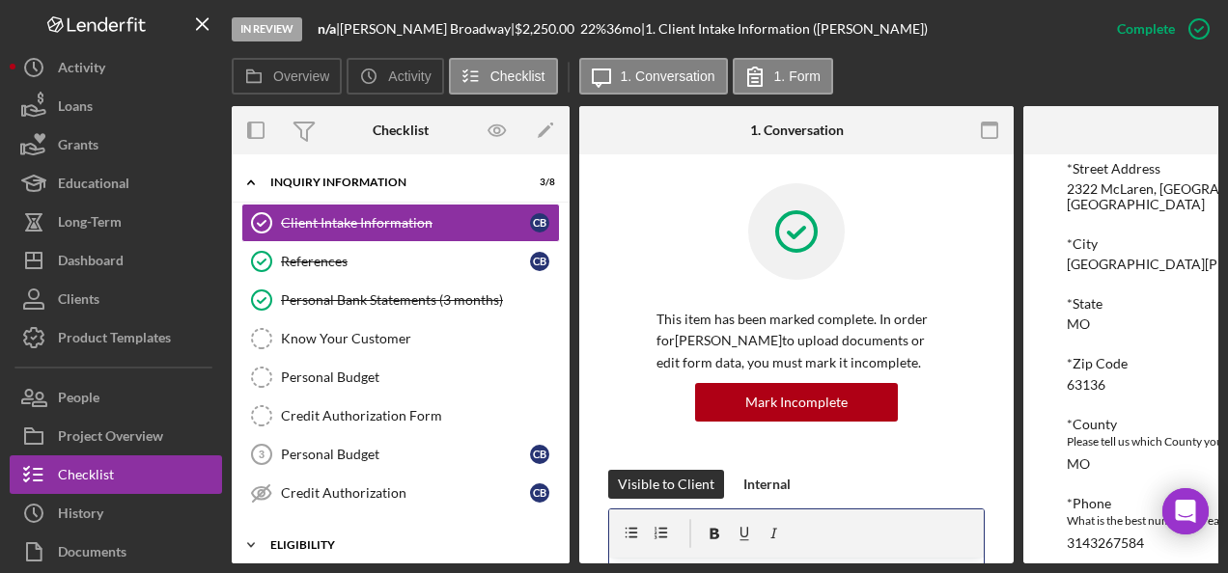
scroll to position [185, 0]
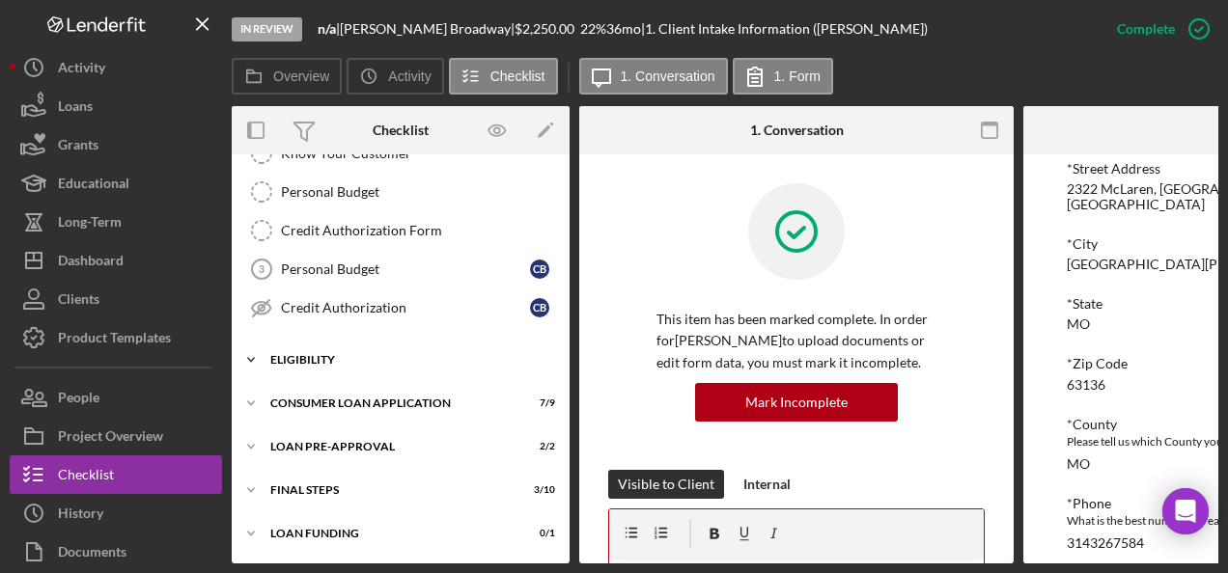
click at [330, 369] on div "Icon/Expander Eligibility 3 / 4" at bounding box center [401, 360] width 338 height 39
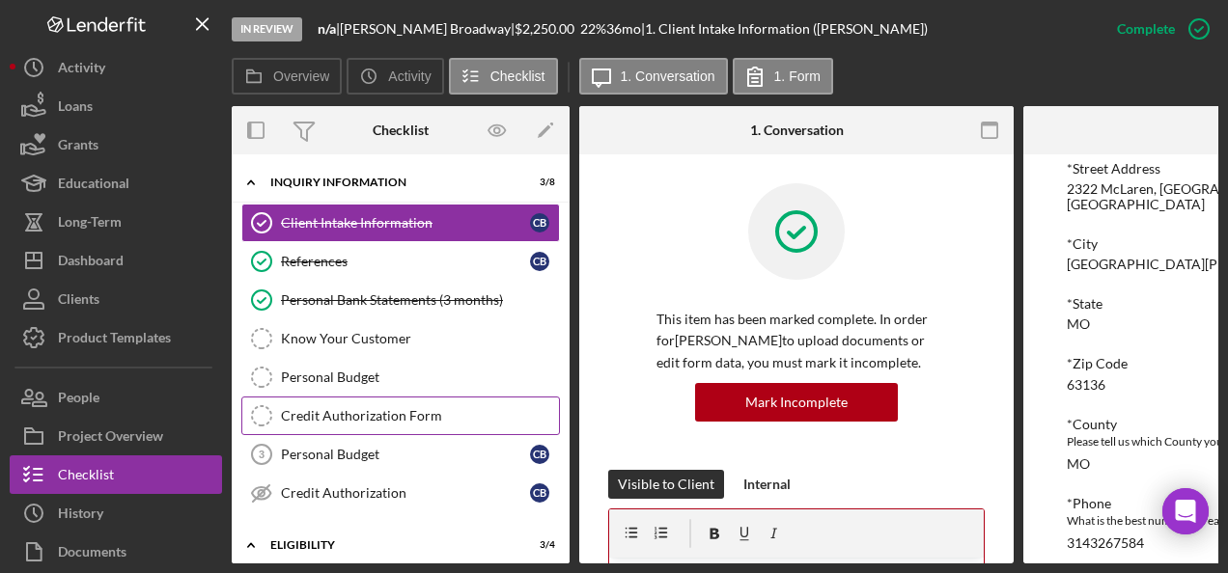
scroll to position [347, 0]
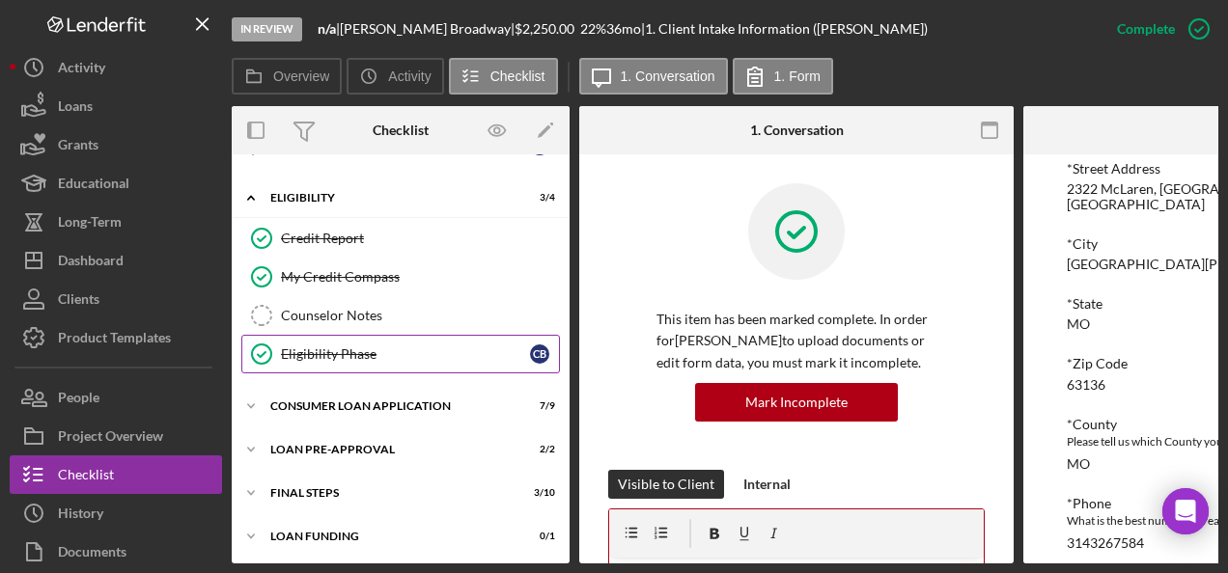
click at [354, 401] on div "Consumer Loan Application" at bounding box center [388, 407] width 236 height 12
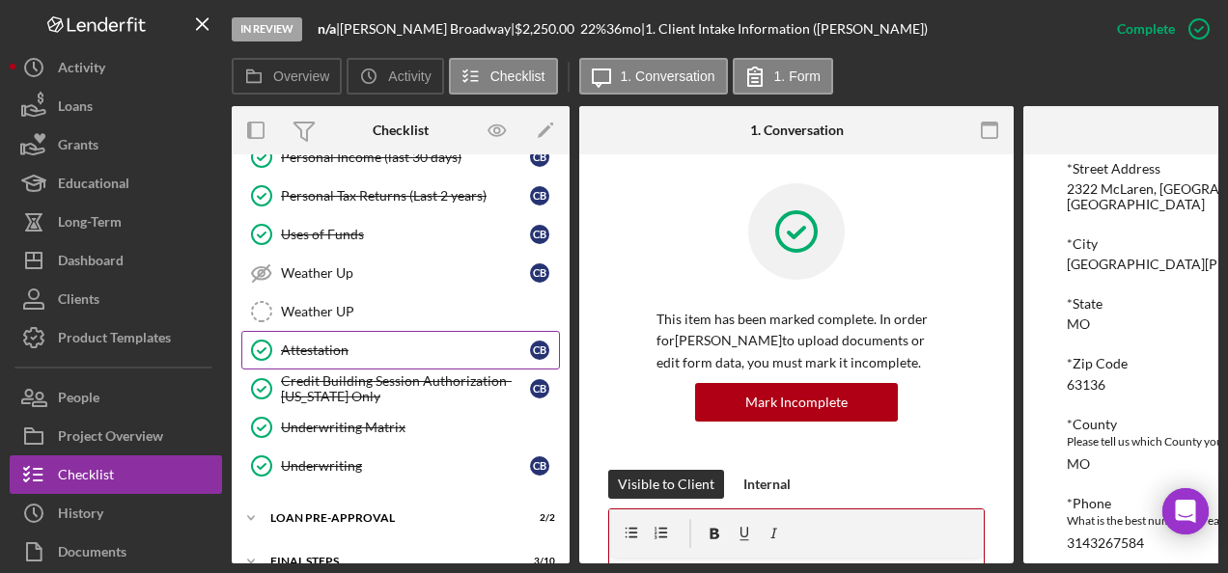
scroll to position [444, 0]
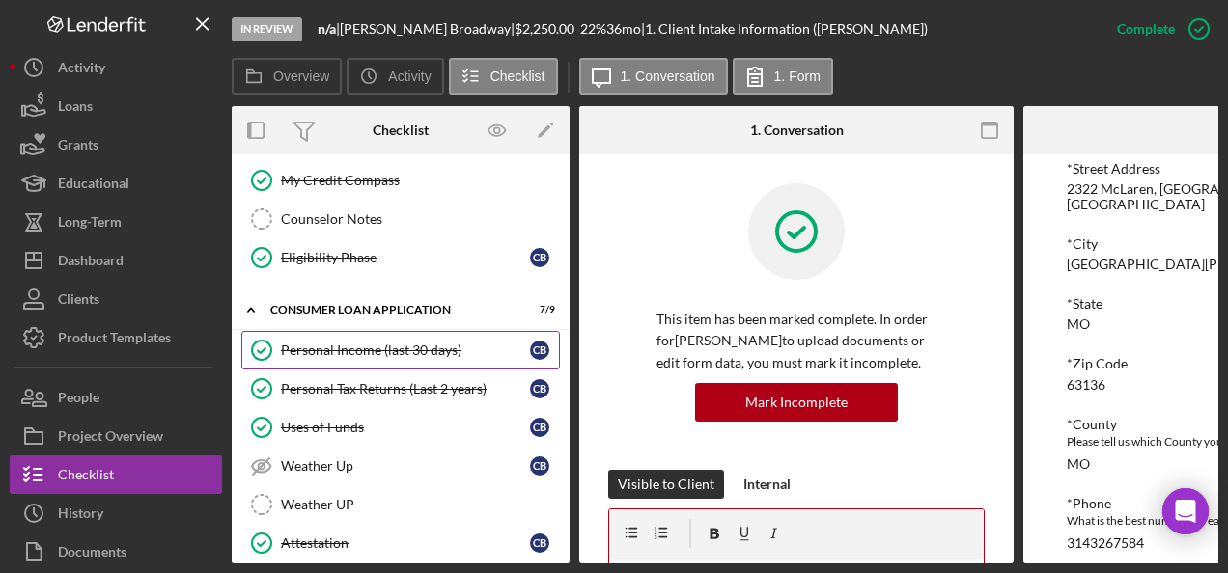
click at [403, 343] on div "Personal Income (last 30 days)" at bounding box center [405, 350] width 249 height 15
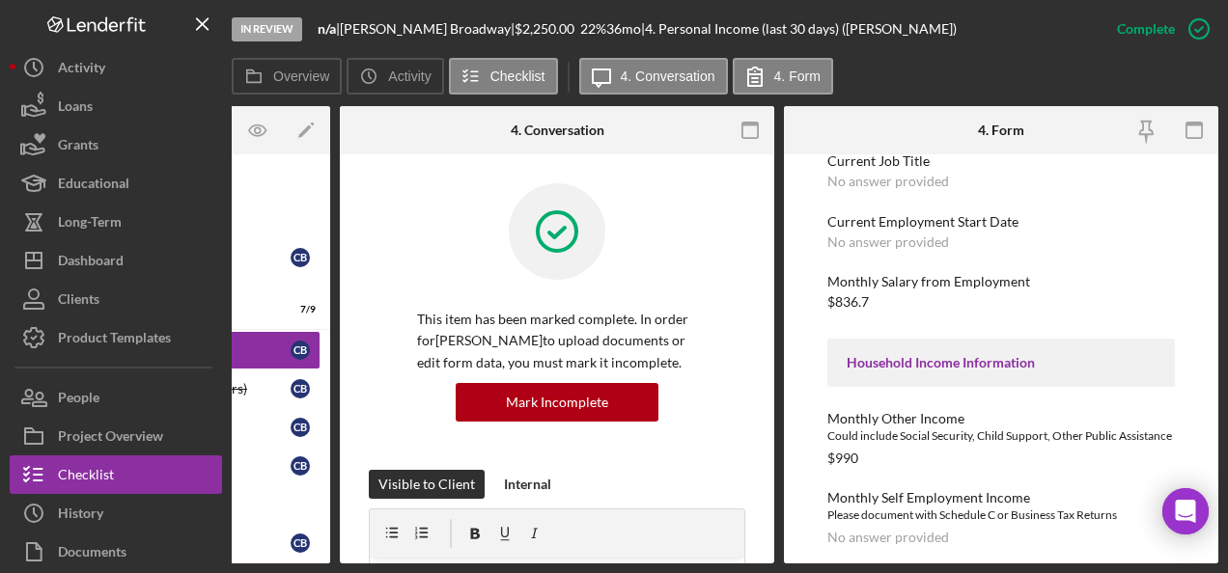
scroll to position [579, 0]
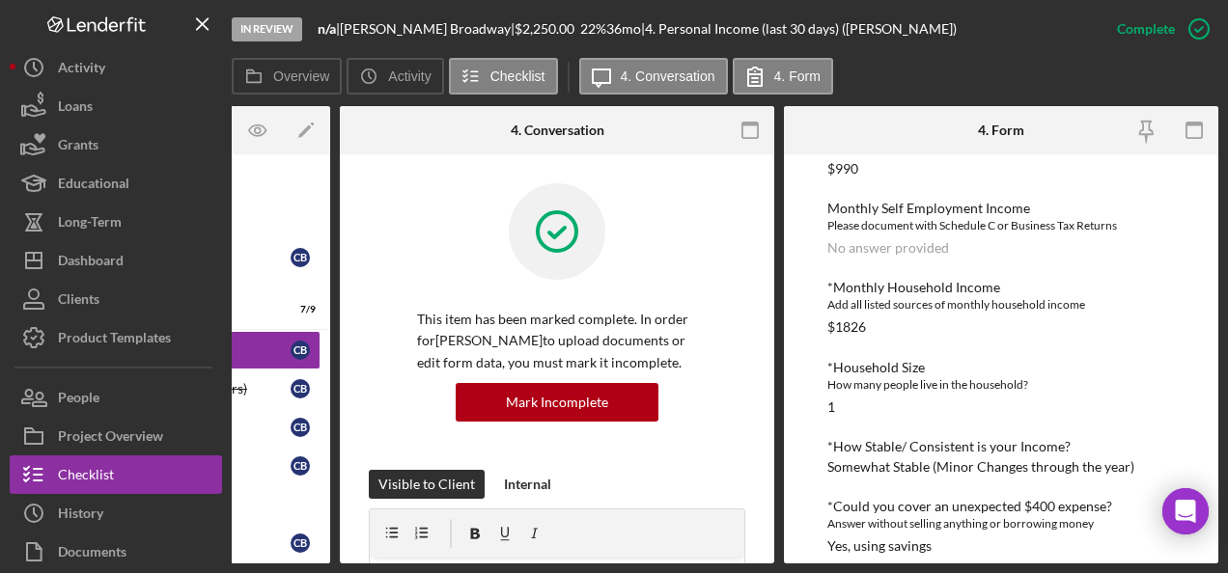
drag, startPoint x: 867, startPoint y: 340, endPoint x: 815, endPoint y: 361, distance: 56.3
click at [811, 361] on div "To edit this form you must mark this item incomplete Employment Information *Em…" at bounding box center [1001, 358] width 434 height 409
drag, startPoint x: 830, startPoint y: 349, endPoint x: 873, endPoint y: 349, distance: 42.5
click at [873, 335] on div "*Monthly Household Income Add all listed sources of monthly household income $1…" at bounding box center [1000, 307] width 347 height 55
drag, startPoint x: 873, startPoint y: 349, endPoint x: 853, endPoint y: 347, distance: 19.5
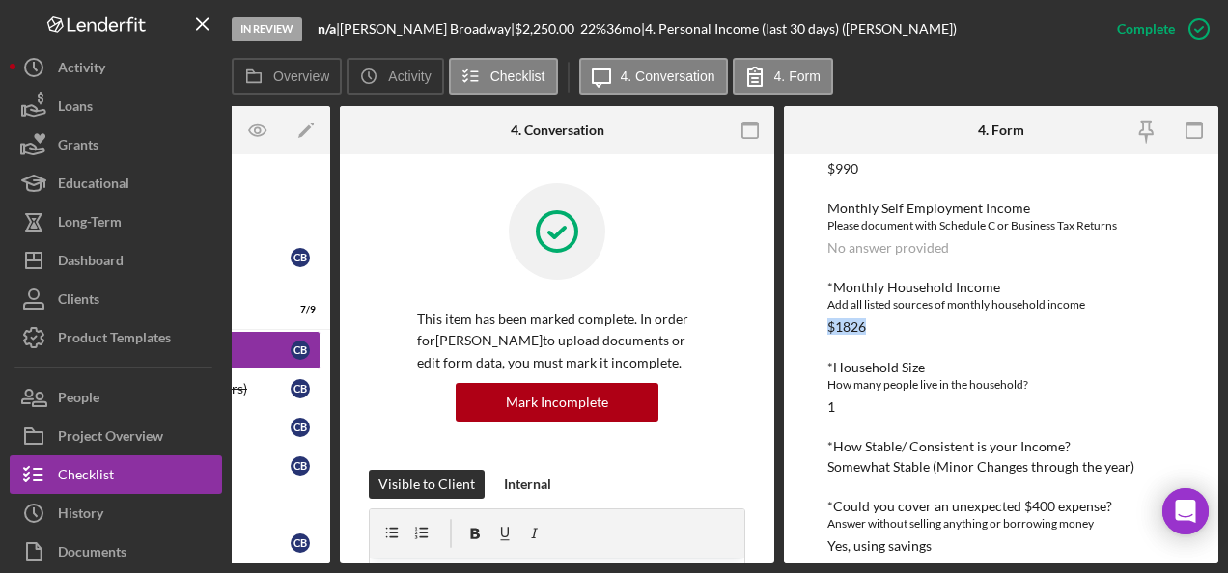
copy div "$1826"
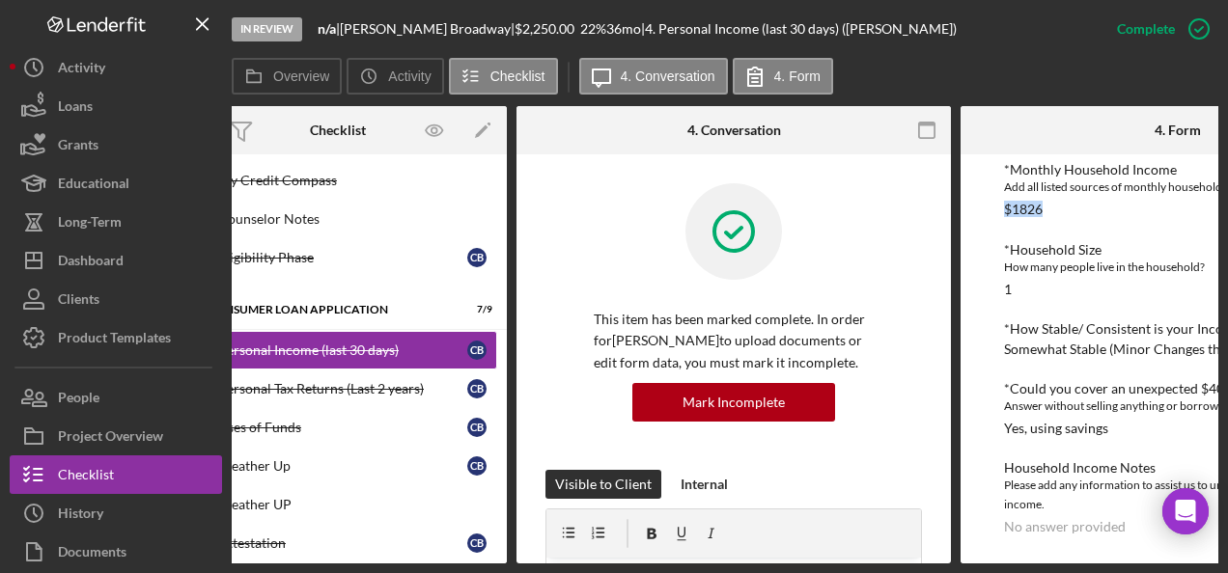
scroll to position [0, 0]
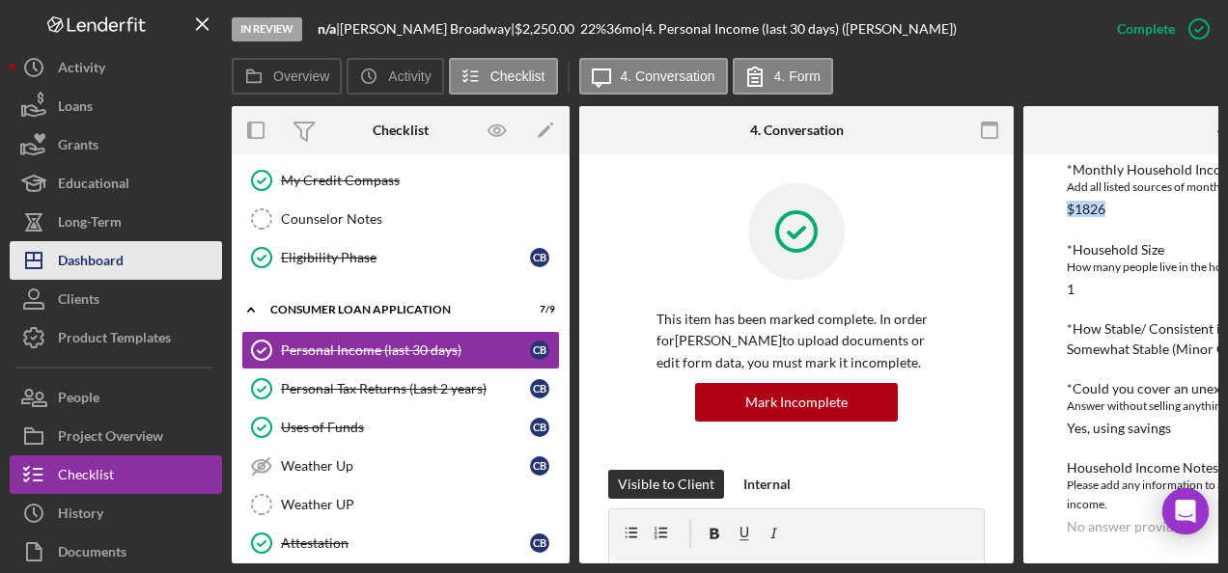
drag, startPoint x: 73, startPoint y: 255, endPoint x: 108, endPoint y: 259, distance: 35.0
click at [73, 255] on div "Dashboard" at bounding box center [91, 262] width 66 height 43
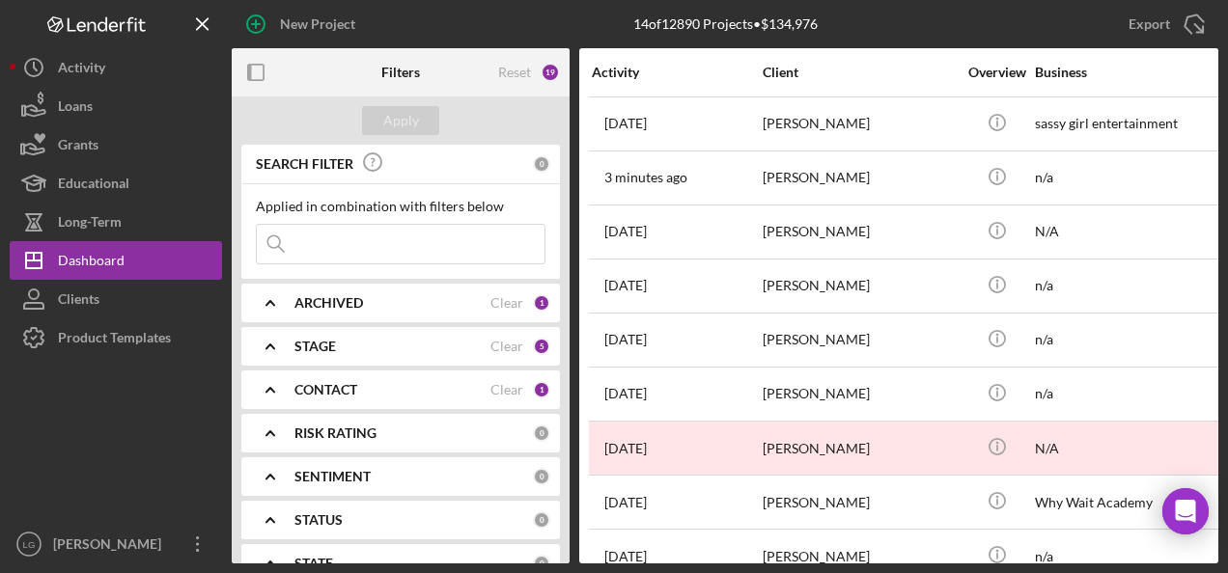
click at [369, 301] on div "ARCHIVED" at bounding box center [392, 302] width 196 height 15
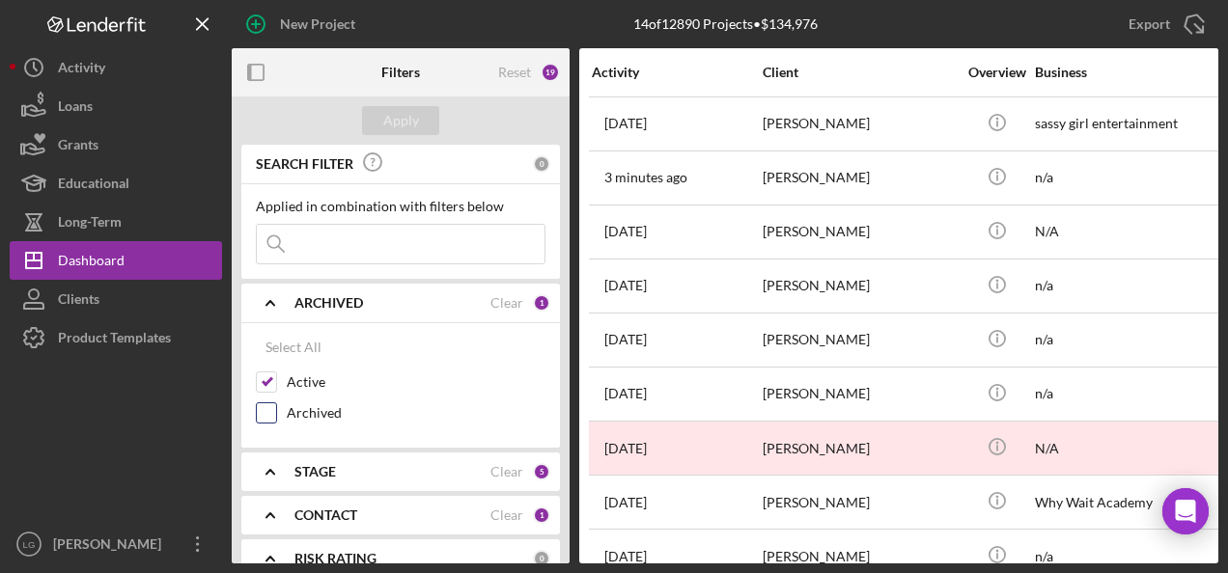
click at [262, 417] on input "Archived" at bounding box center [266, 412] width 19 height 19
checkbox input "true"
click at [272, 382] on input "Active" at bounding box center [266, 382] width 19 height 19
checkbox input "false"
click at [378, 122] on button "Apply" at bounding box center [400, 120] width 77 height 29
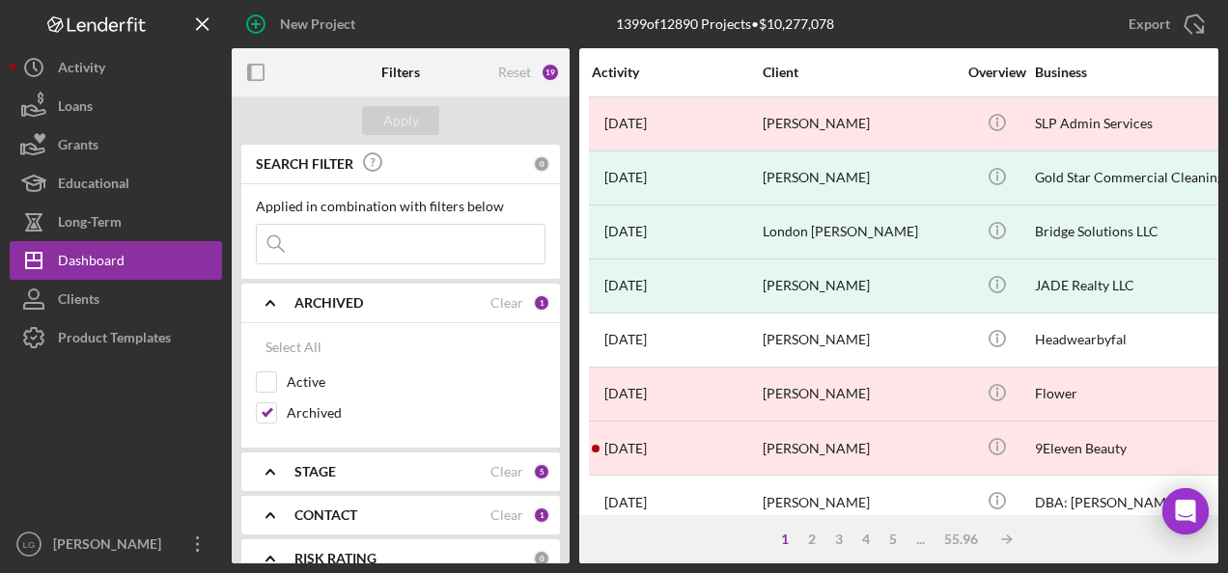
scroll to position [290, 0]
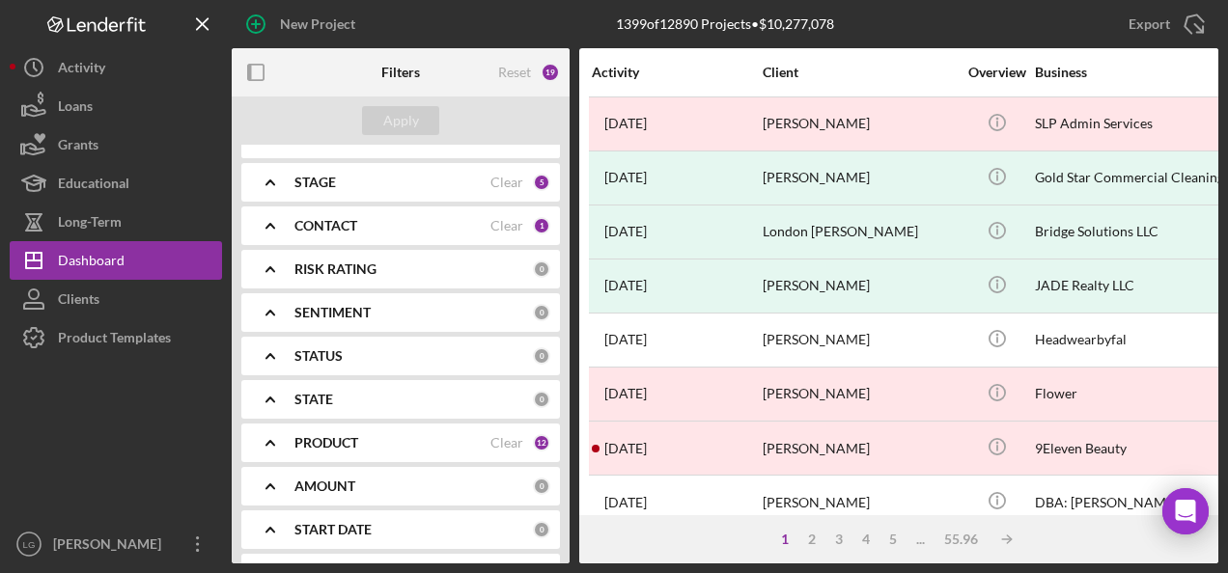
click at [337, 226] on b "CONTACT" at bounding box center [325, 225] width 63 height 15
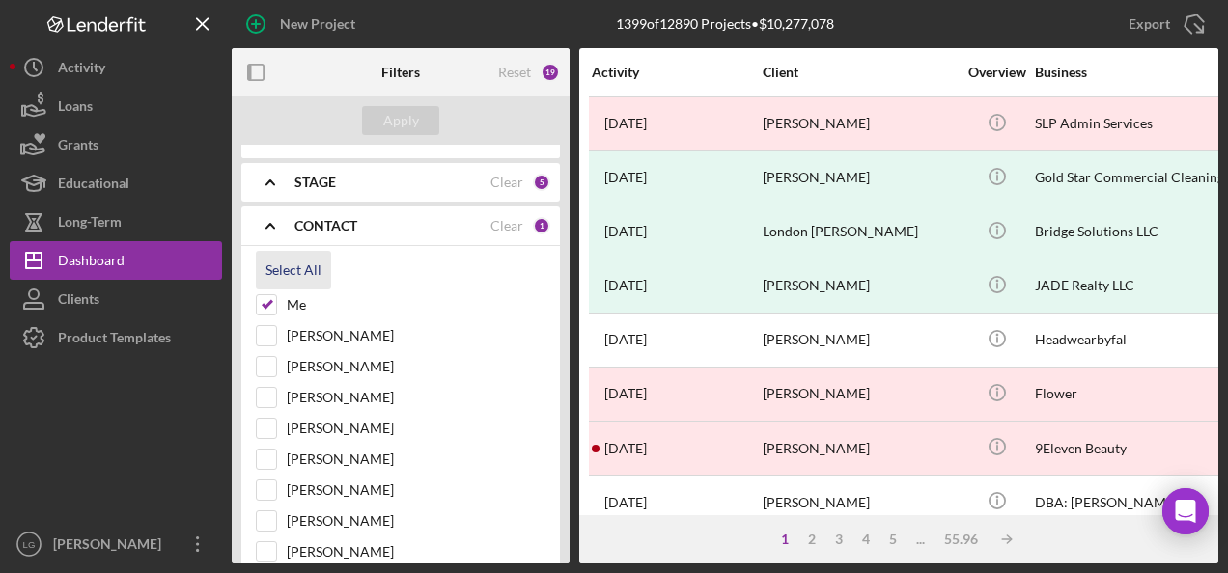
click at [284, 272] on div "Select All" at bounding box center [293, 270] width 56 height 39
checkbox input "true"
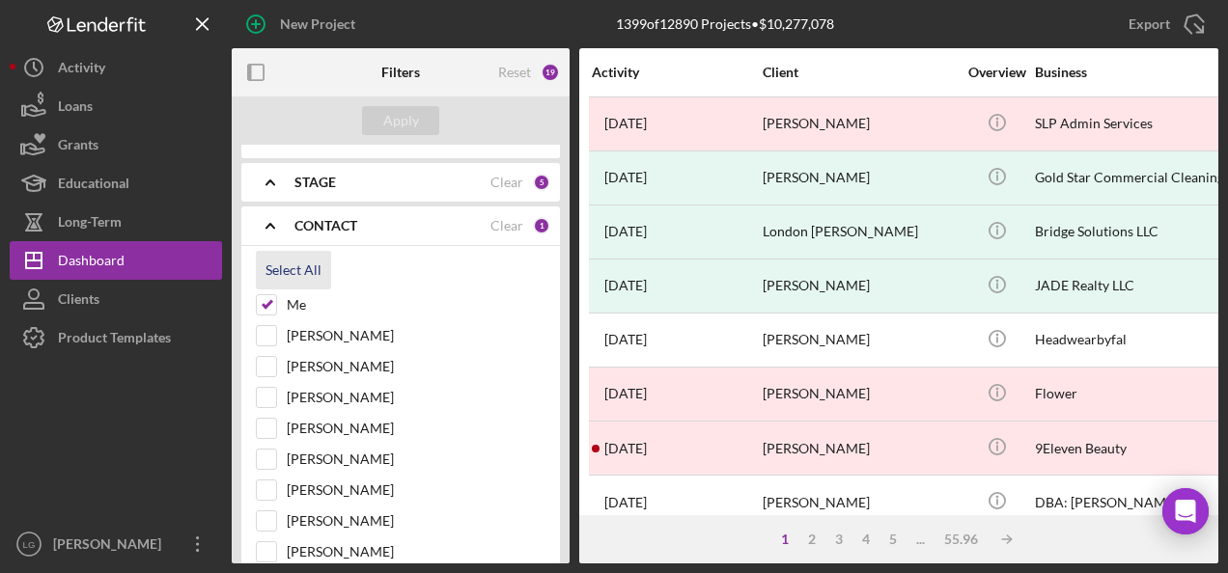
checkbox input "true"
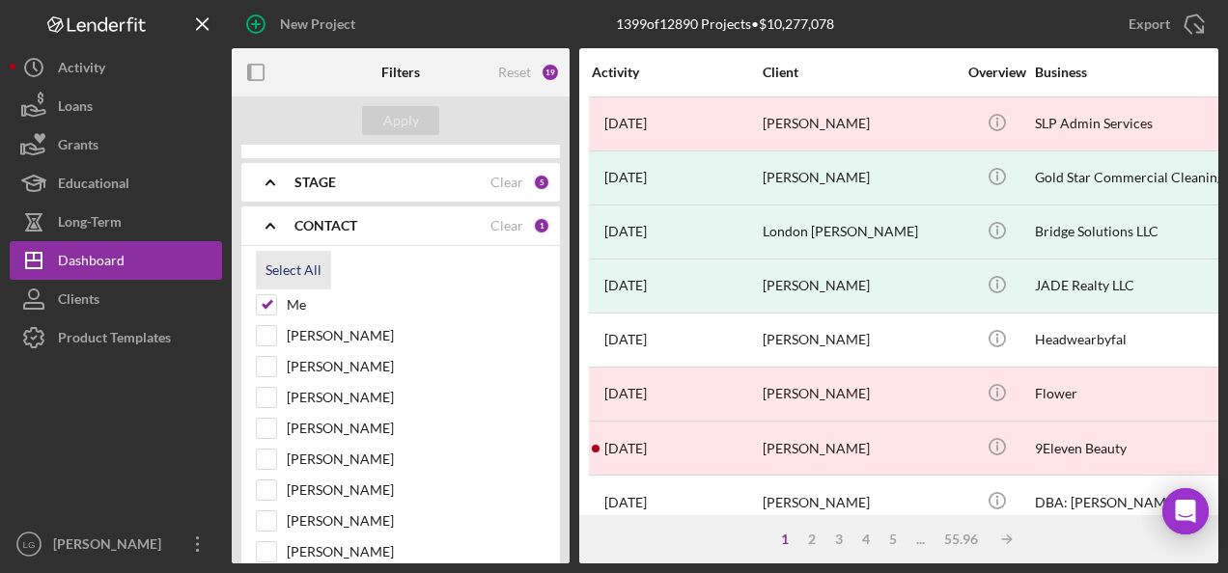
checkbox input "true"
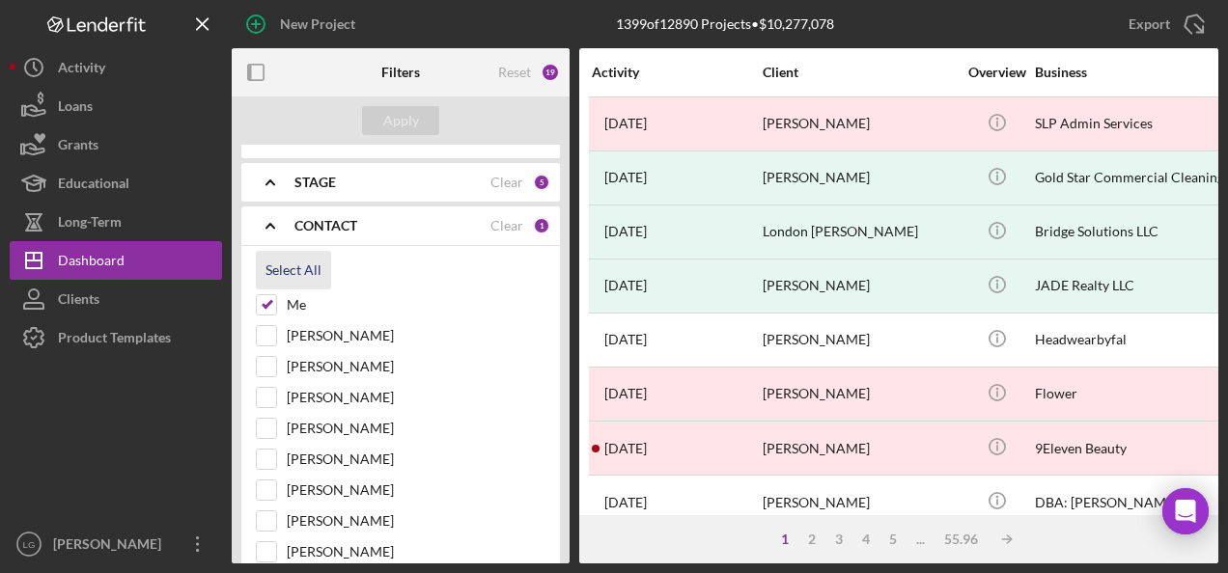
checkbox input "true"
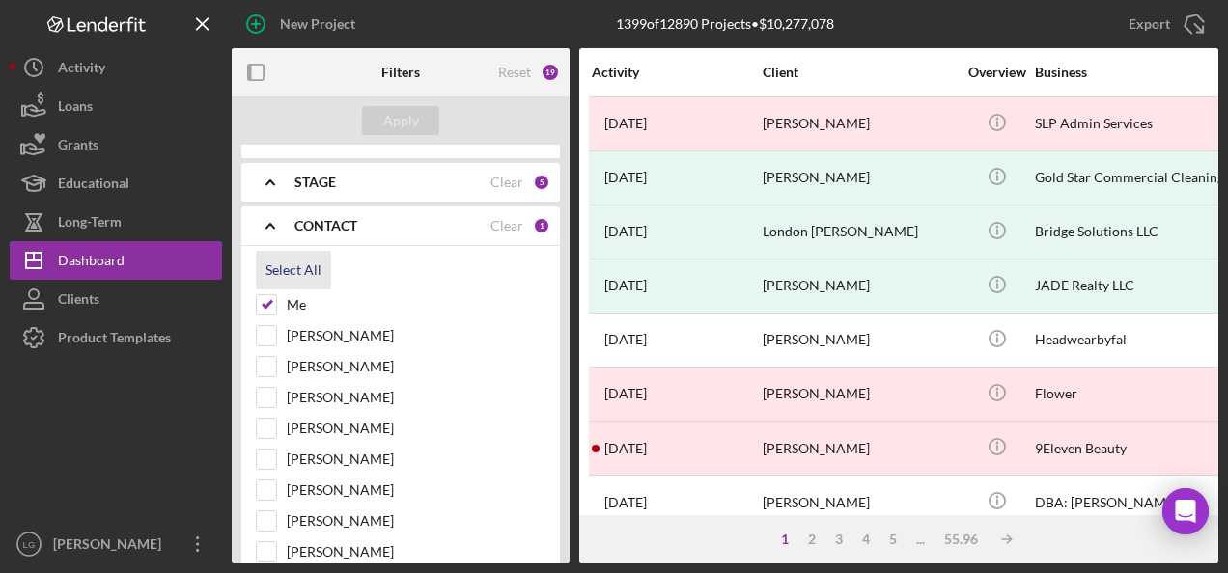
checkbox input "true"
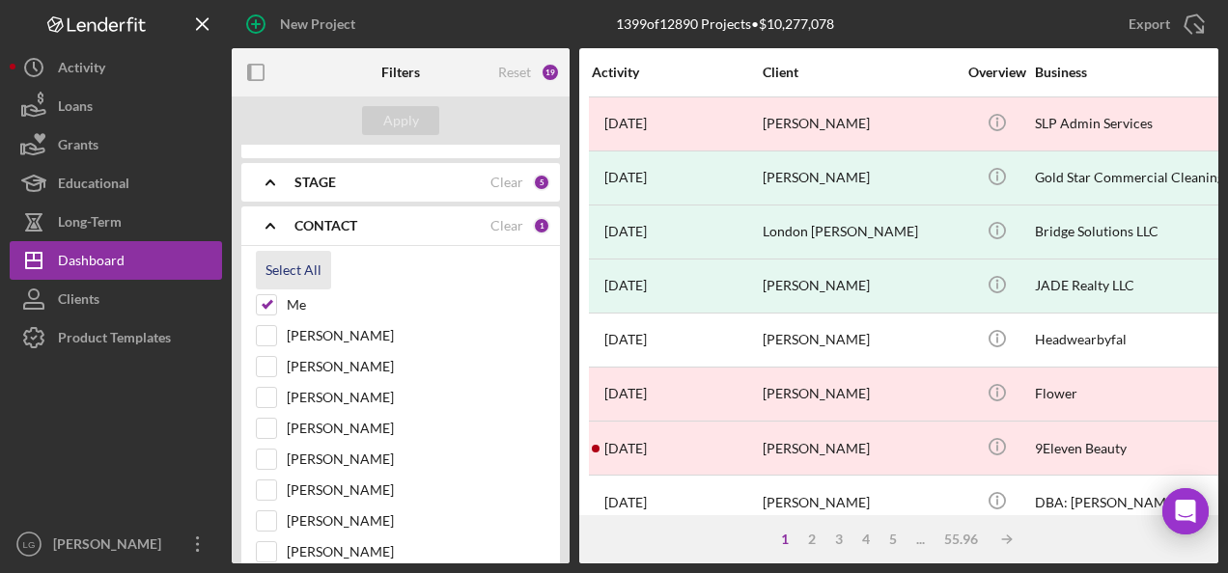
checkbox input "true"
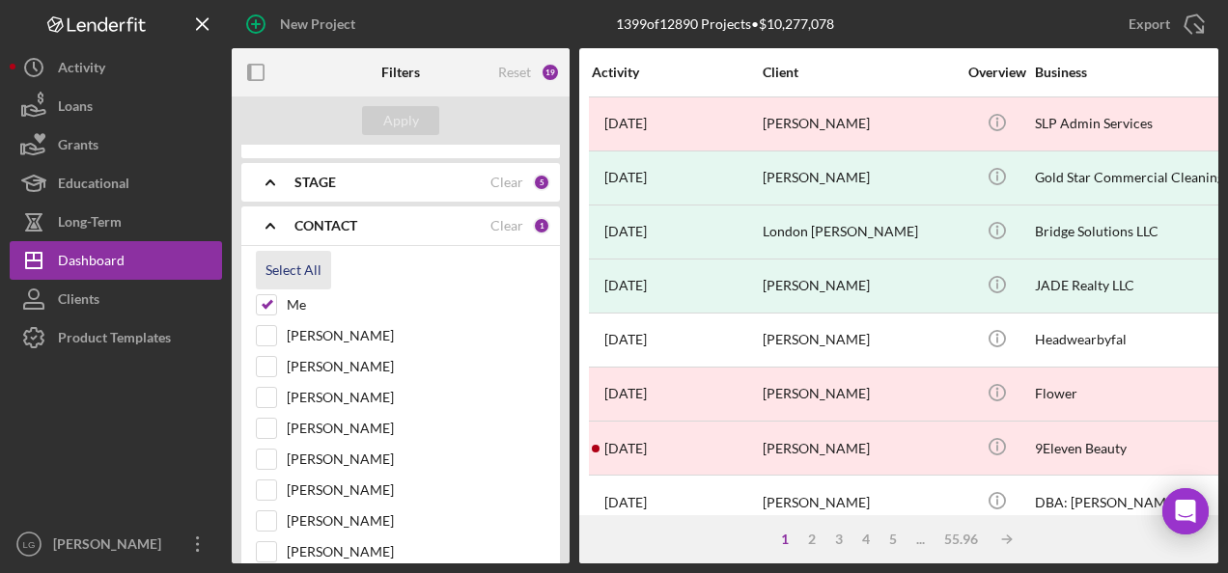
checkbox input "true"
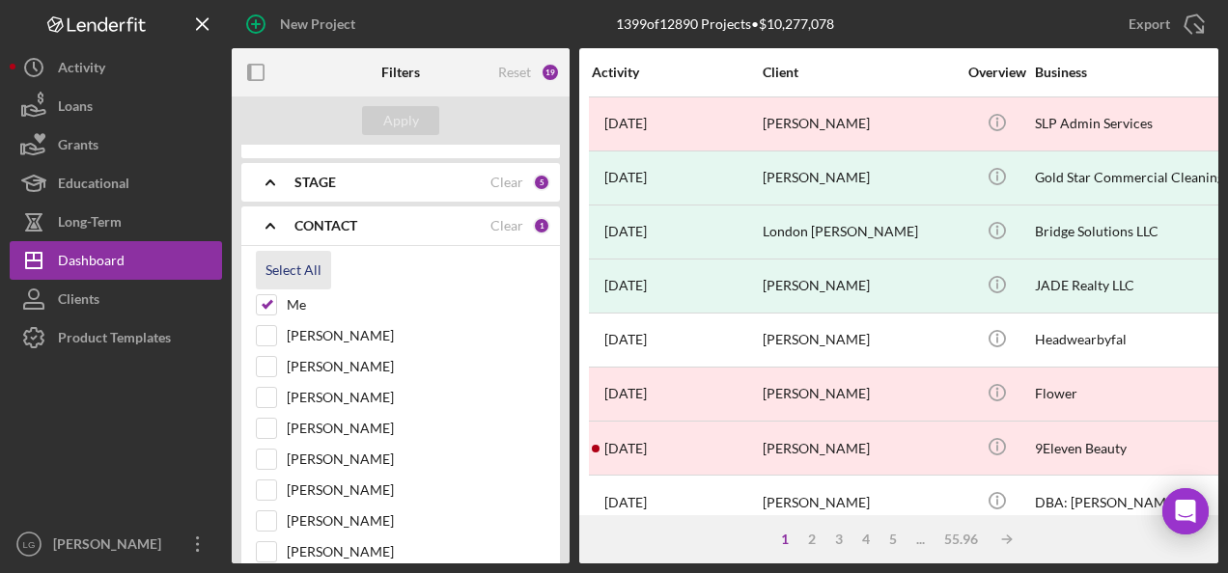
checkbox input "true"
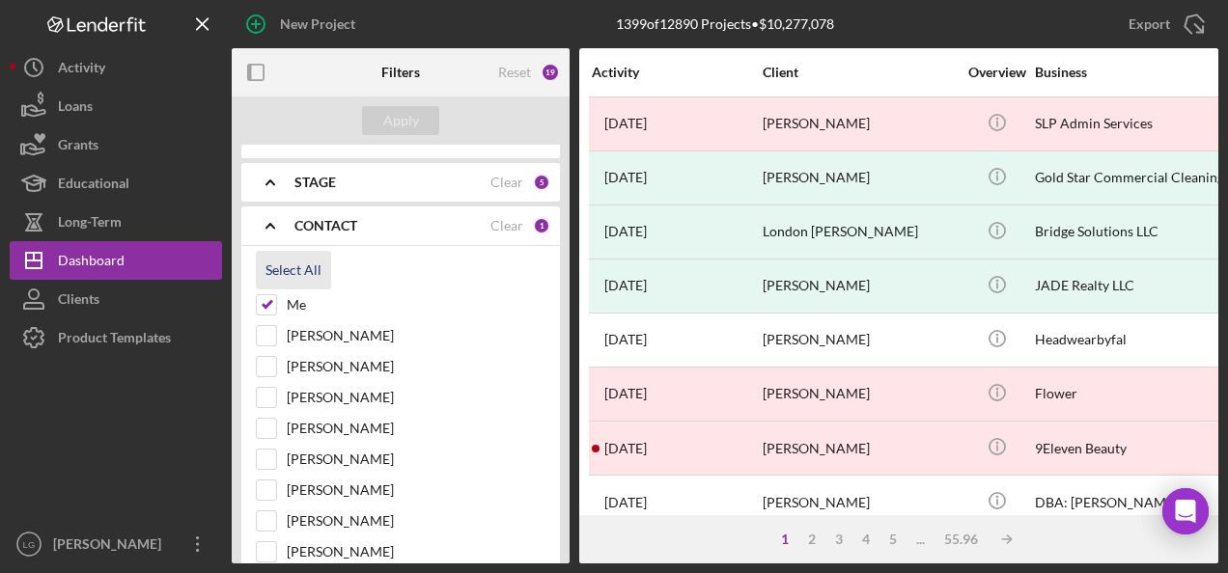
checkbox input "true"
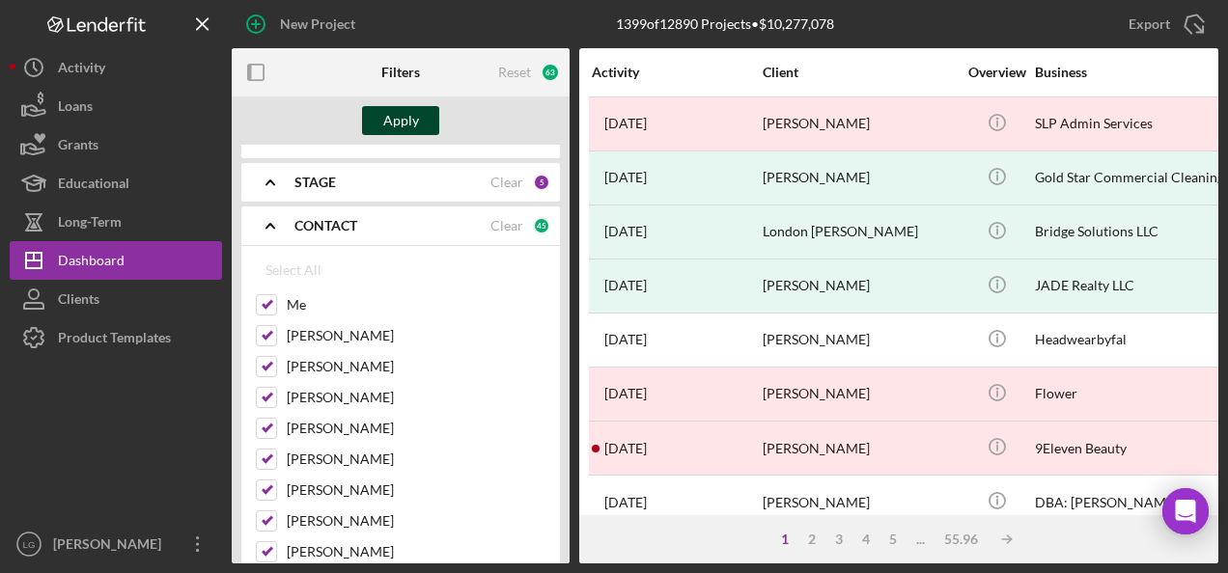
click at [387, 121] on div "Apply" at bounding box center [401, 120] width 36 height 29
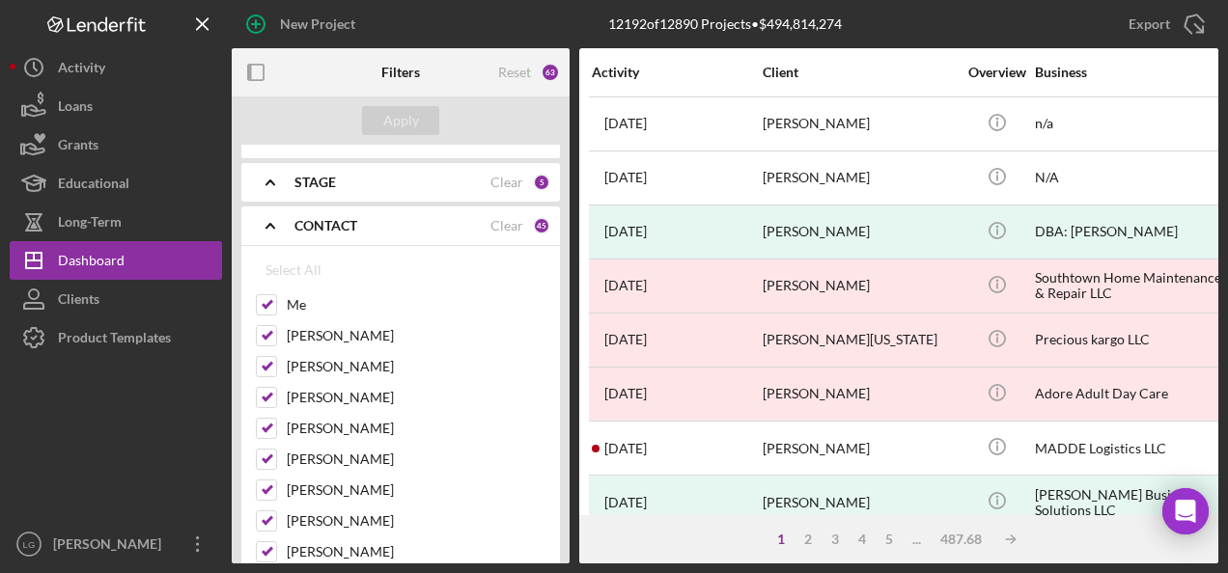
scroll to position [0, 0]
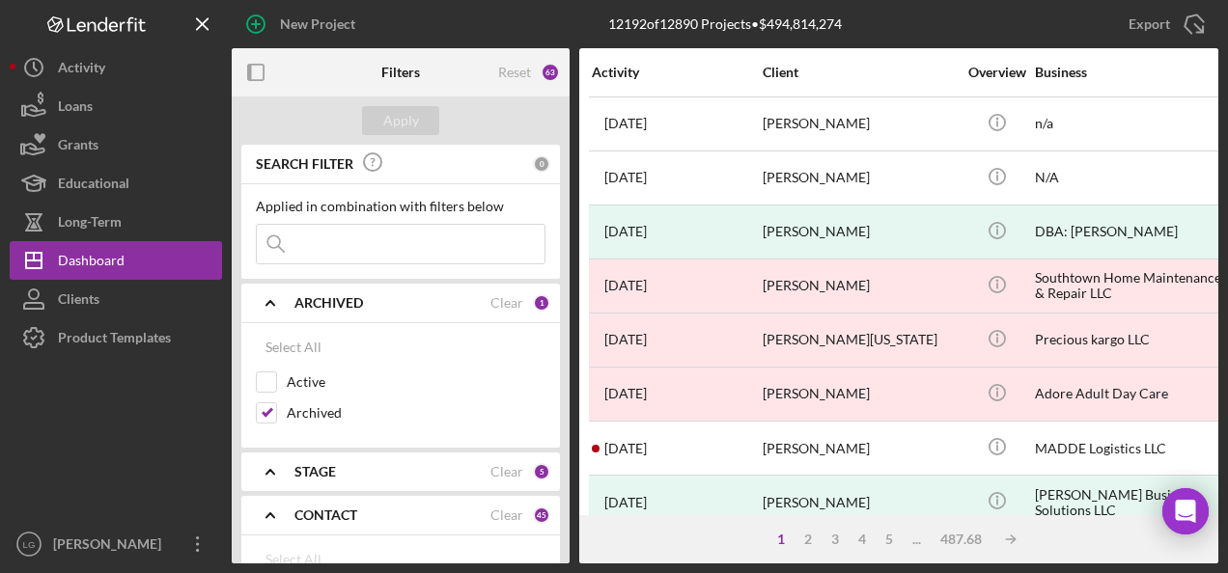
click at [380, 256] on input at bounding box center [401, 244] width 288 height 39
type input "broadway"
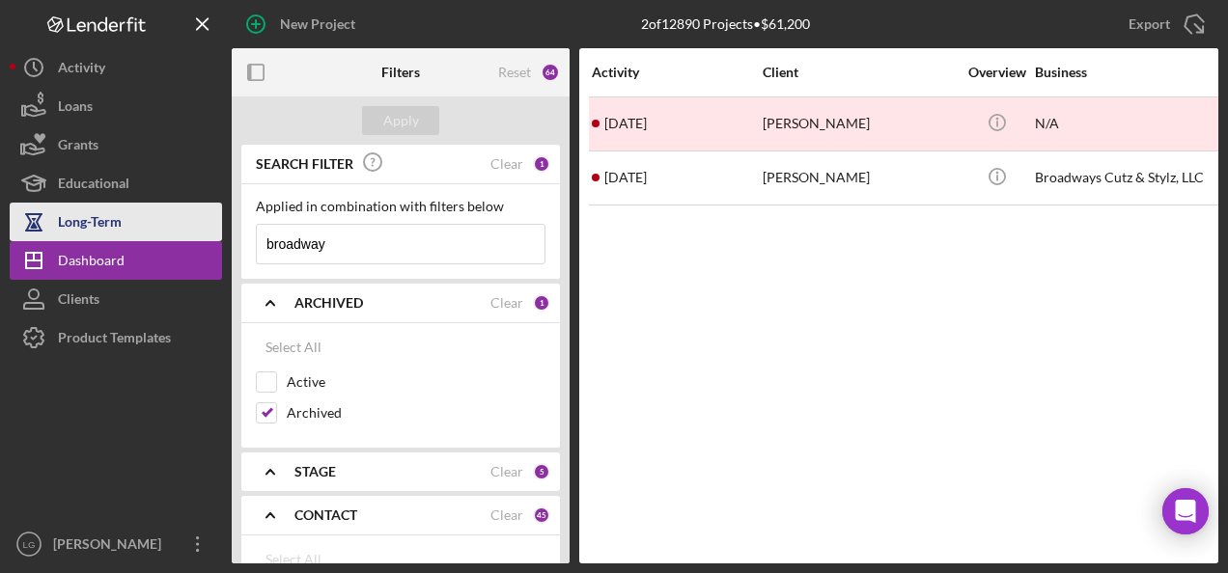
drag, startPoint x: 326, startPoint y: 243, endPoint x: 191, endPoint y: 226, distance: 136.2
click at [191, 226] on div "New Project 2 of 12890 Projects • $61,200 Export Icon/Export Filters Reset 64 A…" at bounding box center [614, 282] width 1208 height 564
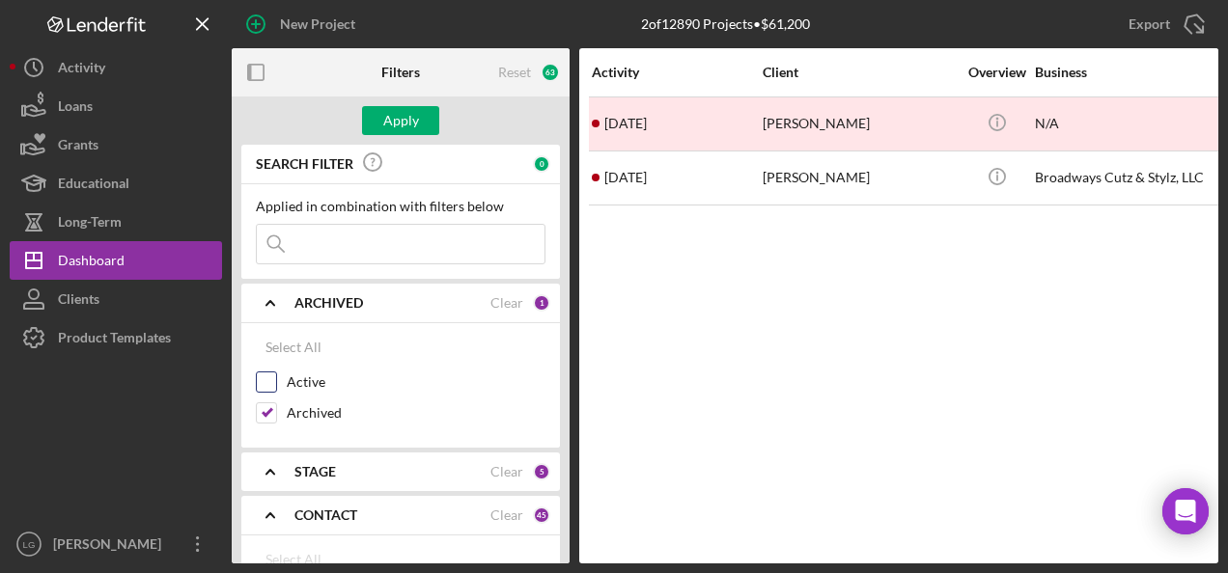
click at [268, 386] on input "Active" at bounding box center [266, 382] width 19 height 19
checkbox input "true"
click at [263, 409] on input "Archived" at bounding box center [266, 412] width 19 height 19
checkbox input "false"
click at [382, 116] on button "Apply" at bounding box center [400, 120] width 77 height 29
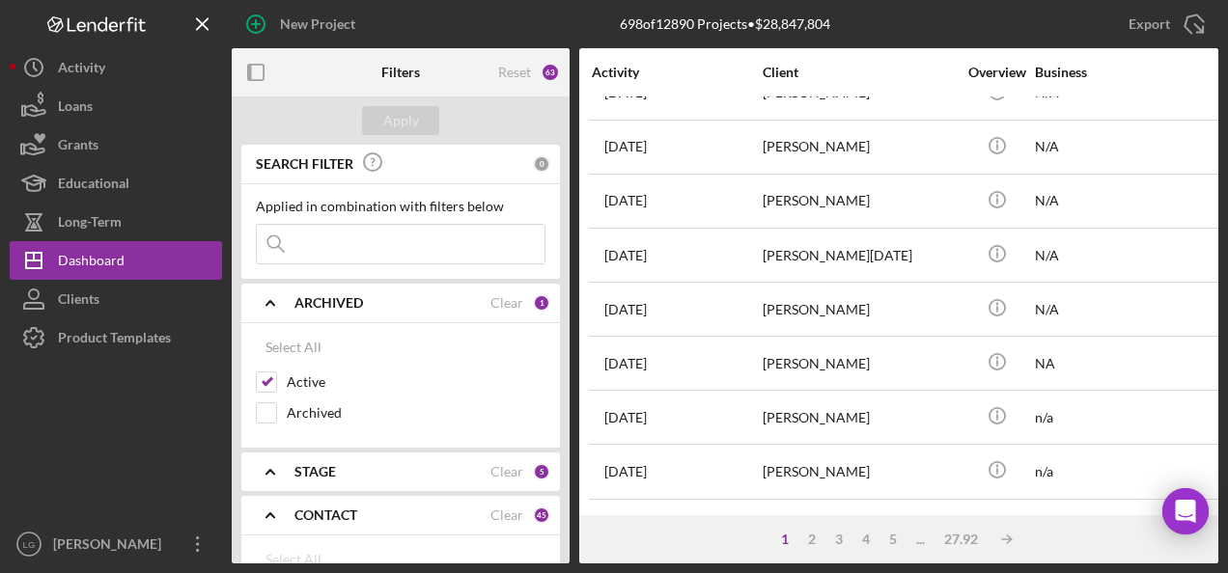
scroll to position [193, 0]
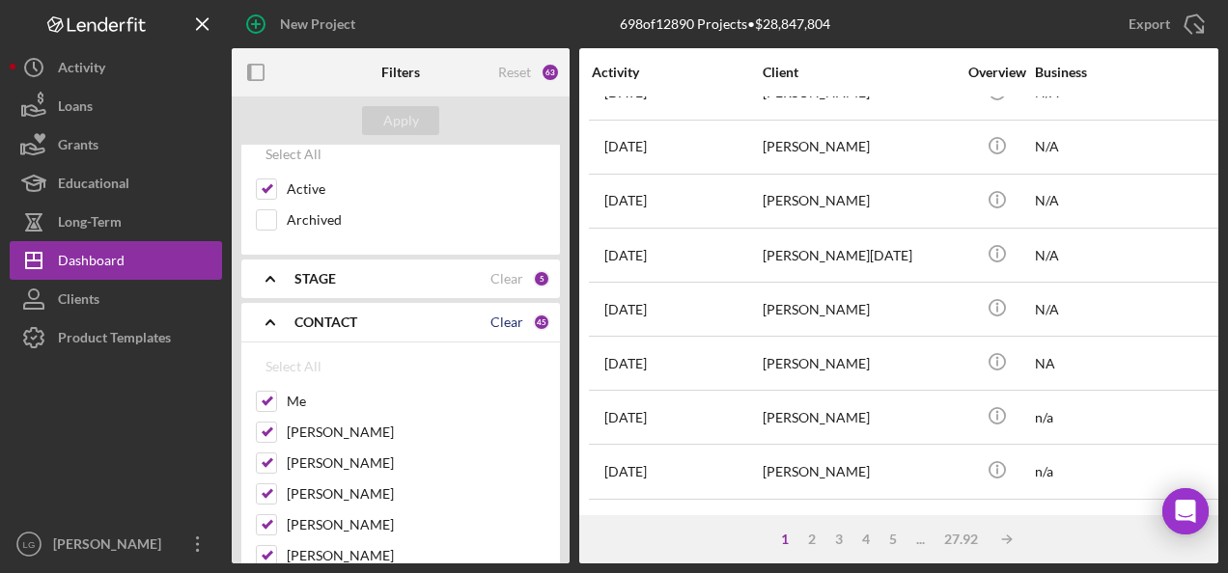
click at [501, 317] on div "Clear" at bounding box center [506, 322] width 33 height 15
checkbox input "false"
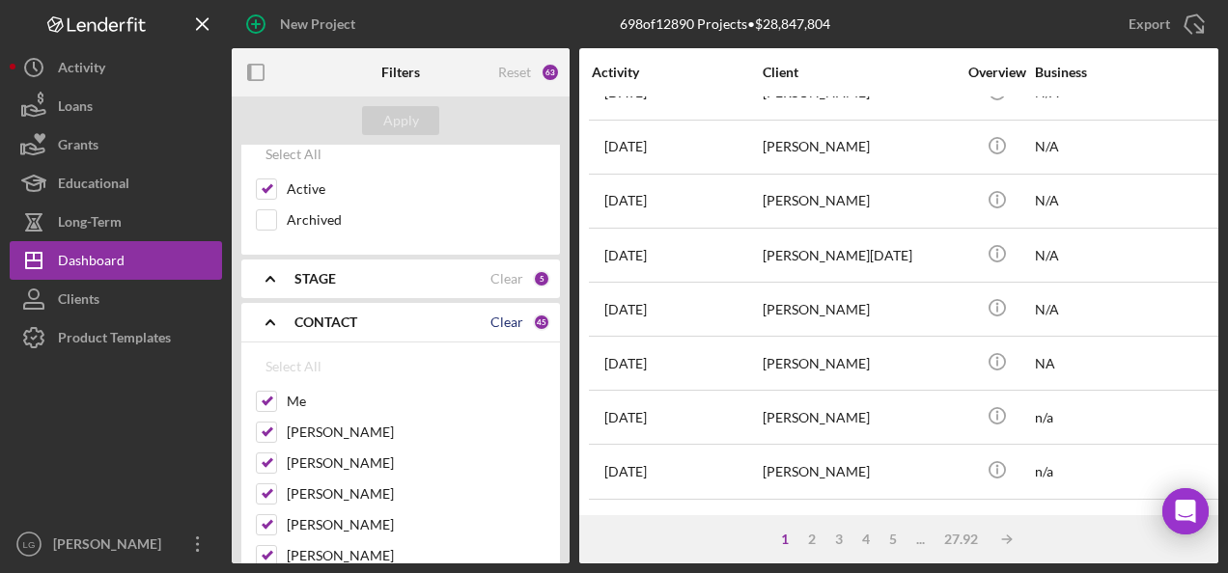
checkbox input "false"
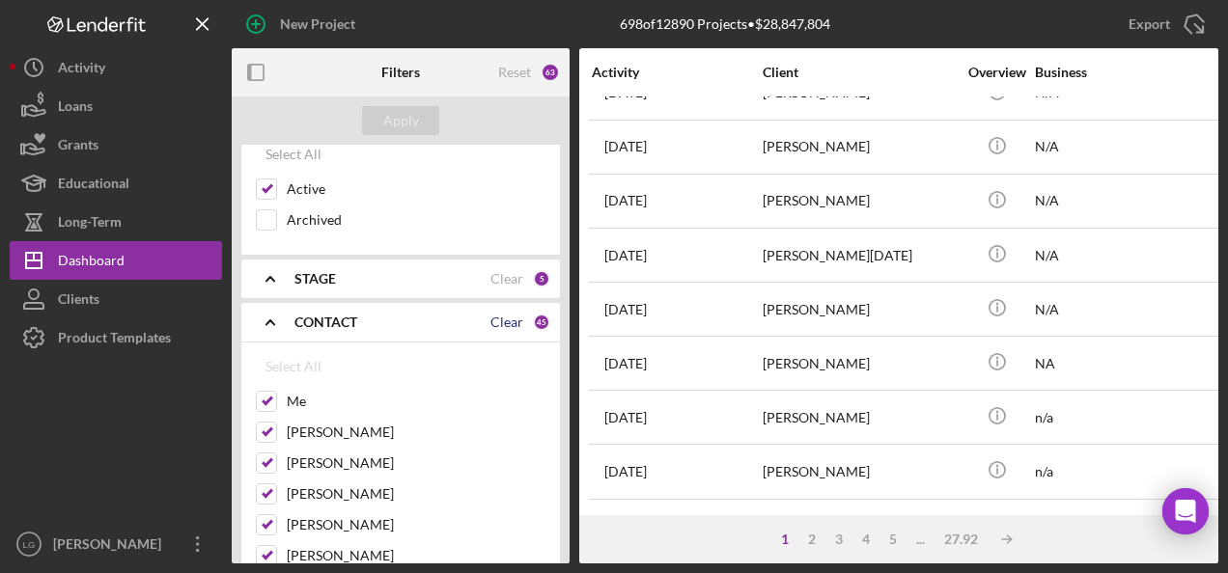
checkbox input "false"
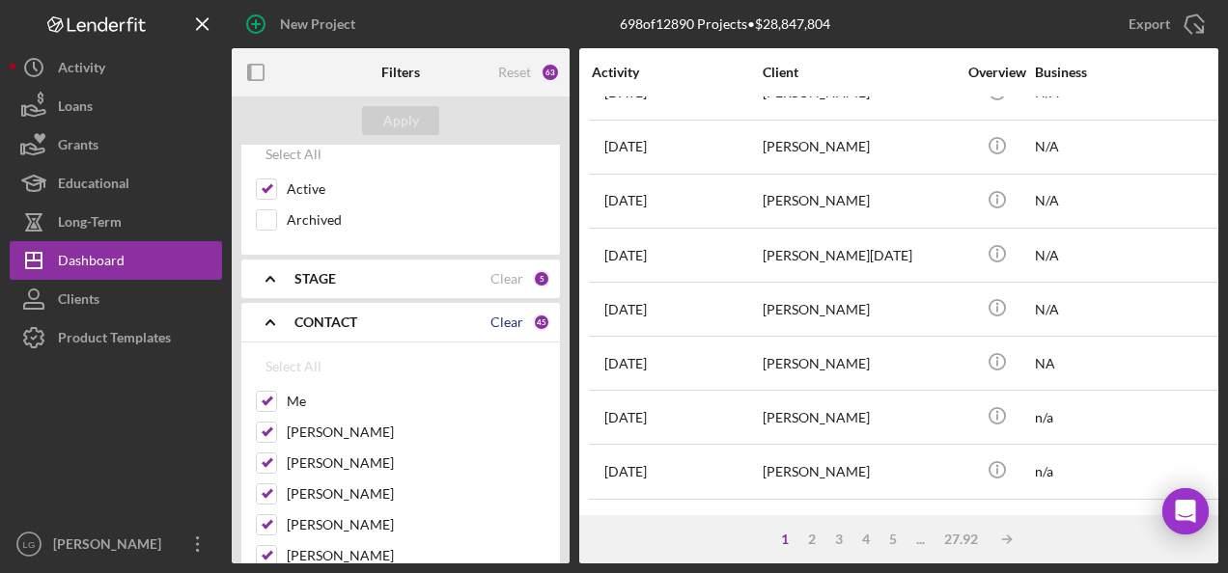
checkbox input "false"
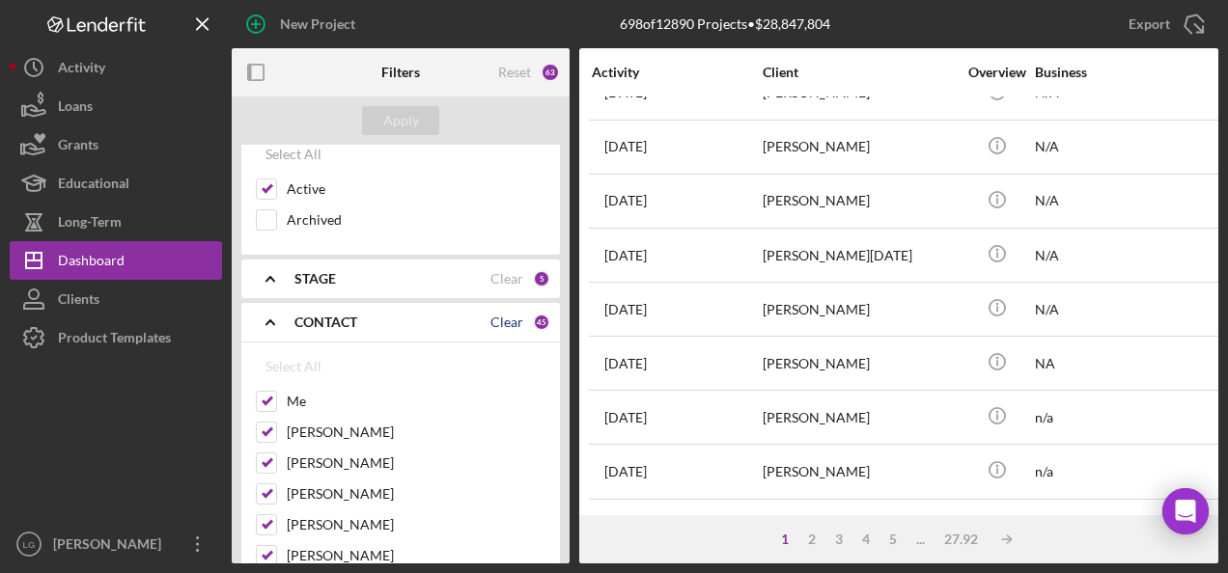
checkbox input "false"
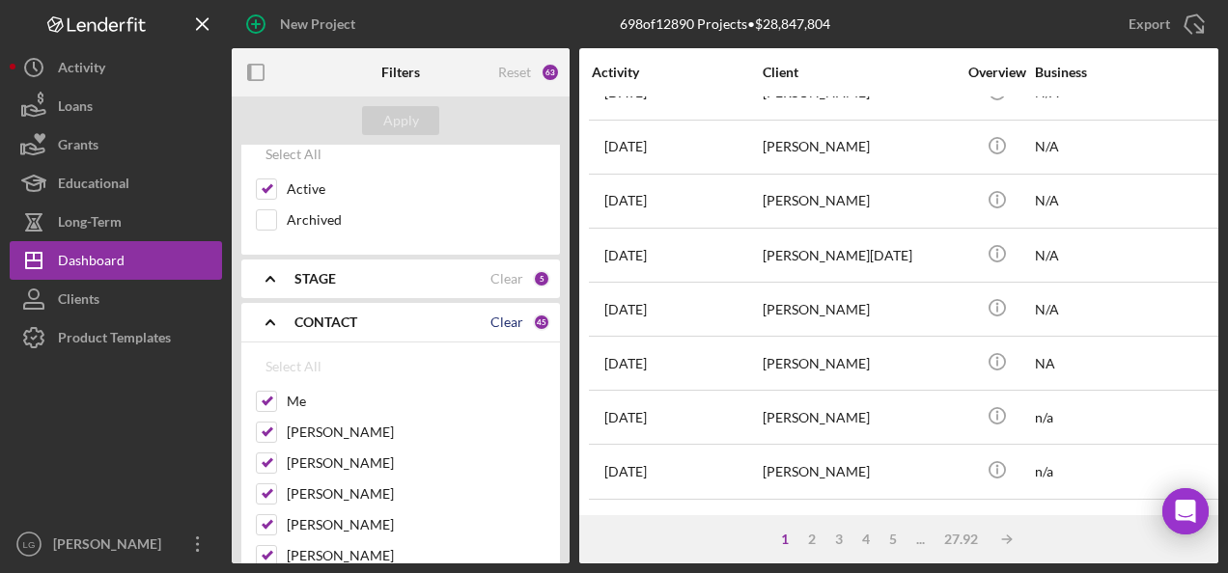
checkbox input "false"
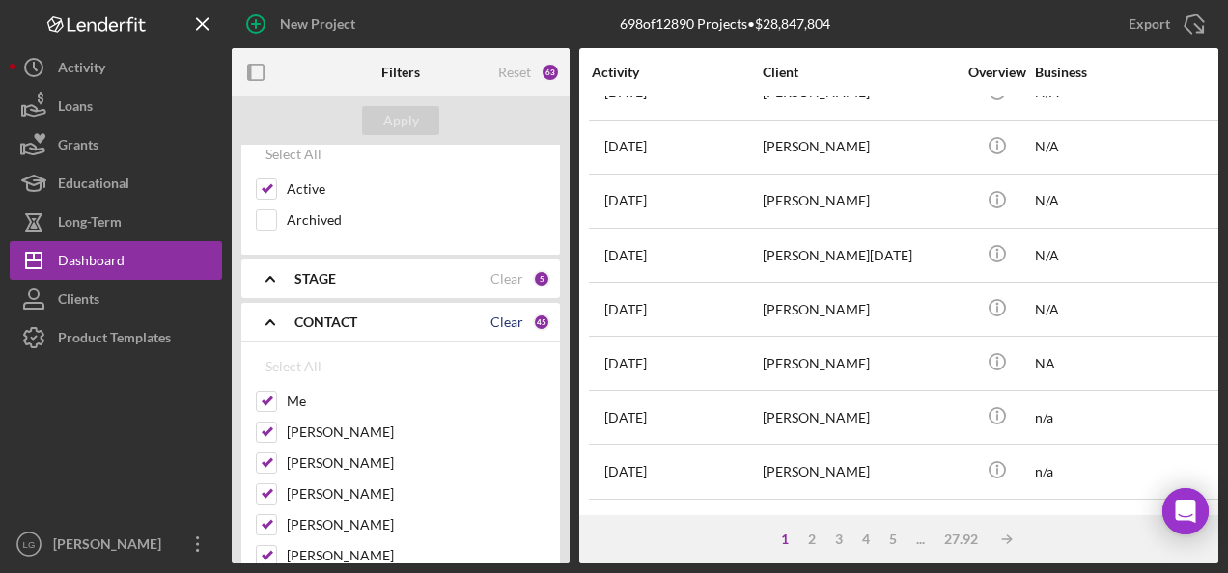
checkbox input "false"
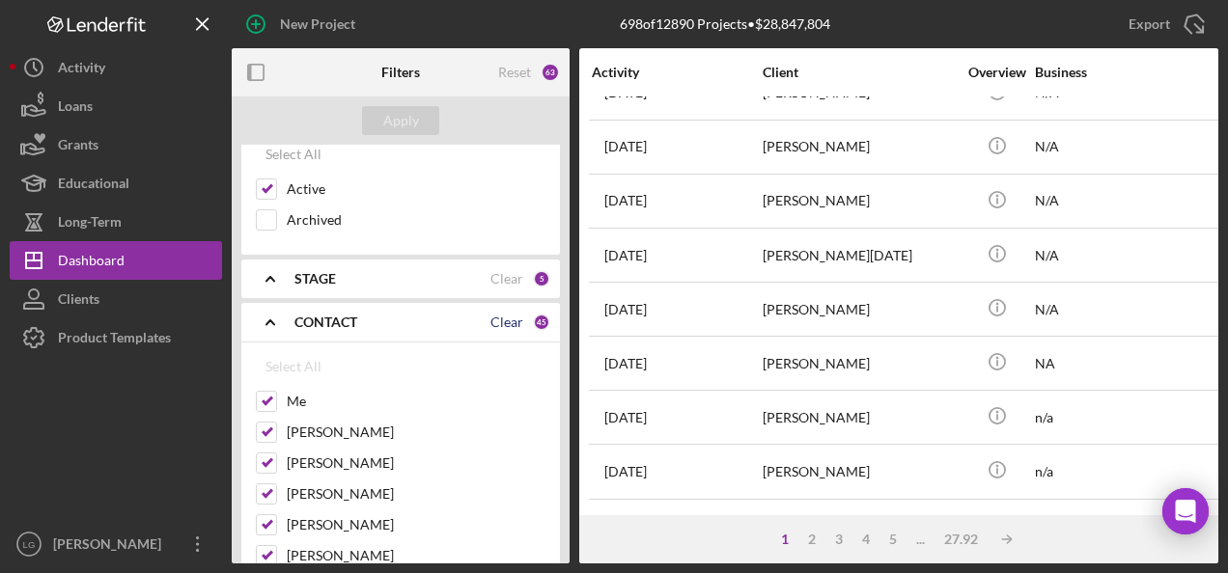
checkbox input "false"
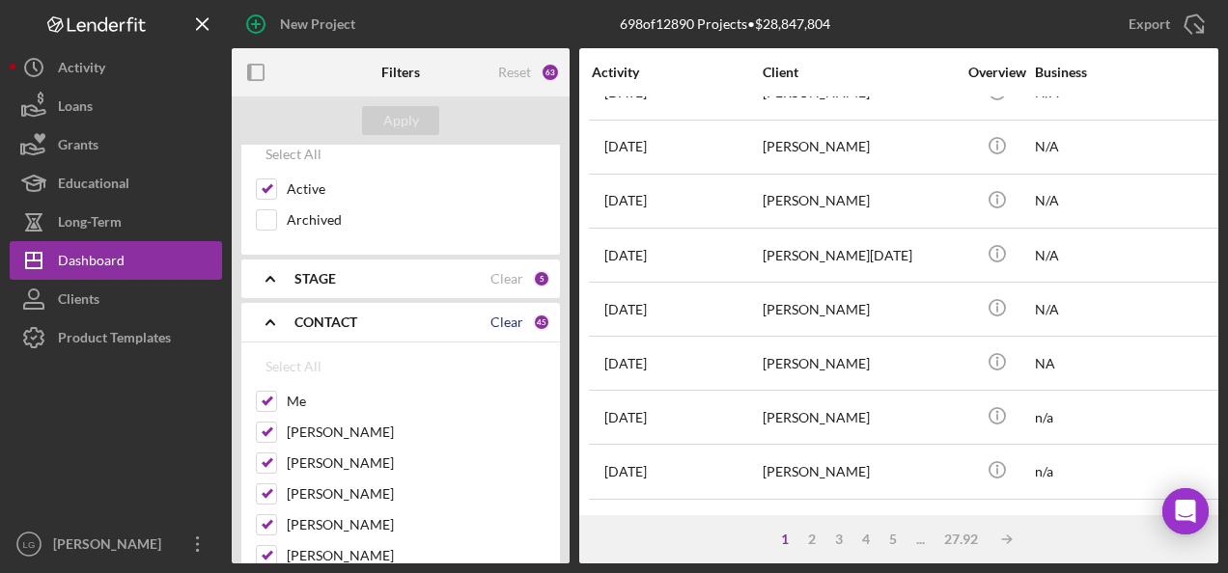
checkbox input "false"
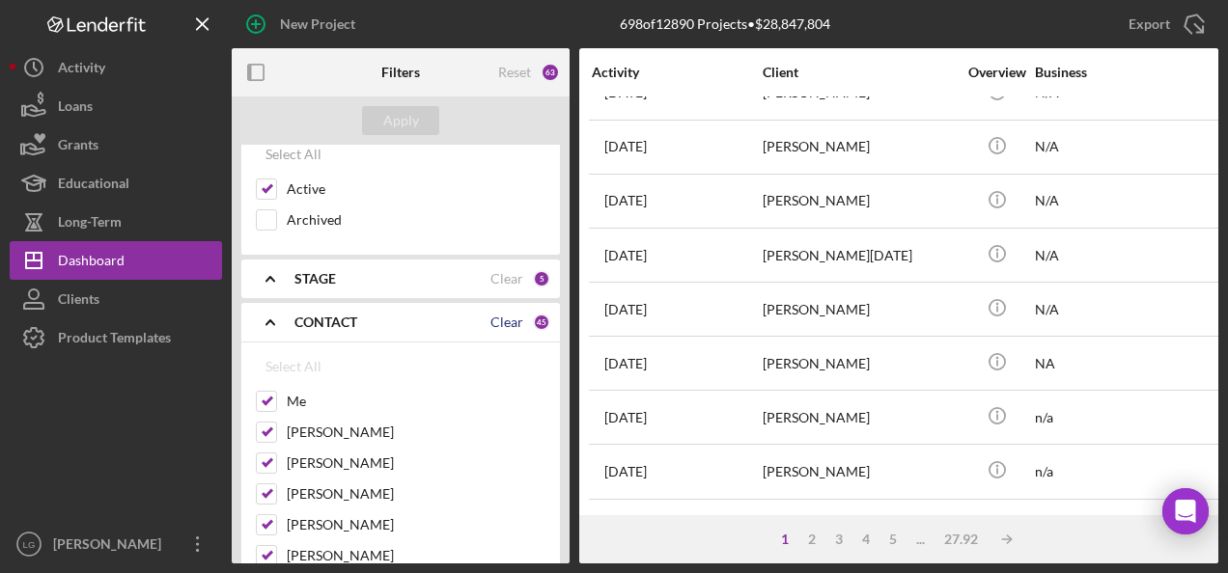
checkbox input "false"
click at [268, 397] on input "Me" at bounding box center [266, 401] width 19 height 19
checkbox input "true"
click at [416, 111] on div "Apply" at bounding box center [401, 120] width 36 height 29
